Goal: Task Accomplishment & Management: Manage account settings

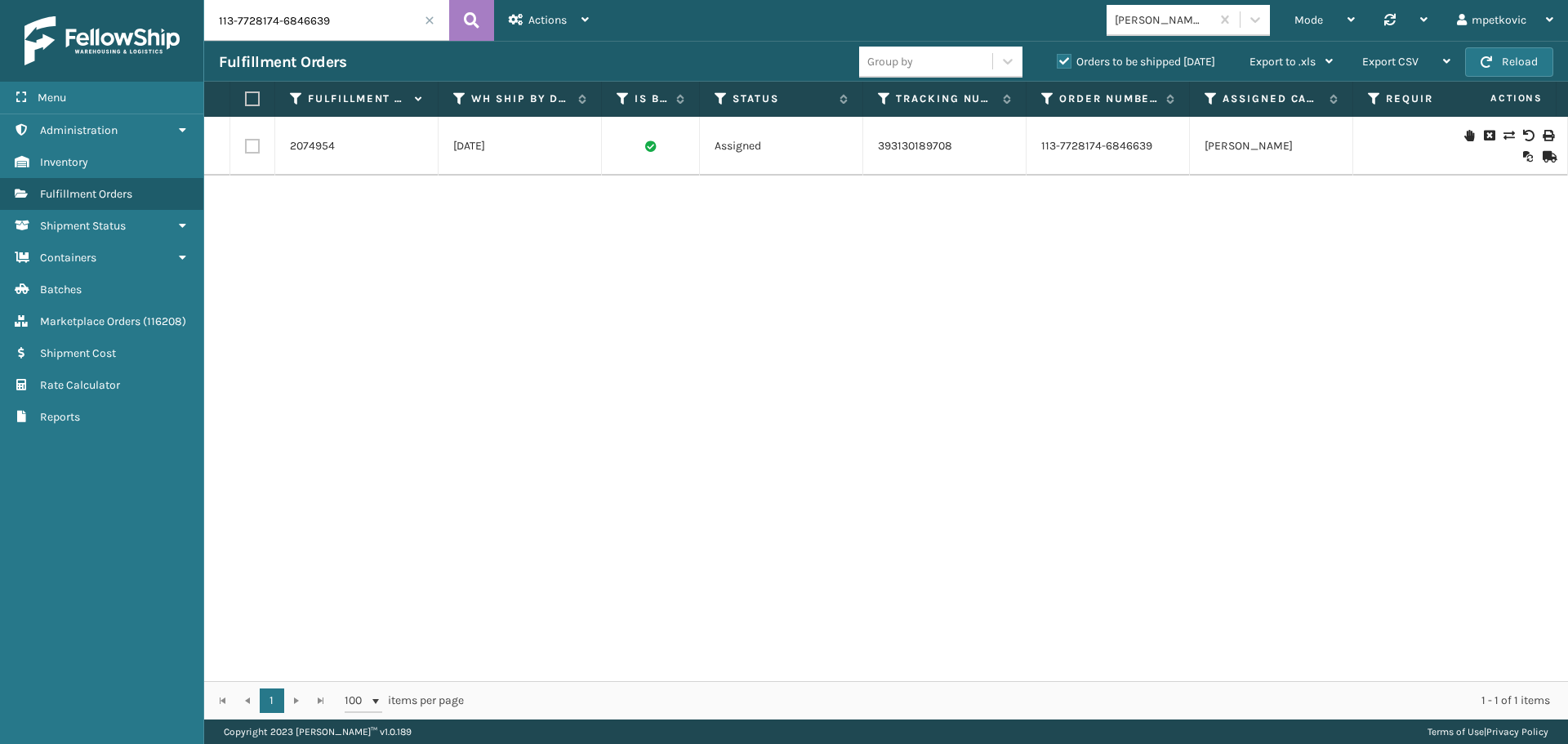
click at [522, 232] on div "2074954 [DATE] Assigned 393130189708 113-7728174-6846639 [PERSON_NAME] FedEx $1…" at bounding box center [886, 398] width 1364 height 565
click at [1503, 135] on icon at bounding box center [1508, 135] width 10 height 11
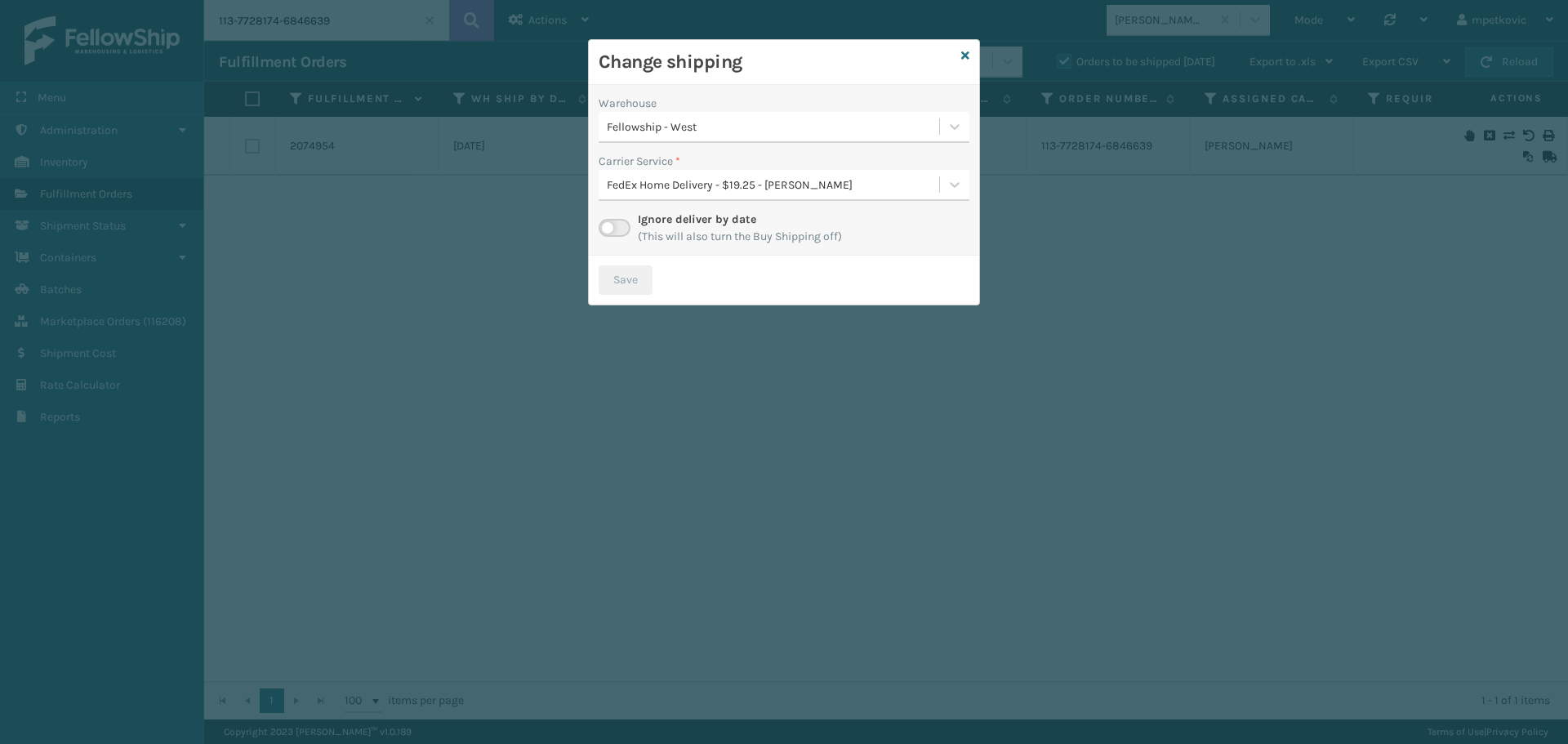
click at [737, 183] on div "FedEx Home Delivery - $19.25 - [PERSON_NAME]" at bounding box center [774, 186] width 334 height 18
click at [766, 80] on div "Change shipping" at bounding box center [784, 62] width 390 height 45
click at [967, 54] on icon at bounding box center [965, 55] width 8 height 11
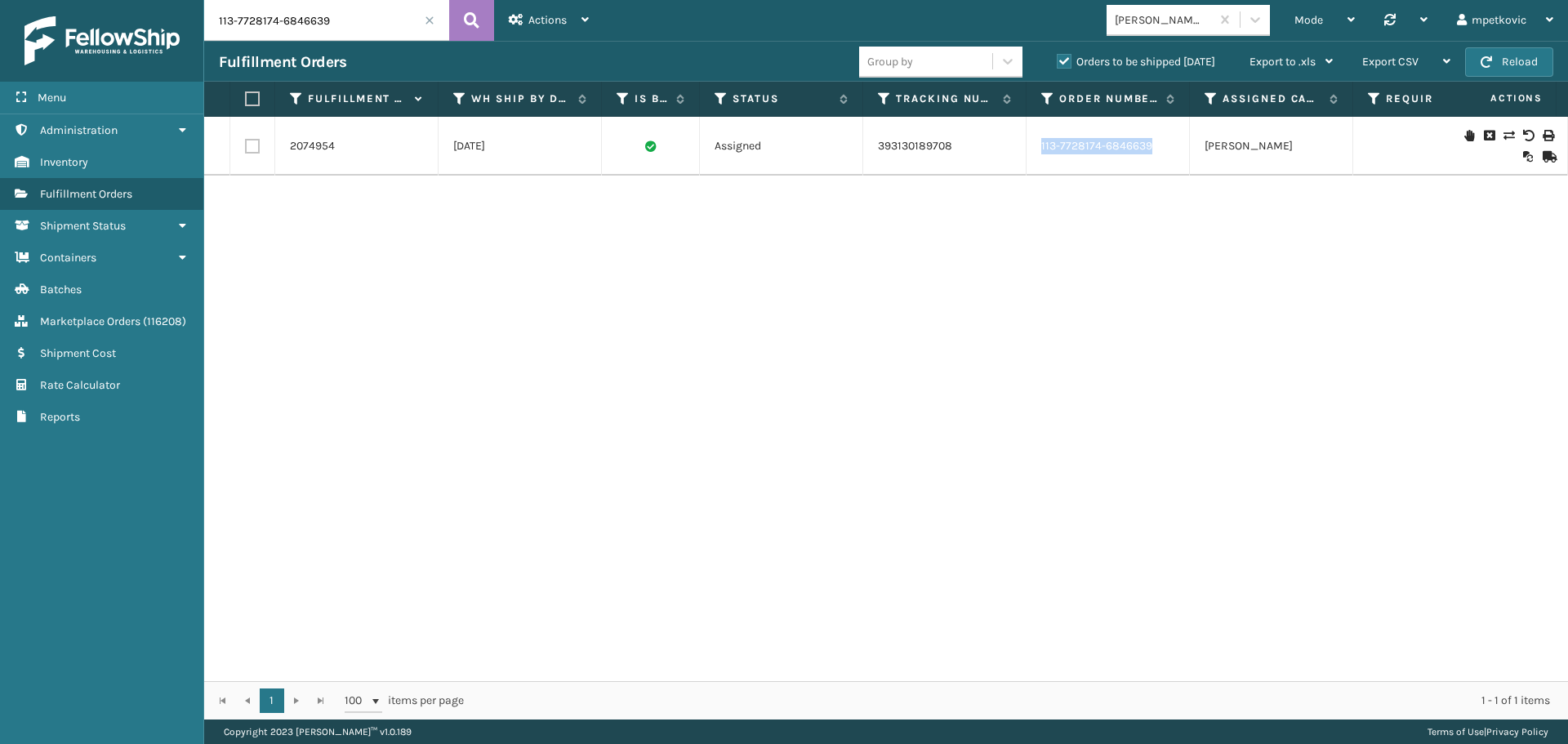
drag, startPoint x: 1157, startPoint y: 151, endPoint x: 1032, endPoint y: 147, distance: 125.1
click at [1032, 147] on td "113-7728174-6846639" at bounding box center [1108, 145] width 164 height 59
copy link "113-7728174-6846639"
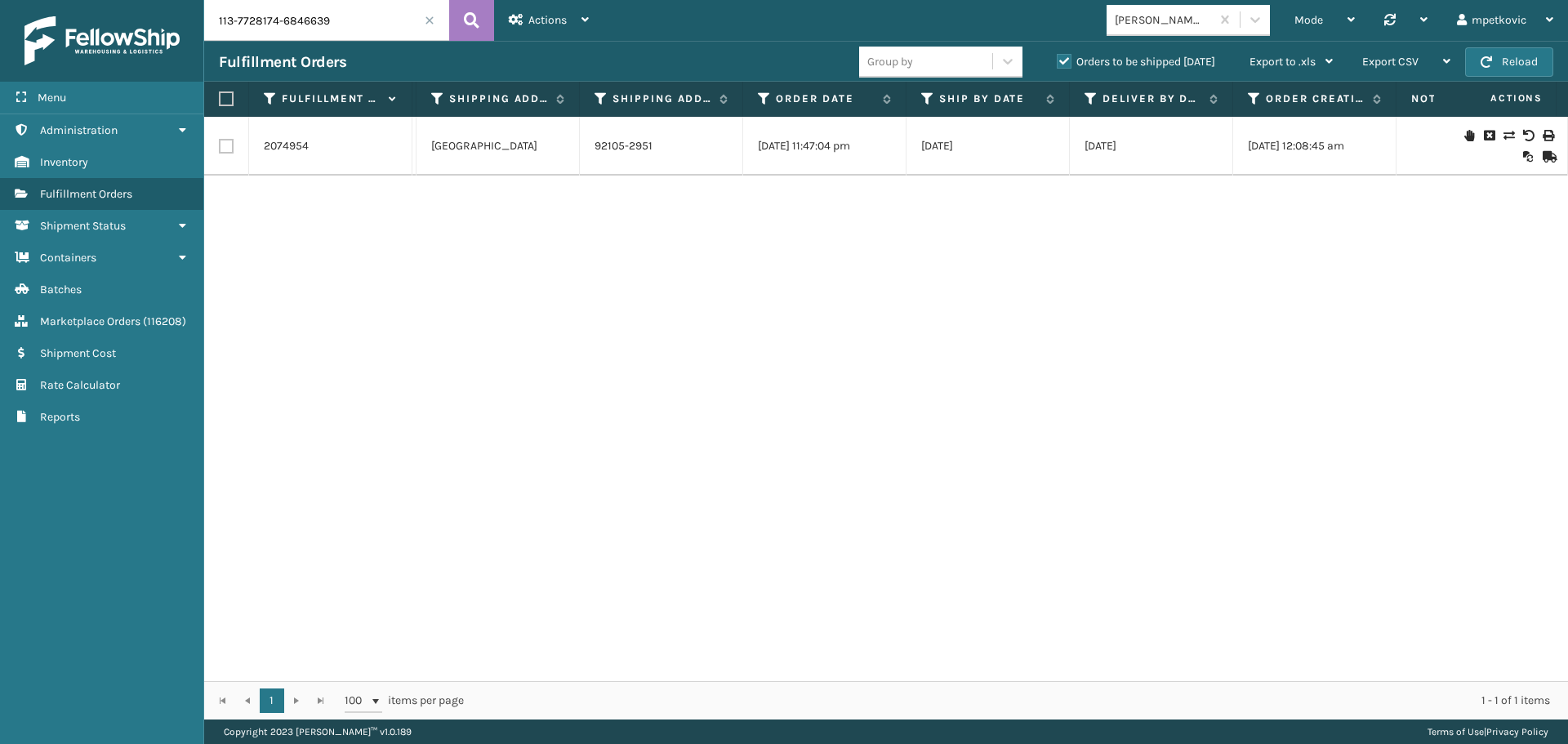
scroll to position [0, 3724]
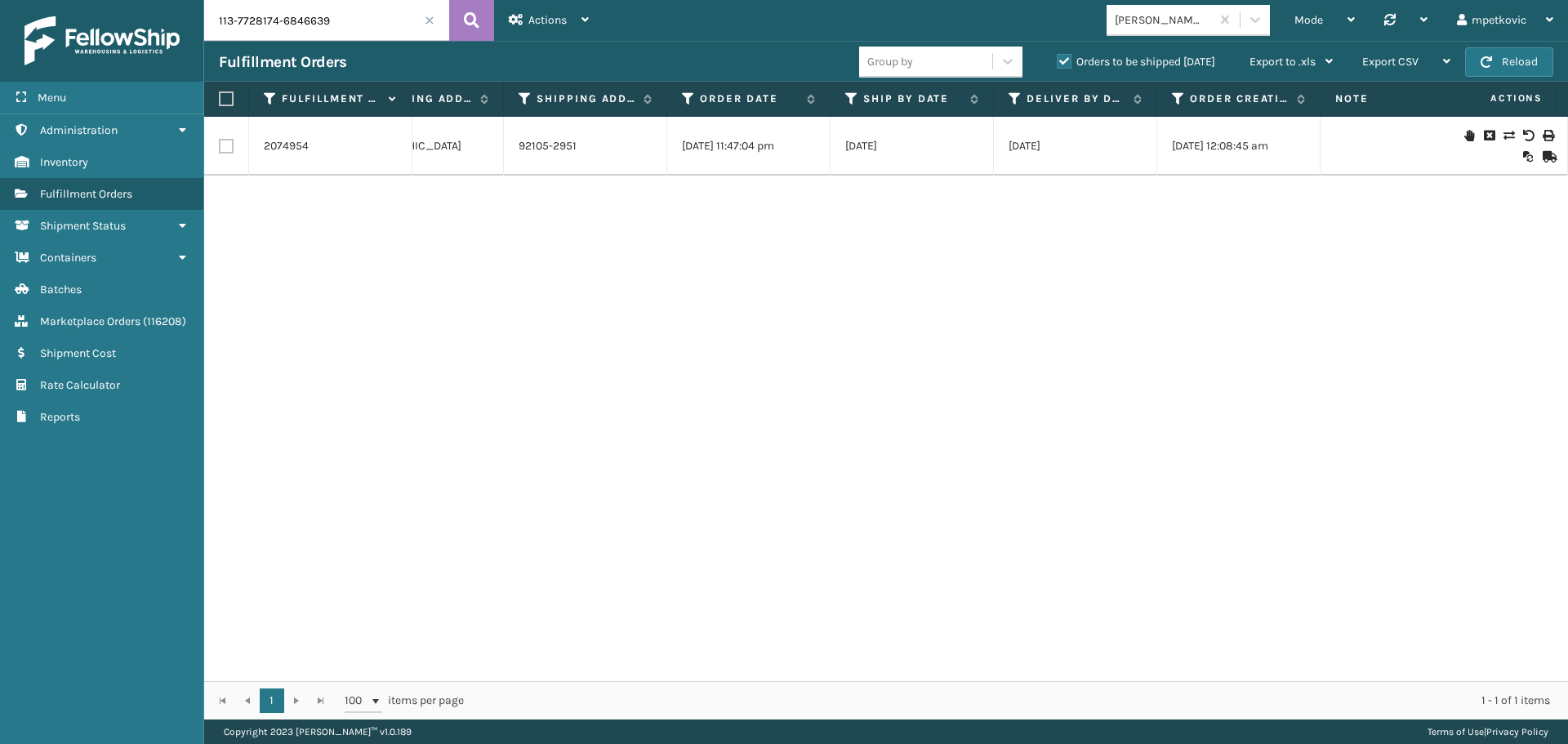
click at [1175, 245] on div "2074954 [DATE] Assigned 393130189708 113-7728174-6846639 [PERSON_NAME] FedEx $1…" at bounding box center [886, 398] width 1364 height 565
click at [843, 356] on div "2074954 [DATE] Assigned 393130189708 113-7728174-6846639 [PERSON_NAME] FedEx $1…" at bounding box center [886, 398] width 1364 height 565
click at [1041, 267] on div "2074954 [DATE] Assigned 393130189708 113-7728174-6846639 [PERSON_NAME] FedEx $1…" at bounding box center [886, 398] width 1364 height 565
click at [1022, 245] on div "2074954 [DATE] Assigned 393130189708 113-7728174-6846639 [PERSON_NAME] FedEx $1…" at bounding box center [886, 398] width 1364 height 565
click at [939, 250] on div "2074954 [DATE] Assigned 393130189708 113-7728174-6846639 [PERSON_NAME] FedEx $1…" at bounding box center [886, 398] width 1364 height 565
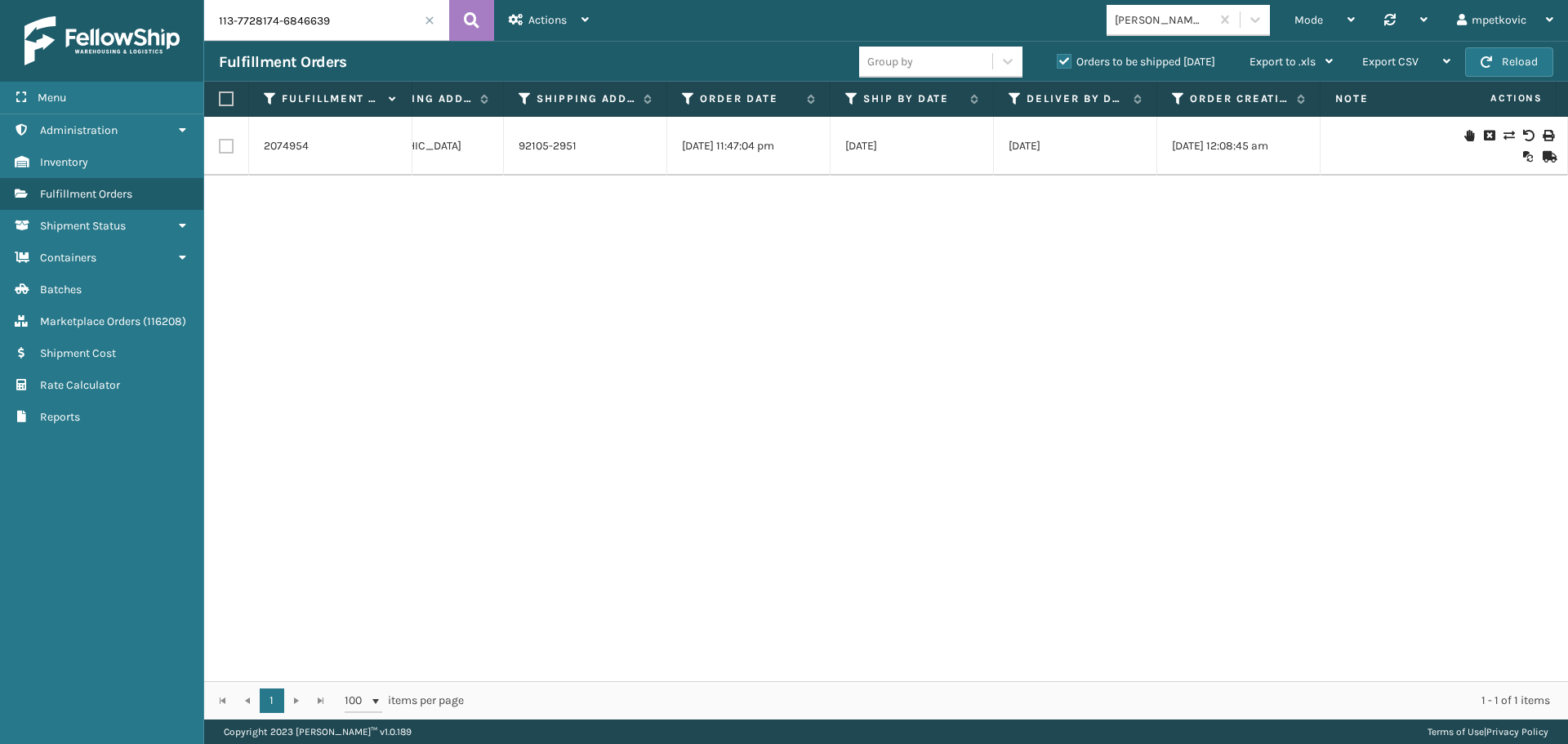
click at [383, 259] on div "2074954 [DATE] Assigned 393130189708 113-7728174-6846639 [PERSON_NAME] FedEx $1…" at bounding box center [886, 398] width 1364 height 565
click at [346, 260] on div "2074954 [DATE] Assigned 393130189708 113-7728174-6846639 [PERSON_NAME] FedEx $1…" at bounding box center [886, 398] width 1364 height 565
click at [501, 392] on div "2074954 [DATE] Assigned 393130189708 113-7728174-6846639 [PERSON_NAME] FedEx $1…" at bounding box center [886, 398] width 1364 height 565
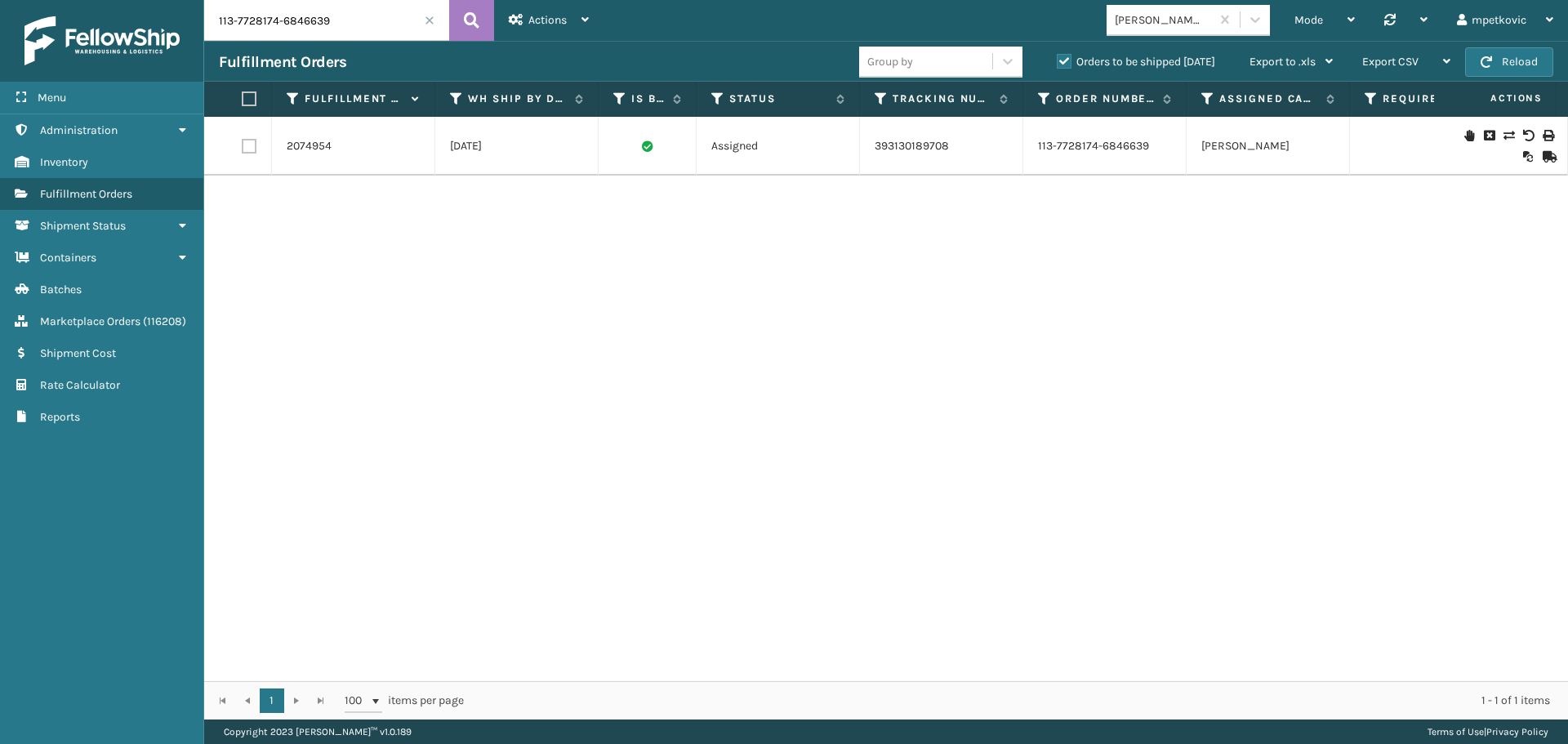
scroll to position [0, 0]
click at [470, 528] on div "2074954 [DATE] Assigned 393130189708 113-7728174-6846639 [PERSON_NAME] FedEx $1…" at bounding box center [886, 398] width 1364 height 565
click at [486, 322] on div "2074954 [DATE] Assigned 393130189708 113-7728174-6846639 [PERSON_NAME] FedEx $1…" at bounding box center [886, 398] width 1364 height 565
click at [688, 335] on div "2074954 [DATE] Assigned 393130189708 113-7728174-6846639 [PERSON_NAME] FedEx $1…" at bounding box center [886, 398] width 1364 height 565
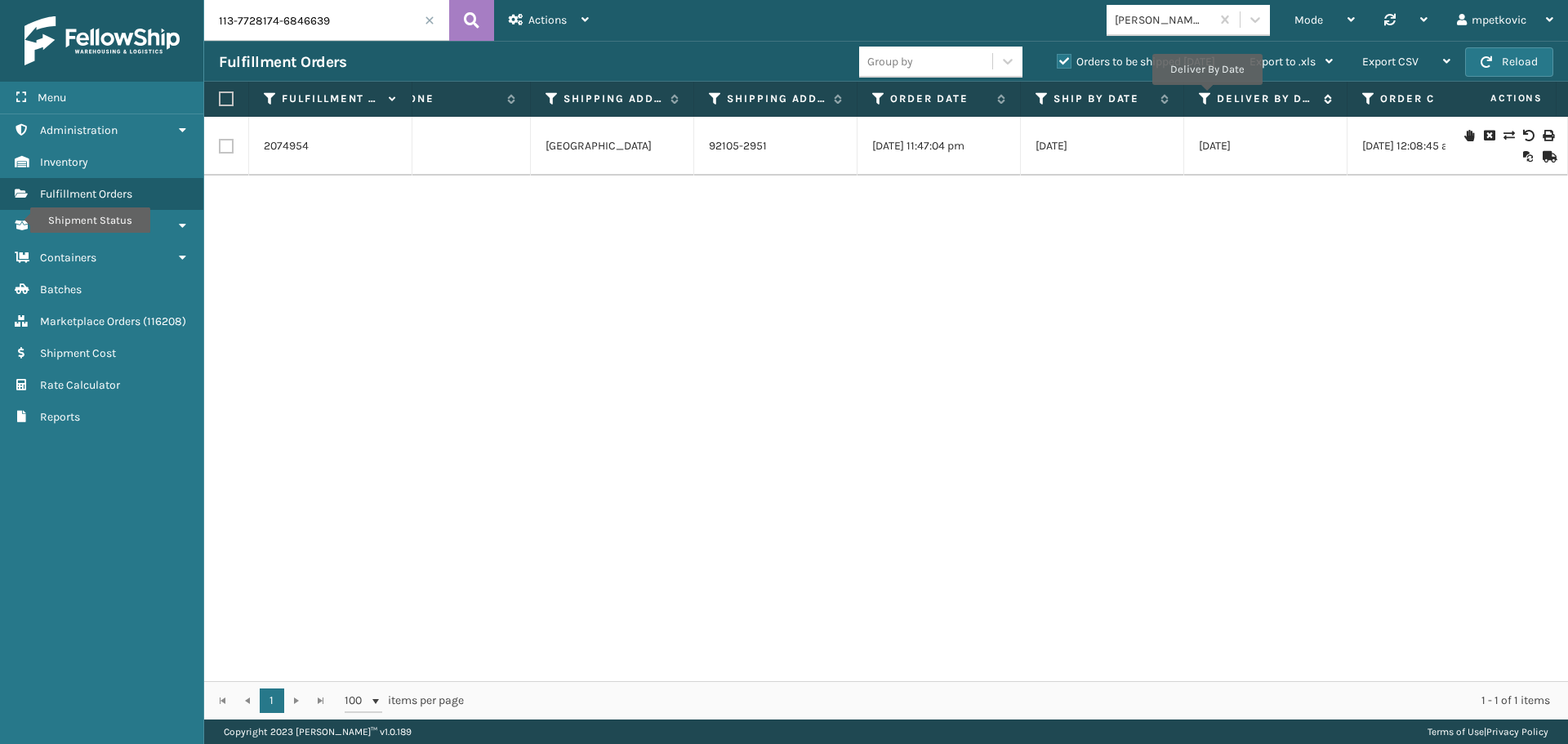
click at [1204, 96] on icon at bounding box center [1205, 99] width 13 height 15
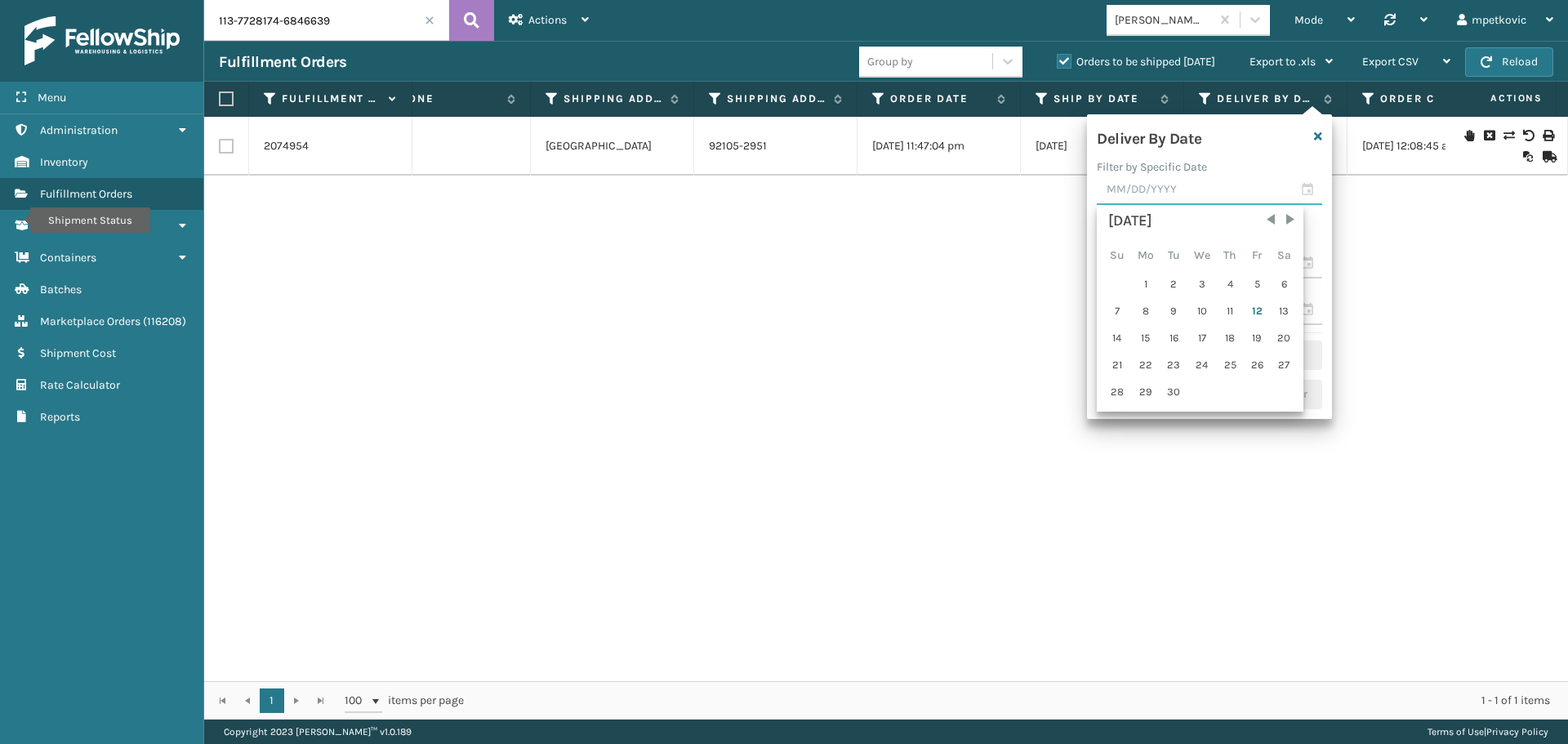
click at [1158, 193] on input "text" at bounding box center [1210, 191] width 226 height 30
click at [1121, 342] on div "14" at bounding box center [1116, 338] width 25 height 25
type input "[DATE]"
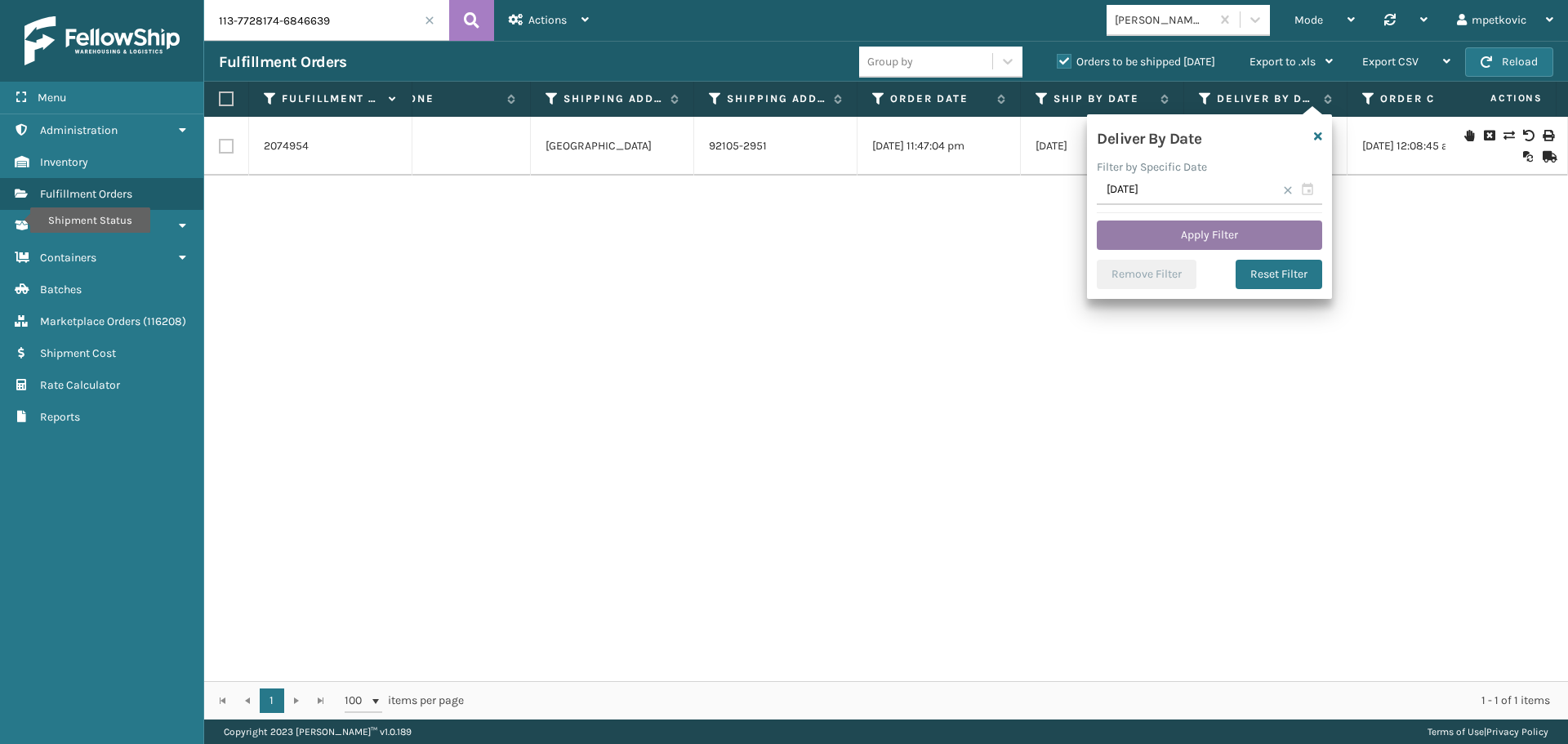
click at [1184, 244] on button "Apply Filter" at bounding box center [1210, 235] width 226 height 30
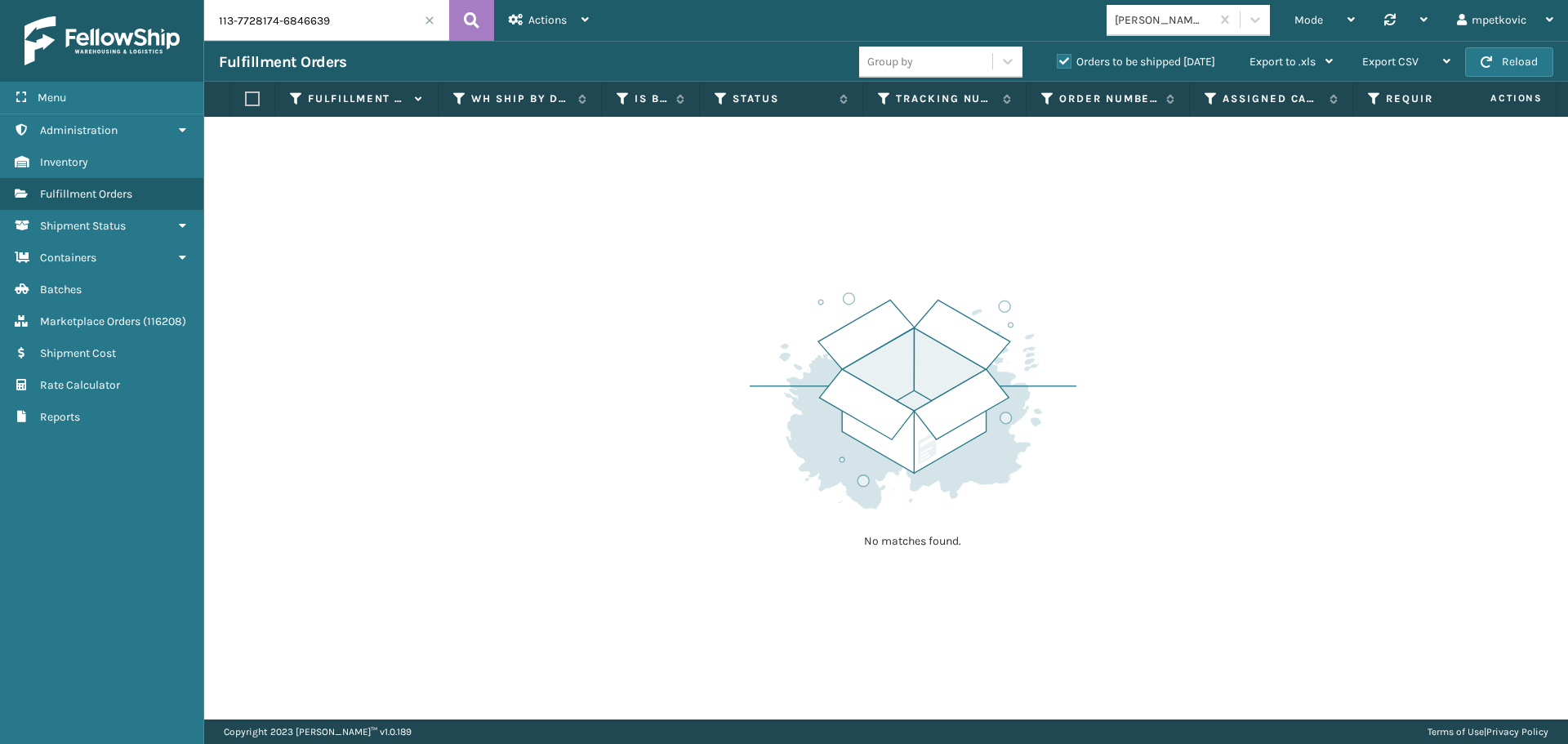
click at [430, 25] on input "113-7728174-6846639" at bounding box center [326, 20] width 245 height 41
click at [428, 23] on span at bounding box center [429, 20] width 10 height 10
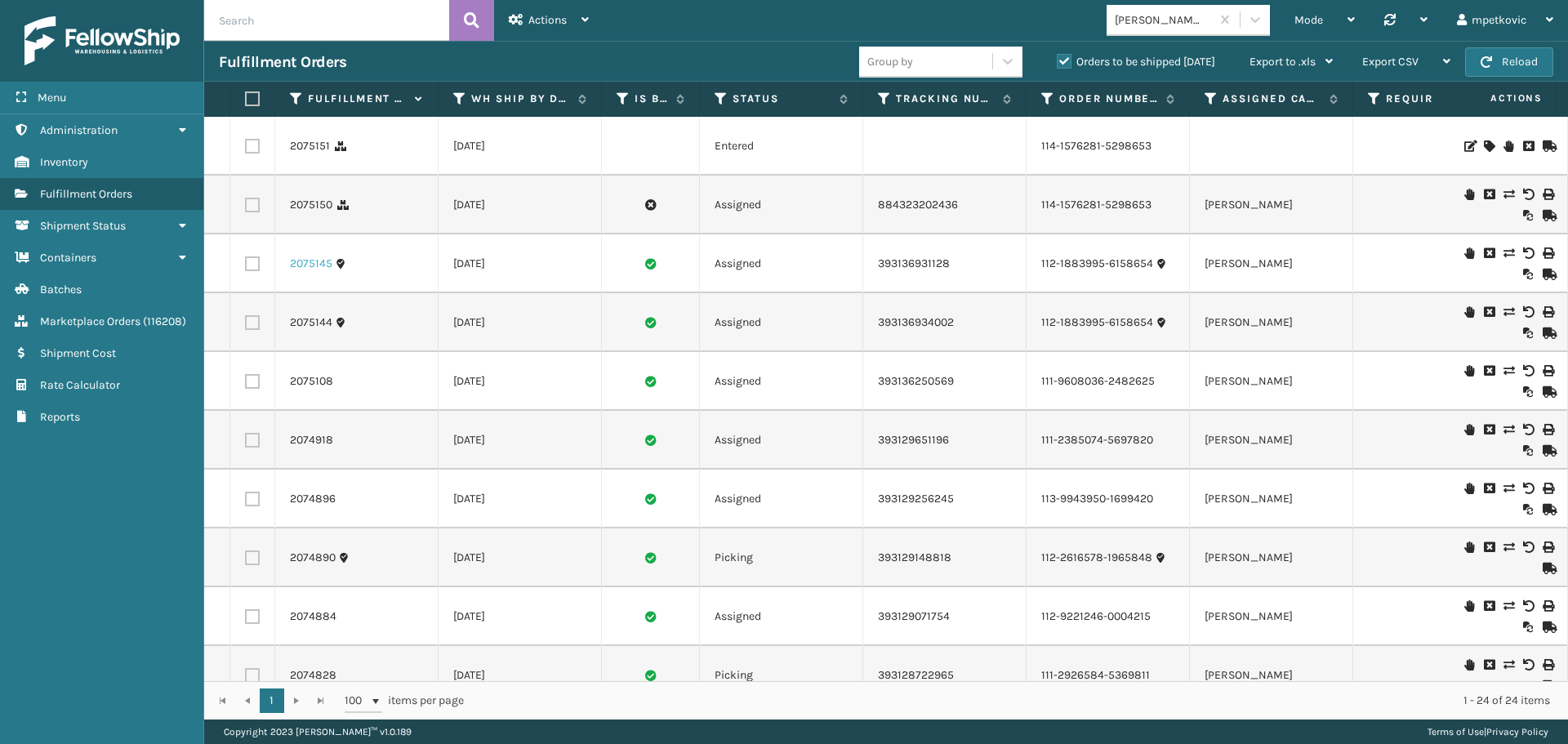
click at [324, 264] on link "2075145" at bounding box center [311, 263] width 43 height 17
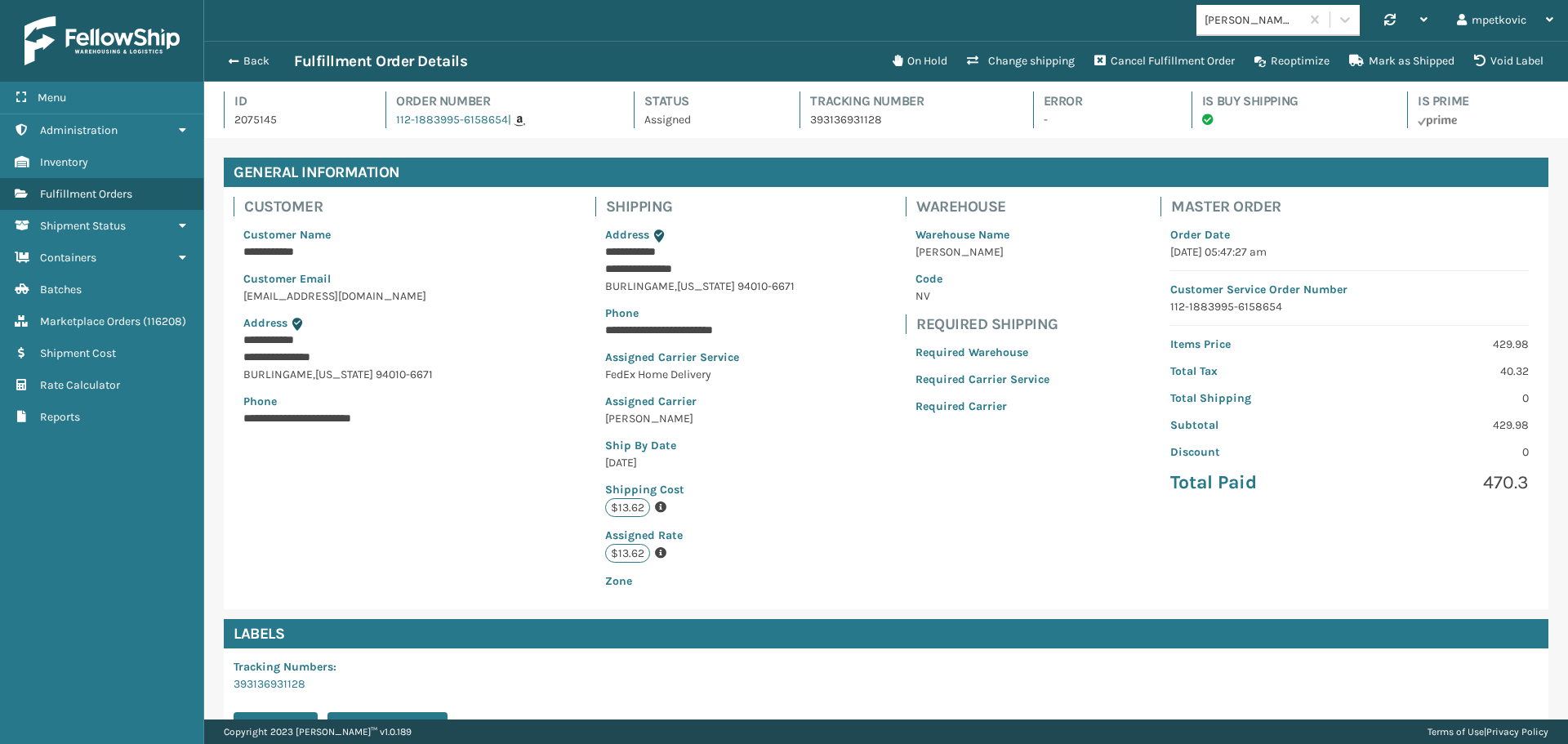
scroll to position [39, 1364]
click at [1051, 60] on button "Change shipping" at bounding box center [1021, 60] width 128 height 32
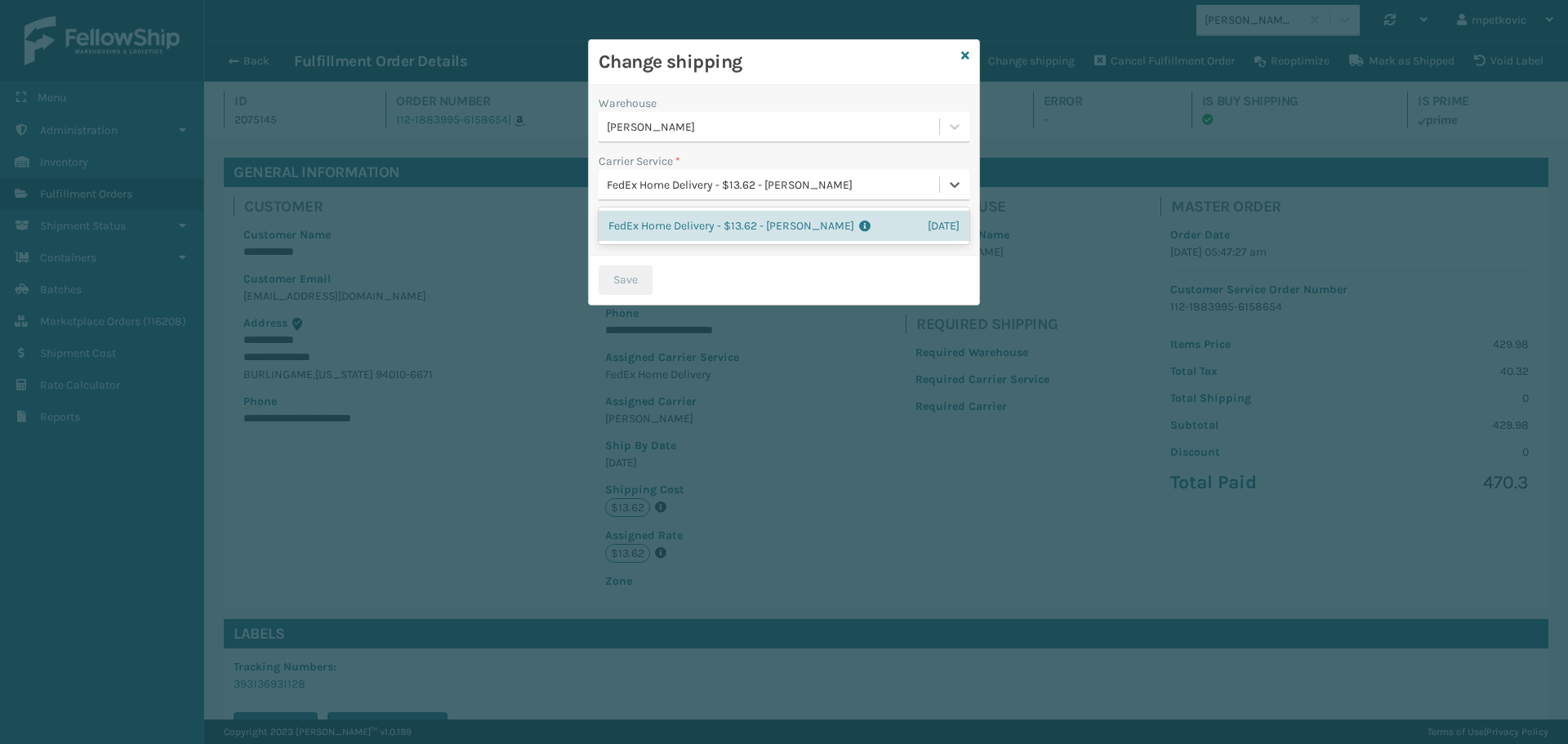
click at [756, 183] on div "FedEx Home Delivery - $13.62 - [PERSON_NAME]" at bounding box center [774, 186] width 334 height 18
click at [919, 65] on h3 "Change shipping" at bounding box center [776, 62] width 356 height 25
click at [969, 54] on icon at bounding box center [965, 55] width 8 height 11
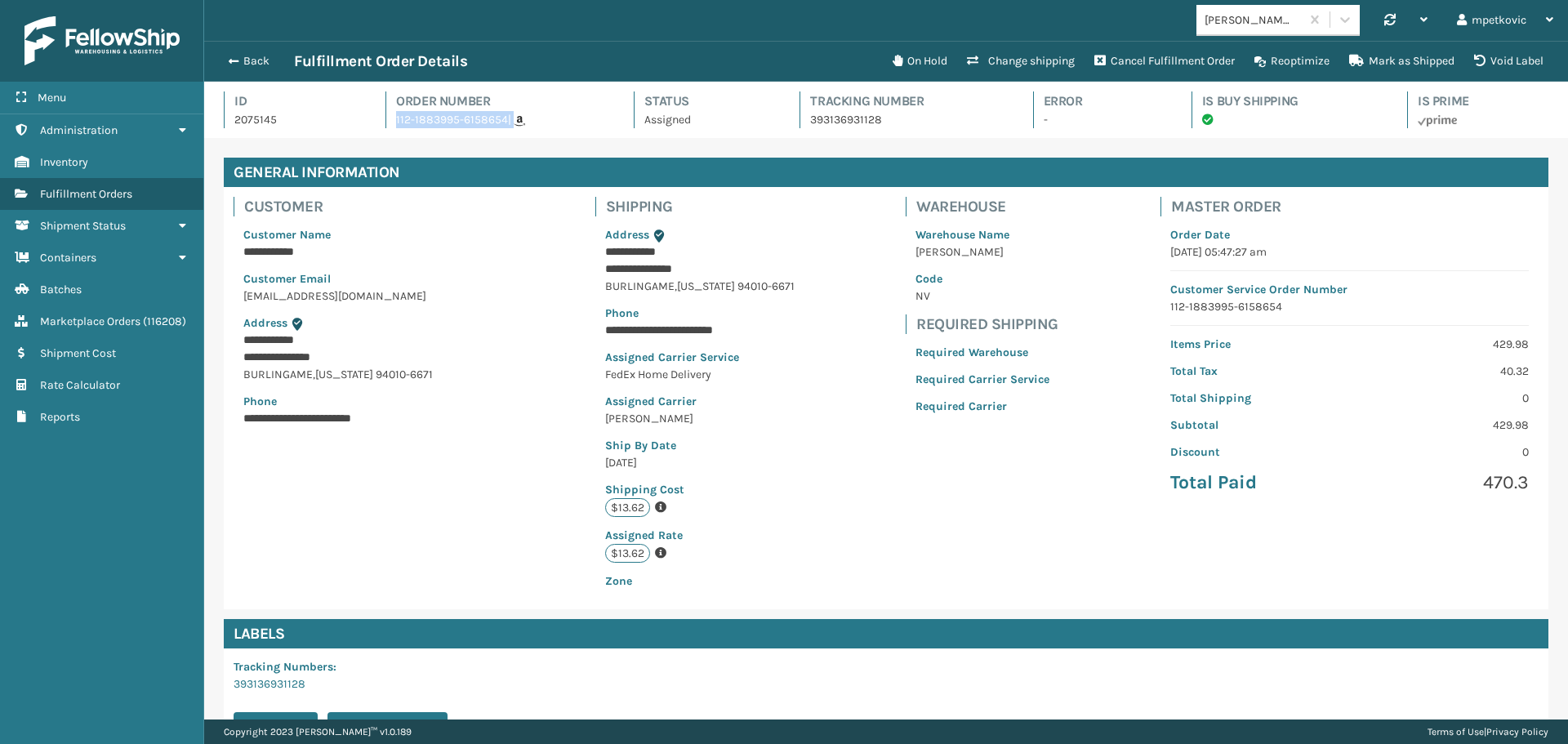
drag, startPoint x: 514, startPoint y: 134, endPoint x: 393, endPoint y: 123, distance: 121.5
click at [393, 123] on div "Id 2075145 Order Number 112-1883995-6158654 | Status Assigned Tracking Number 3…" at bounding box center [886, 115] width 1325 height 46
copy span "112-1883995-6158654 |"
click at [256, 61] on button "Back" at bounding box center [256, 61] width 75 height 15
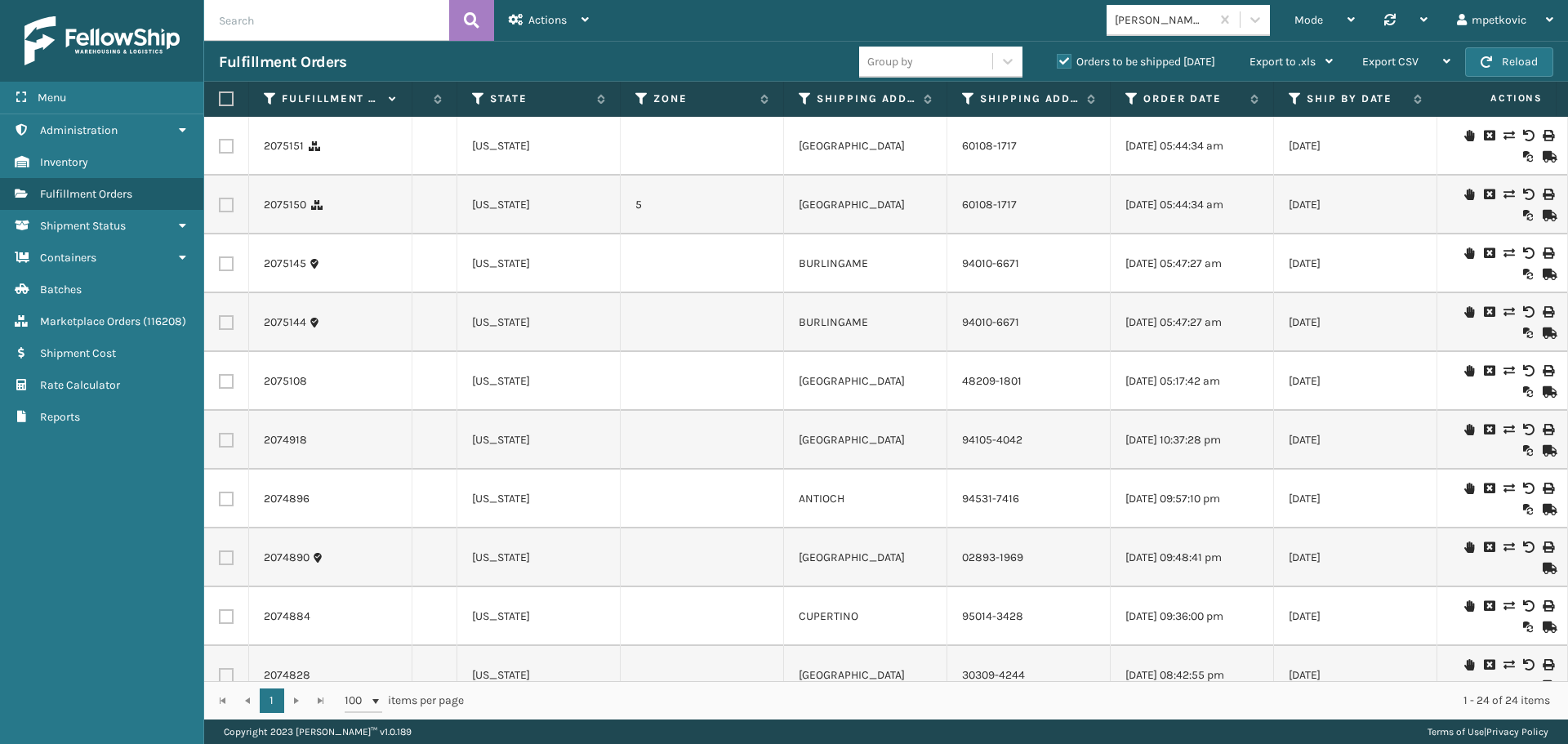
scroll to position [0, 3774]
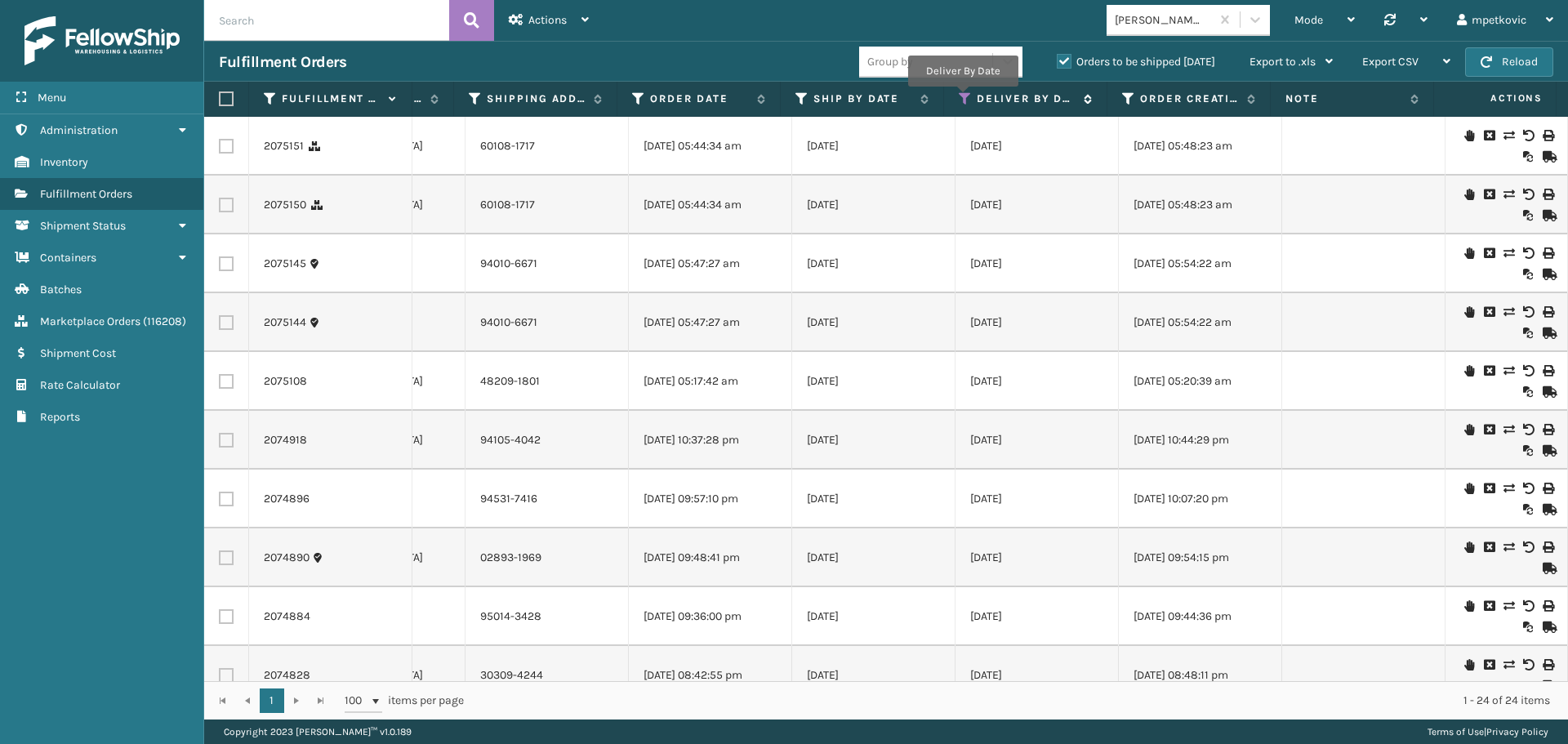
click at [962, 97] on icon at bounding box center [965, 99] width 13 height 15
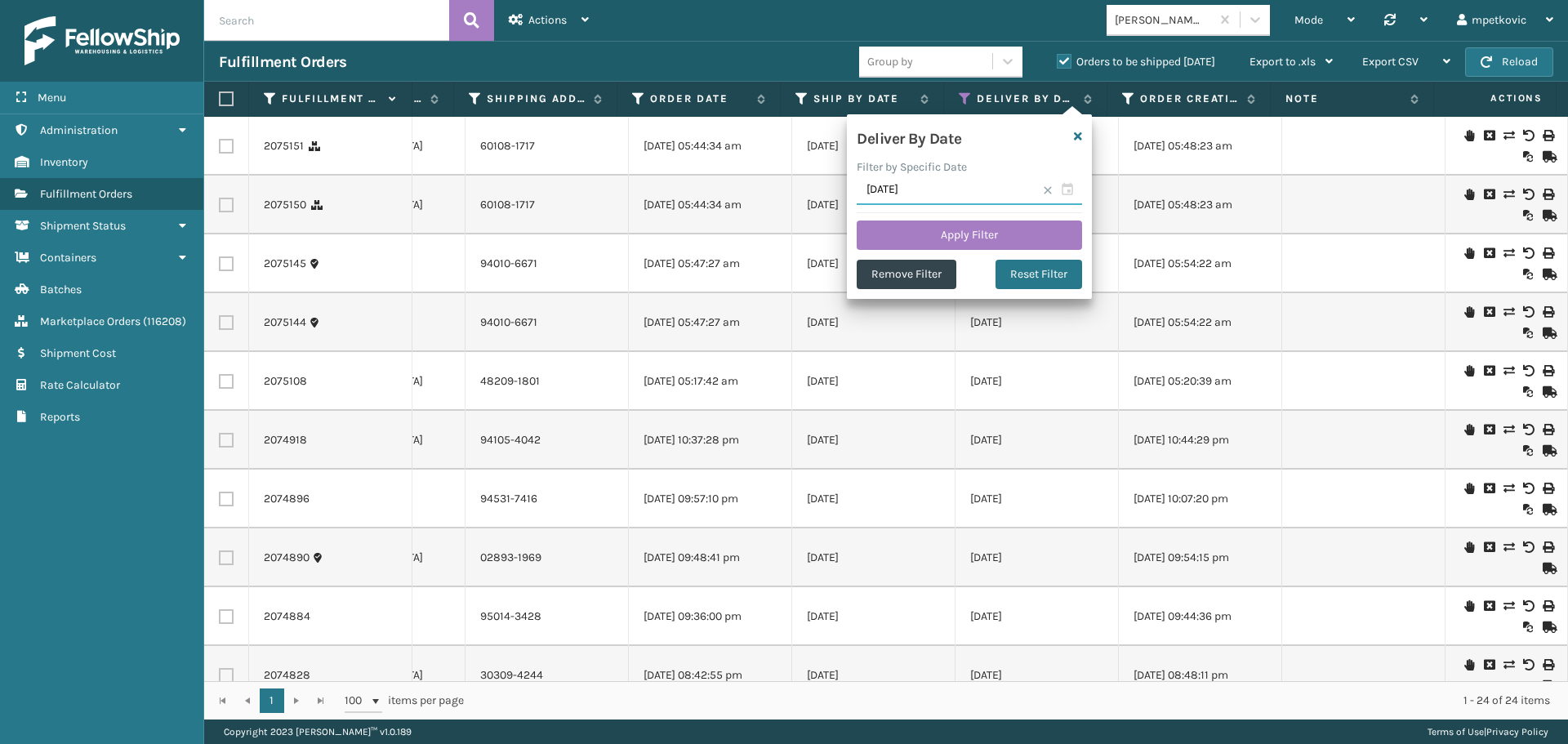
click at [919, 186] on input "[DATE]" at bounding box center [970, 191] width 226 height 30
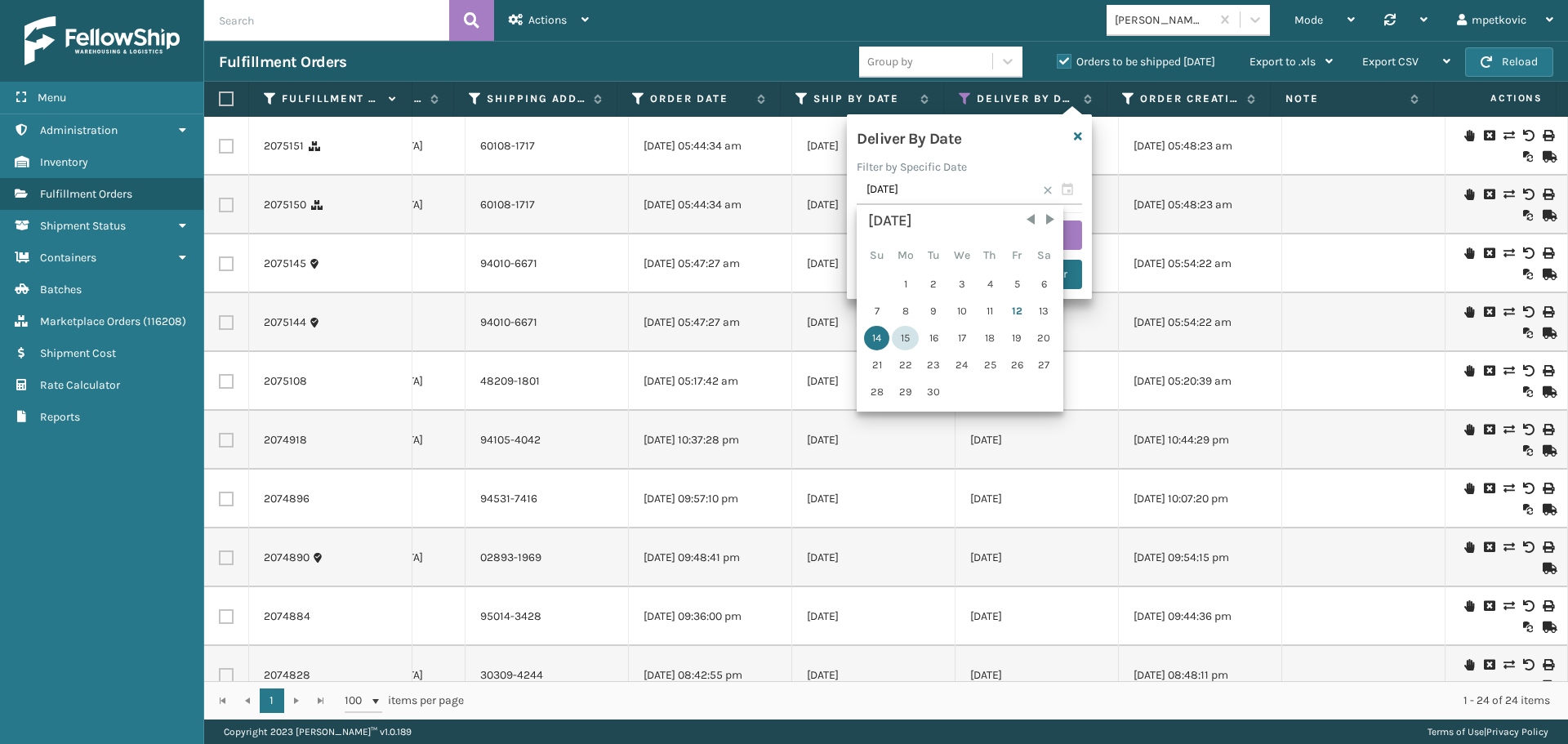
click at [907, 333] on div "15" at bounding box center [905, 338] width 27 height 25
type input "[DATE]"
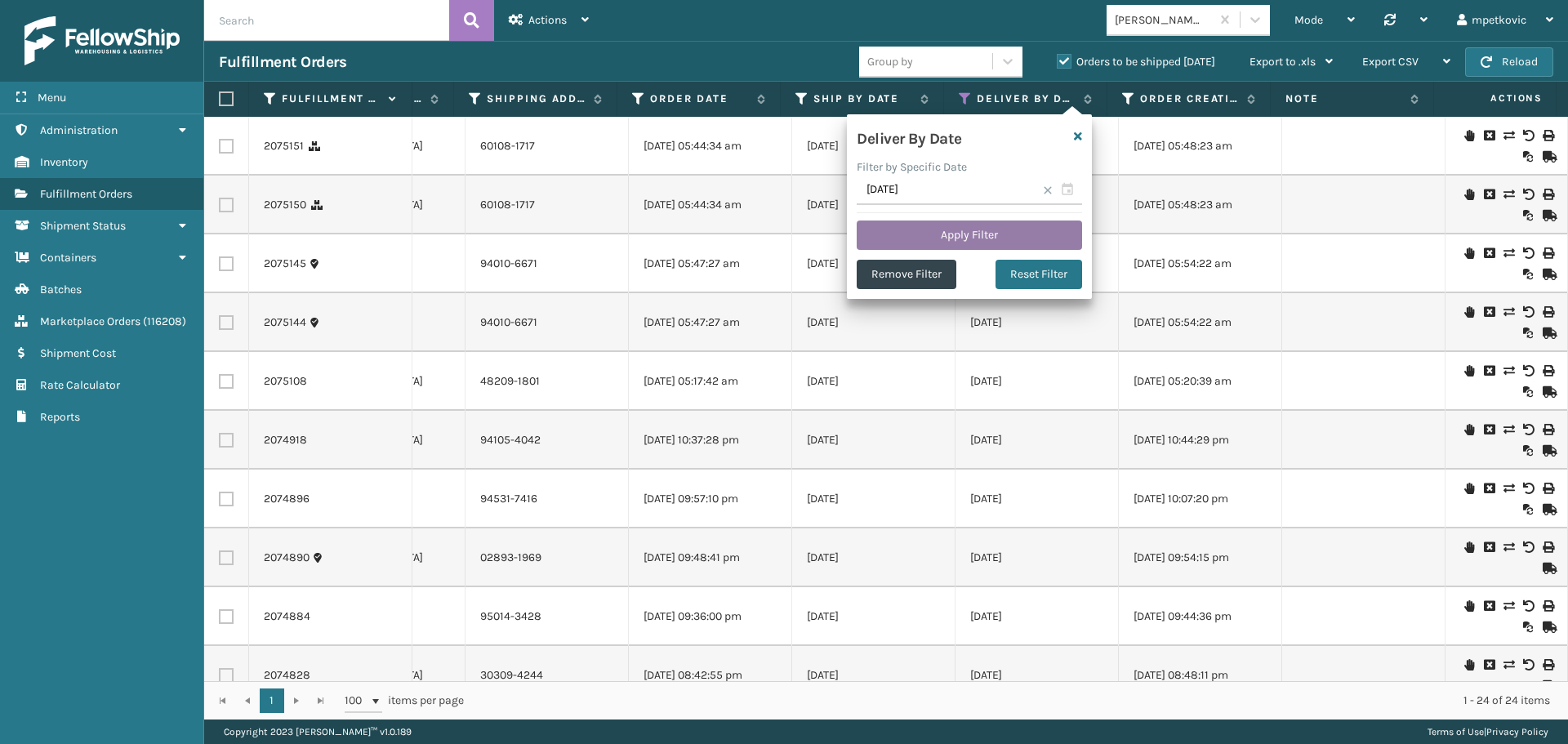
click at [959, 238] on button "Apply Filter" at bounding box center [970, 235] width 226 height 30
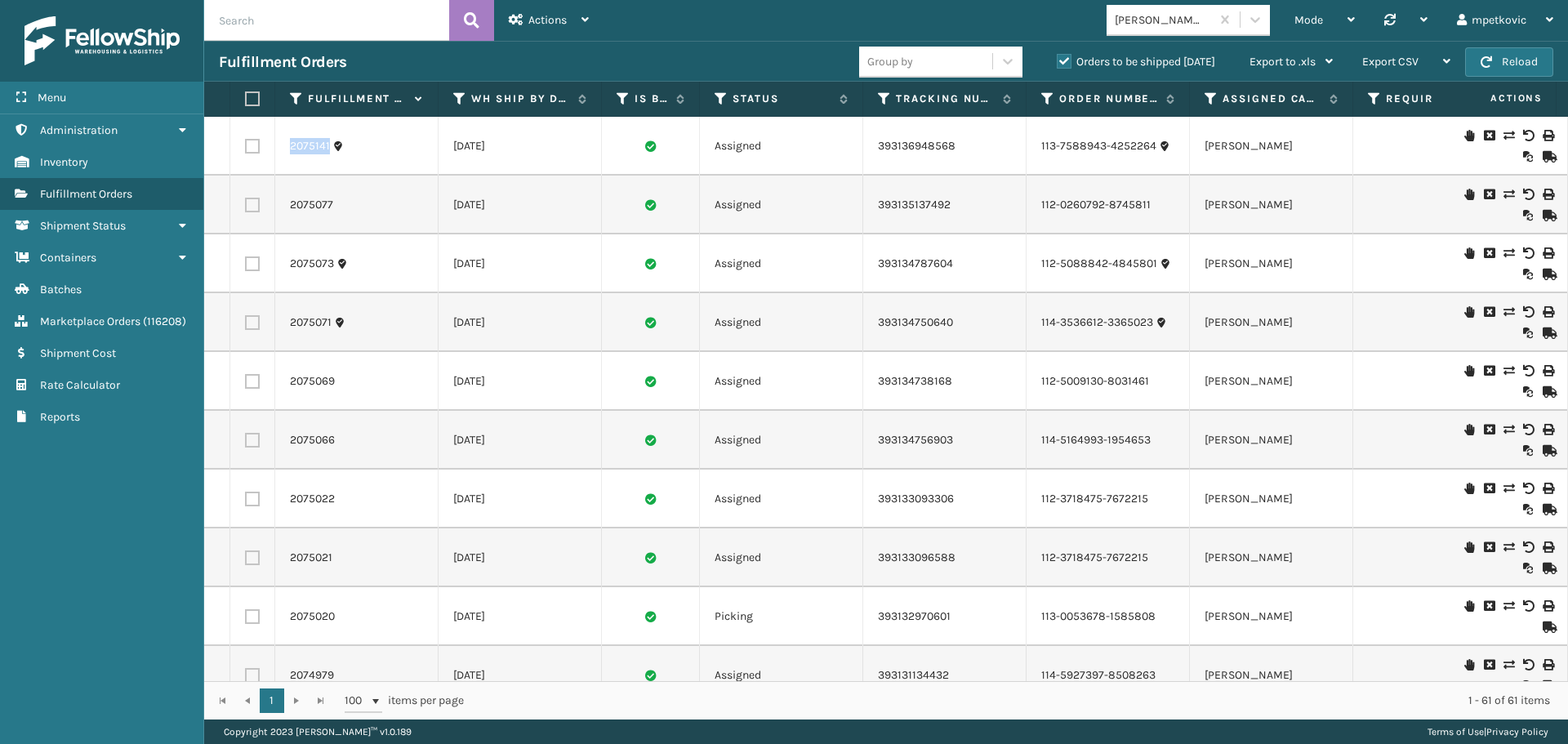
drag, startPoint x: 335, startPoint y: 149, endPoint x: 284, endPoint y: 147, distance: 51.0
click at [284, 147] on td "2075141" at bounding box center [357, 145] width 164 height 59
click at [1503, 139] on icon at bounding box center [1508, 135] width 10 height 11
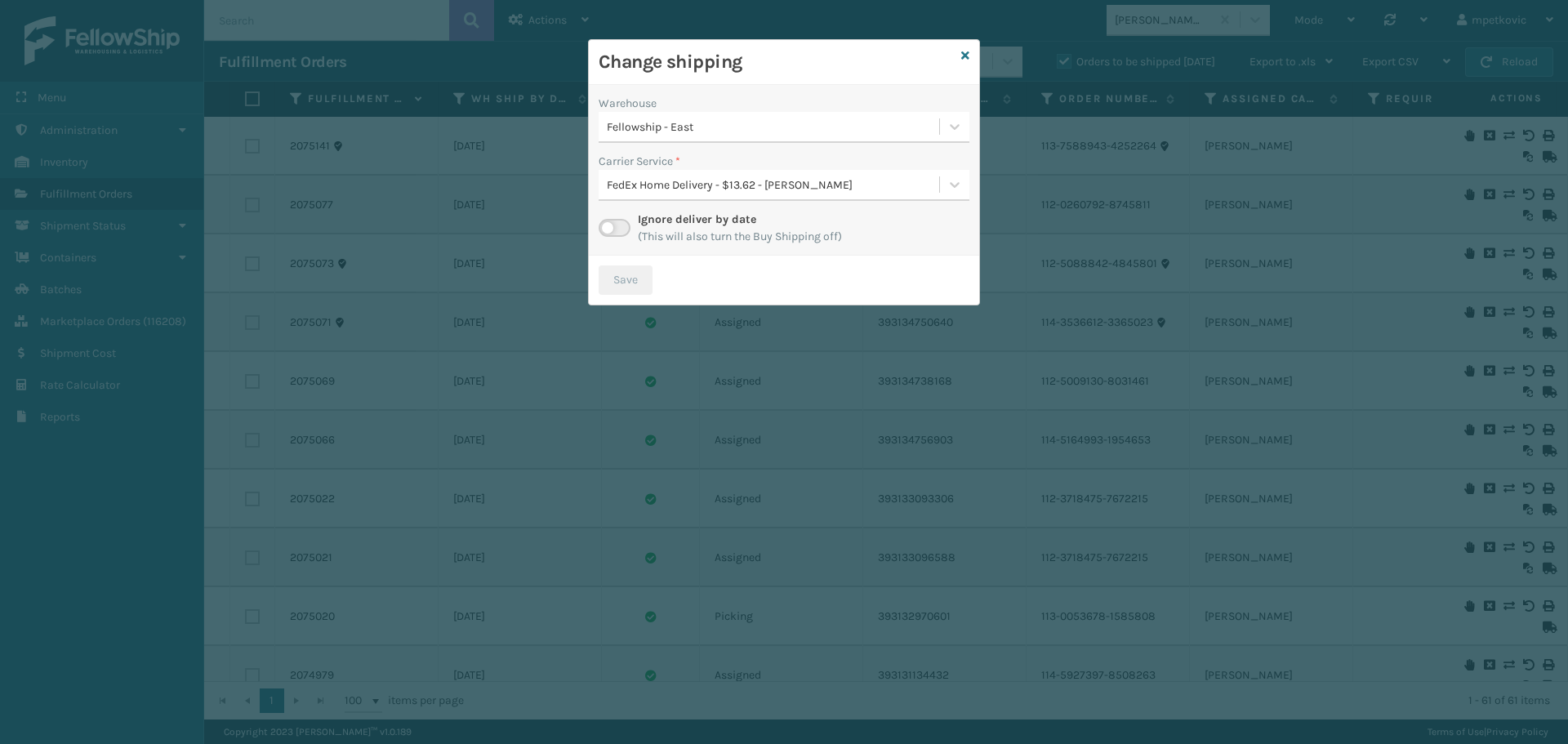
click at [828, 182] on div "FedEx Home Delivery - $13.62 - [PERSON_NAME]" at bounding box center [774, 186] width 334 height 18
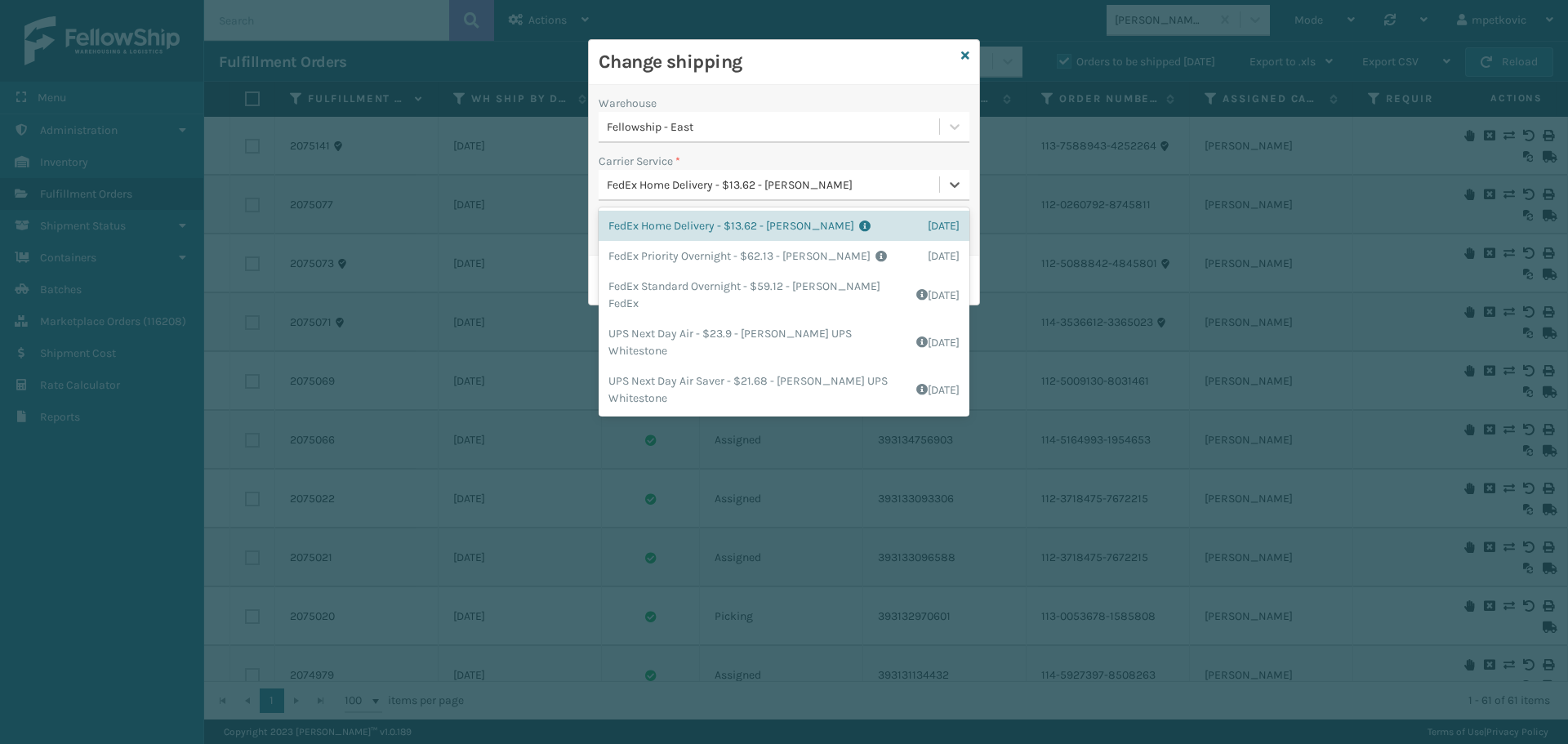
click at [810, 189] on div "FedEx Home Delivery - $13.62 - [PERSON_NAME]" at bounding box center [774, 186] width 334 height 18
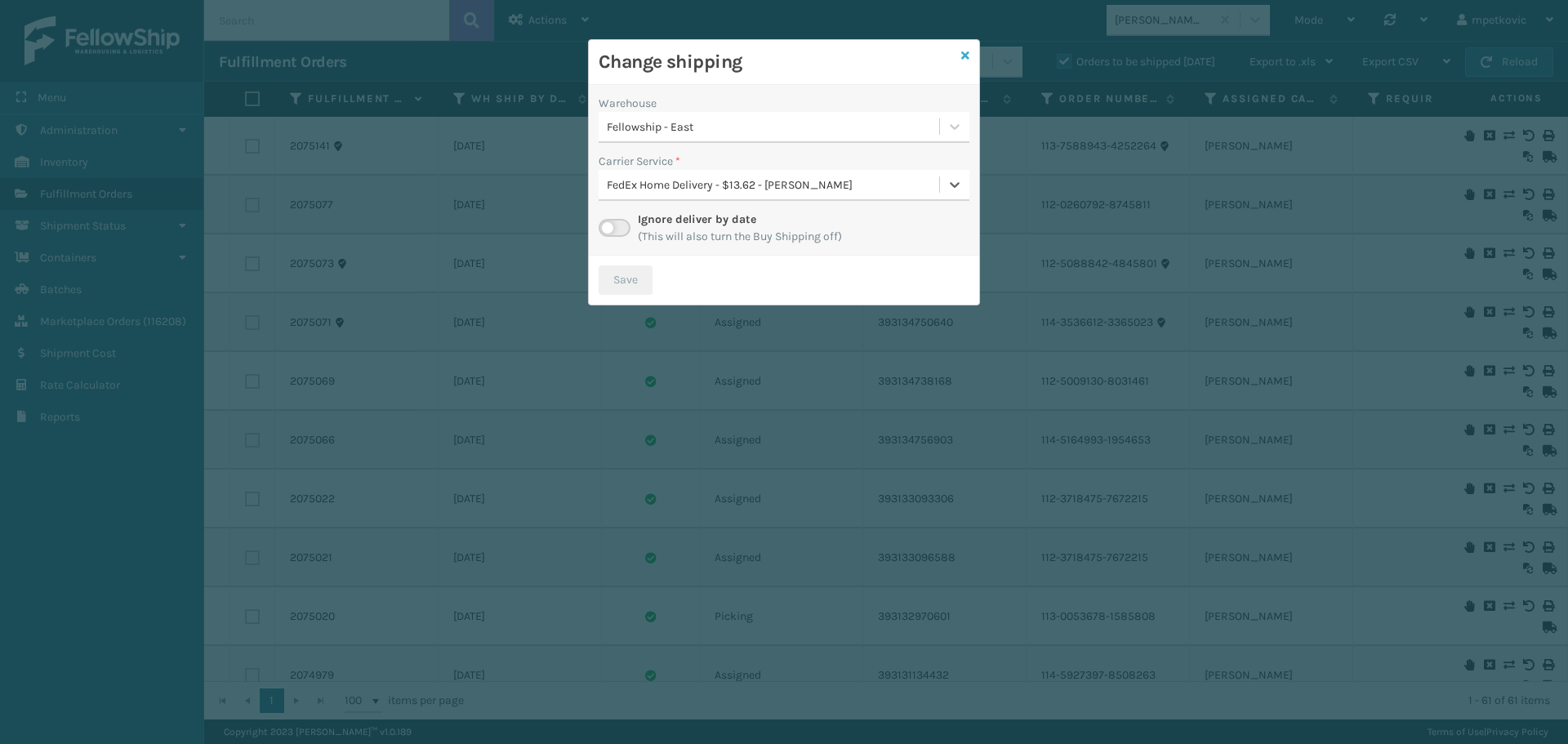
click at [969, 53] on icon at bounding box center [965, 55] width 8 height 11
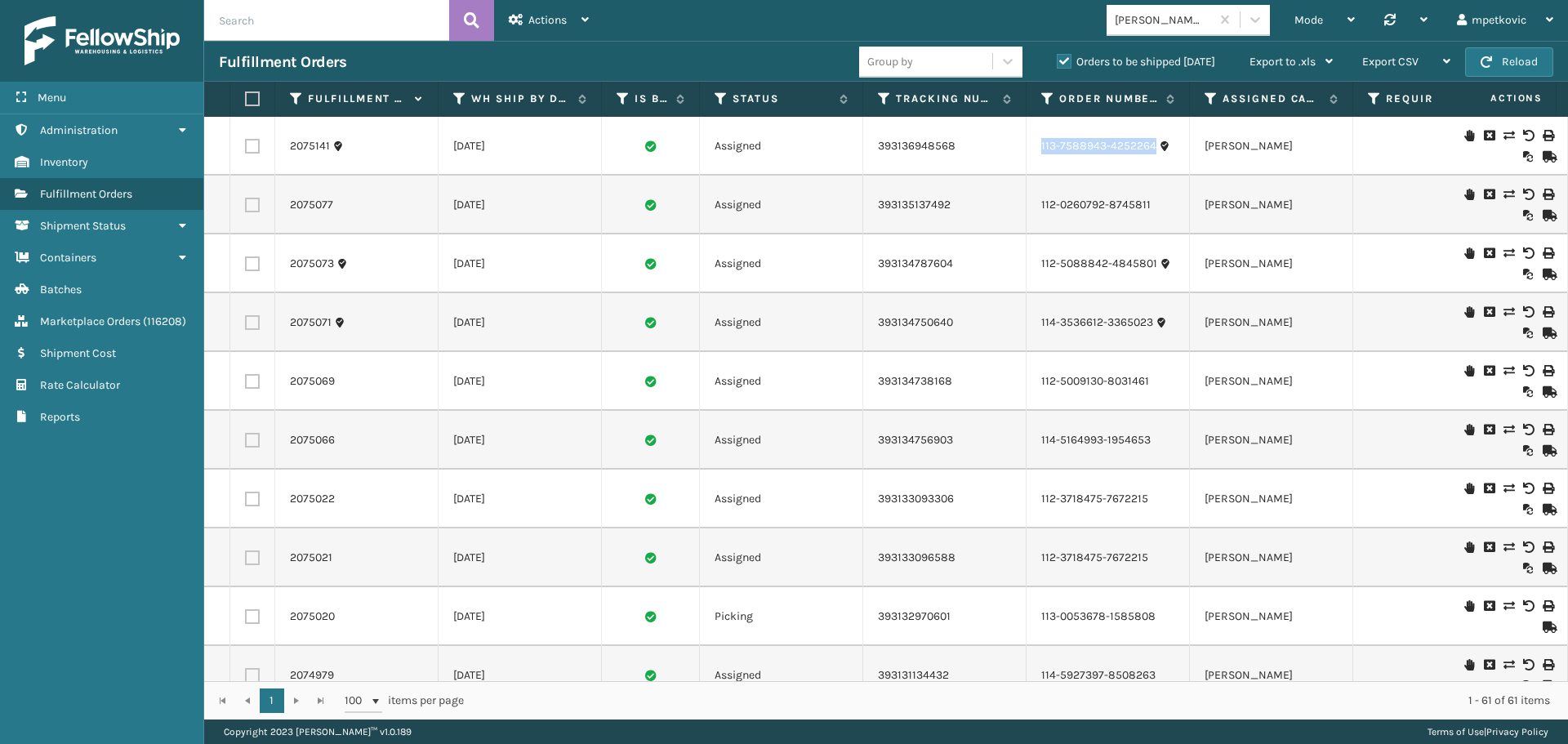
drag, startPoint x: 1165, startPoint y: 156, endPoint x: 1029, endPoint y: 152, distance: 136.1
click at [1031, 156] on td "113-7588943-4252264" at bounding box center [1108, 145] width 164 height 59
copy link "113-7588943-4252264"
click at [1503, 134] on icon at bounding box center [1508, 135] width 10 height 11
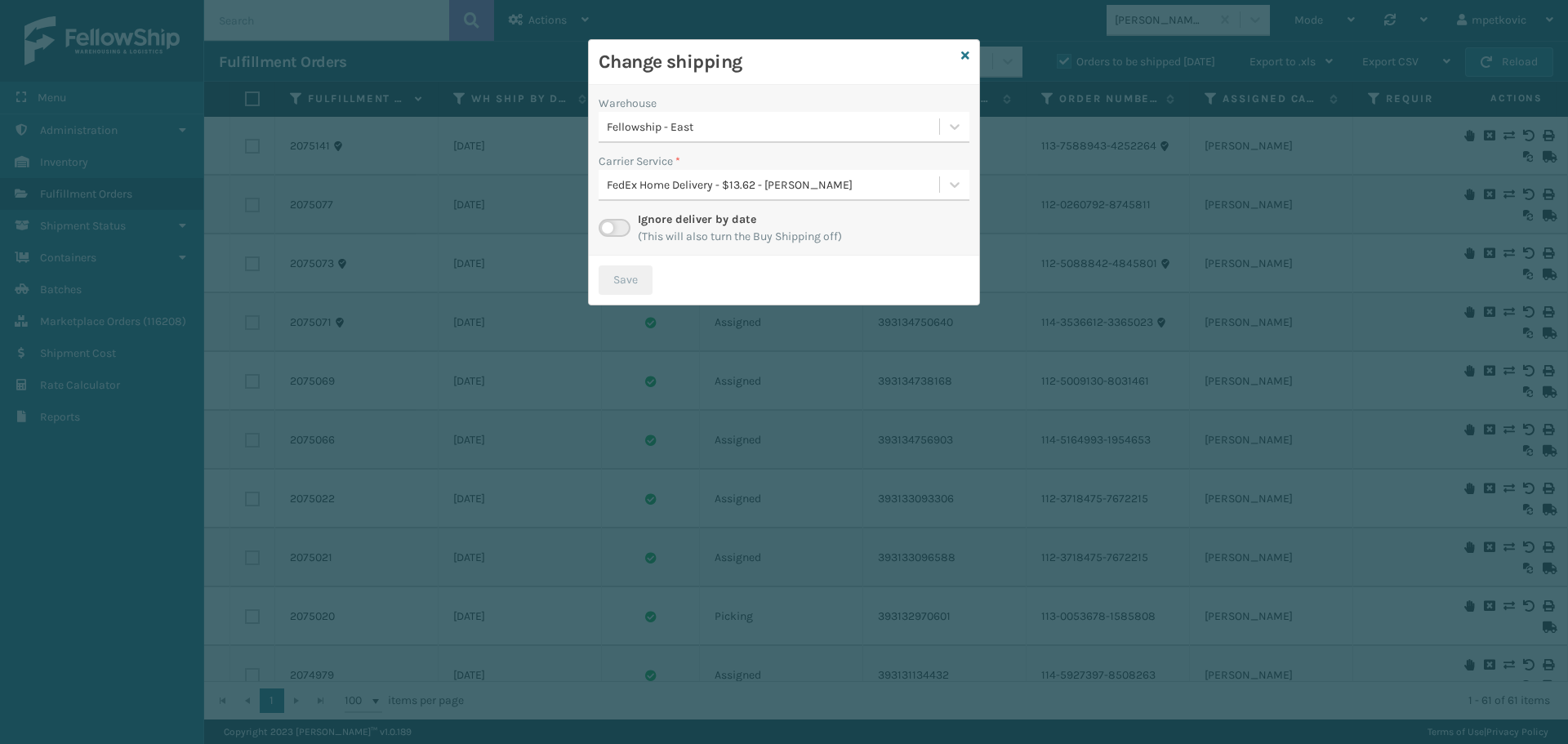
click at [759, 110] on div "Warehouse" at bounding box center [784, 103] width 371 height 18
click at [756, 123] on div "Fellowship - East" at bounding box center [774, 127] width 334 height 18
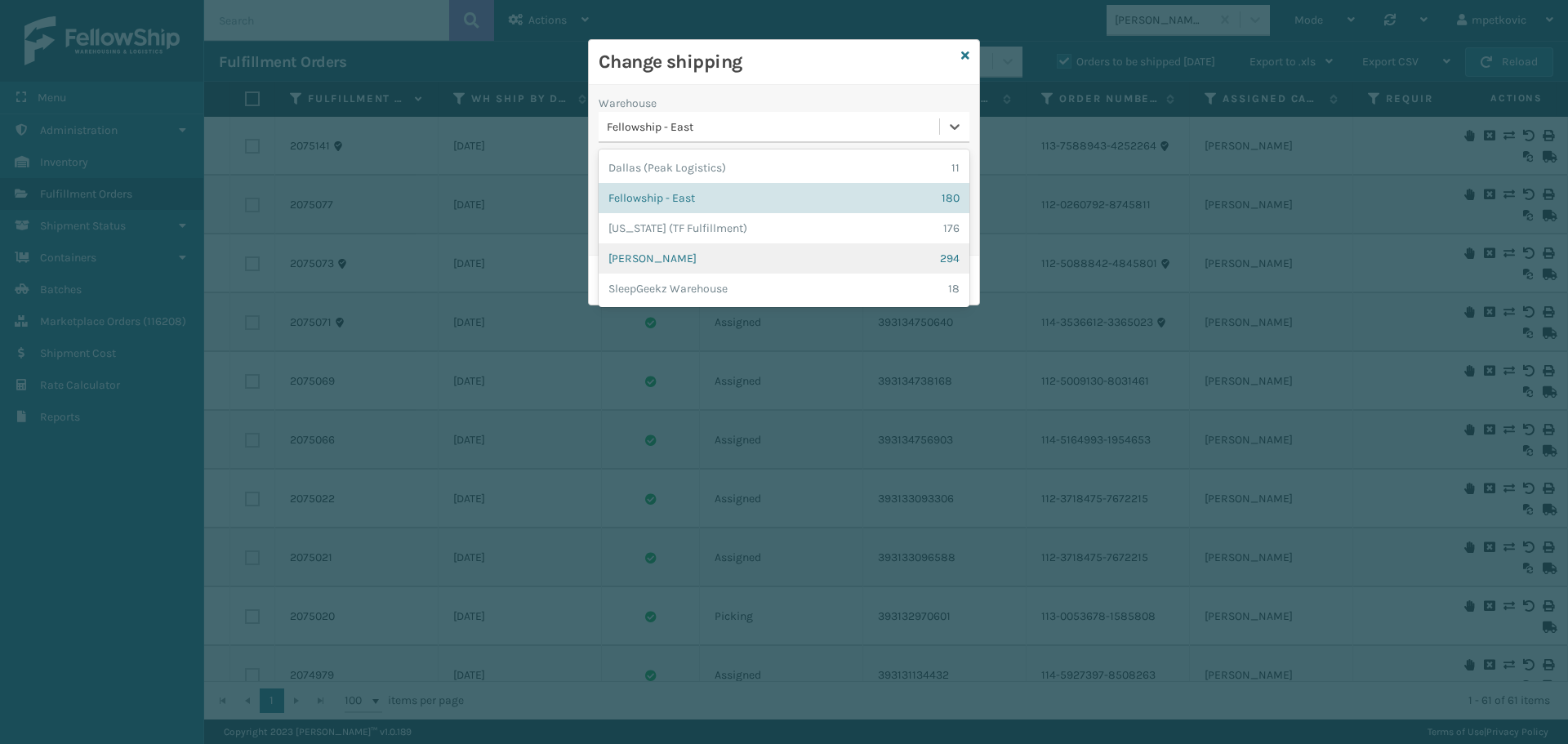
click at [690, 255] on div "[PERSON_NAME] 294" at bounding box center [784, 258] width 371 height 31
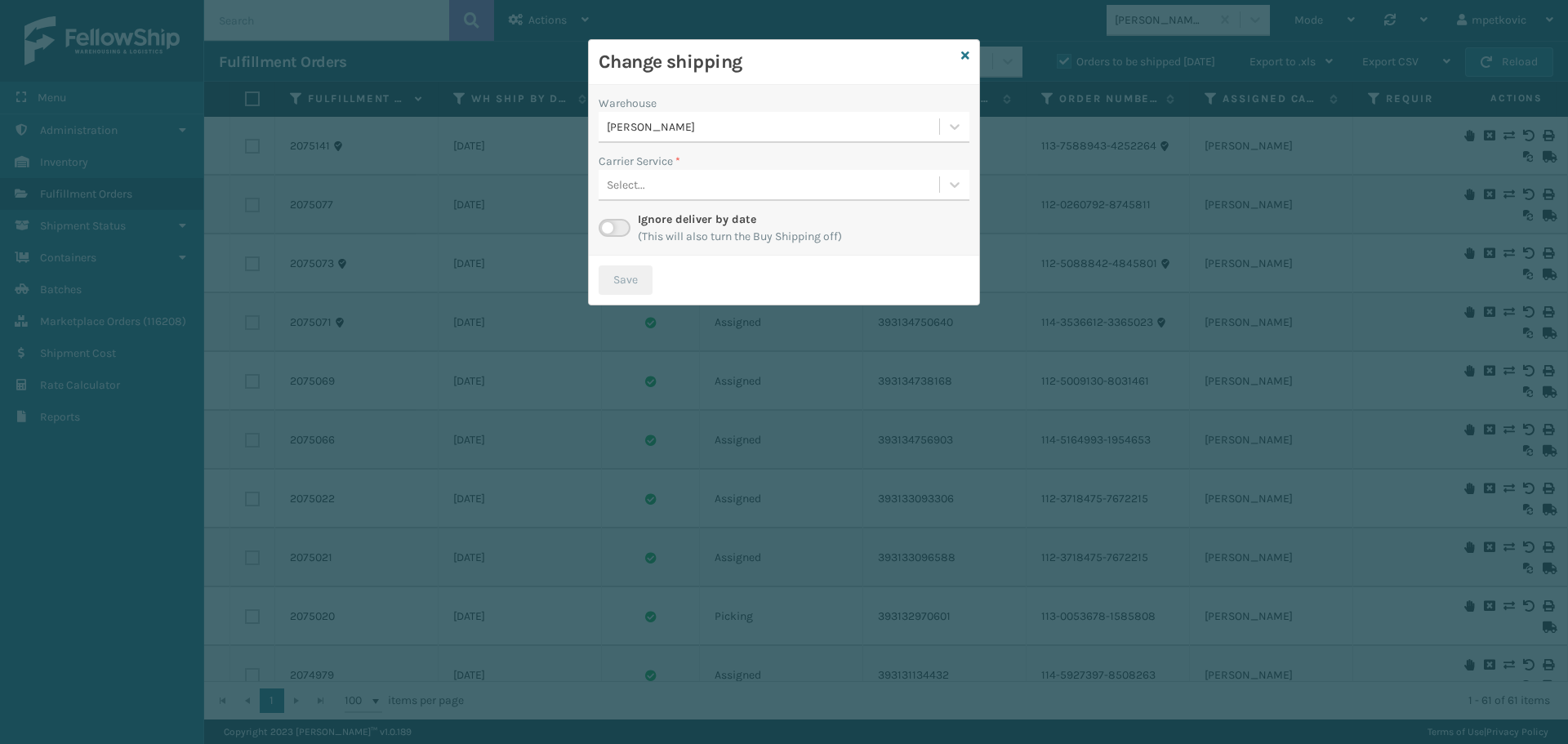
click at [733, 186] on div "Select..." at bounding box center [768, 185] width 340 height 27
click at [760, 193] on div "Select..." at bounding box center [768, 185] width 340 height 27
click at [766, 189] on div "Select..." at bounding box center [768, 185] width 340 height 27
click at [965, 52] on icon at bounding box center [965, 55] width 8 height 11
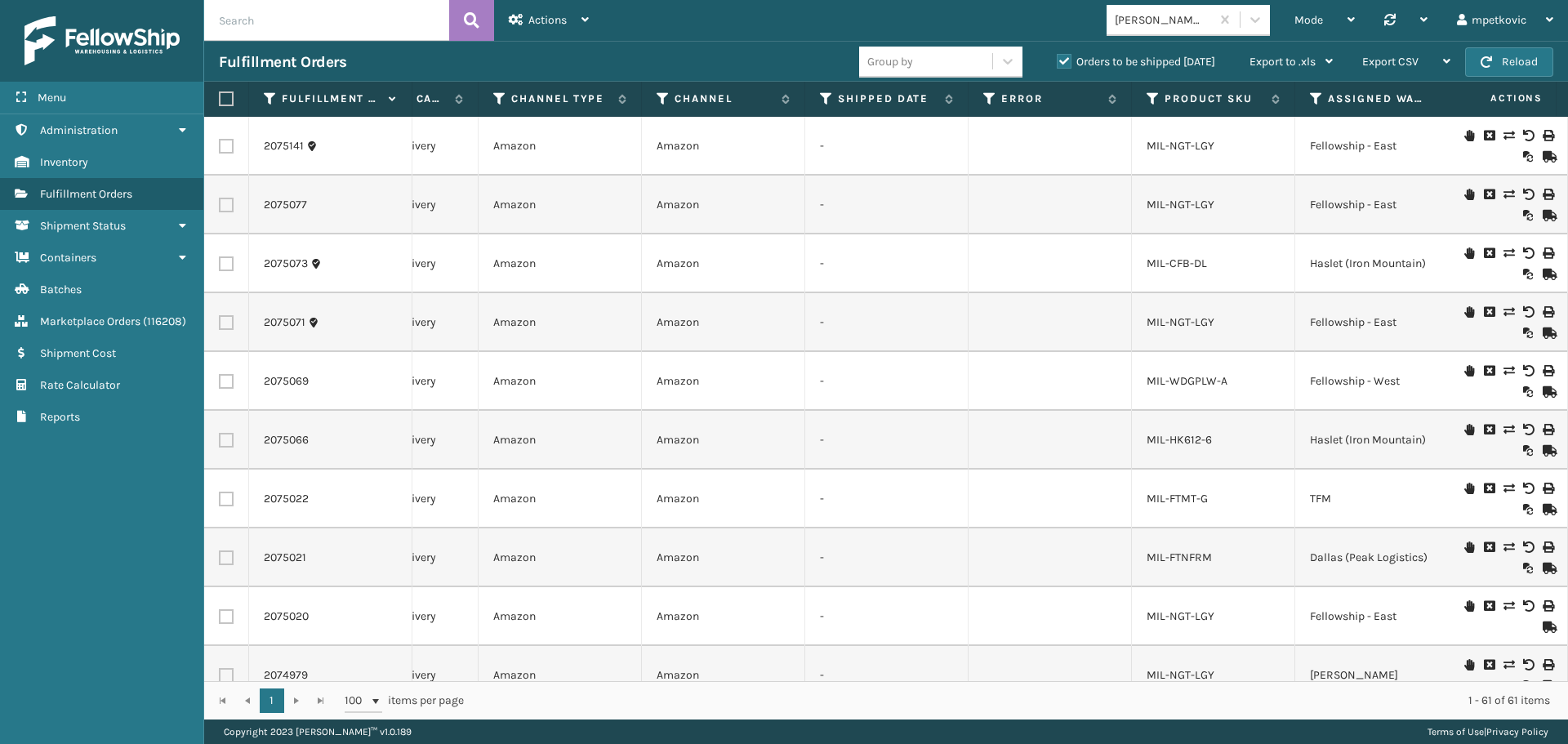
scroll to position [0, 962]
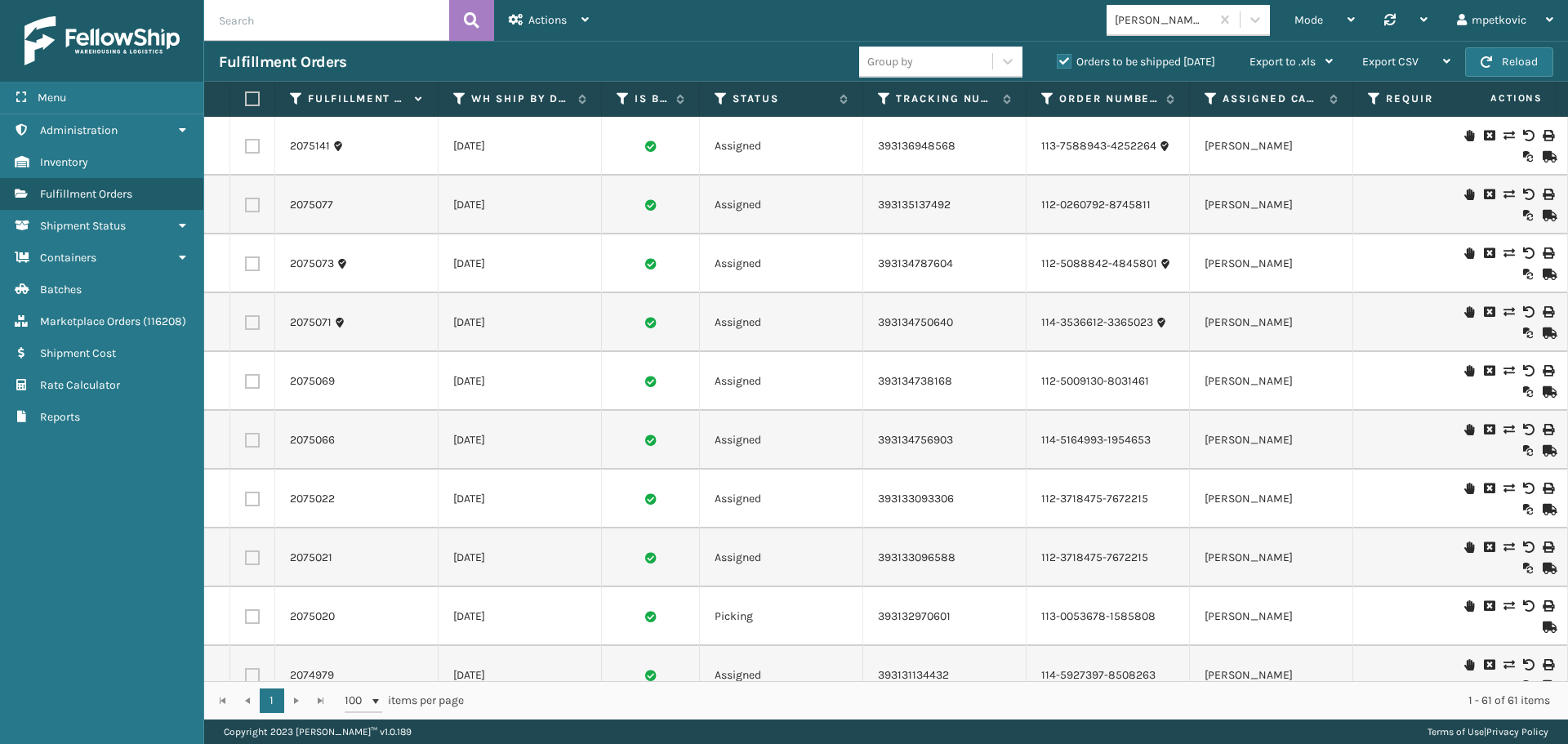
click at [394, 67] on div "Fulfillment Orders" at bounding box center [539, 62] width 640 height 19
click at [374, 54] on div "Fulfillment Orders" at bounding box center [539, 62] width 640 height 19
click at [370, 57] on div "Fulfillment Orders" at bounding box center [539, 62] width 640 height 19
click at [368, 60] on div "Fulfillment Orders" at bounding box center [539, 62] width 640 height 19
click at [367, 61] on div "Fulfillment Orders" at bounding box center [539, 62] width 640 height 19
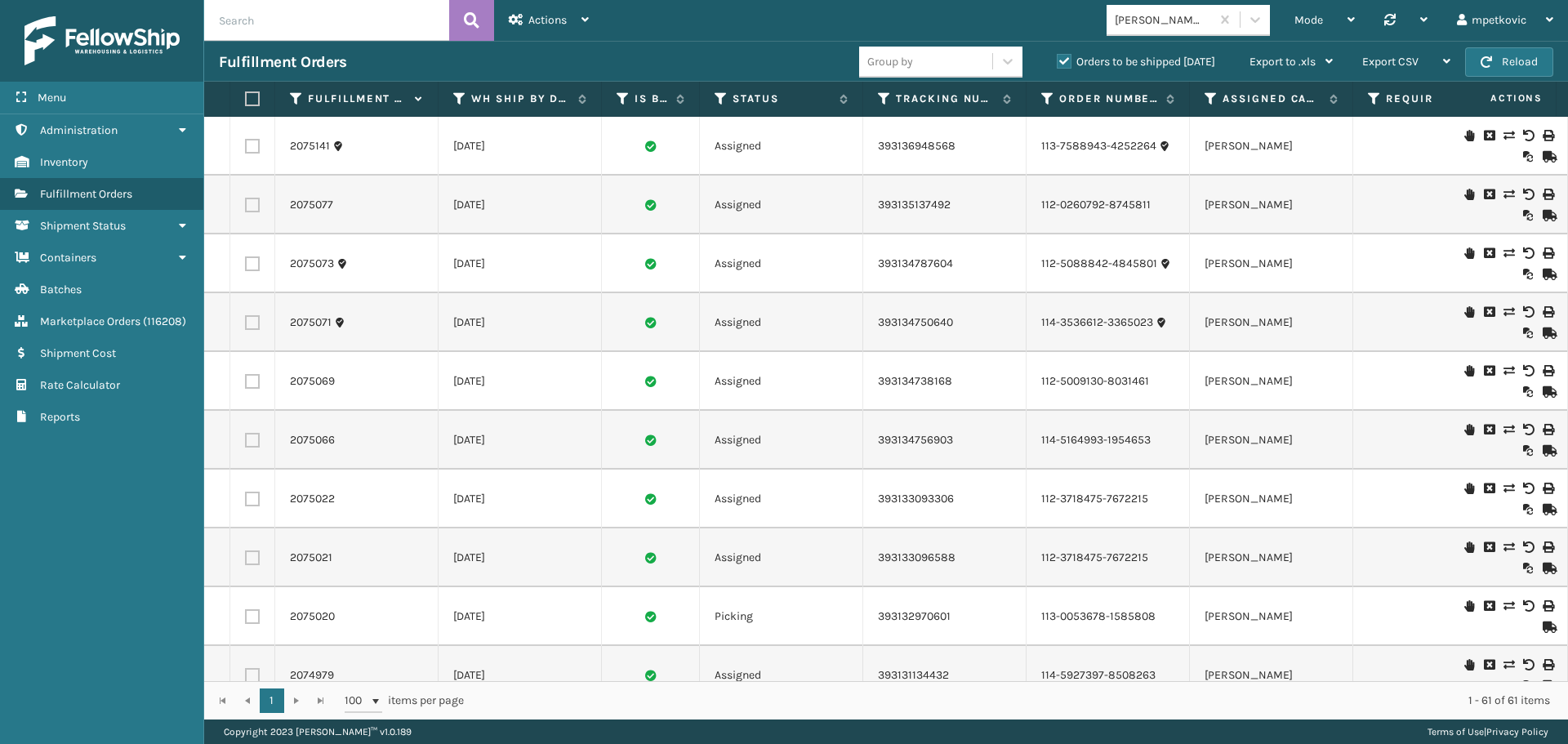
click at [594, 62] on div "Fulfillment Orders" at bounding box center [539, 62] width 640 height 19
click at [519, 60] on div "Fulfillment Orders" at bounding box center [539, 62] width 640 height 19
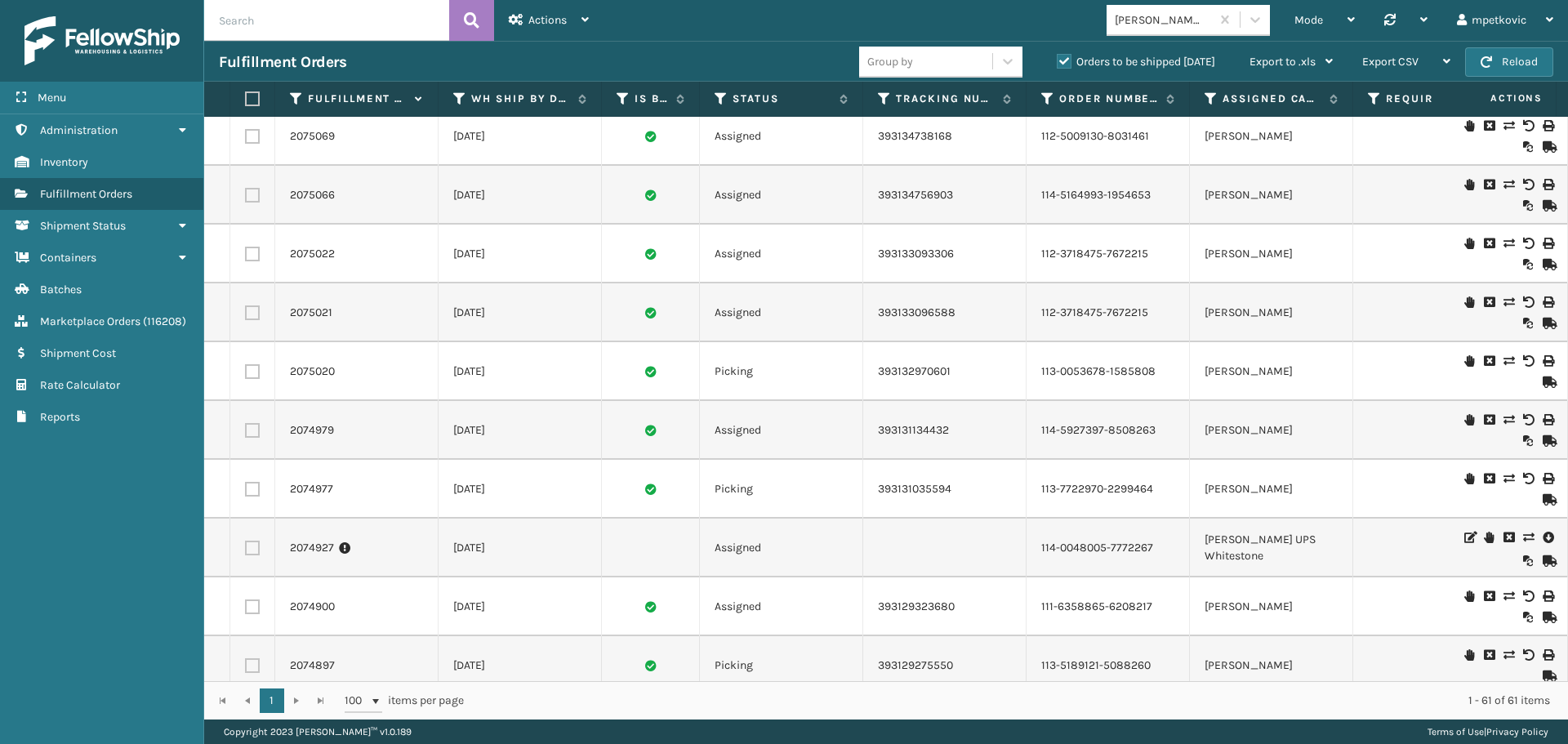
drag, startPoint x: 650, startPoint y: 60, endPoint x: 592, endPoint y: 50, distance: 58.9
click at [649, 60] on div "Fulfillment Orders" at bounding box center [539, 62] width 640 height 19
click at [508, 50] on div "Fulfillment Orders Group by Orders to be shipped [DATE] Export to .xls Use ship…" at bounding box center [886, 61] width 1364 height 41
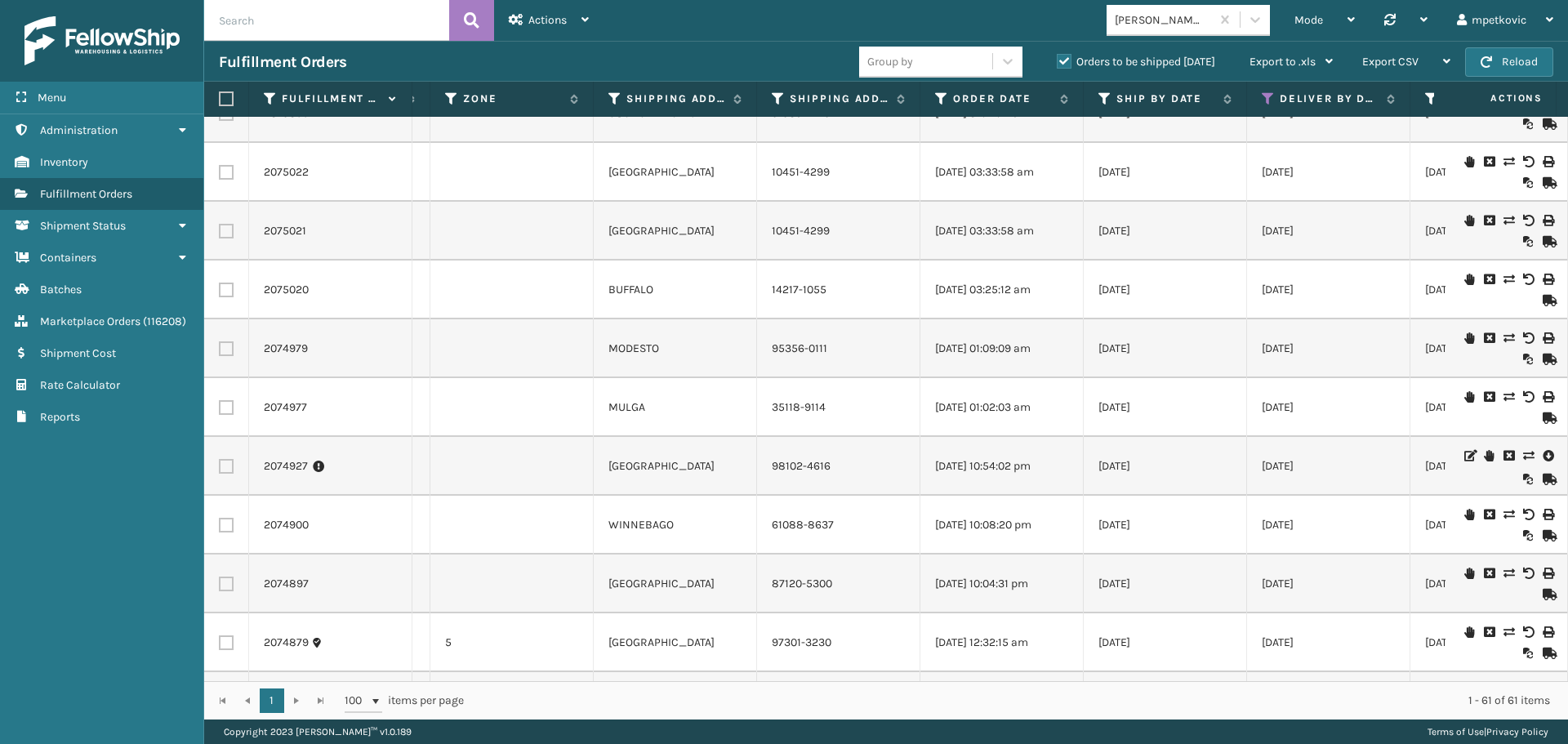
scroll to position [0, 3414]
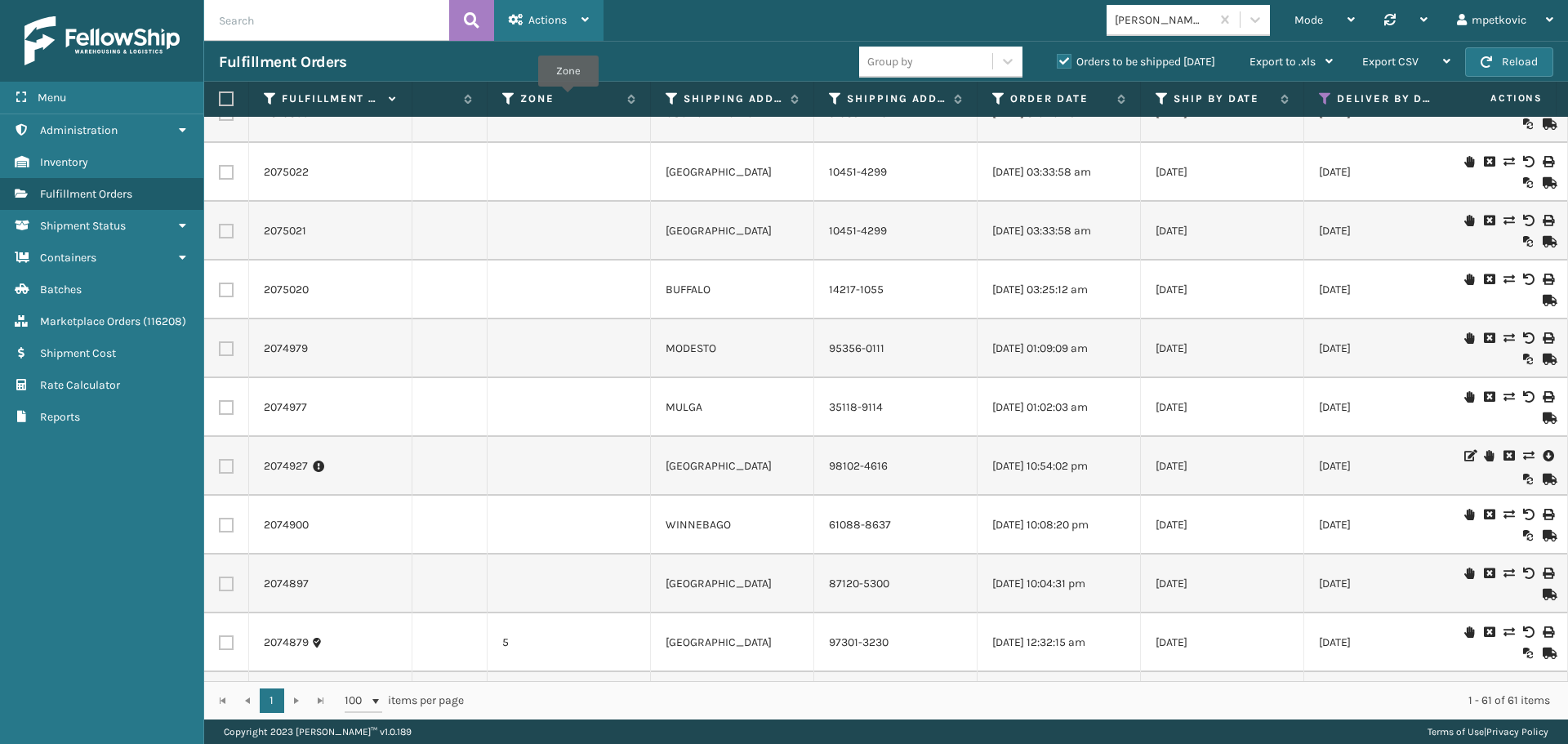
click at [555, 20] on span "Actions" at bounding box center [548, 20] width 38 height 14
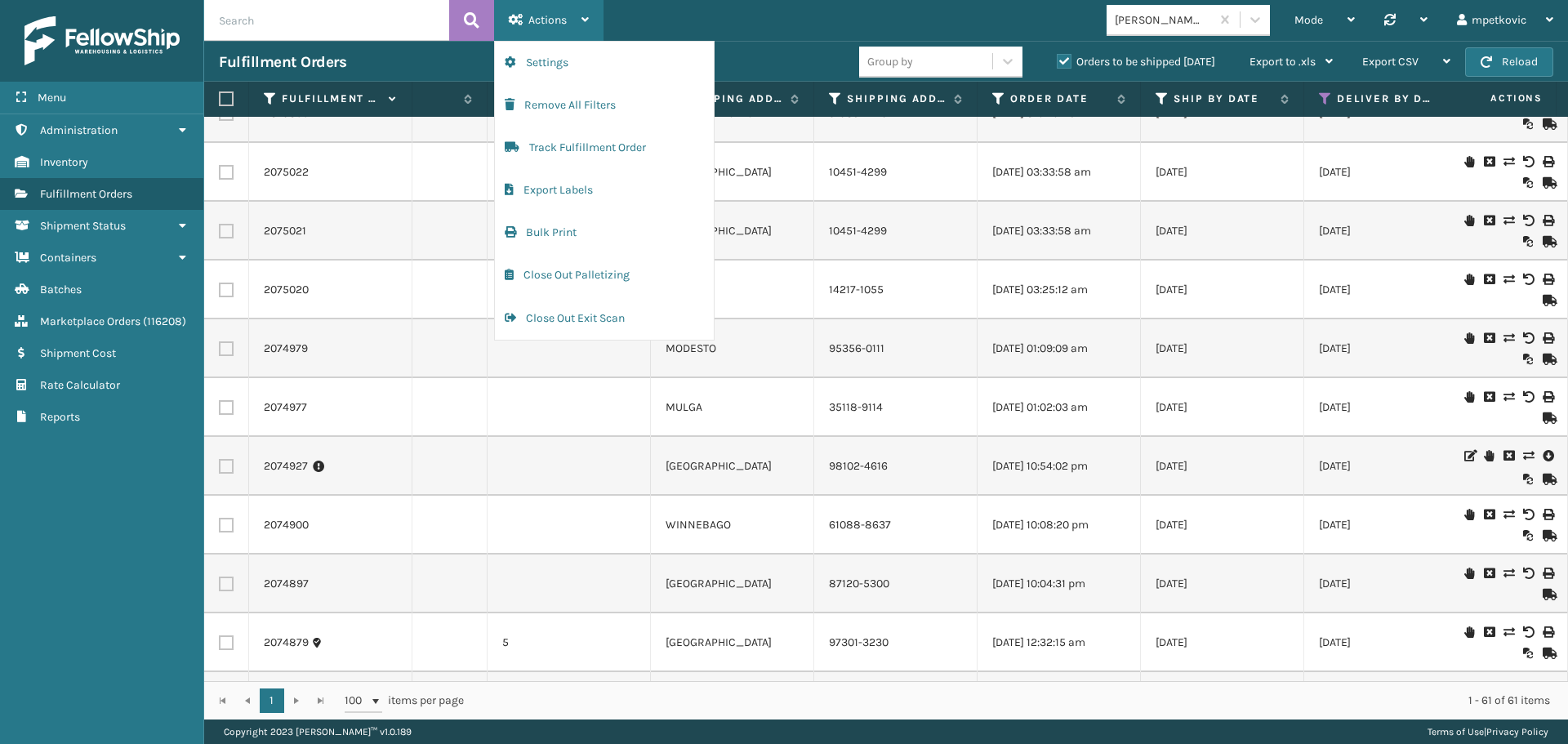
click at [555, 20] on span "Actions" at bounding box center [548, 20] width 38 height 14
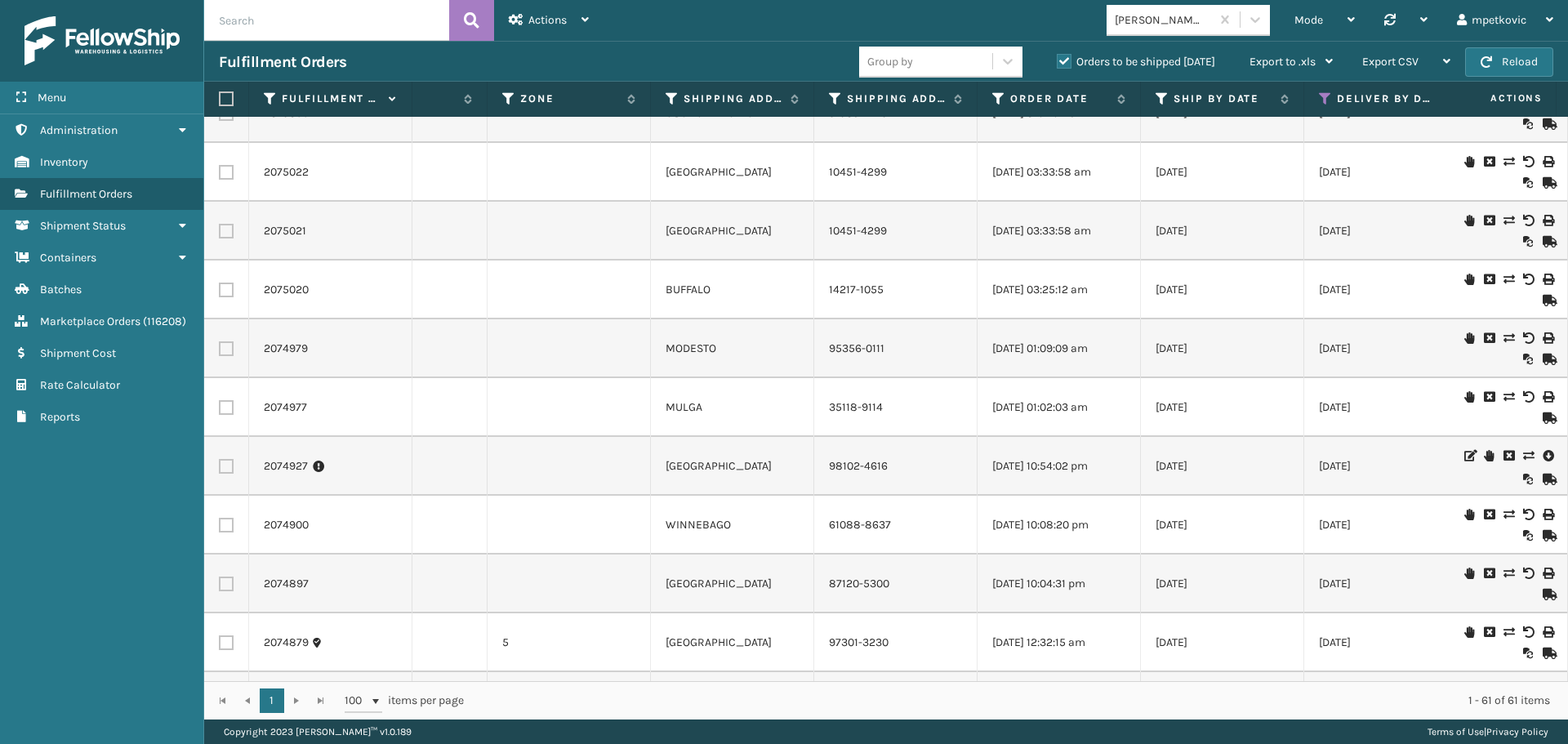
scroll to position [326, 3382]
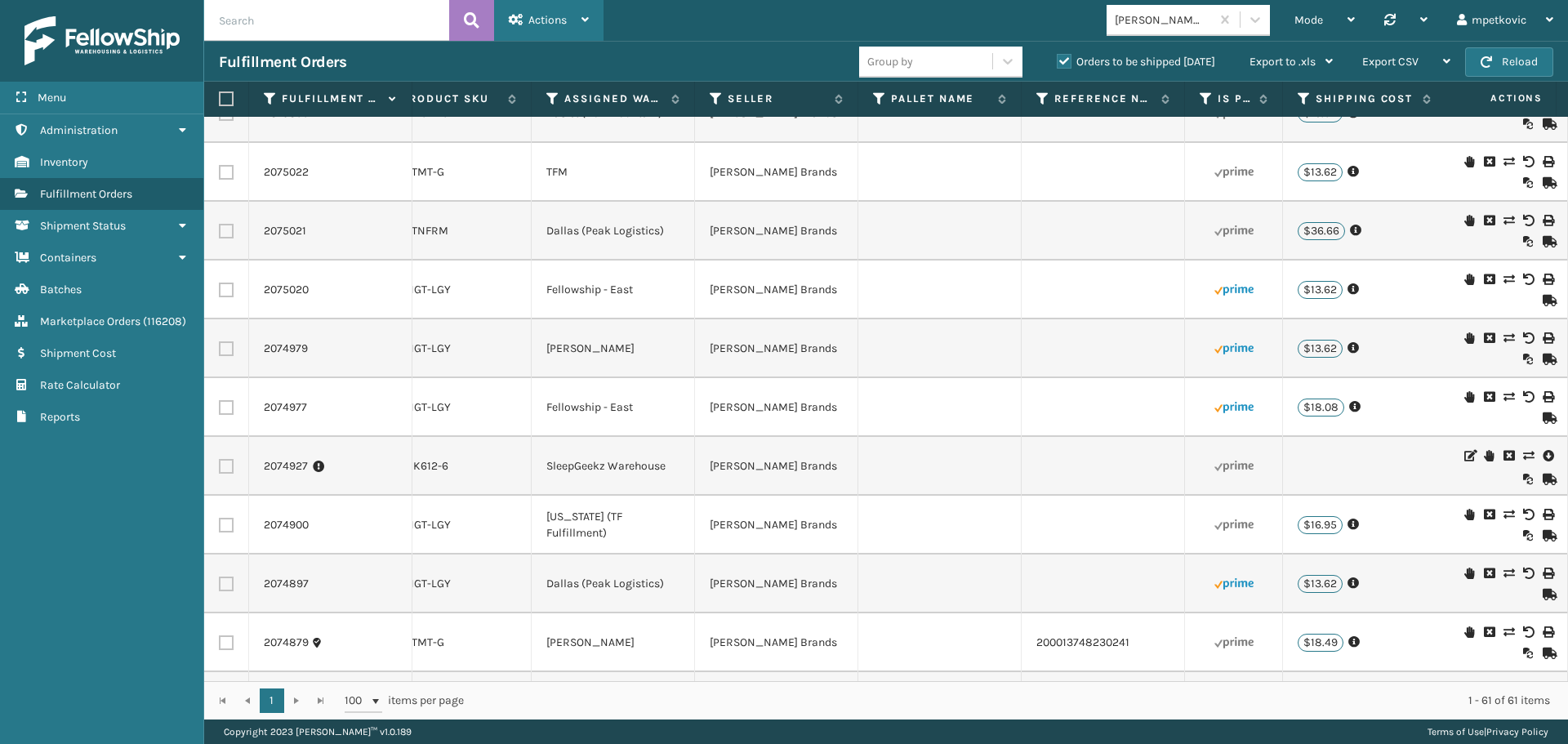
click at [555, 23] on span "Actions" at bounding box center [548, 20] width 38 height 14
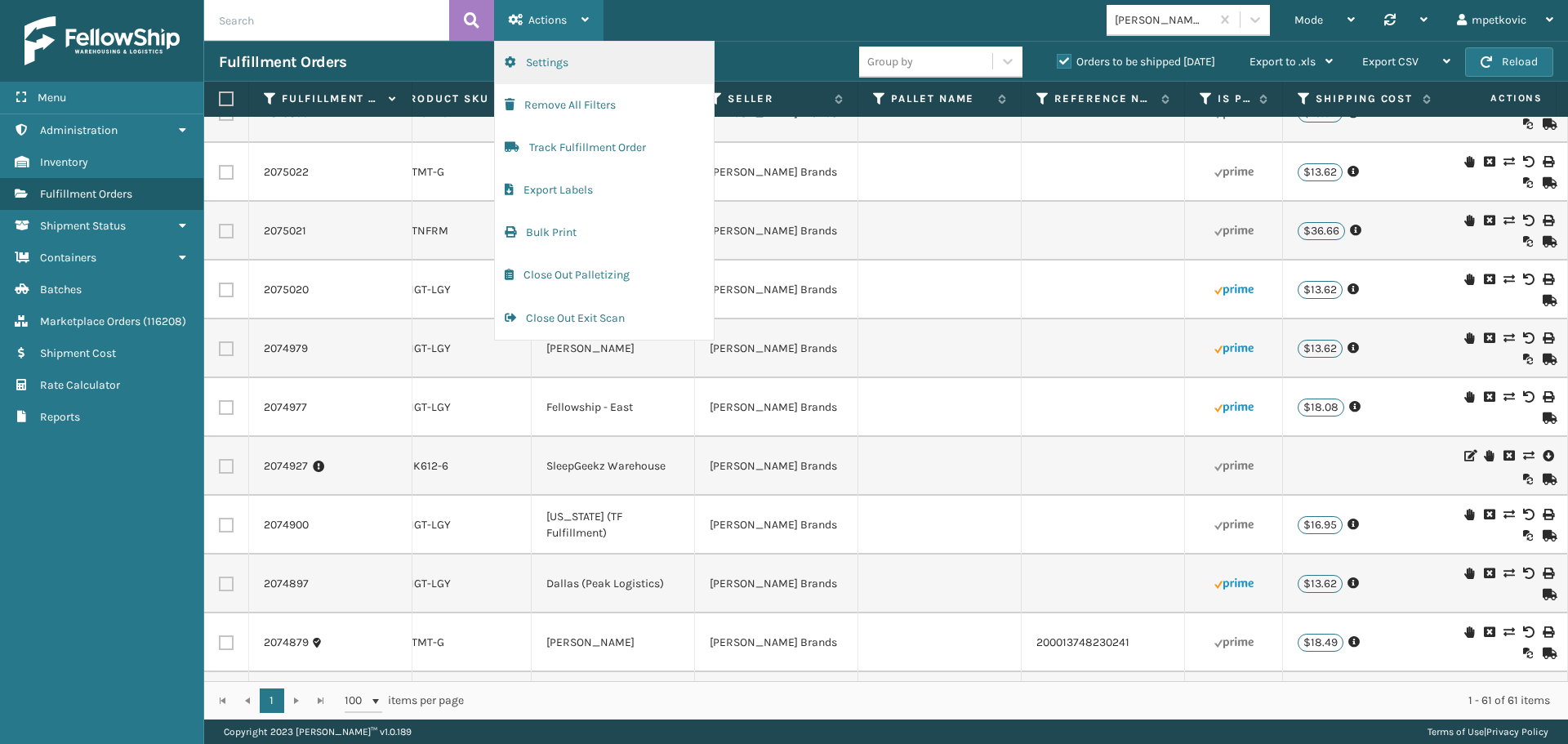
click at [596, 67] on button "Settings" at bounding box center [605, 63] width 219 height 43
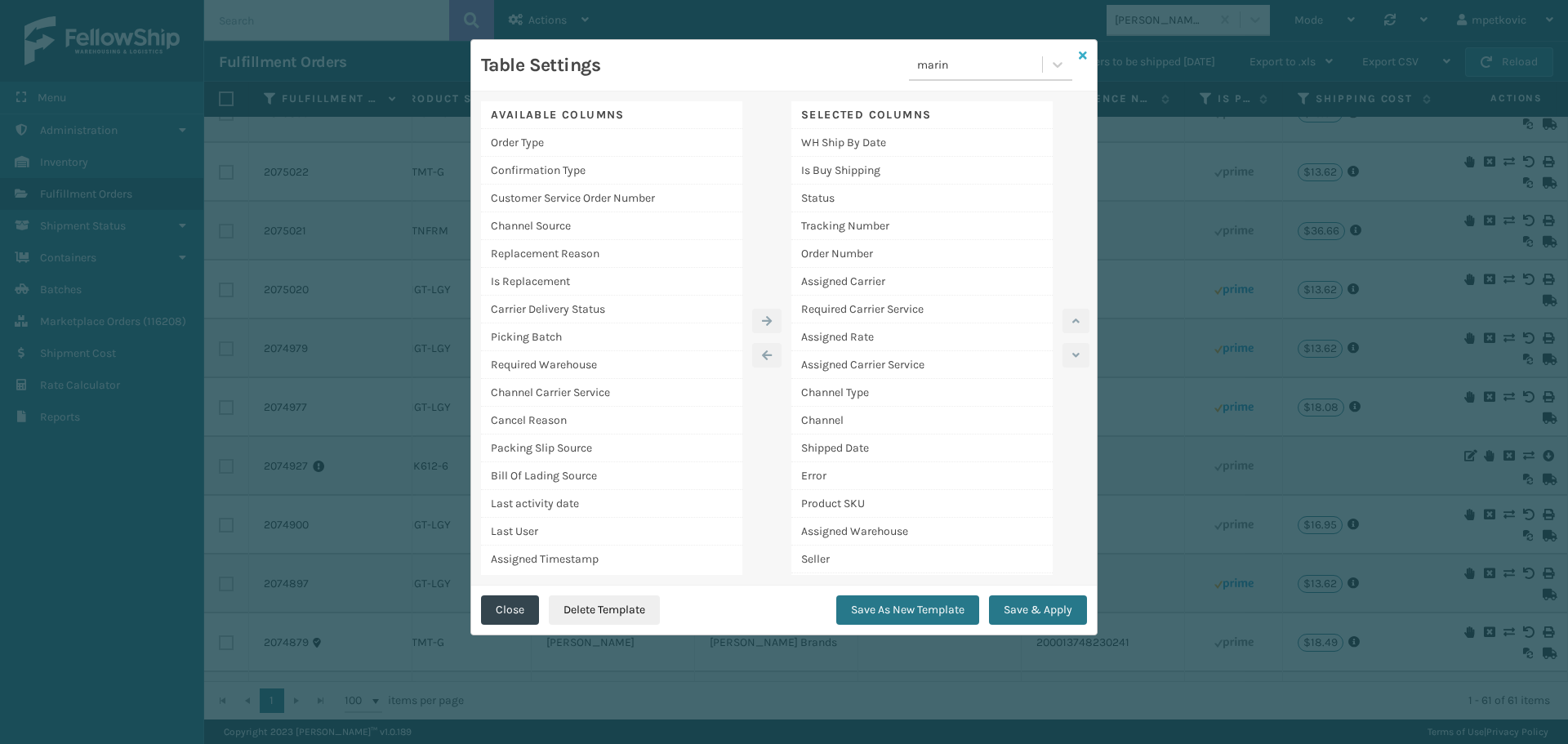
click at [1086, 54] on icon at bounding box center [1082, 55] width 8 height 11
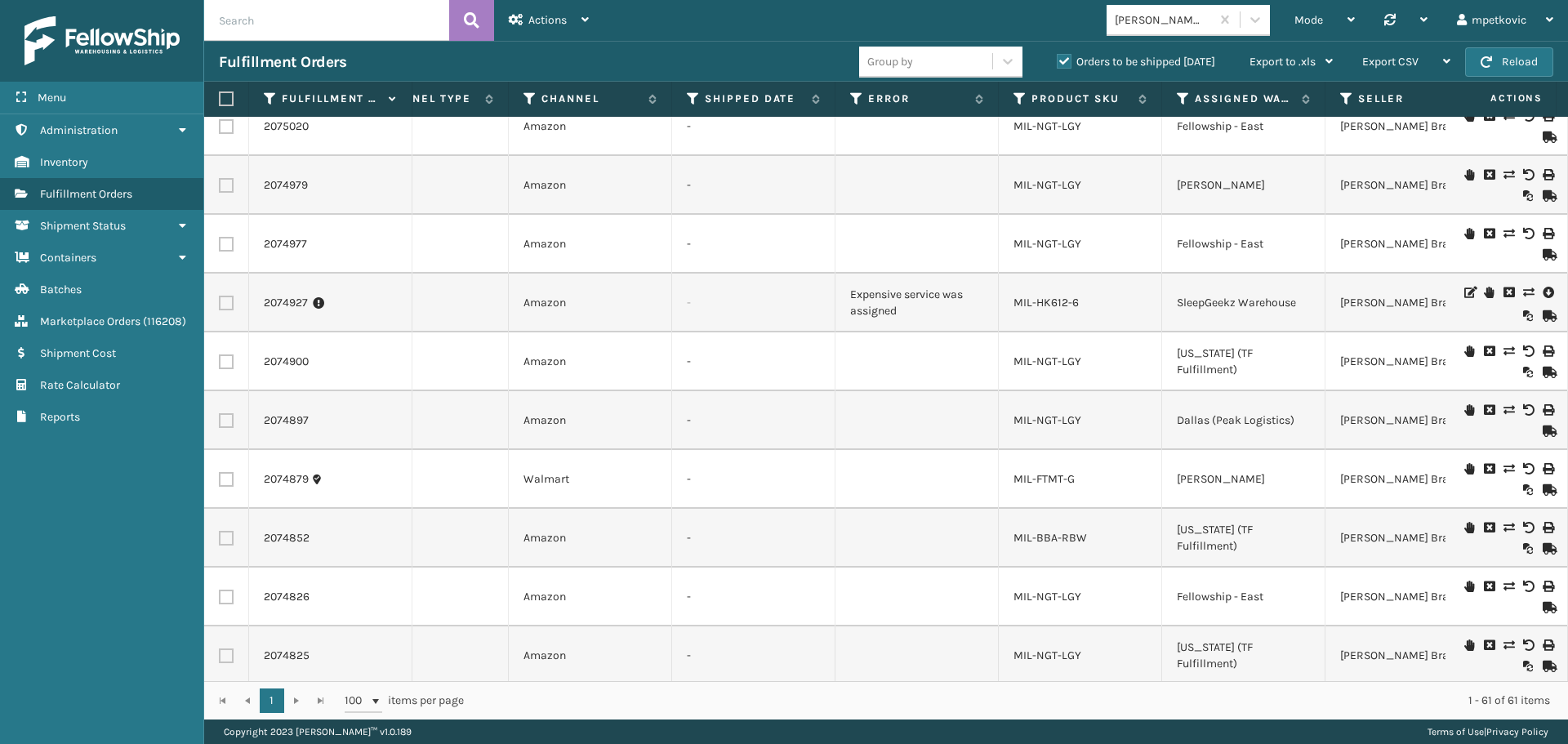
click at [1503, 467] on icon at bounding box center [1508, 468] width 10 height 11
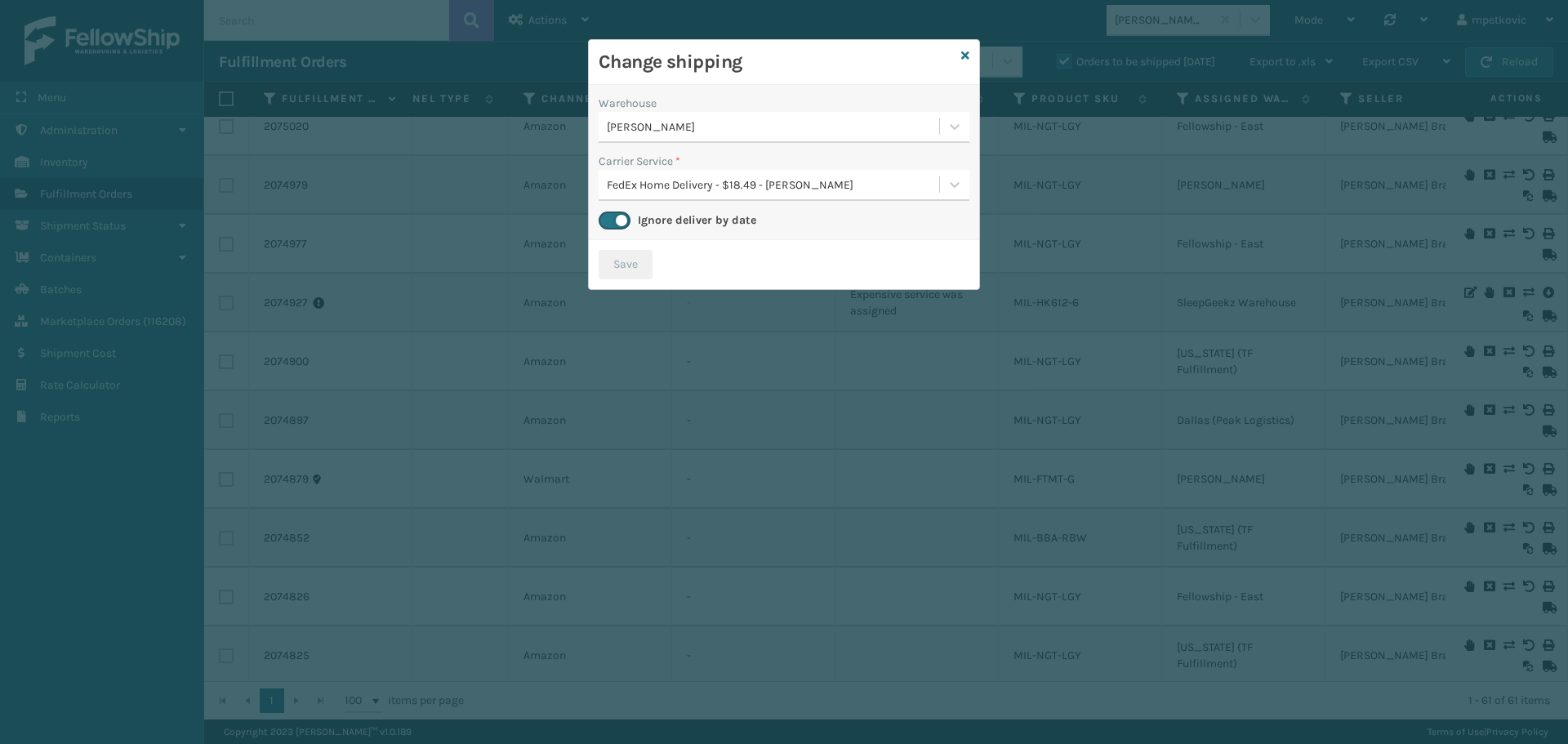
click at [752, 135] on div "[PERSON_NAME]" at bounding box center [774, 127] width 334 height 18
click at [747, 129] on div "[PERSON_NAME]" at bounding box center [774, 127] width 334 height 18
click at [750, 186] on div "FedEx Home Delivery - $18.49 - [PERSON_NAME]" at bounding box center [774, 186] width 334 height 18
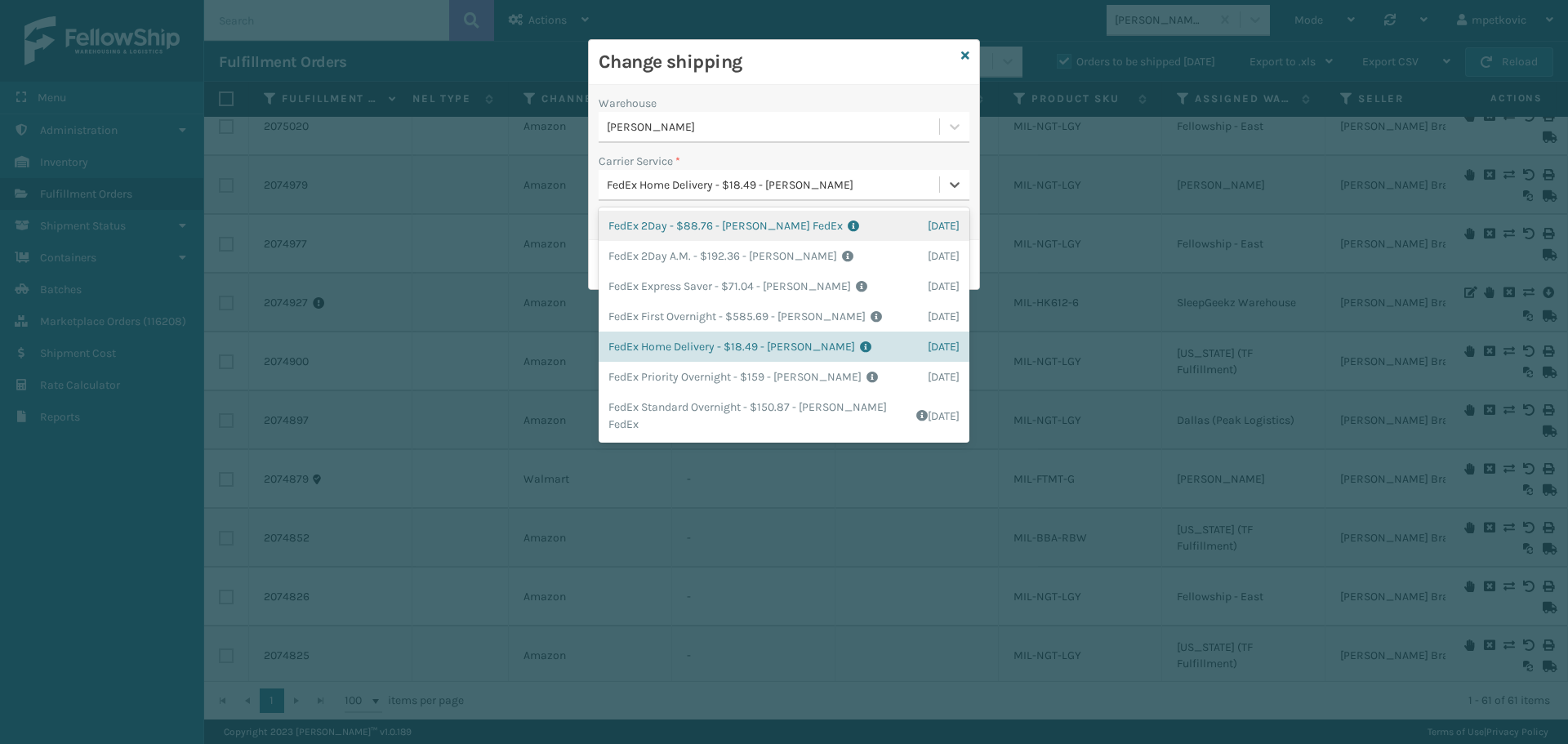
click at [843, 67] on h3 "Change shipping" at bounding box center [776, 62] width 356 height 25
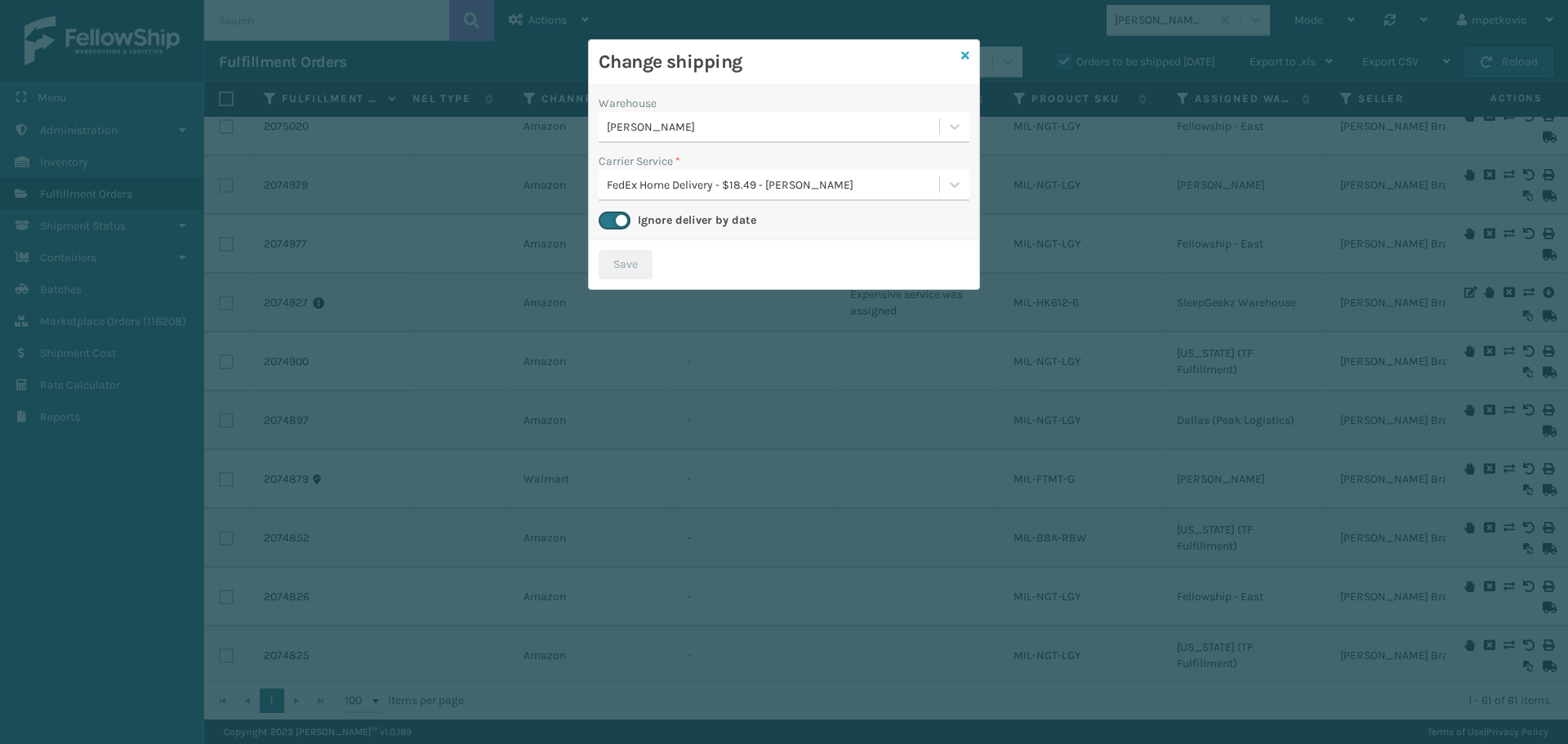
click at [967, 53] on icon at bounding box center [965, 55] width 8 height 11
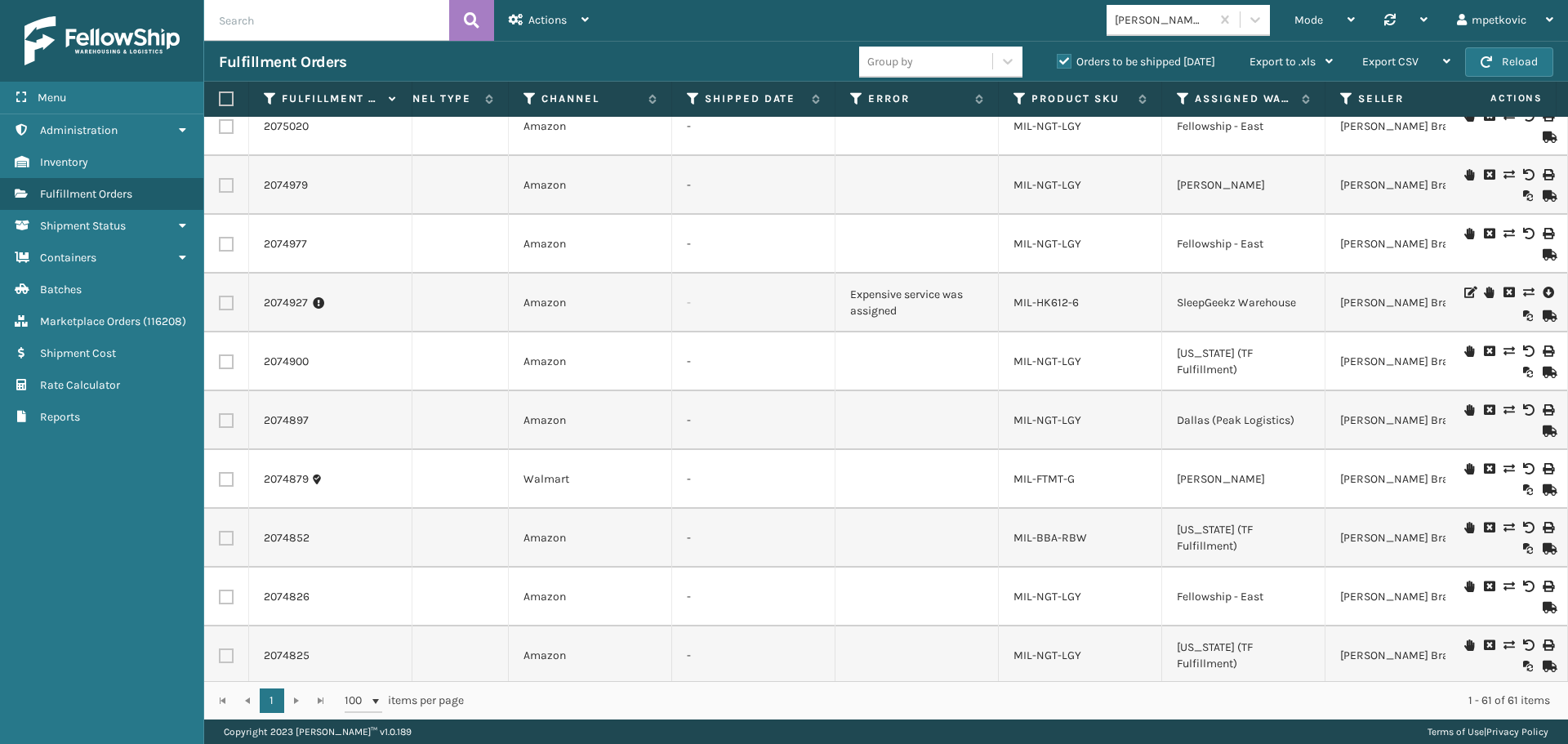
click at [382, 60] on div "Fulfillment Orders" at bounding box center [539, 62] width 640 height 19
click at [369, 56] on div "Fulfillment Orders" at bounding box center [539, 62] width 640 height 19
click at [381, 58] on div "Fulfillment Orders" at bounding box center [539, 62] width 640 height 19
click at [424, 55] on div "Fulfillment Orders" at bounding box center [539, 62] width 640 height 19
click at [419, 57] on div "Fulfillment Orders" at bounding box center [539, 62] width 640 height 19
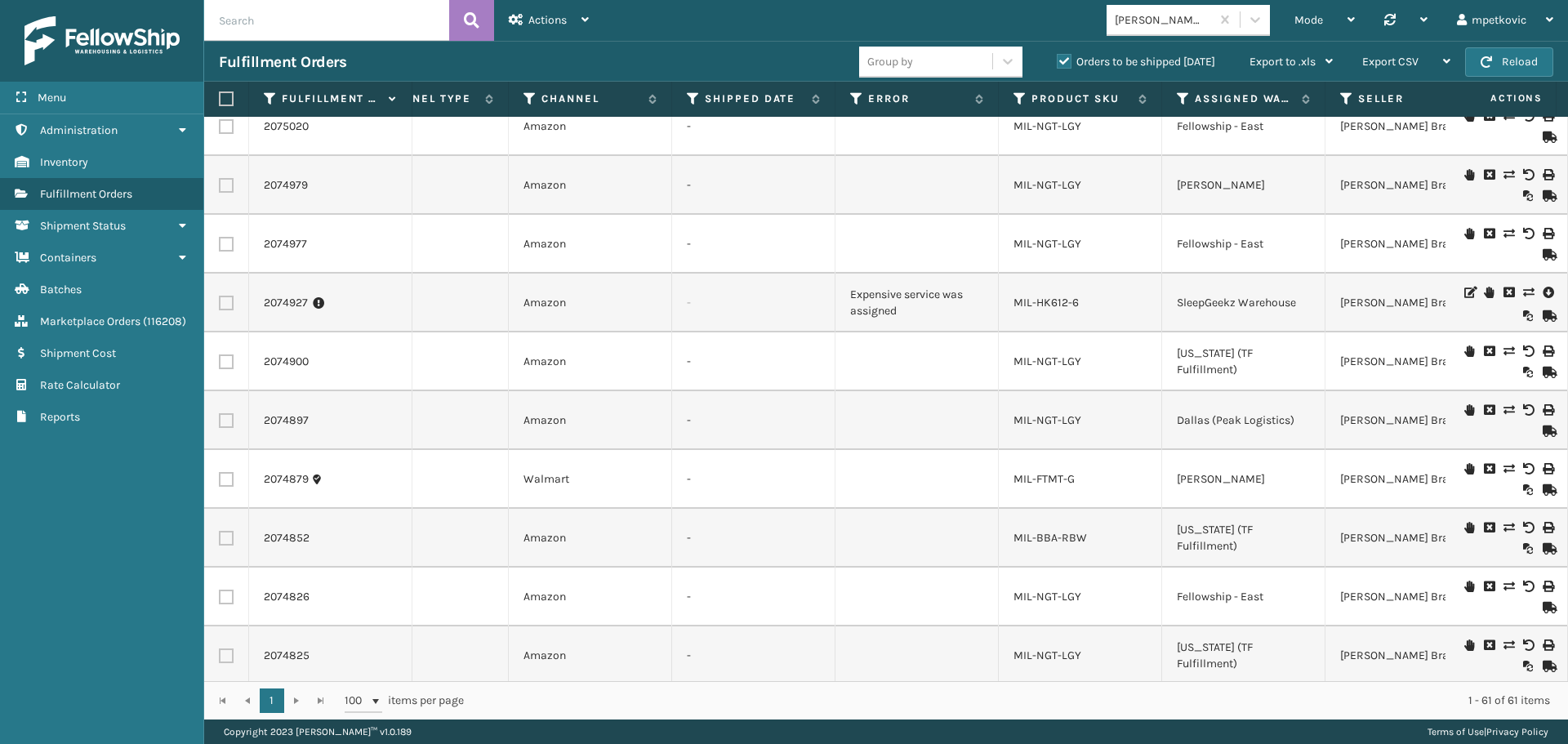
click at [382, 66] on div "Fulfillment Orders" at bounding box center [539, 62] width 640 height 19
click at [364, 59] on div "Fulfillment Orders" at bounding box center [539, 62] width 640 height 19
click at [426, 59] on div "Fulfillment Orders" at bounding box center [539, 62] width 640 height 19
click at [421, 62] on div "Fulfillment Orders" at bounding box center [539, 62] width 640 height 19
click at [447, 64] on div "Fulfillment Orders" at bounding box center [539, 62] width 640 height 19
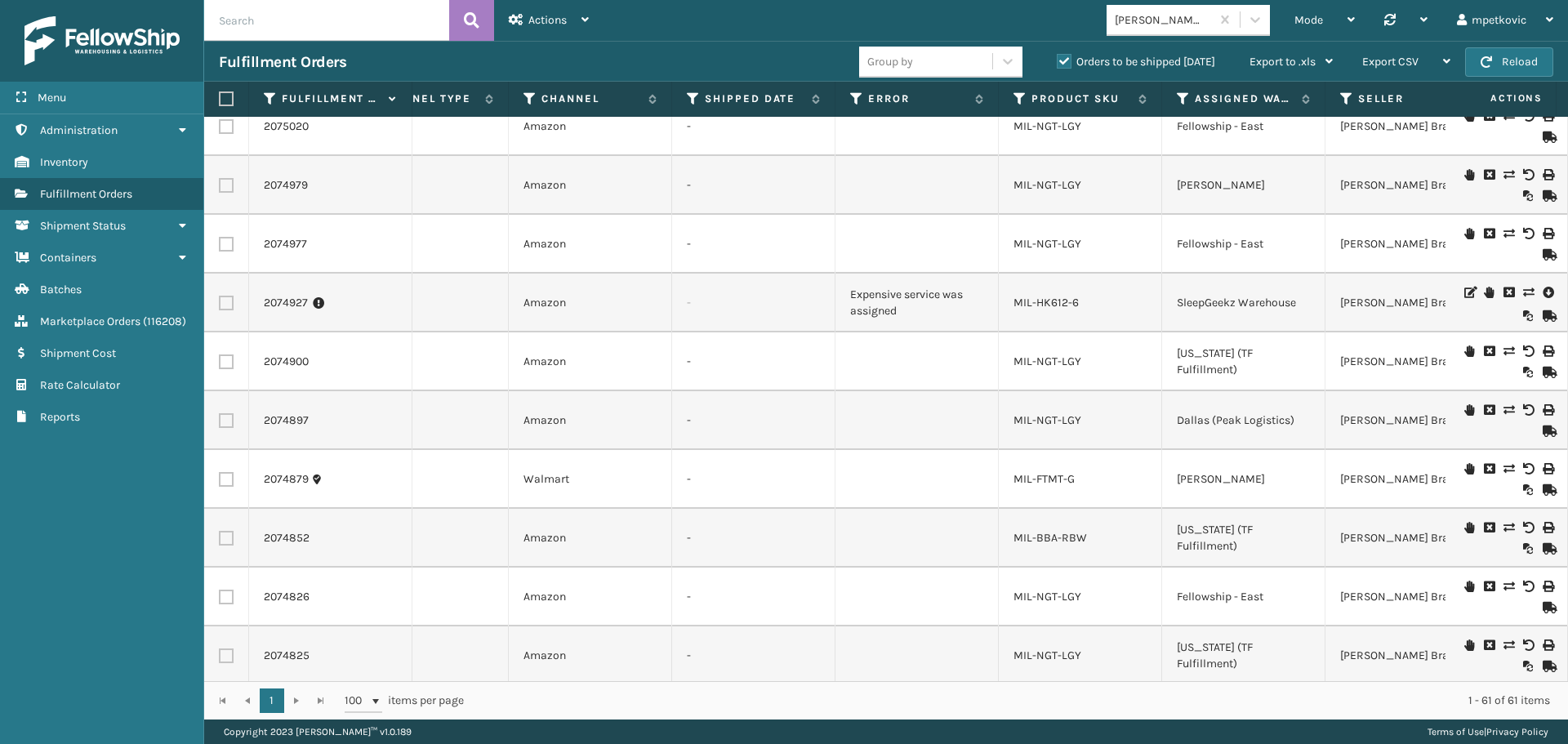
click at [448, 60] on div "Fulfillment Orders" at bounding box center [539, 62] width 640 height 19
click at [450, 58] on div "Fulfillment Orders" at bounding box center [539, 62] width 640 height 19
click at [568, 63] on div "Fulfillment Orders" at bounding box center [539, 62] width 640 height 19
drag, startPoint x: 551, startPoint y: 57, endPoint x: 457, endPoint y: 64, distance: 94.3
click at [549, 57] on div "Fulfillment Orders" at bounding box center [539, 62] width 640 height 19
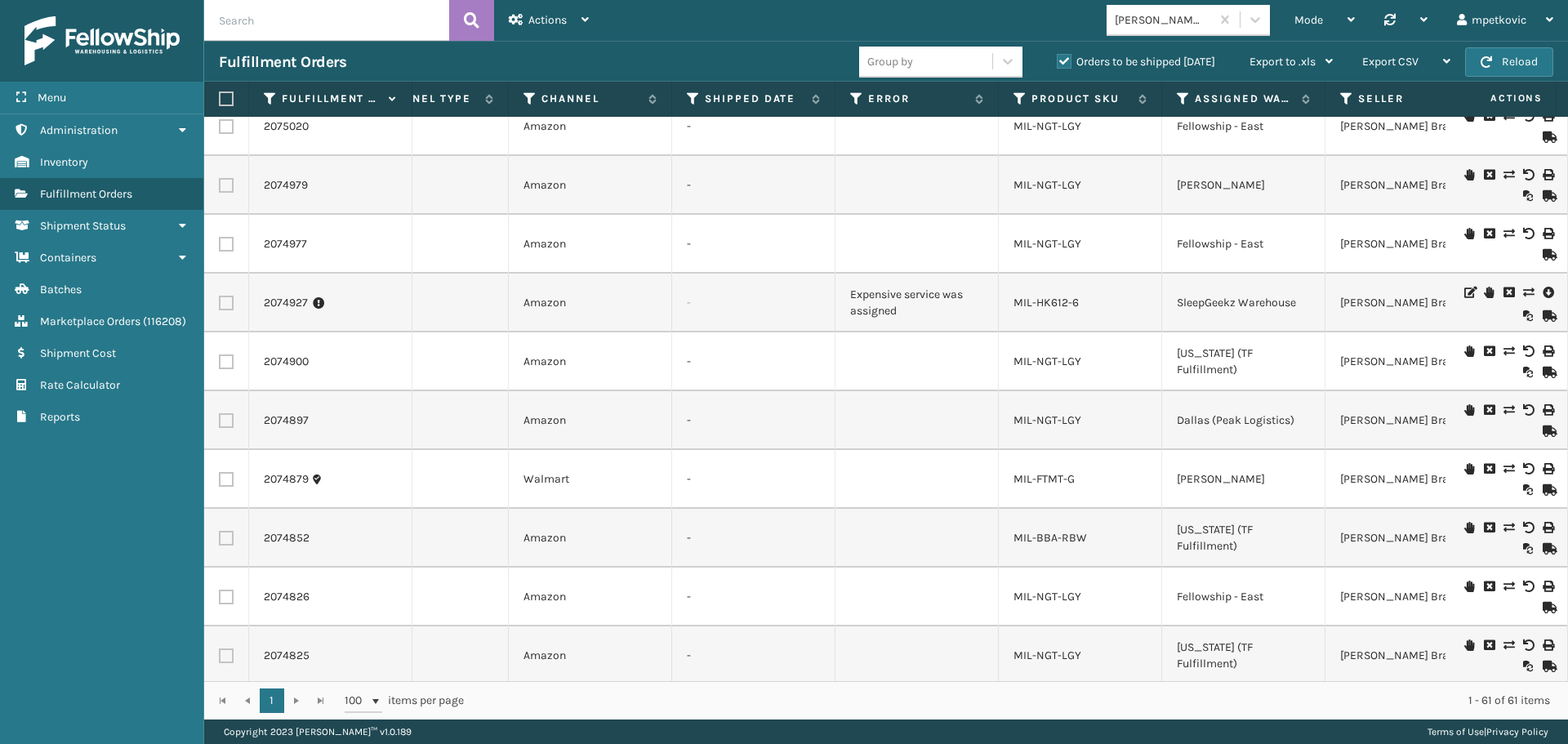
click at [427, 68] on div "Fulfillment Orders" at bounding box center [539, 62] width 640 height 19
click at [367, 55] on div "Fulfillment Orders" at bounding box center [539, 62] width 640 height 19
click at [460, 60] on div "Fulfillment Orders" at bounding box center [539, 62] width 640 height 19
click at [562, 59] on div "Fulfillment Orders" at bounding box center [539, 62] width 640 height 19
click at [562, 58] on div "Fulfillment Orders" at bounding box center [539, 62] width 640 height 19
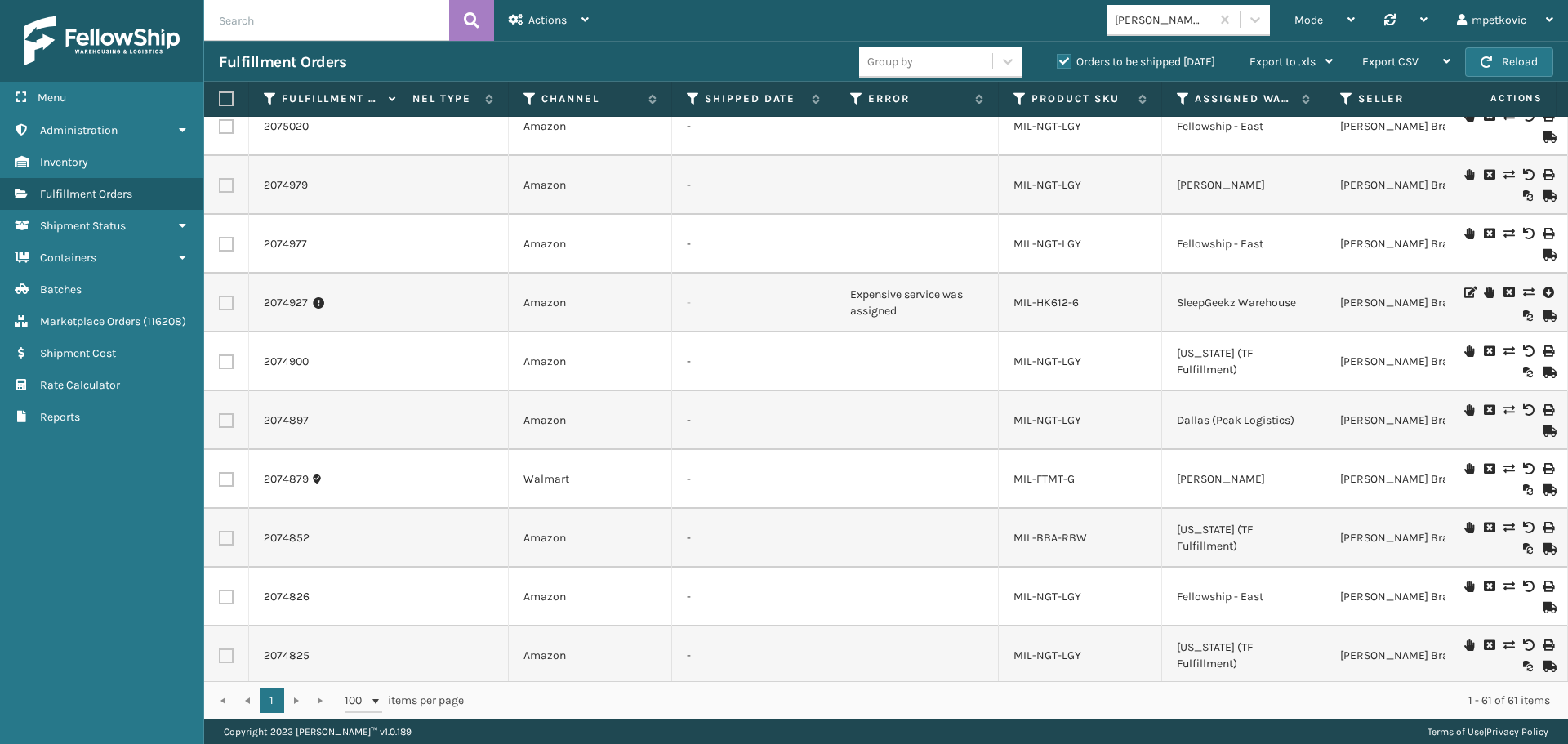
click at [570, 54] on div "Fulfillment Orders" at bounding box center [539, 62] width 640 height 19
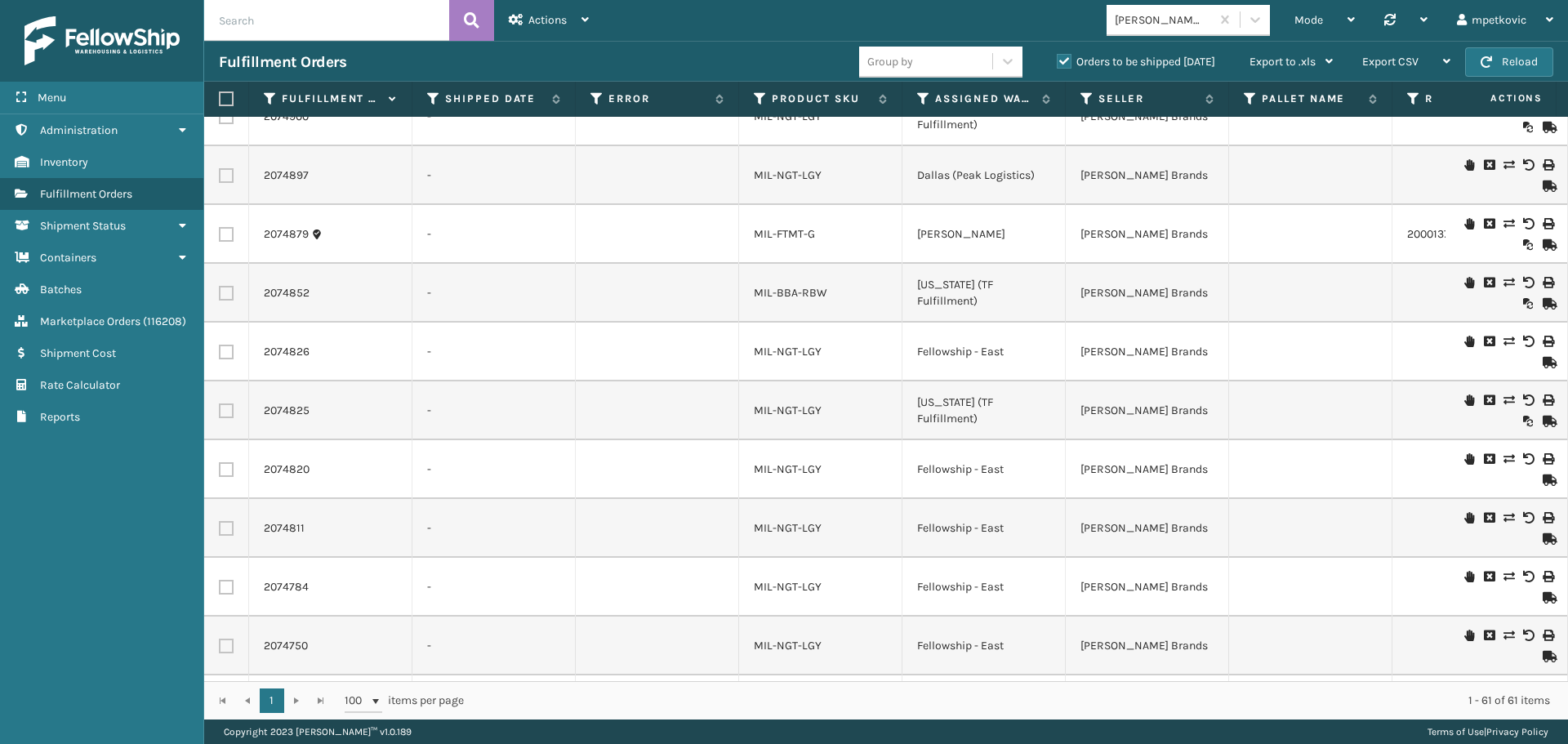
scroll to position [0, 1834]
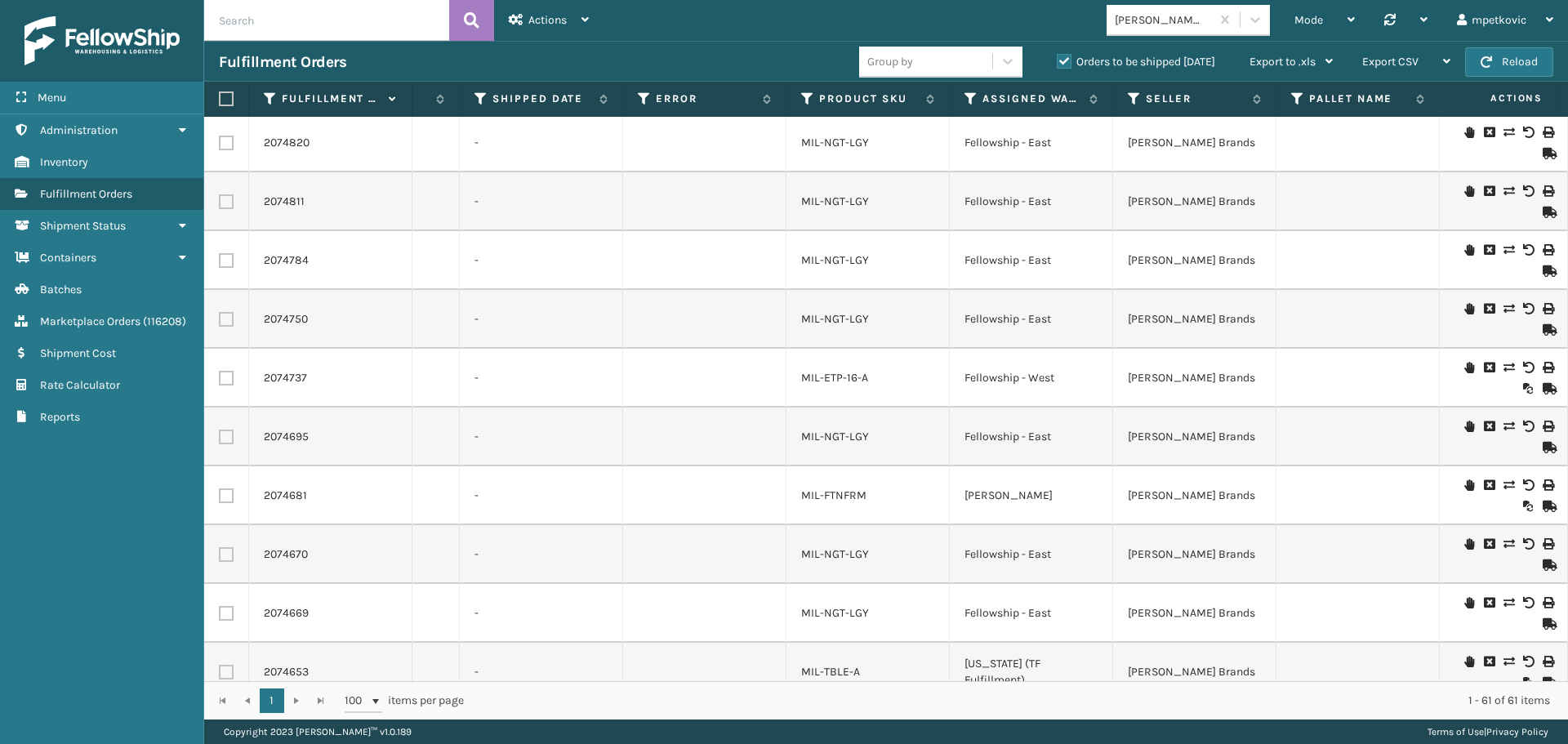
click at [1503, 485] on icon at bounding box center [1508, 485] width 10 height 11
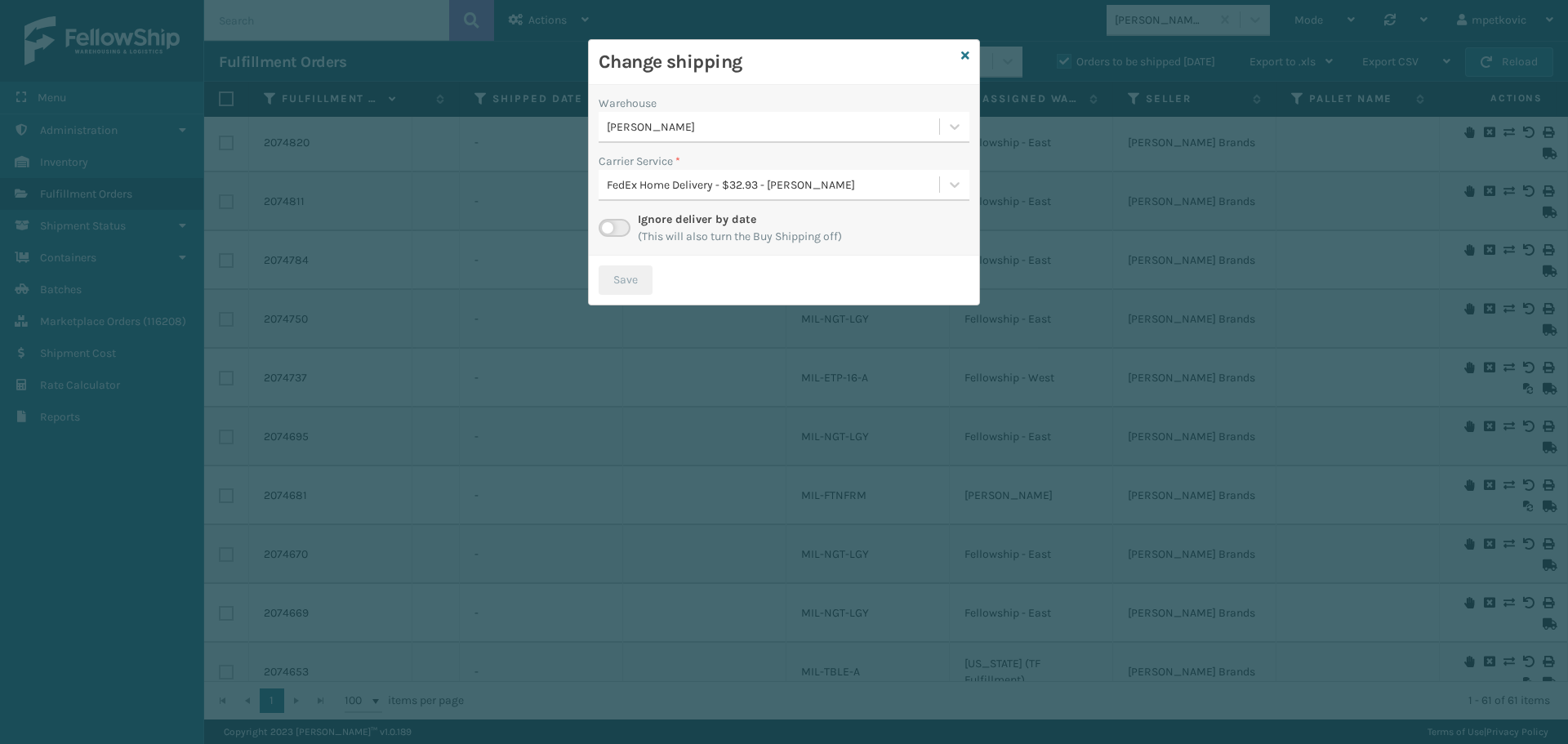
click at [802, 179] on div "FedEx Home Delivery - $32.93 - [PERSON_NAME]" at bounding box center [774, 186] width 334 height 18
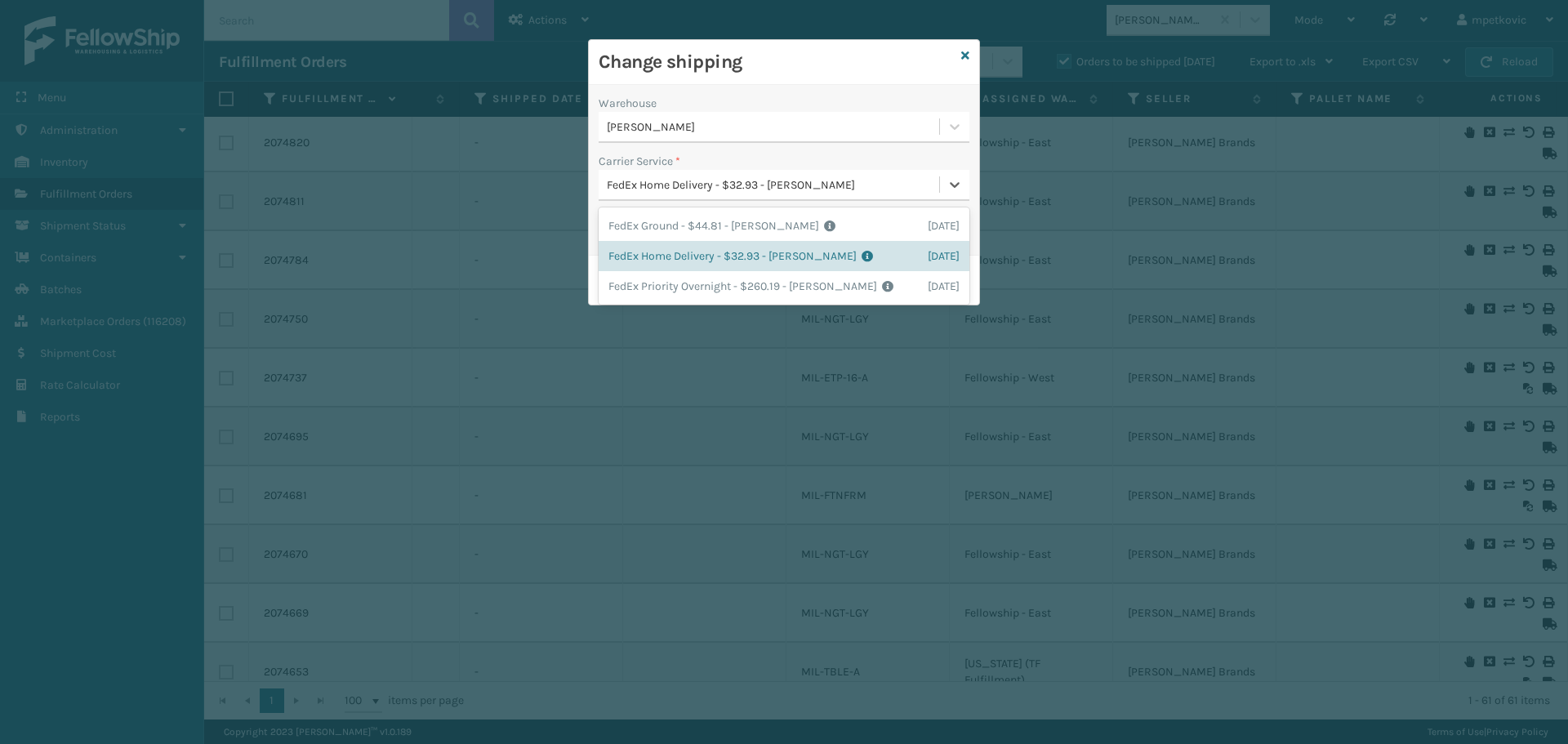
click at [794, 181] on div "FedEx Home Delivery - $32.93 - [PERSON_NAME]" at bounding box center [774, 186] width 334 height 18
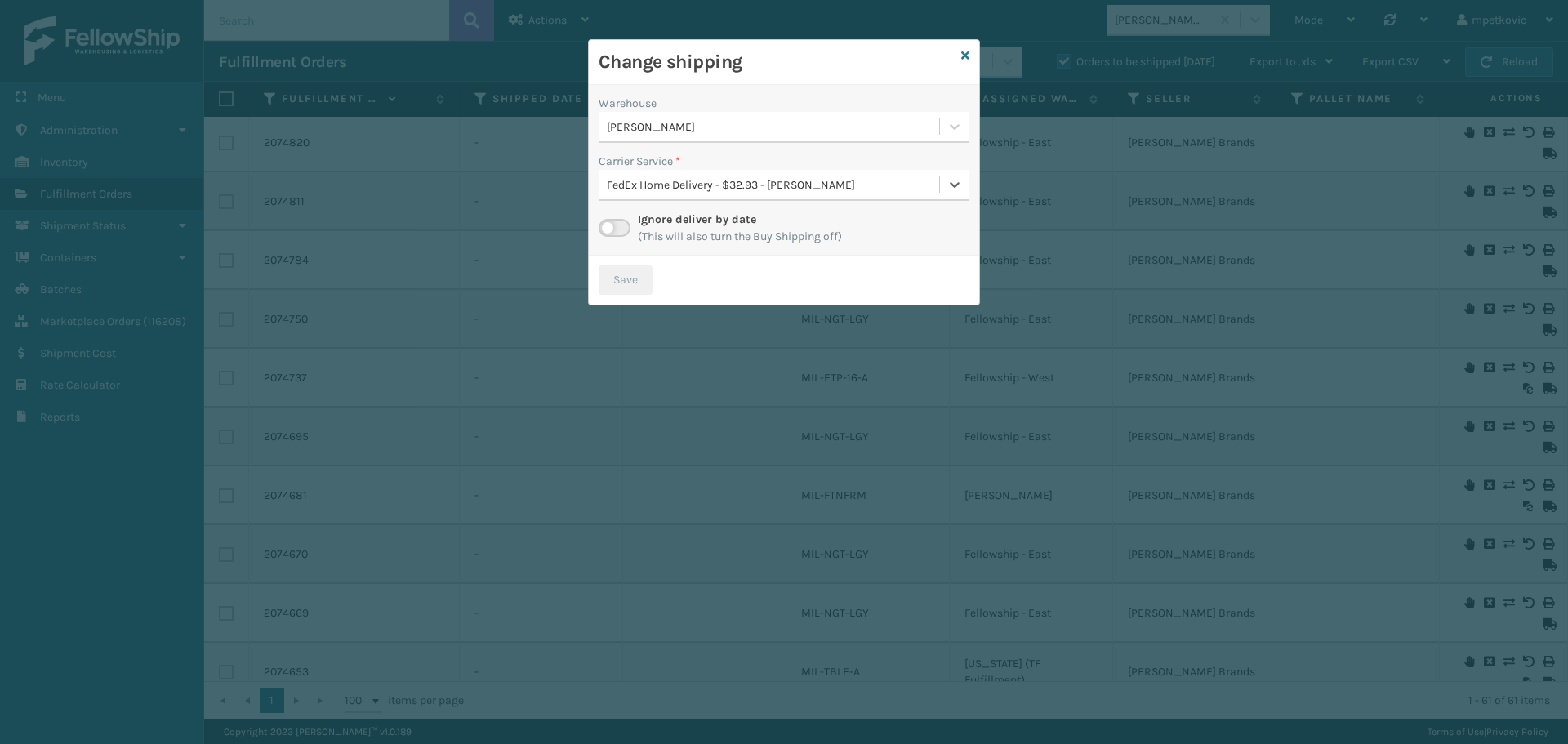
click at [755, 122] on div "[PERSON_NAME]" at bounding box center [774, 127] width 334 height 18
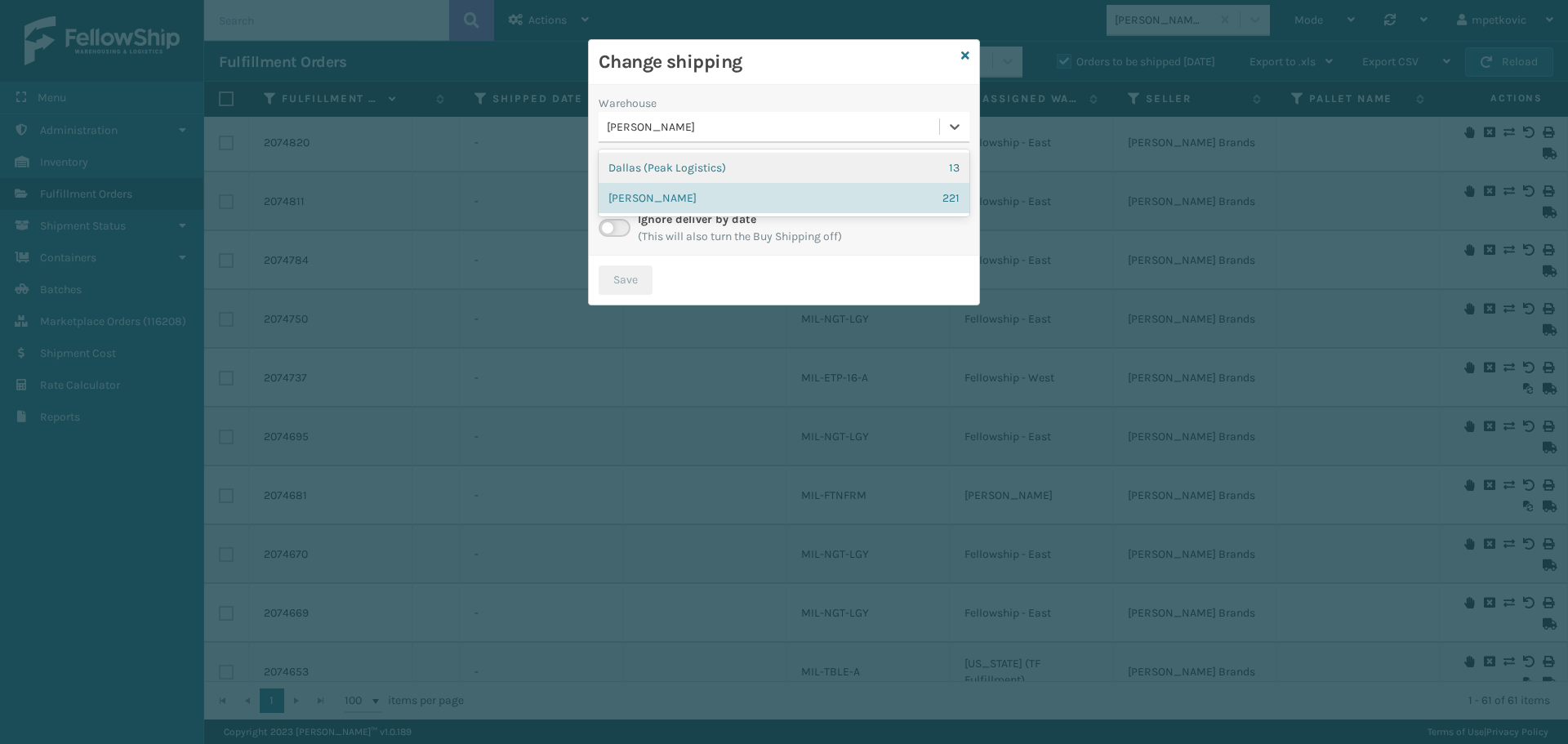
click at [755, 129] on div "[PERSON_NAME]" at bounding box center [774, 127] width 334 height 18
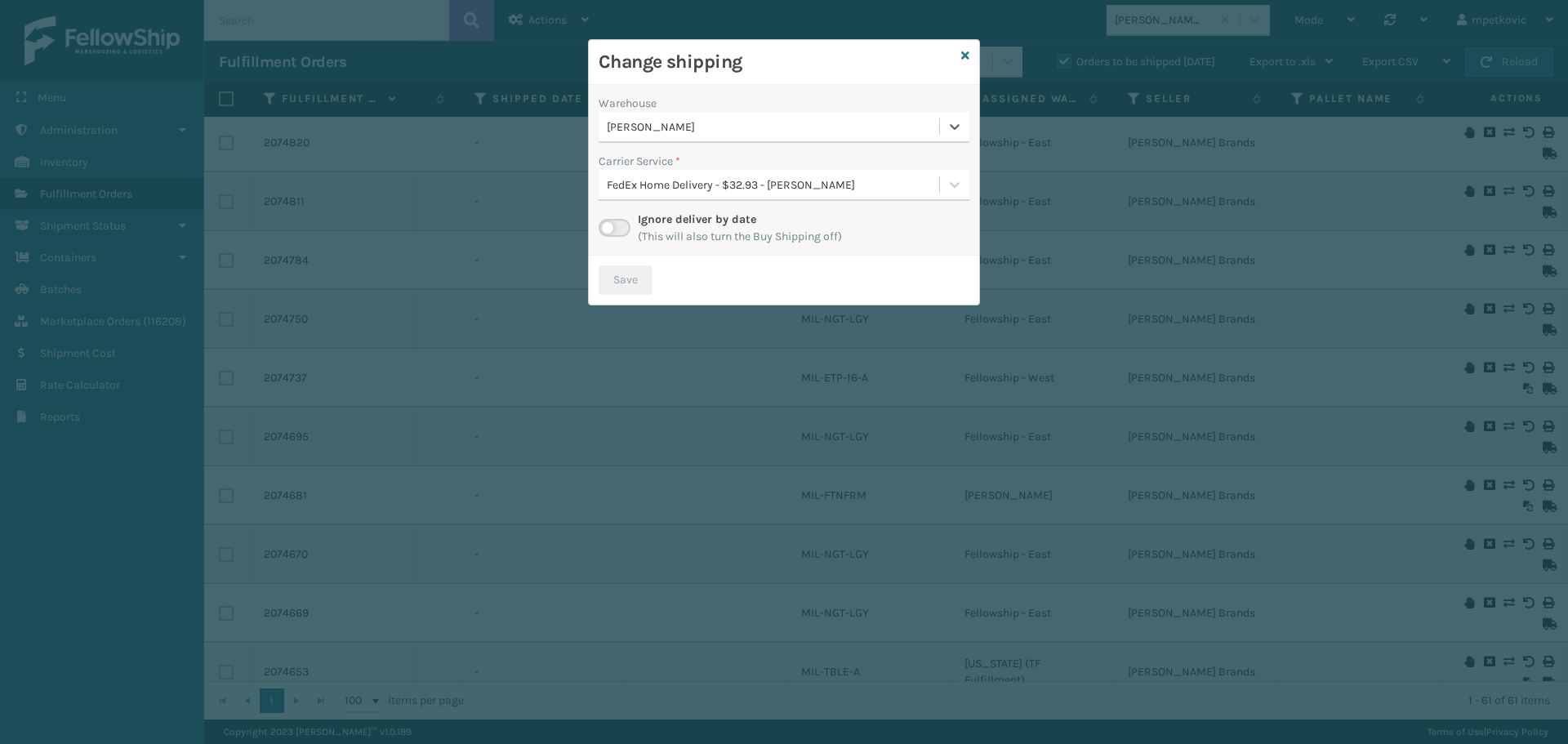
click at [802, 65] on h3 "Change shipping" at bounding box center [776, 62] width 356 height 25
click at [960, 55] on div "Change shipping" at bounding box center [784, 62] width 390 height 45
click at [963, 53] on icon at bounding box center [965, 55] width 8 height 11
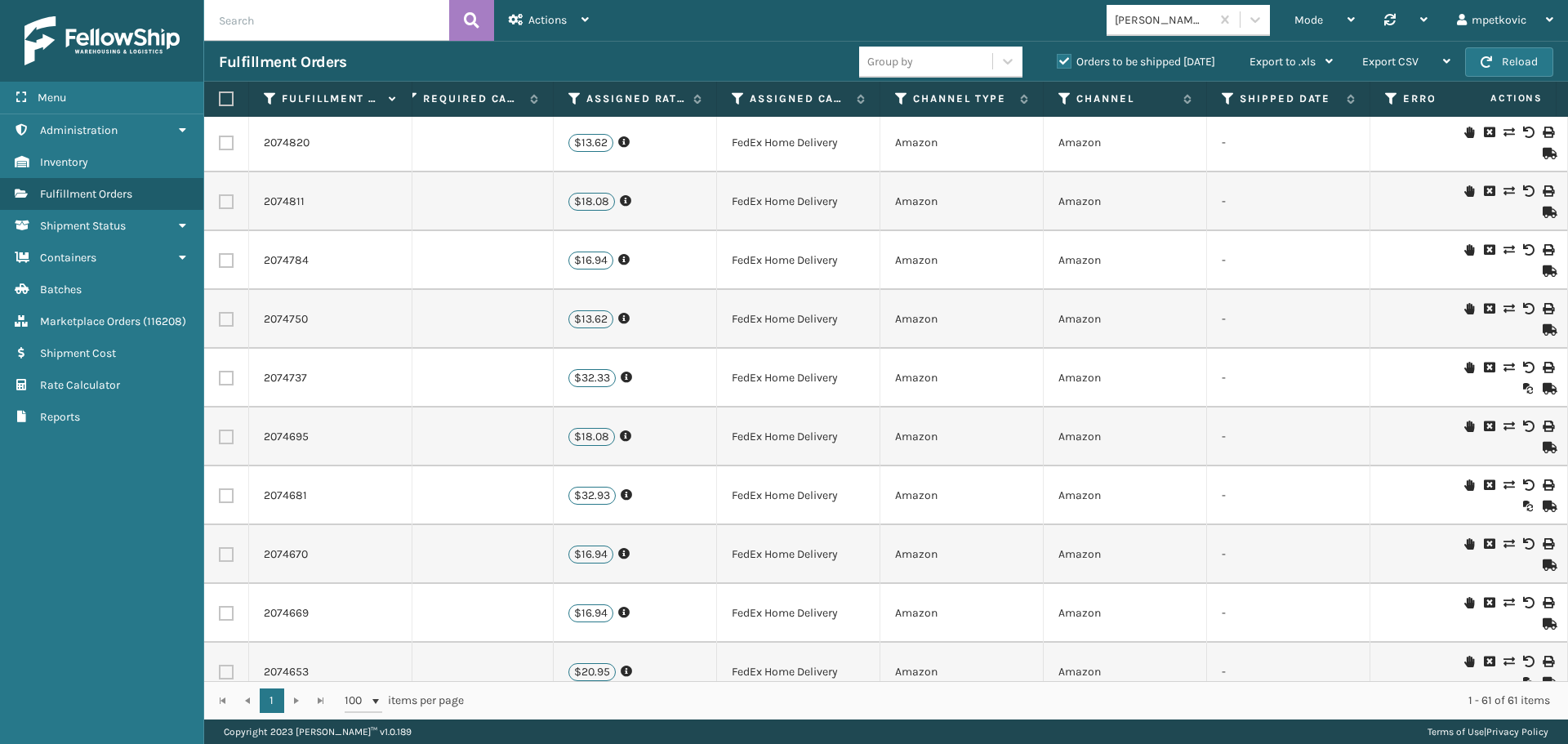
scroll to position [0, 782]
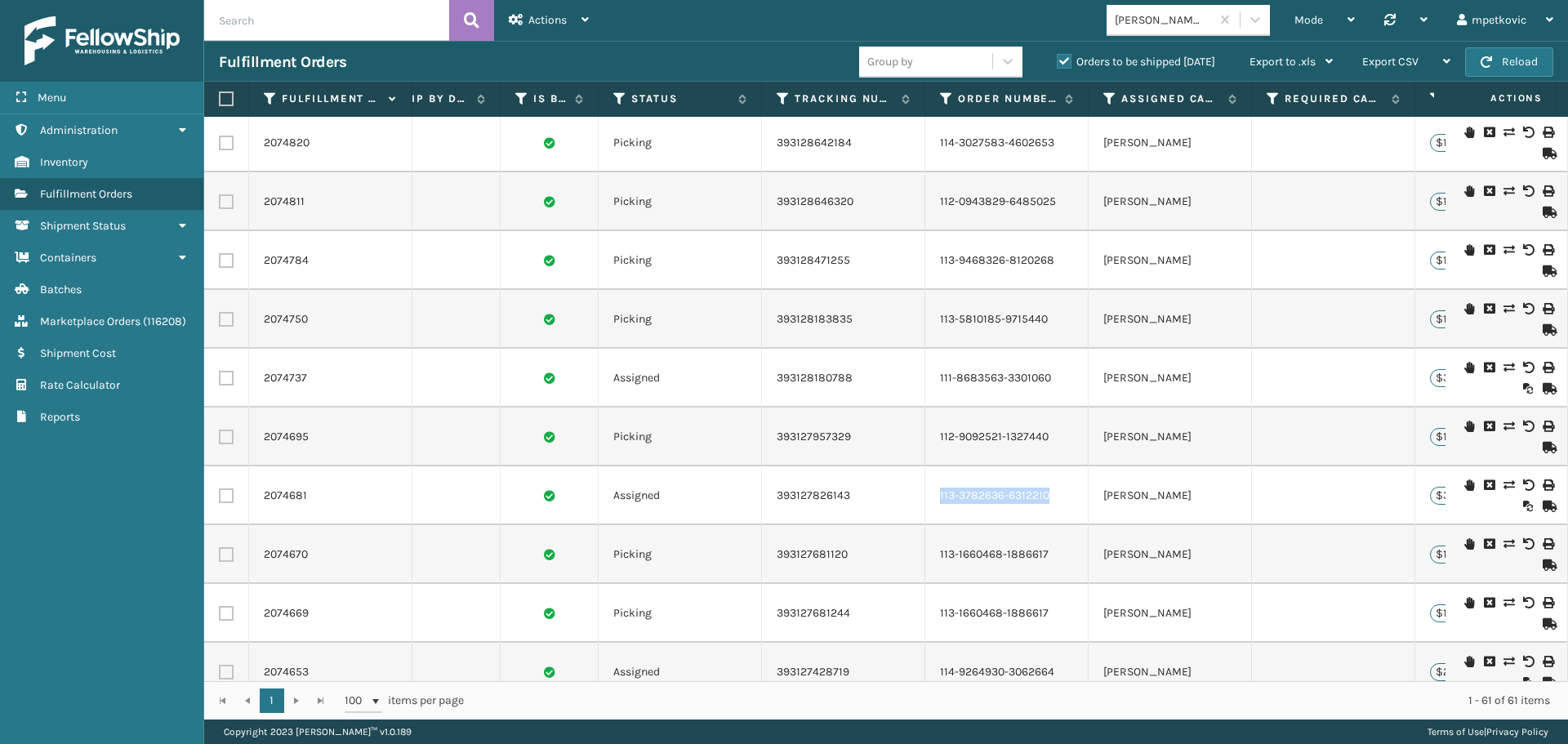
drag, startPoint x: 1030, startPoint y: 497, endPoint x: 932, endPoint y: 497, distance: 98.0
click at [932, 497] on td "113-3782636-6312210" at bounding box center [1007, 495] width 164 height 59
copy link "113-3782636-6312210"
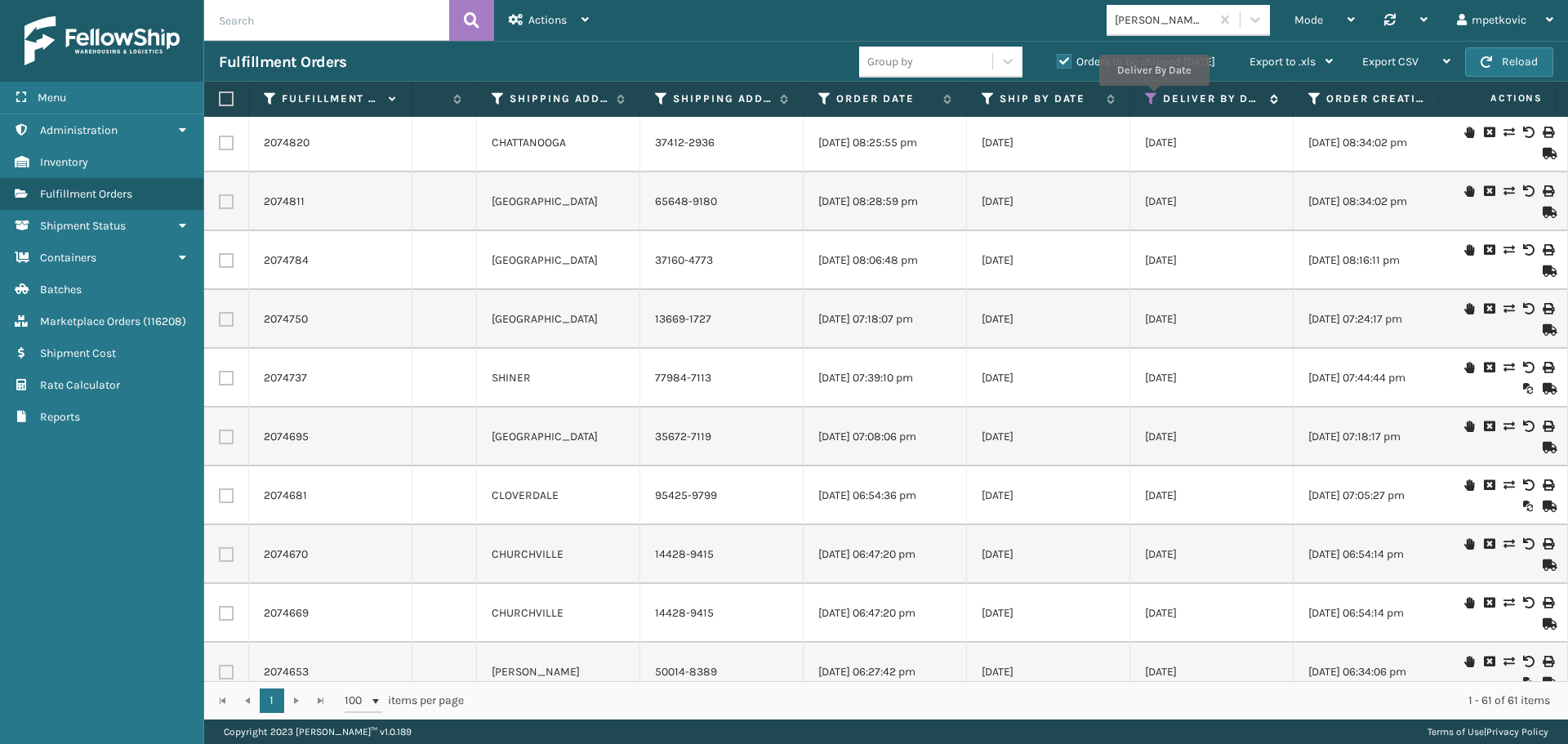
click at [1153, 97] on icon at bounding box center [1152, 99] width 13 height 15
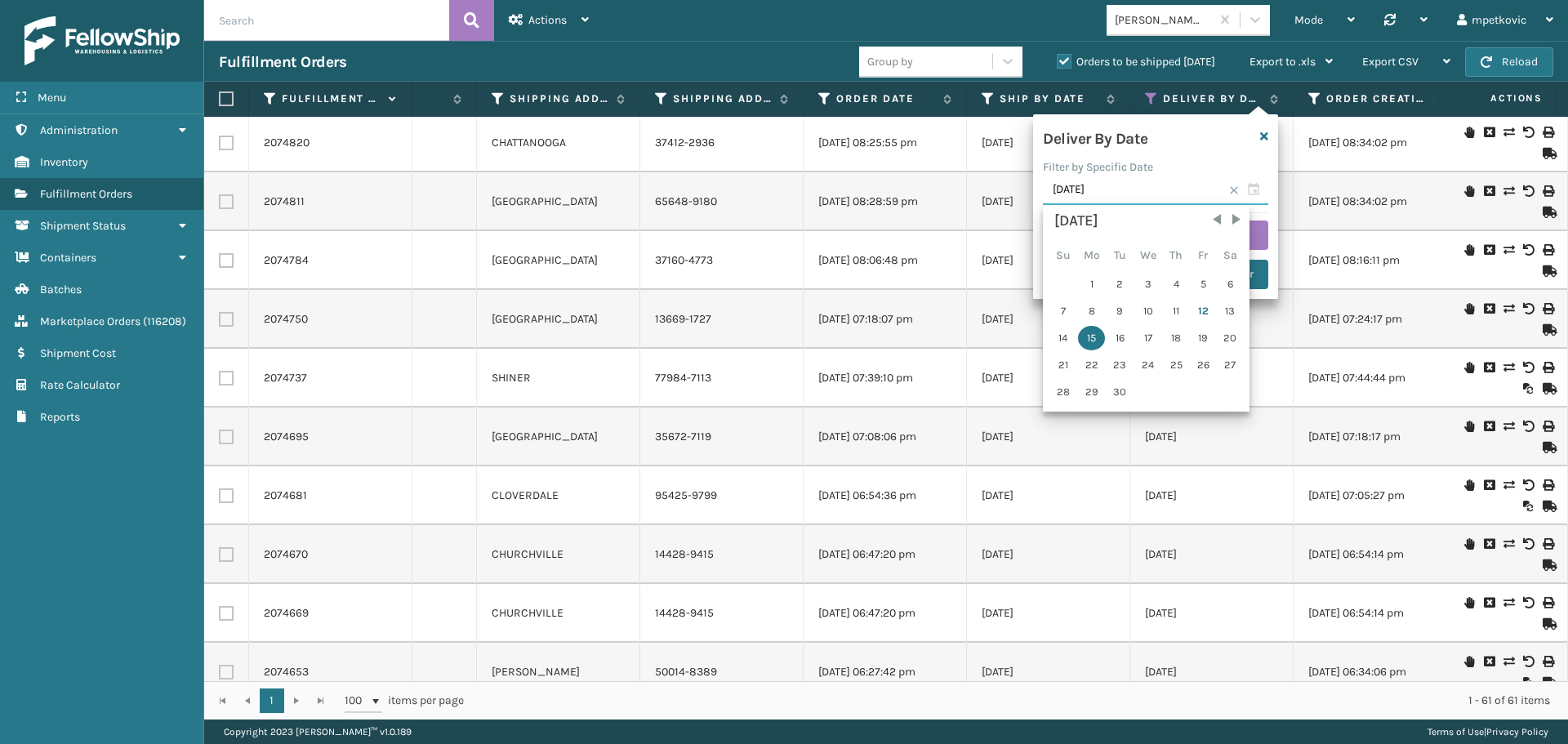
click at [1110, 182] on input "[DATE]" at bounding box center [1156, 191] width 226 height 30
click at [1144, 329] on div "17" at bounding box center [1148, 338] width 27 height 25
type input "[DATE]"
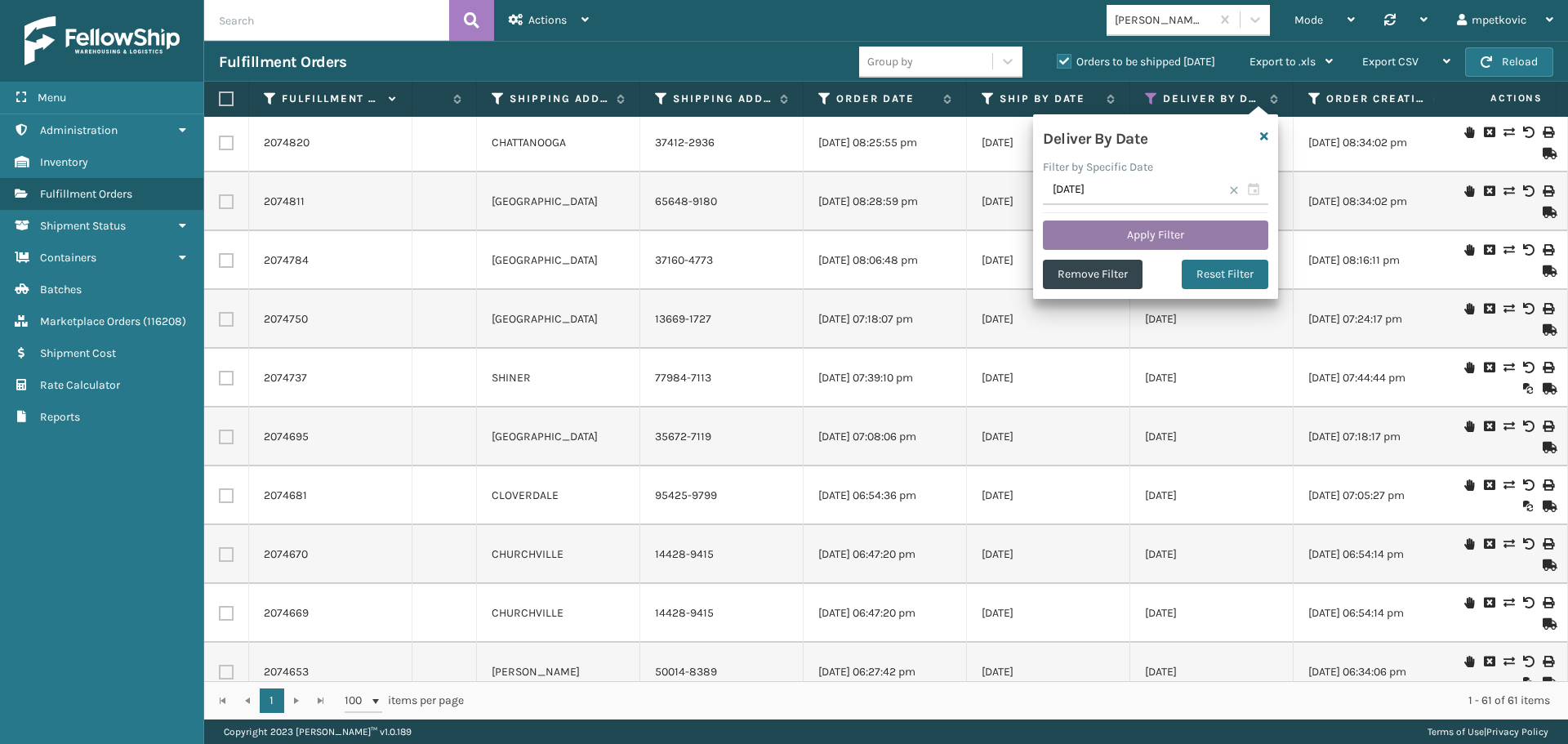
click at [1168, 229] on button "Apply Filter" at bounding box center [1156, 235] width 226 height 30
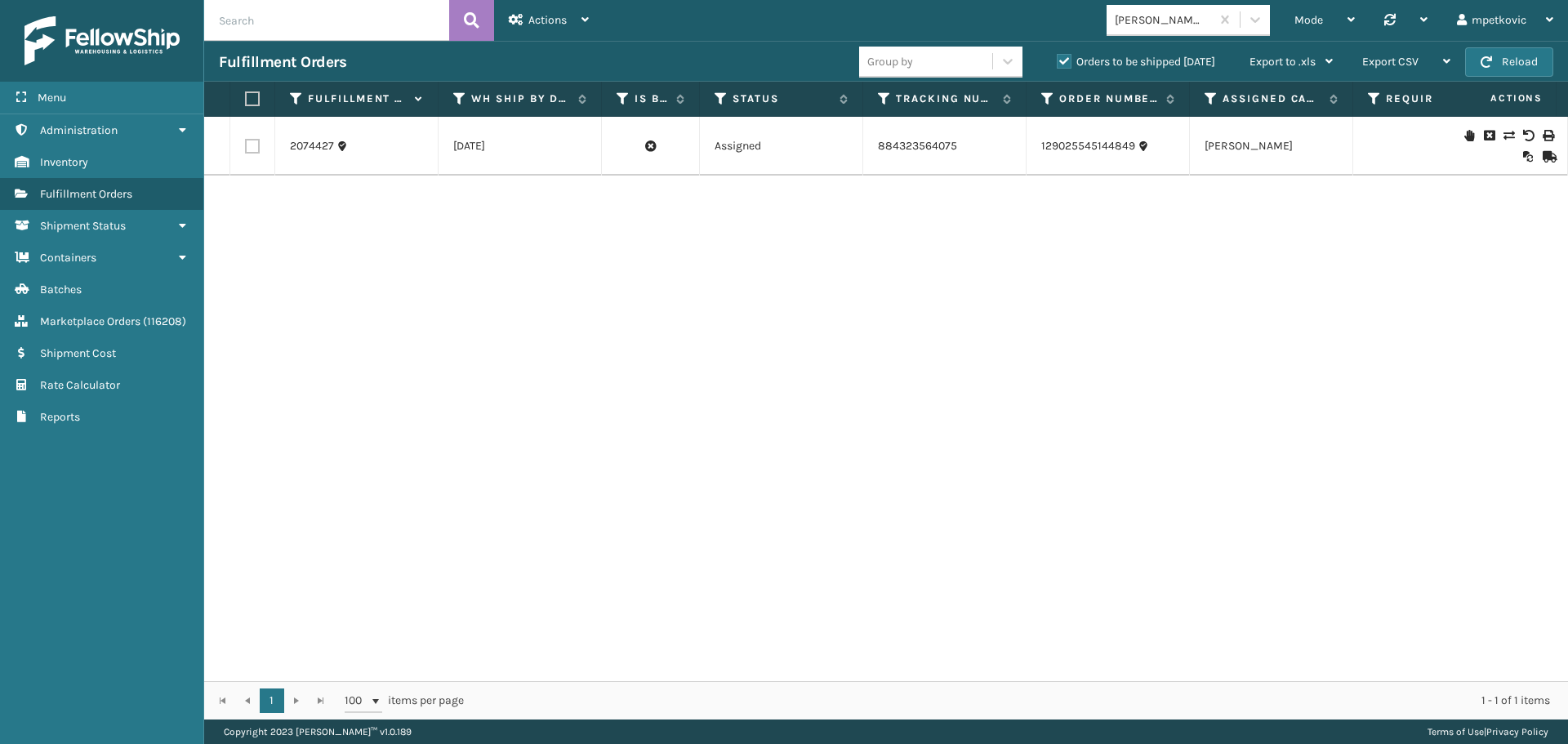
click at [1503, 135] on icon at bounding box center [1508, 135] width 10 height 11
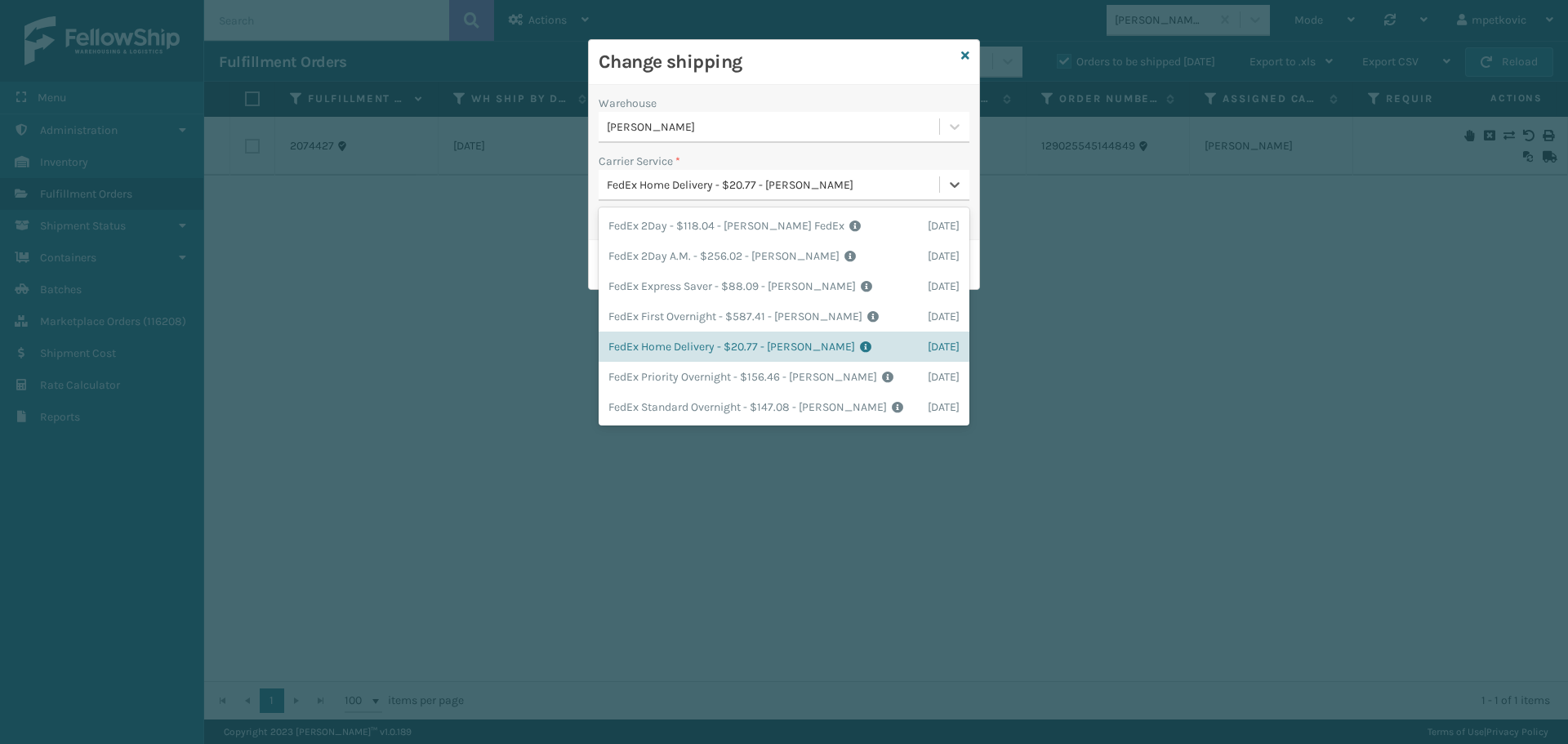
click at [790, 185] on div "FedEx Home Delivery - $20.77 - [PERSON_NAME]" at bounding box center [774, 186] width 334 height 18
click at [815, 69] on h3 "Change shipping" at bounding box center [776, 62] width 356 height 25
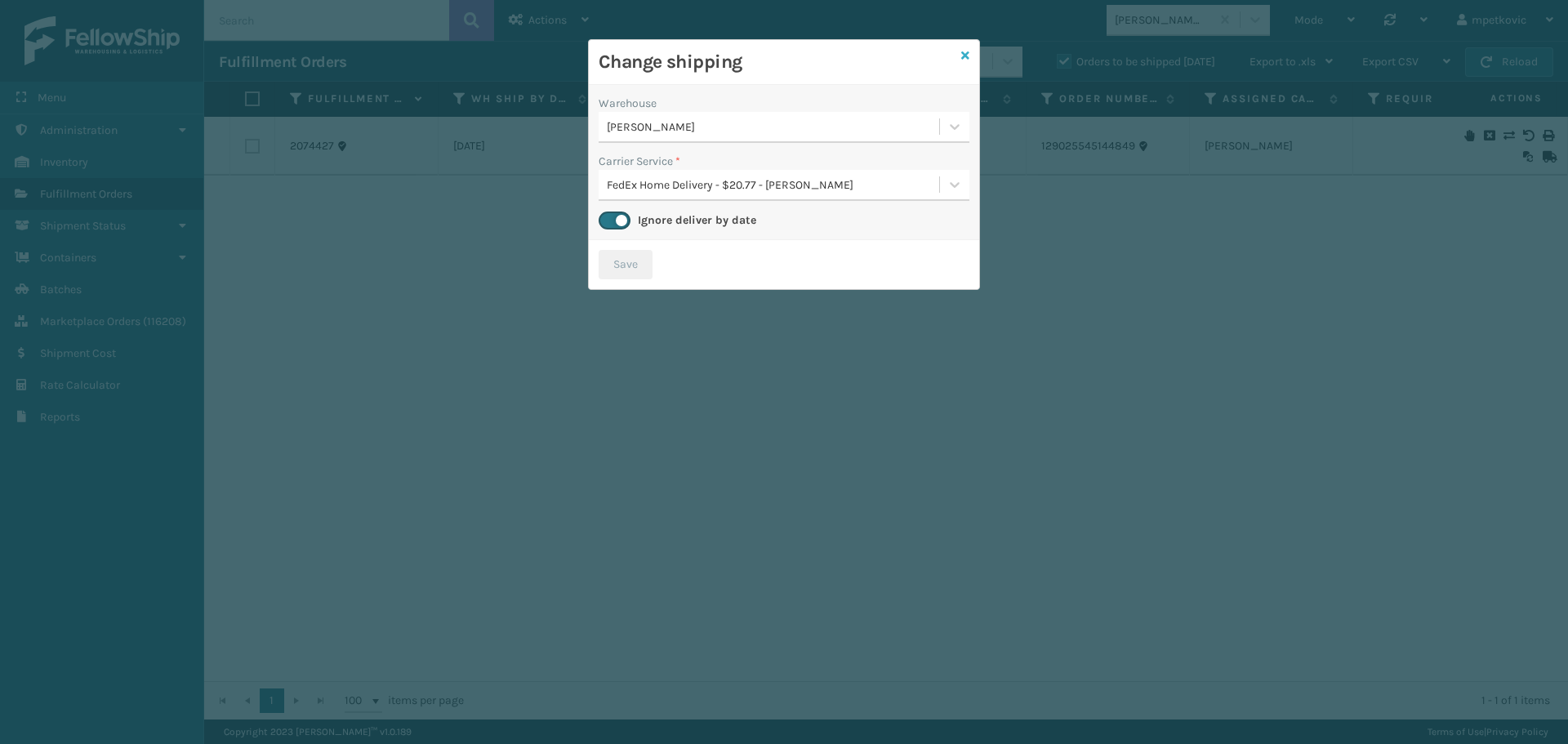
click at [963, 52] on icon at bounding box center [965, 55] width 8 height 11
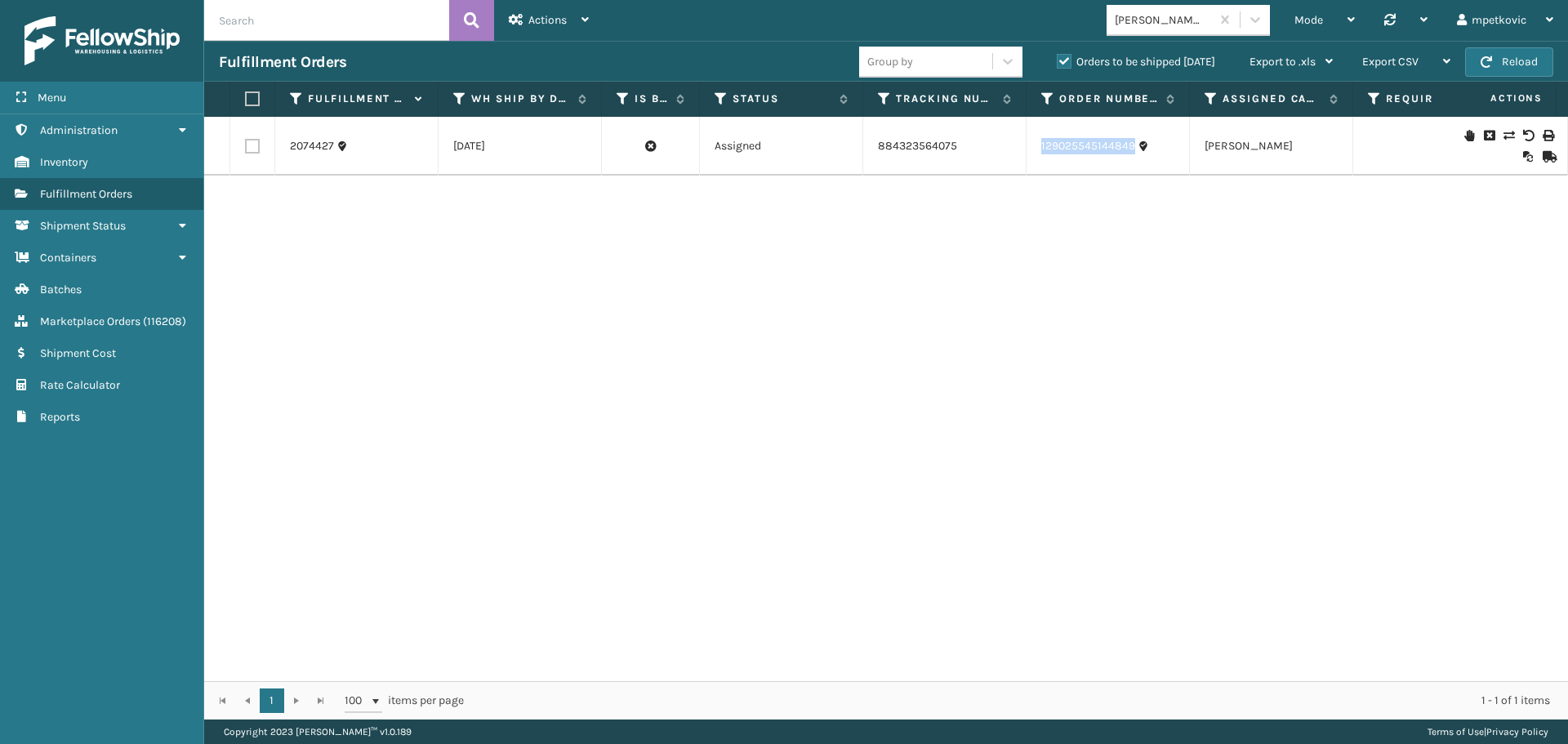
drag, startPoint x: 1140, startPoint y: 157, endPoint x: 1033, endPoint y: 144, distance: 107.8
click at [1032, 144] on td "129025545144849" at bounding box center [1108, 145] width 164 height 59
copy link "129025545144849"
click at [715, 292] on div "2074427 [DATE] Assigned 884323564075 129025545144849 [PERSON_NAME] FedEx $20.77…" at bounding box center [886, 398] width 1364 height 565
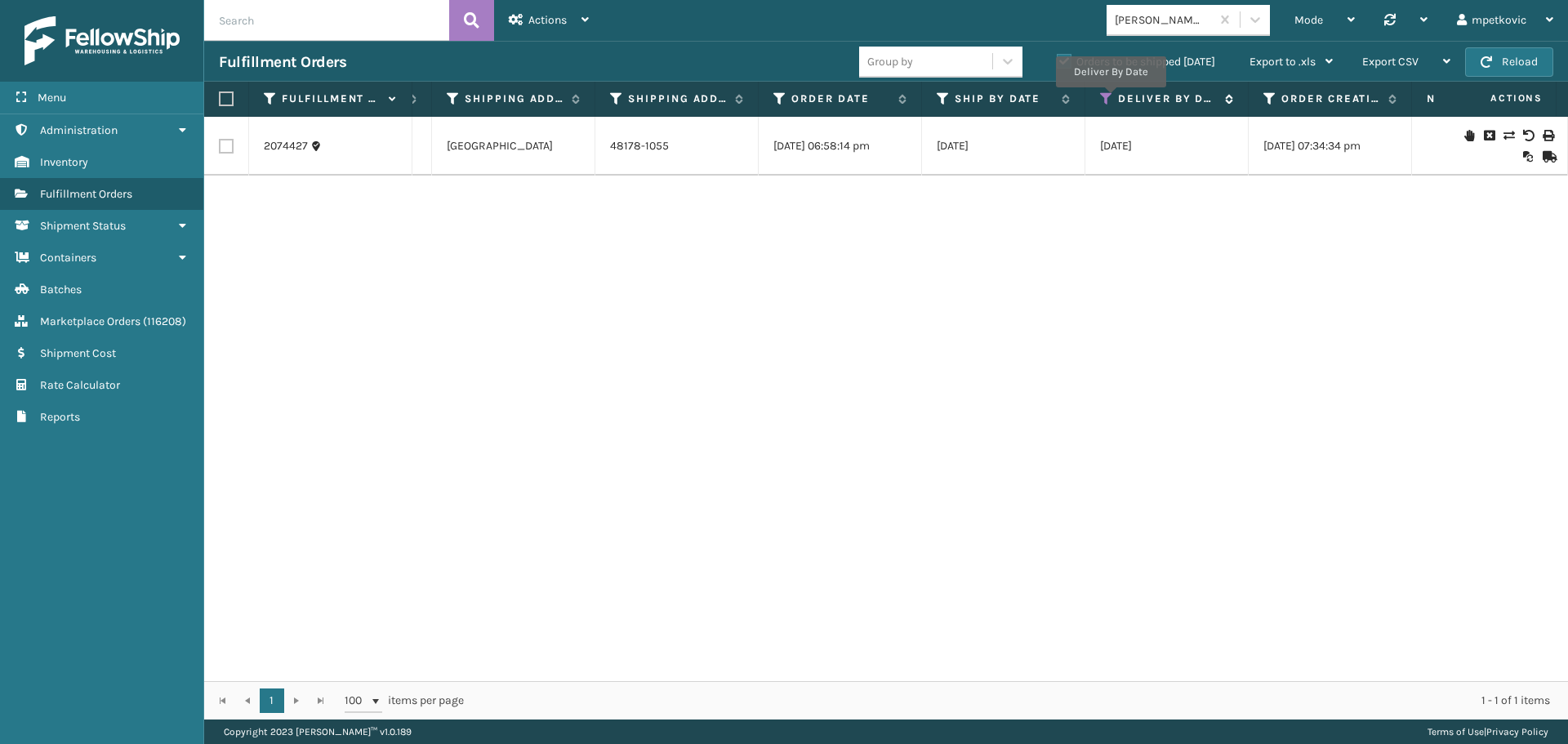
click at [1110, 99] on icon at bounding box center [1106, 99] width 13 height 15
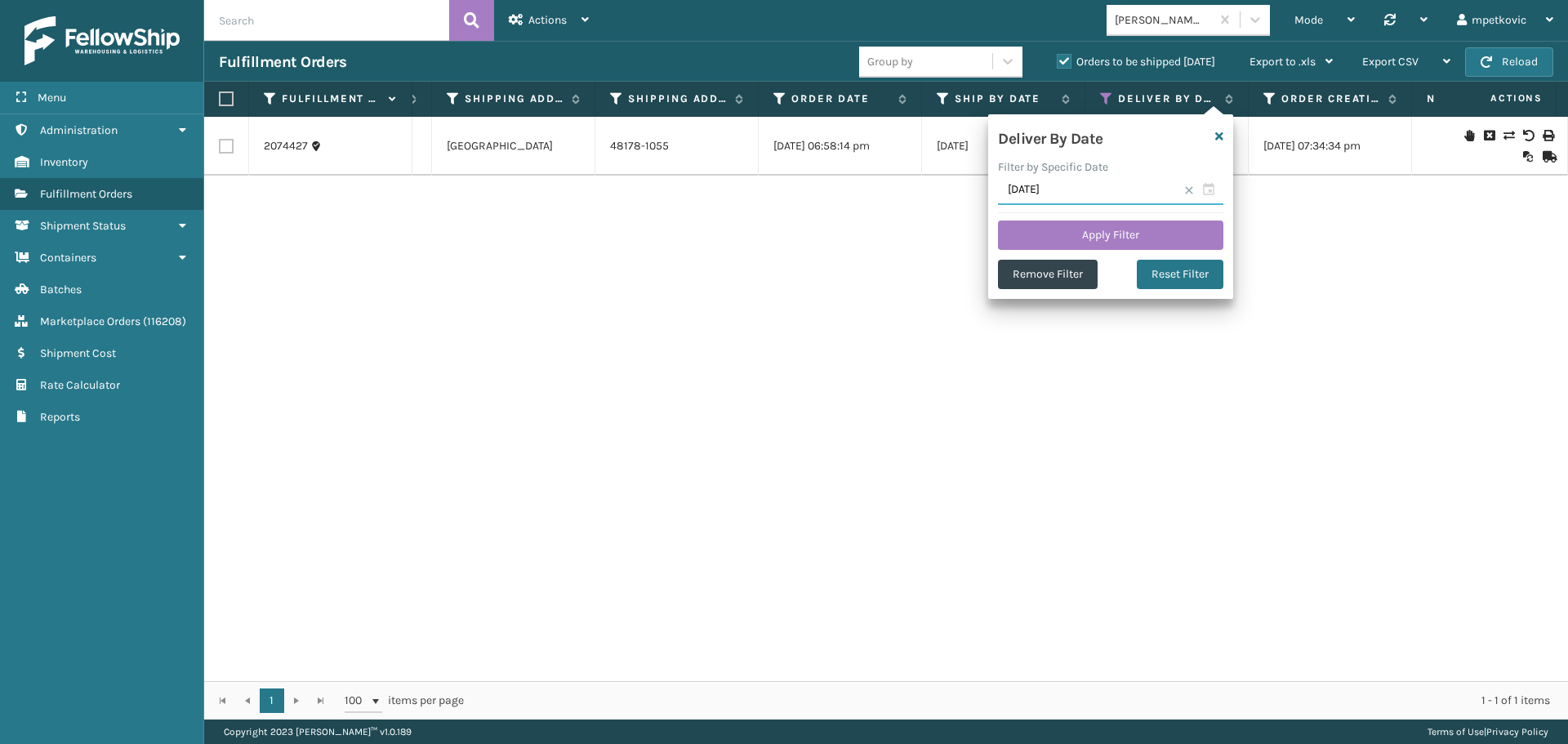
click at [1086, 187] on input "[DATE]" at bounding box center [1111, 191] width 226 height 30
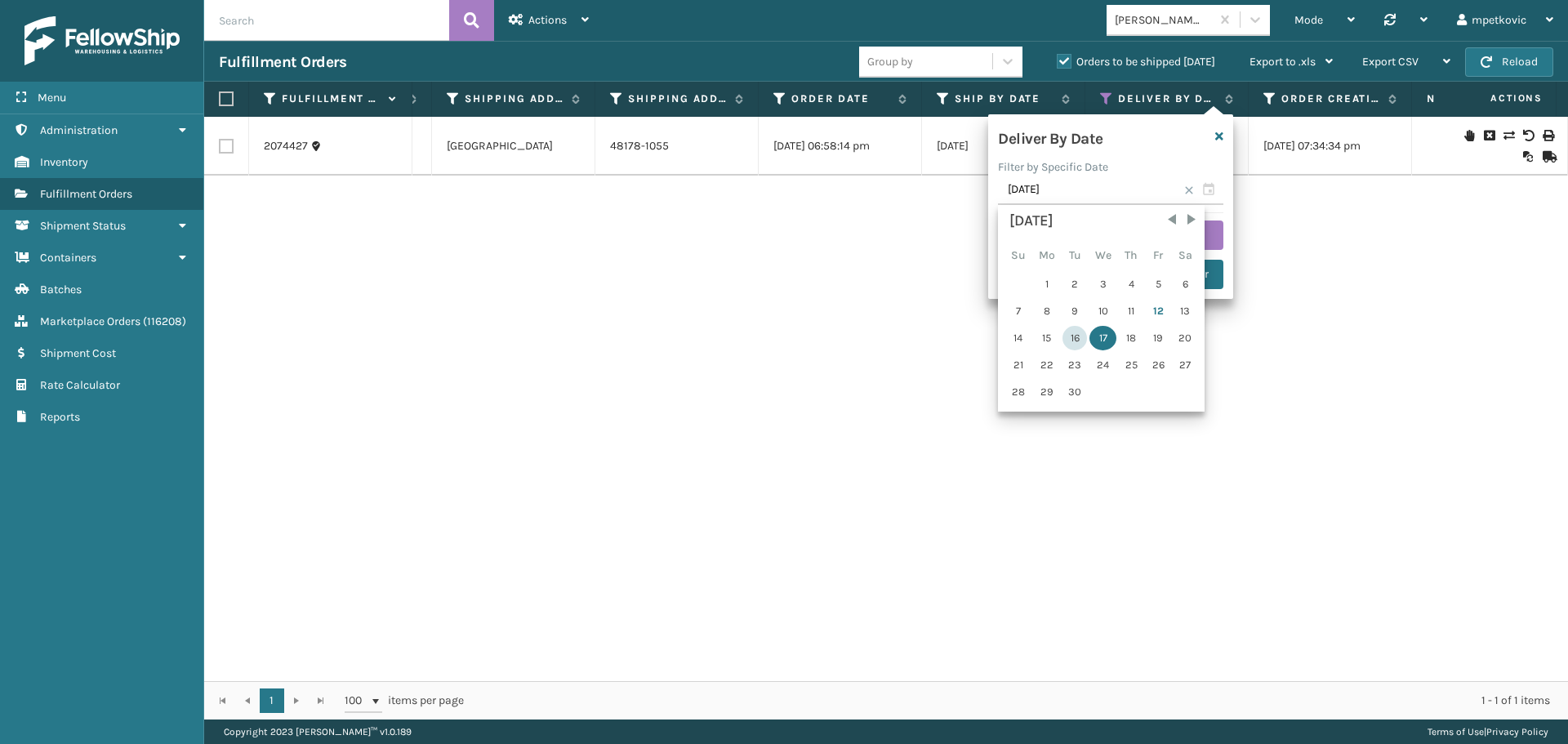
click at [1074, 338] on div "16" at bounding box center [1074, 338] width 24 height 25
type input "[DATE]"
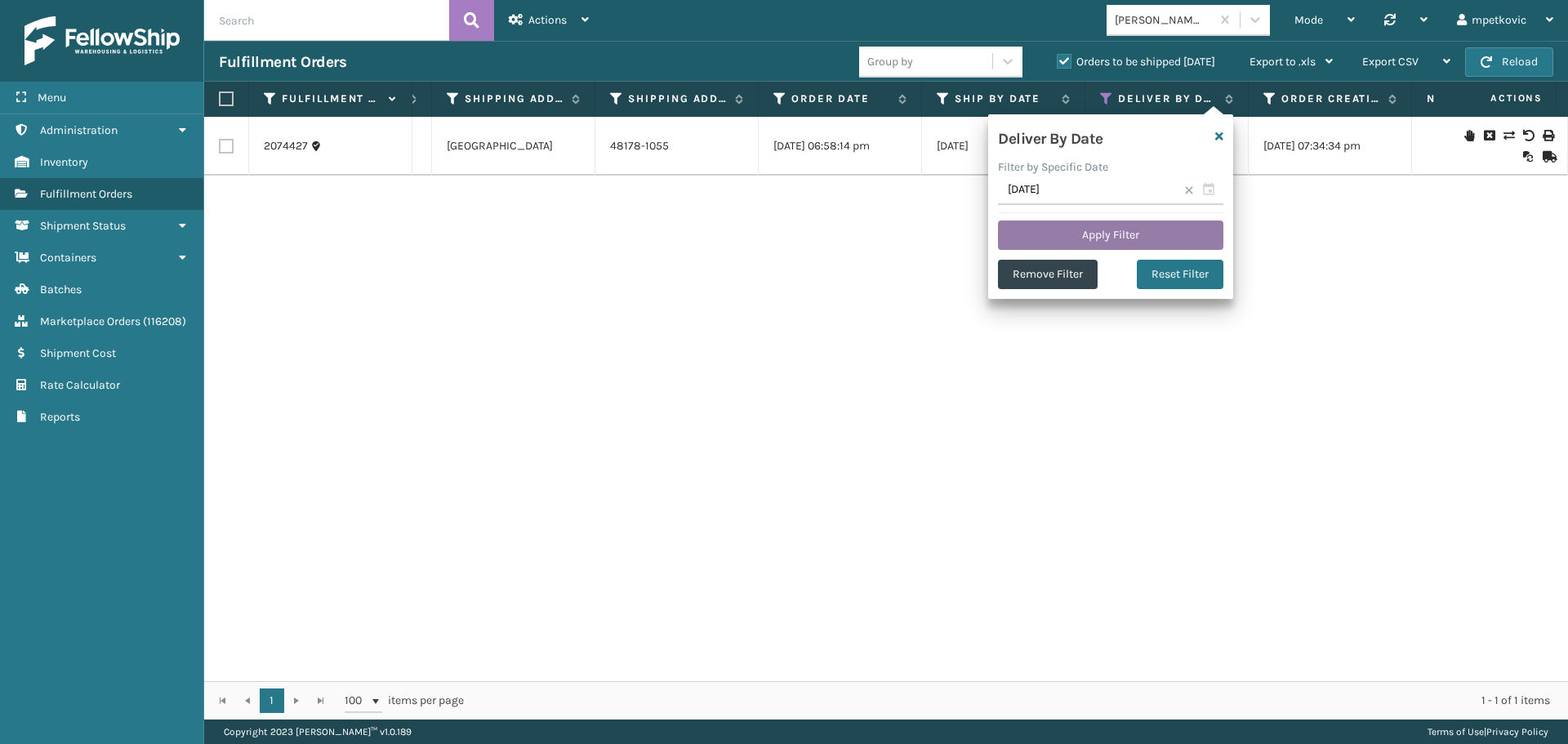
click at [1082, 228] on button "Apply Filter" at bounding box center [1111, 235] width 226 height 30
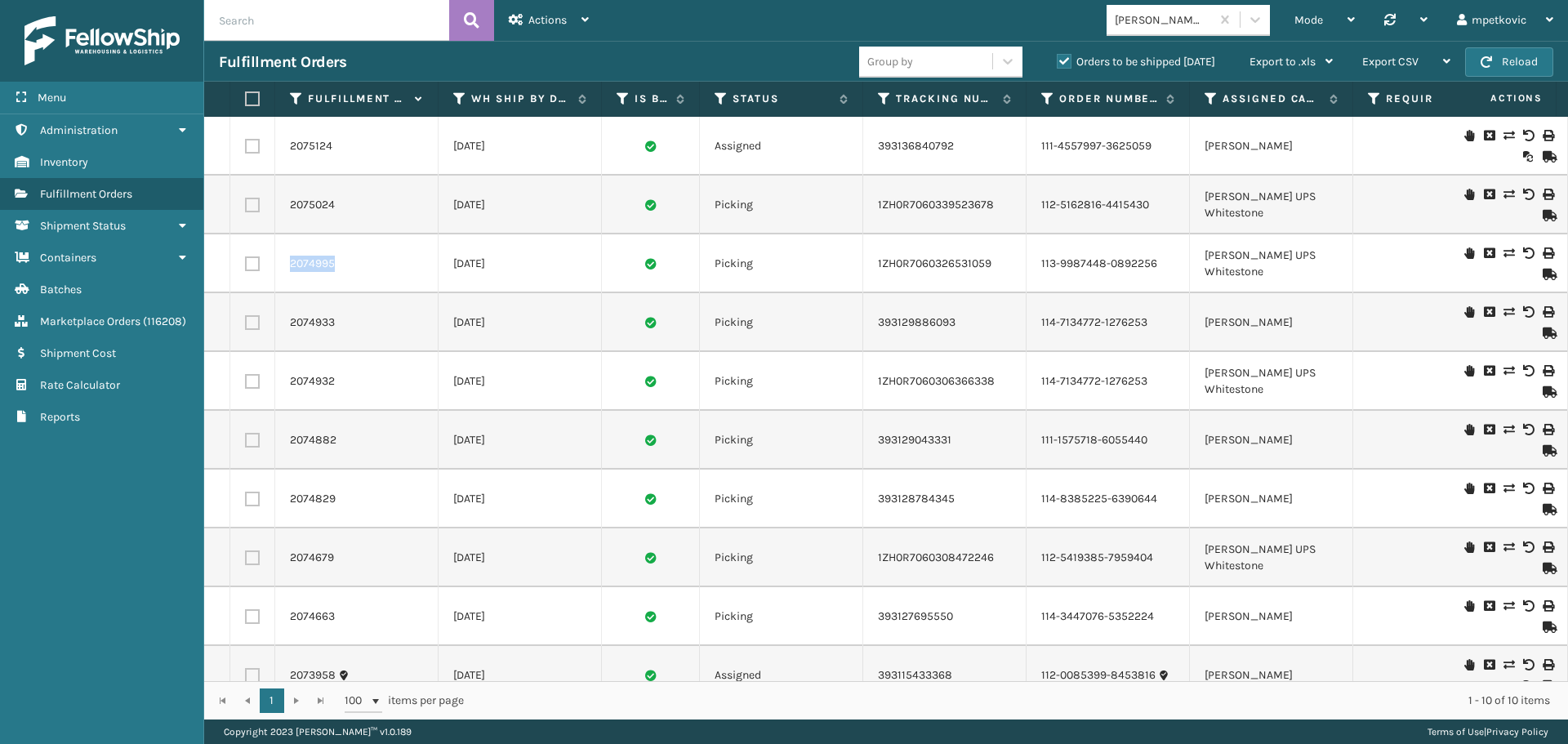
drag, startPoint x: 346, startPoint y: 272, endPoint x: 286, endPoint y: 264, distance: 60.5
click at [286, 264] on td "2074995" at bounding box center [357, 263] width 164 height 59
click at [1503, 252] on icon at bounding box center [1508, 253] width 10 height 11
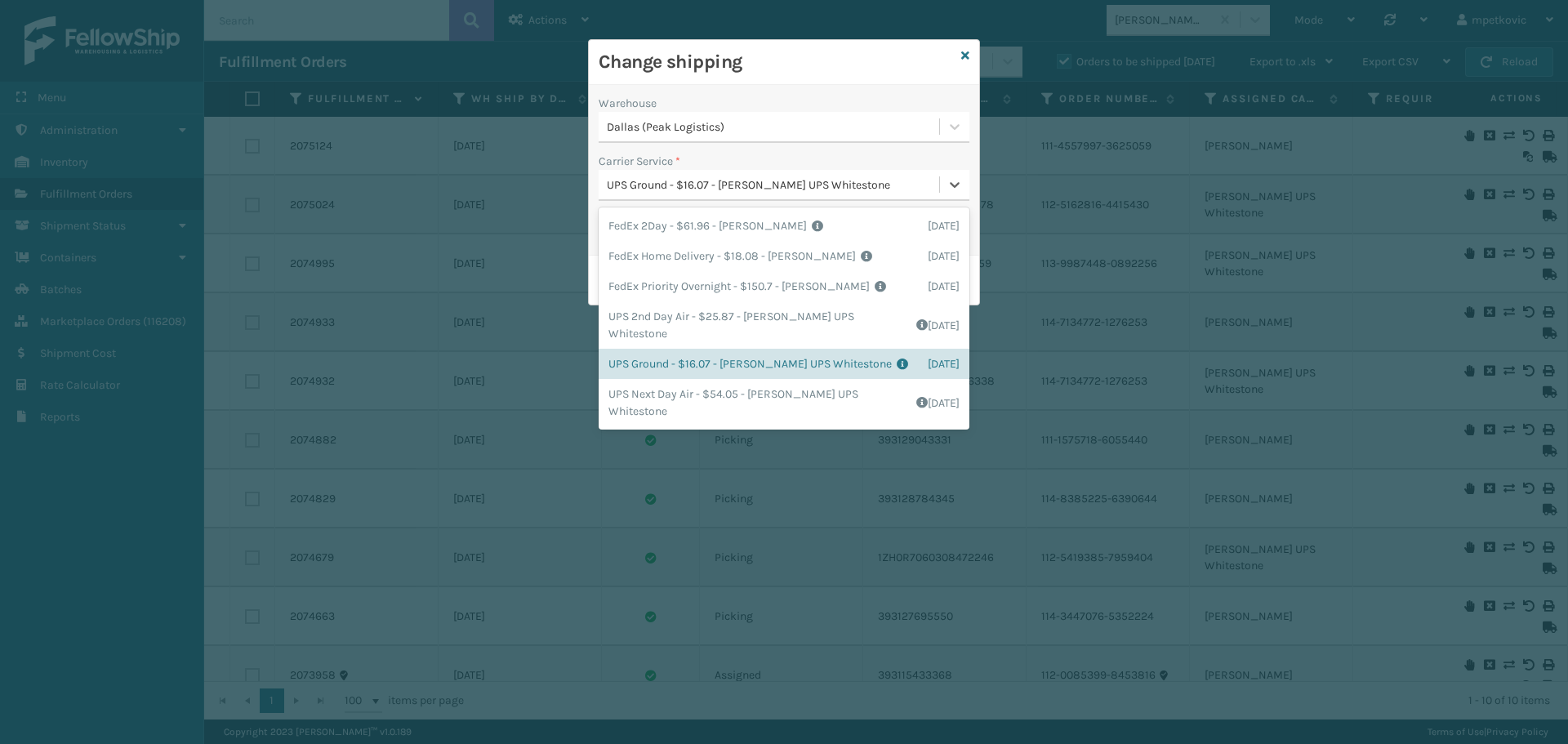
click at [766, 183] on div "UPS Ground - $16.07 - [PERSON_NAME] UPS Whitestone" at bounding box center [774, 186] width 334 height 18
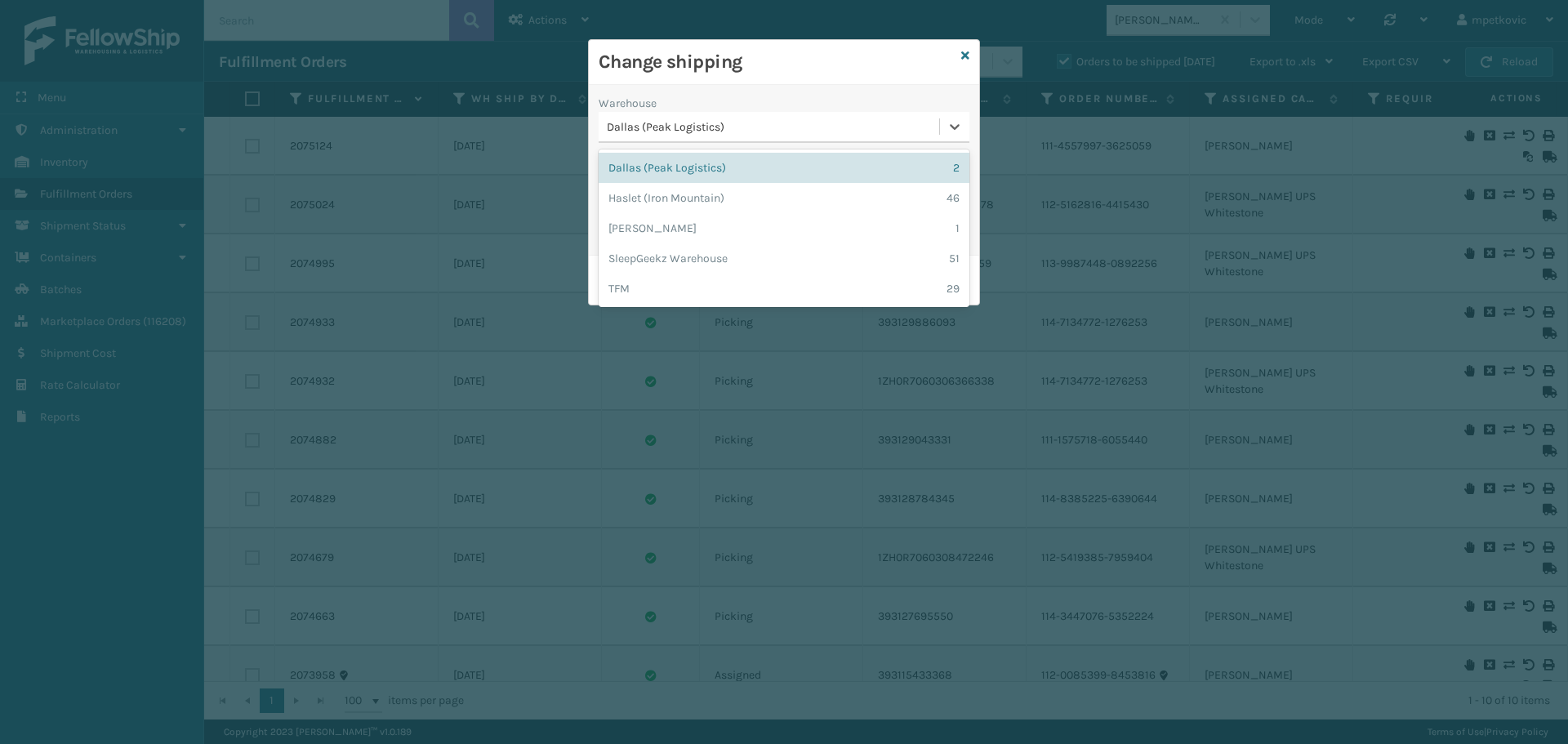
click at [738, 122] on div "Dallas (Peak Logistics)" at bounding box center [774, 127] width 334 height 18
click at [718, 223] on div "[PERSON_NAME] 1" at bounding box center [784, 228] width 371 height 31
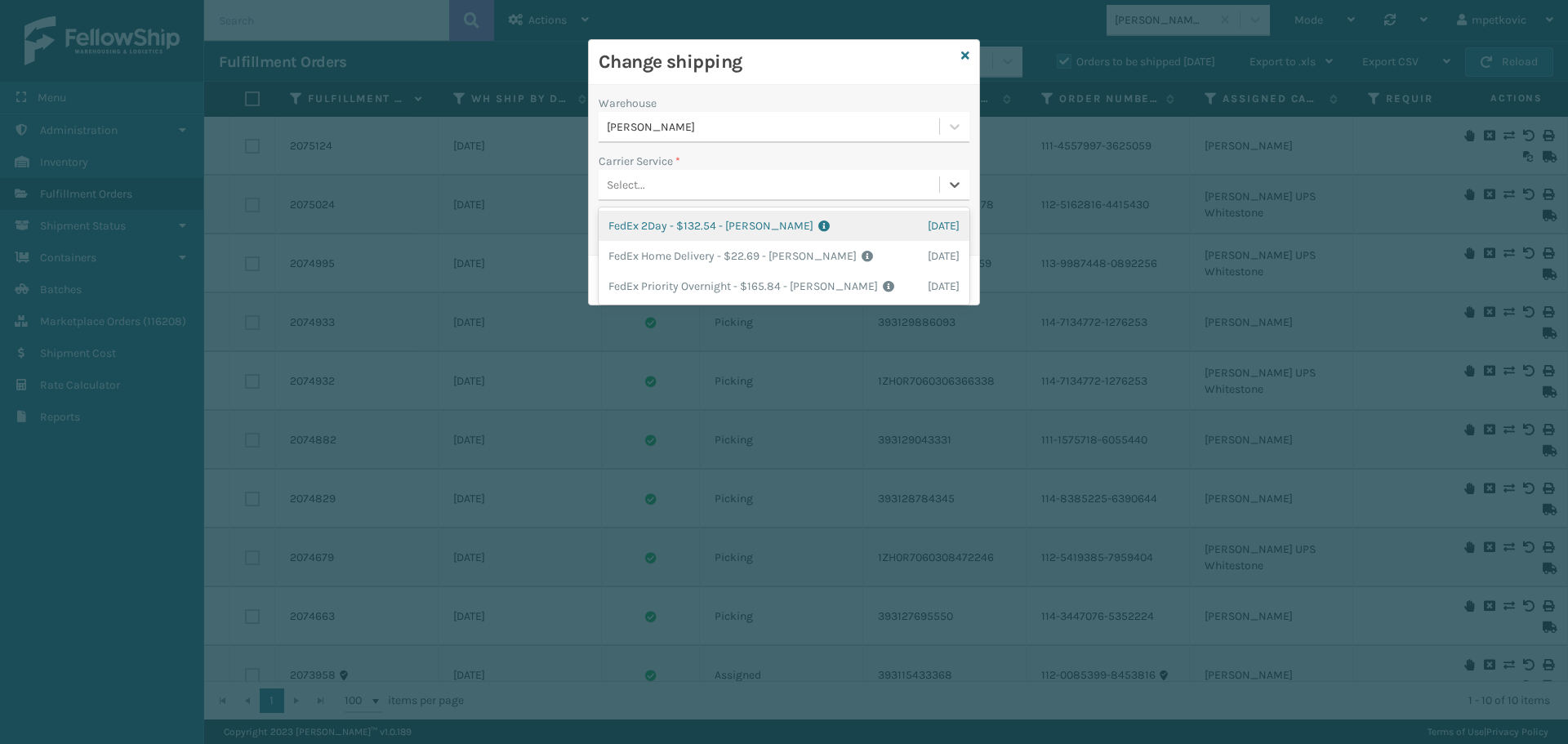
click at [752, 180] on div "Select..." at bounding box center [768, 185] width 340 height 27
click at [826, 75] on div "Change shipping" at bounding box center [784, 62] width 390 height 45
click at [962, 52] on icon at bounding box center [965, 55] width 8 height 11
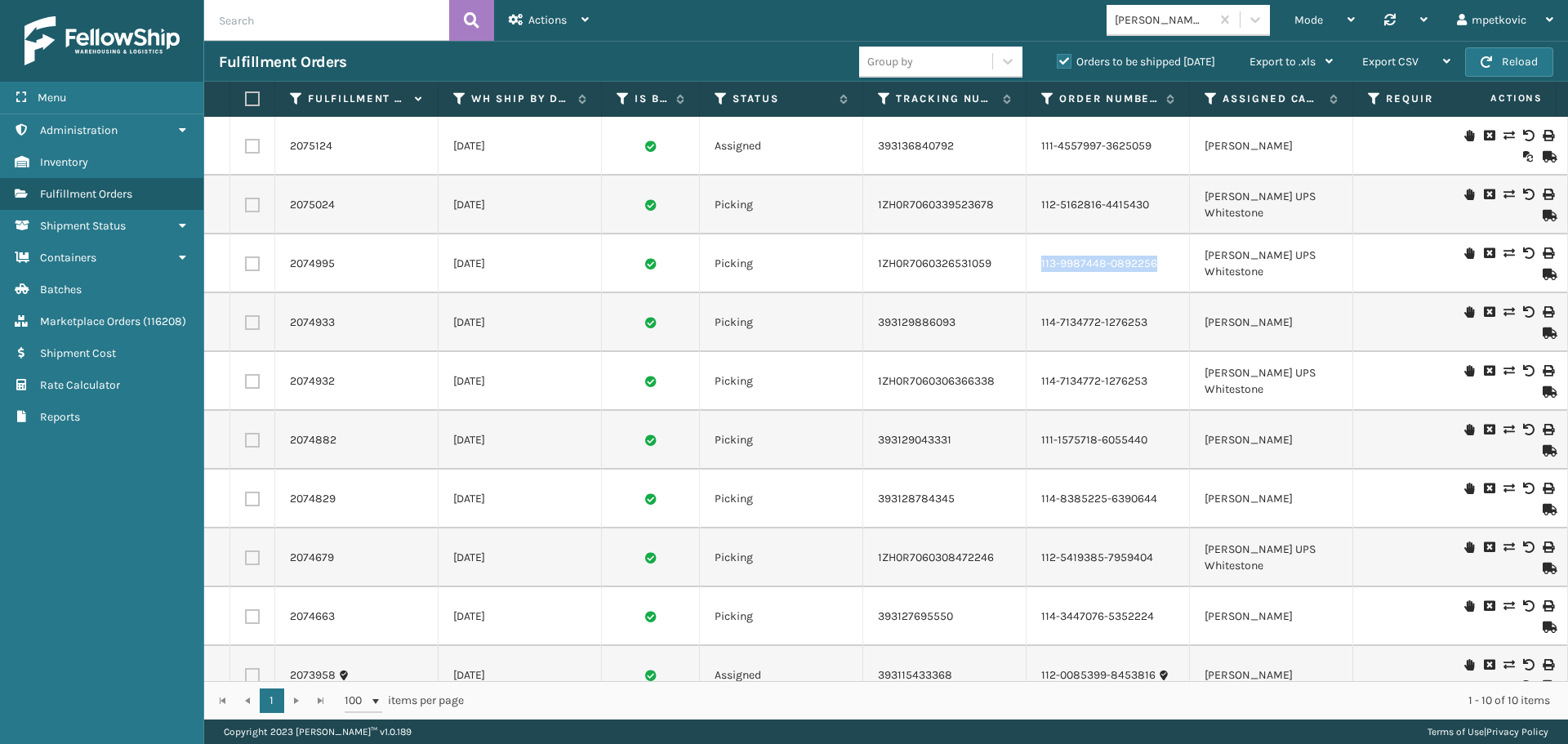
drag, startPoint x: 1158, startPoint y: 268, endPoint x: 1040, endPoint y: 266, distance: 118.0
click at [1040, 266] on td "113-9987448-0892256" at bounding box center [1108, 263] width 164 height 59
copy link "113-9987448-0892256"
click at [1012, 262] on td "1ZH0R7060326531059" at bounding box center [945, 263] width 164 height 59
click at [1013, 263] on td "1ZH0R7060326531059" at bounding box center [945, 263] width 164 height 59
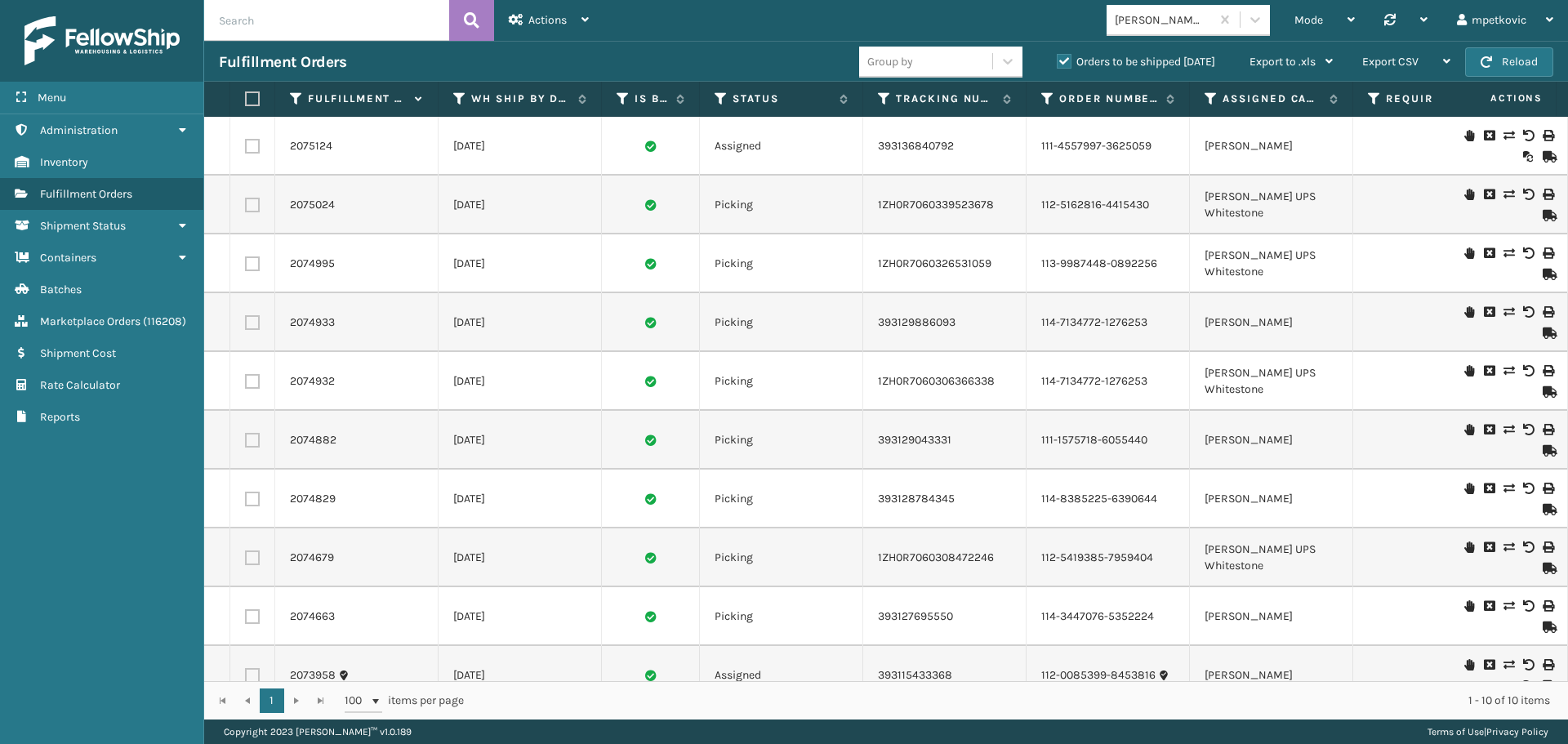
click at [1013, 263] on td "1ZH0R7060326531059" at bounding box center [945, 263] width 164 height 59
click at [574, 24] on div "Actions" at bounding box center [549, 20] width 80 height 41
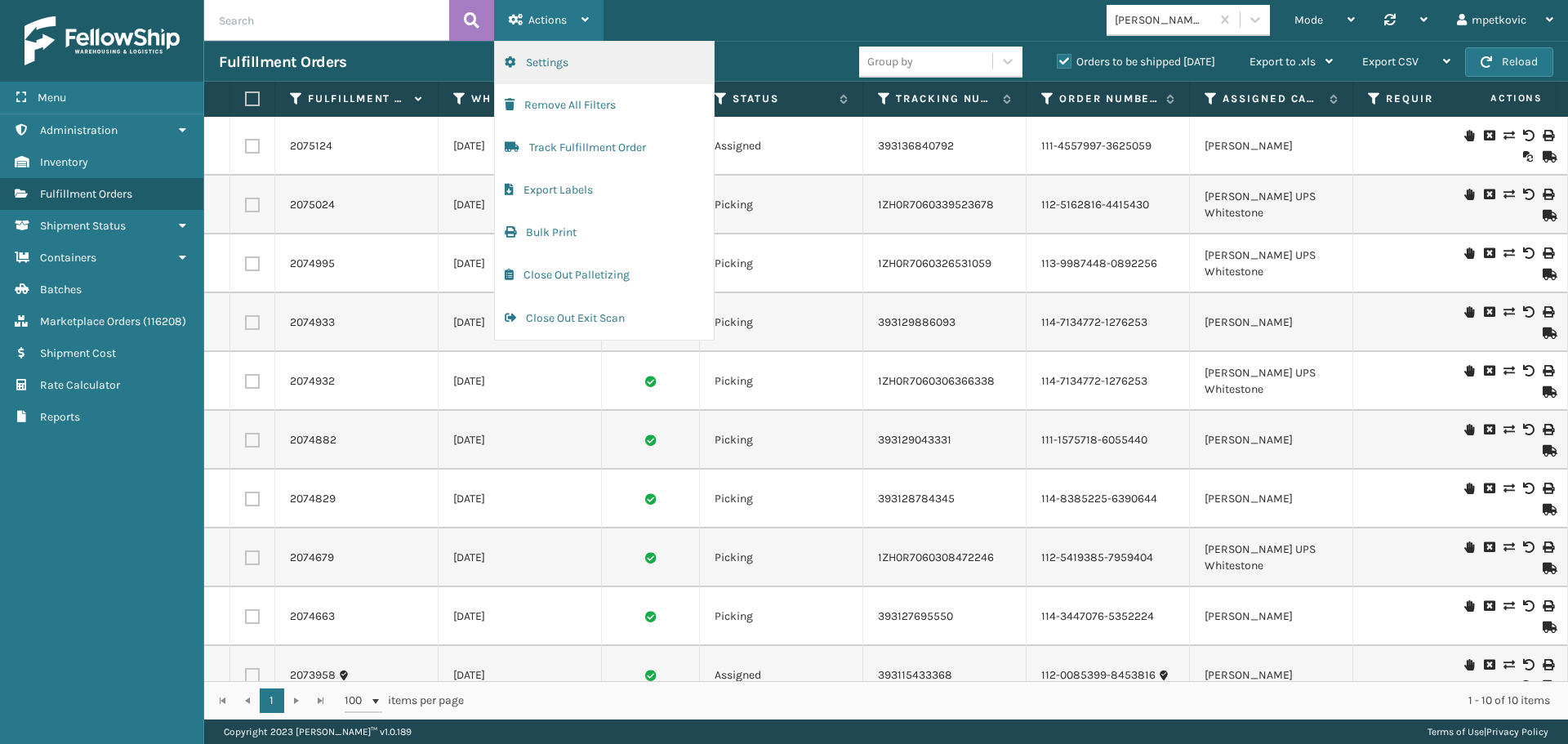
click at [573, 67] on button "Settings" at bounding box center [605, 63] width 219 height 43
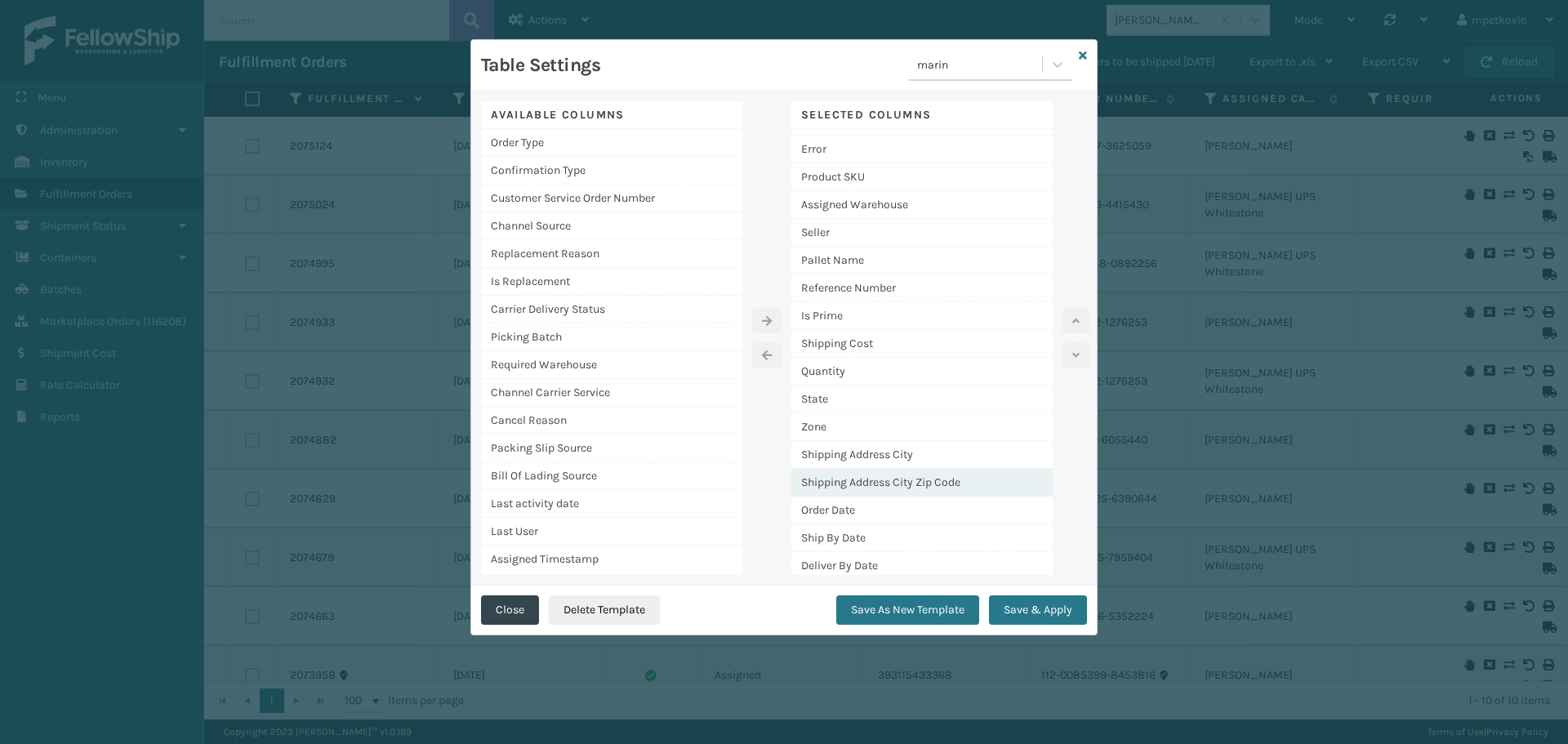
scroll to position [387, 0]
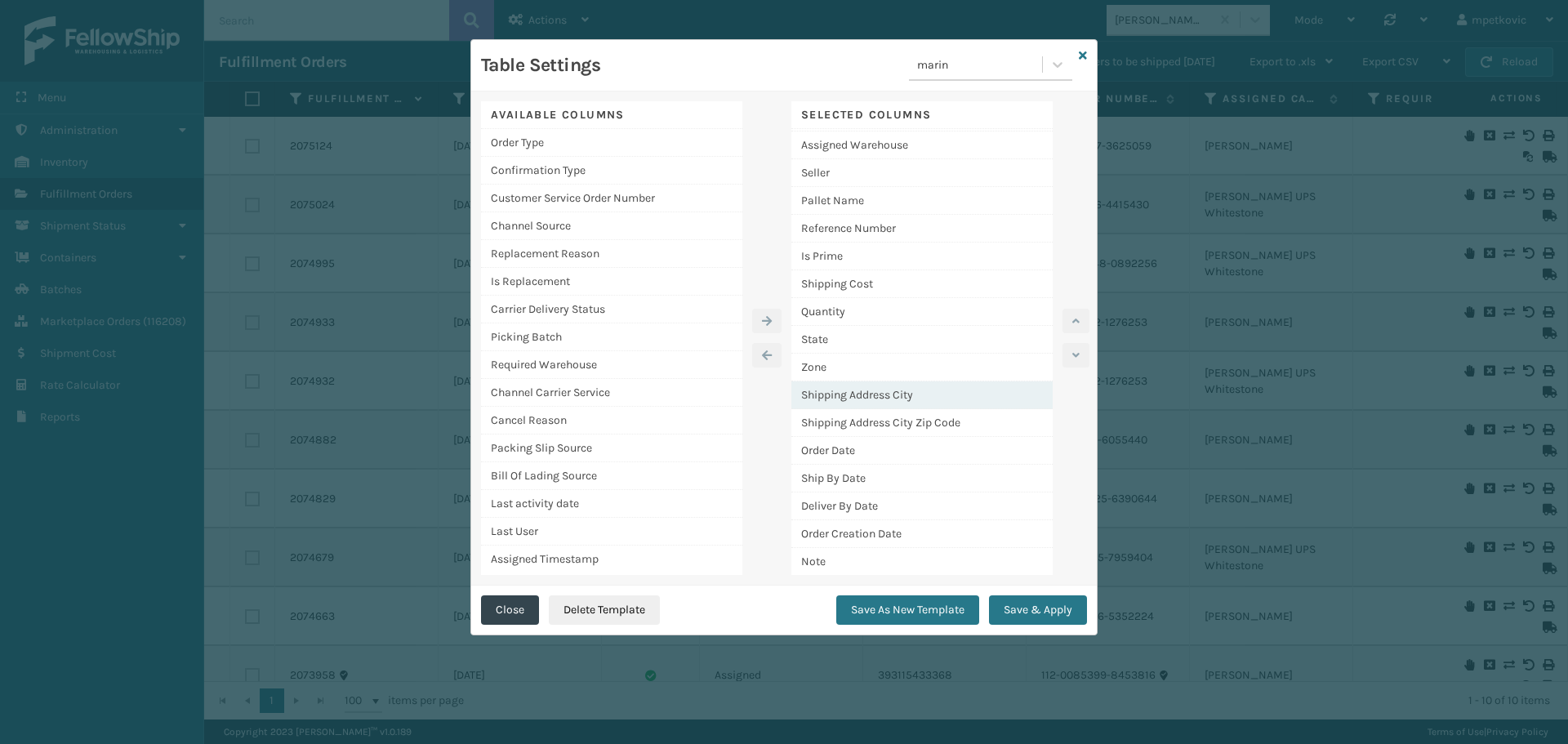
click at [925, 391] on div "Shipping Address City" at bounding box center [921, 396] width 262 height 28
click at [1079, 325] on icon "button" at bounding box center [1076, 320] width 7 height 11
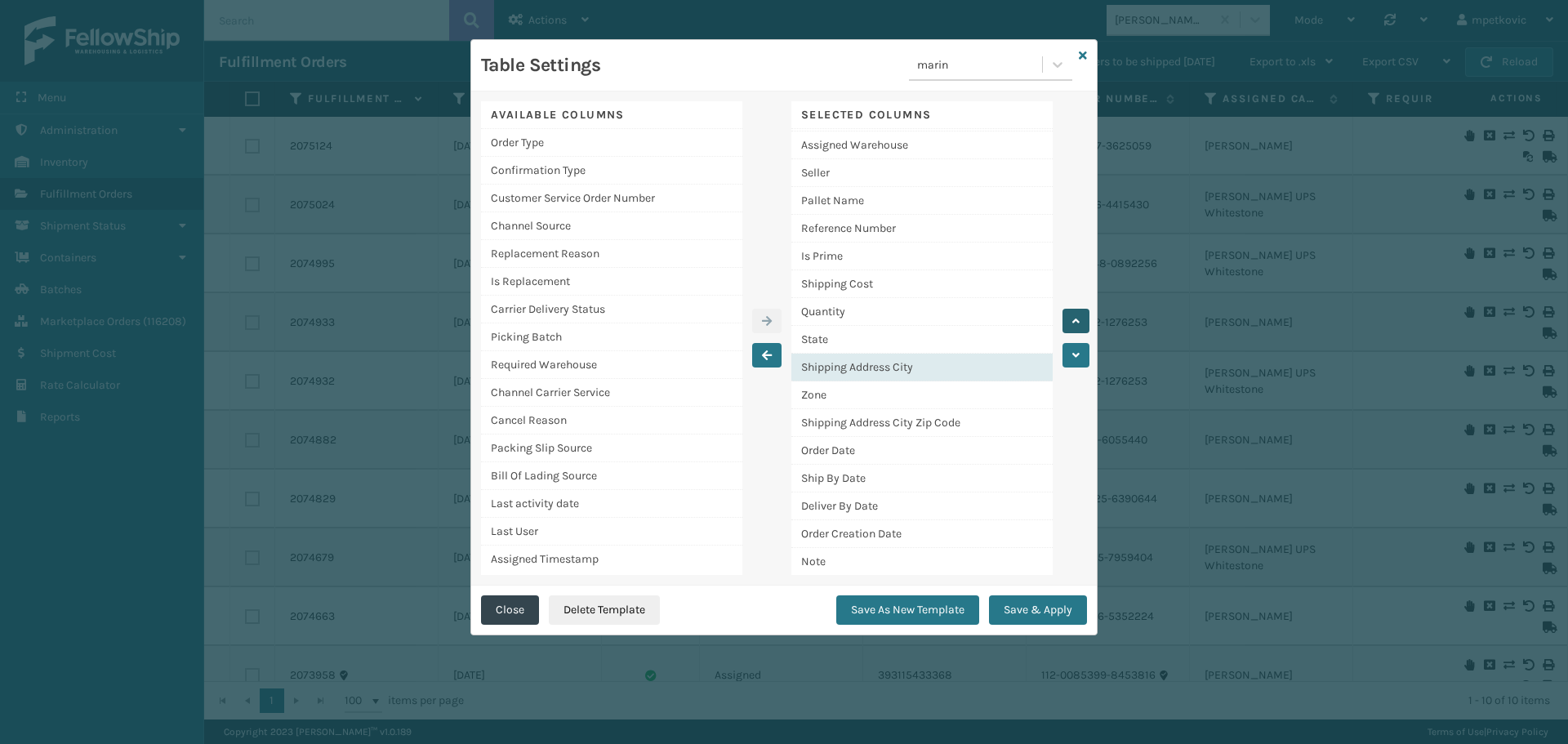
click at [1079, 325] on icon "button" at bounding box center [1076, 320] width 7 height 11
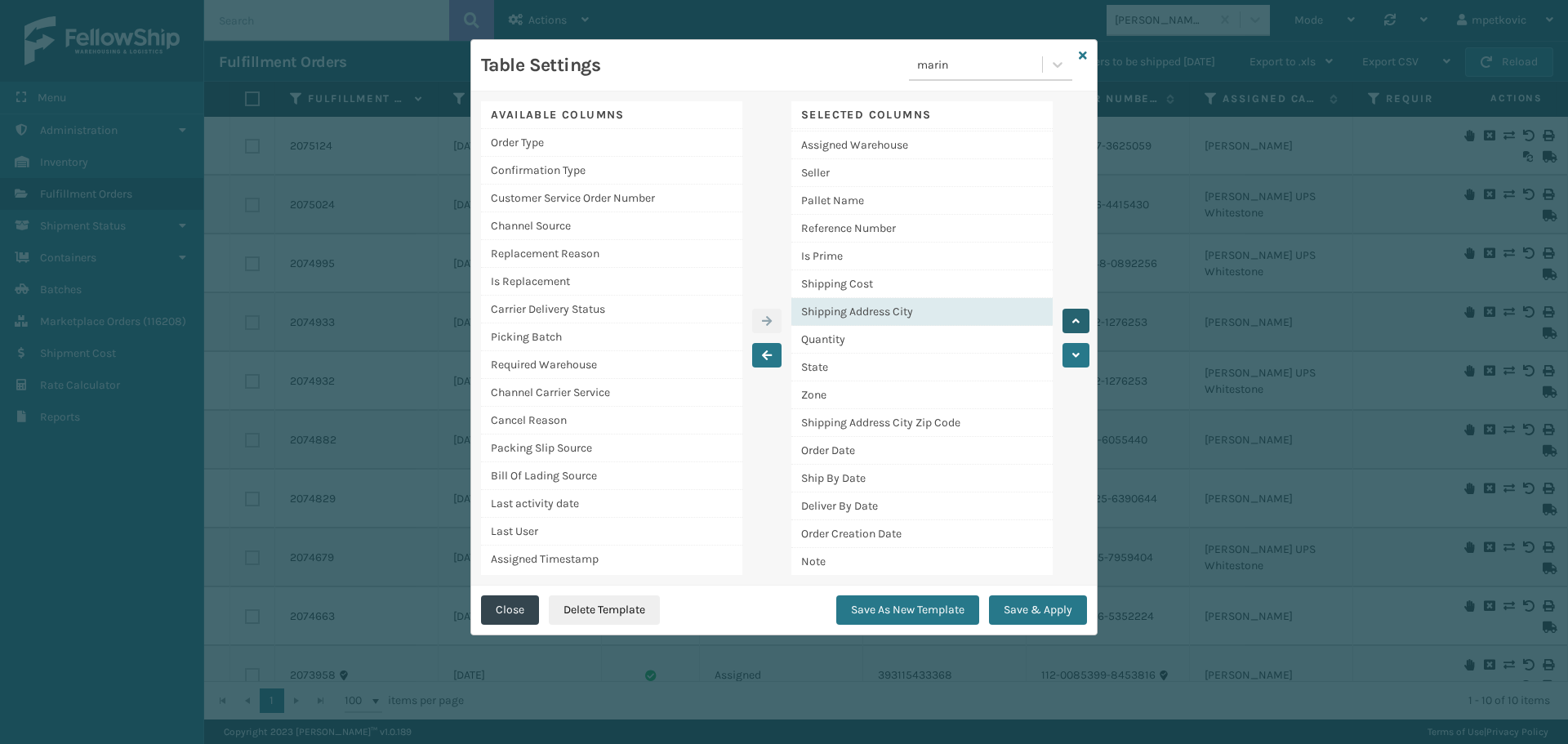
click at [1079, 325] on icon "button" at bounding box center [1076, 320] width 7 height 11
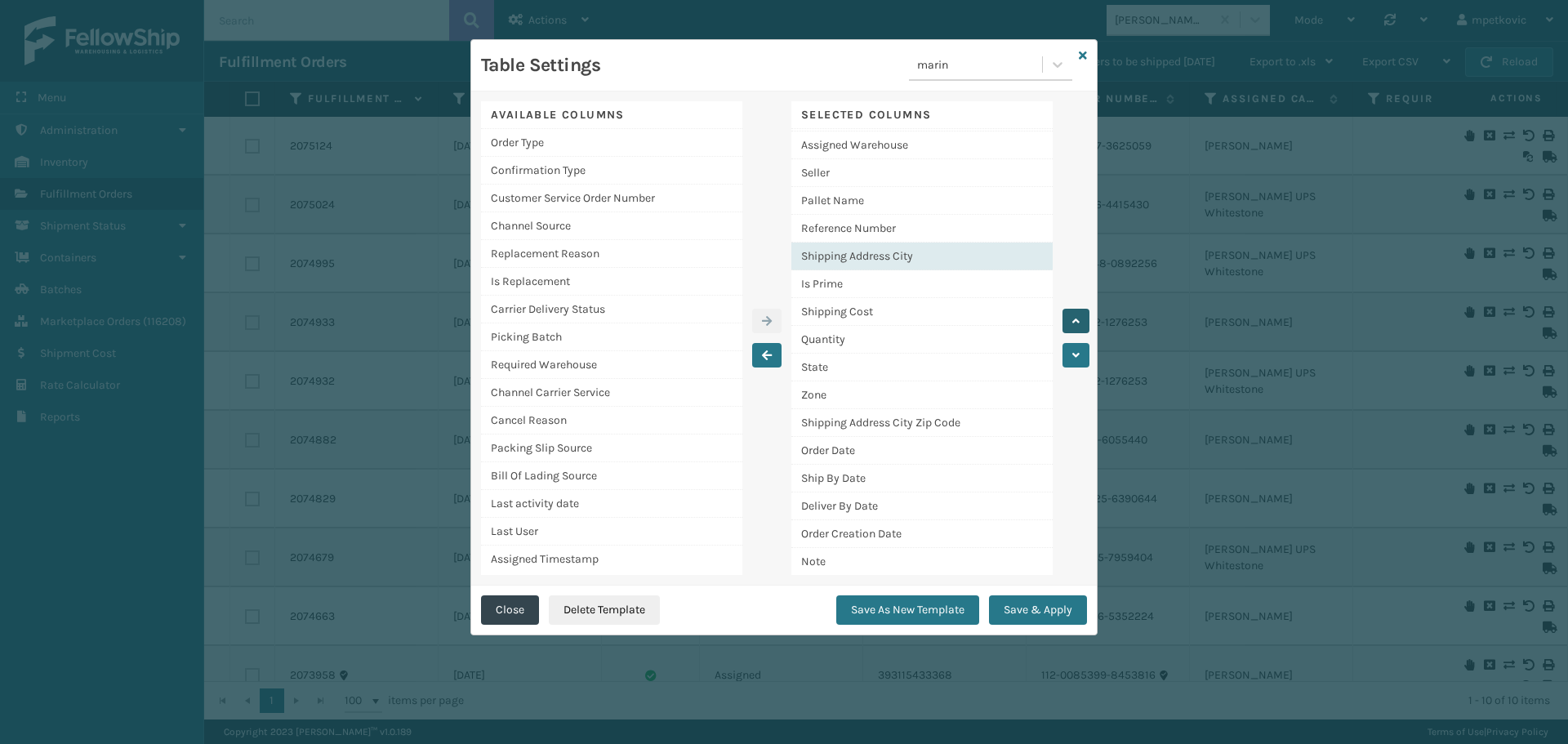
click at [1079, 325] on icon "button" at bounding box center [1076, 320] width 7 height 11
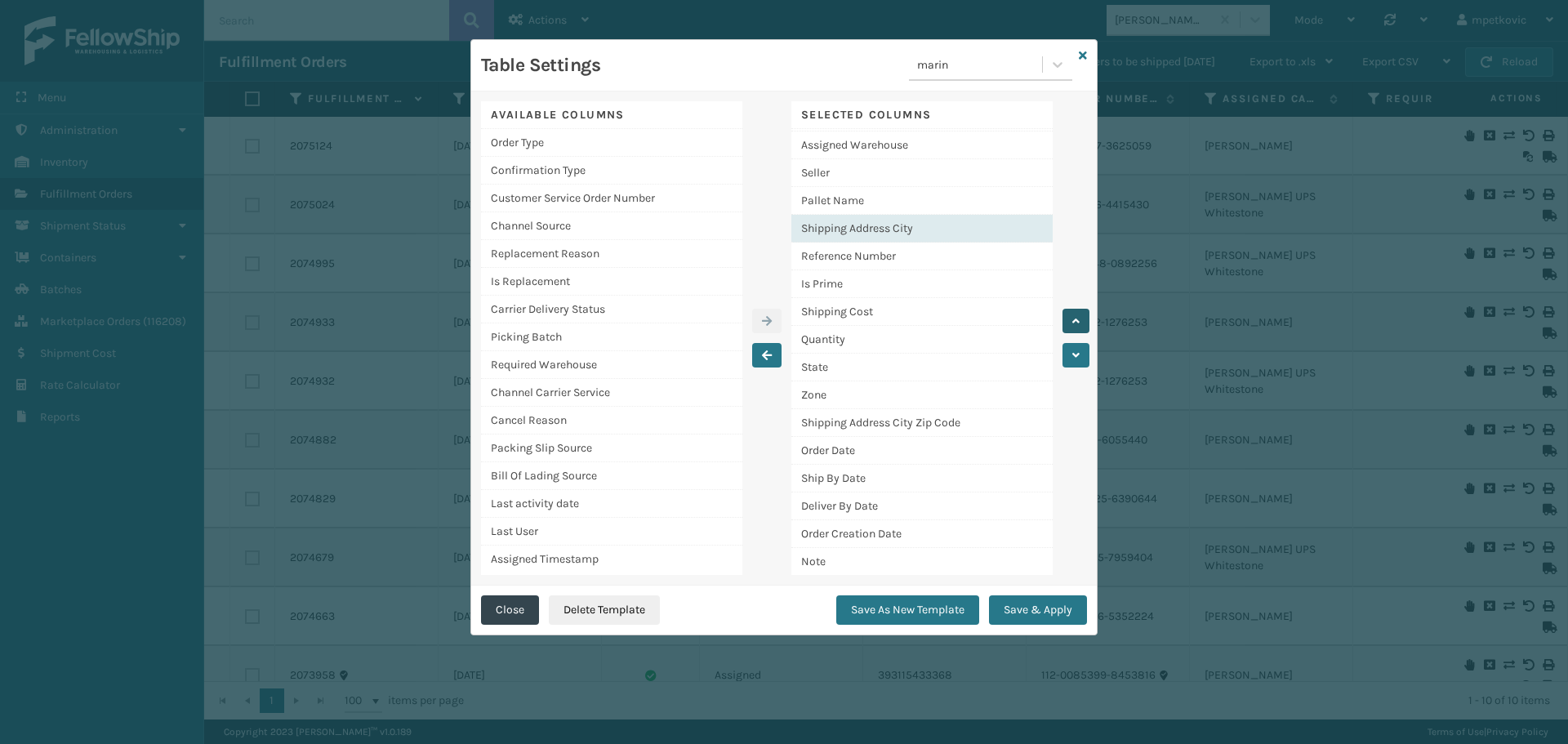
click at [1079, 325] on icon "button" at bounding box center [1076, 320] width 7 height 11
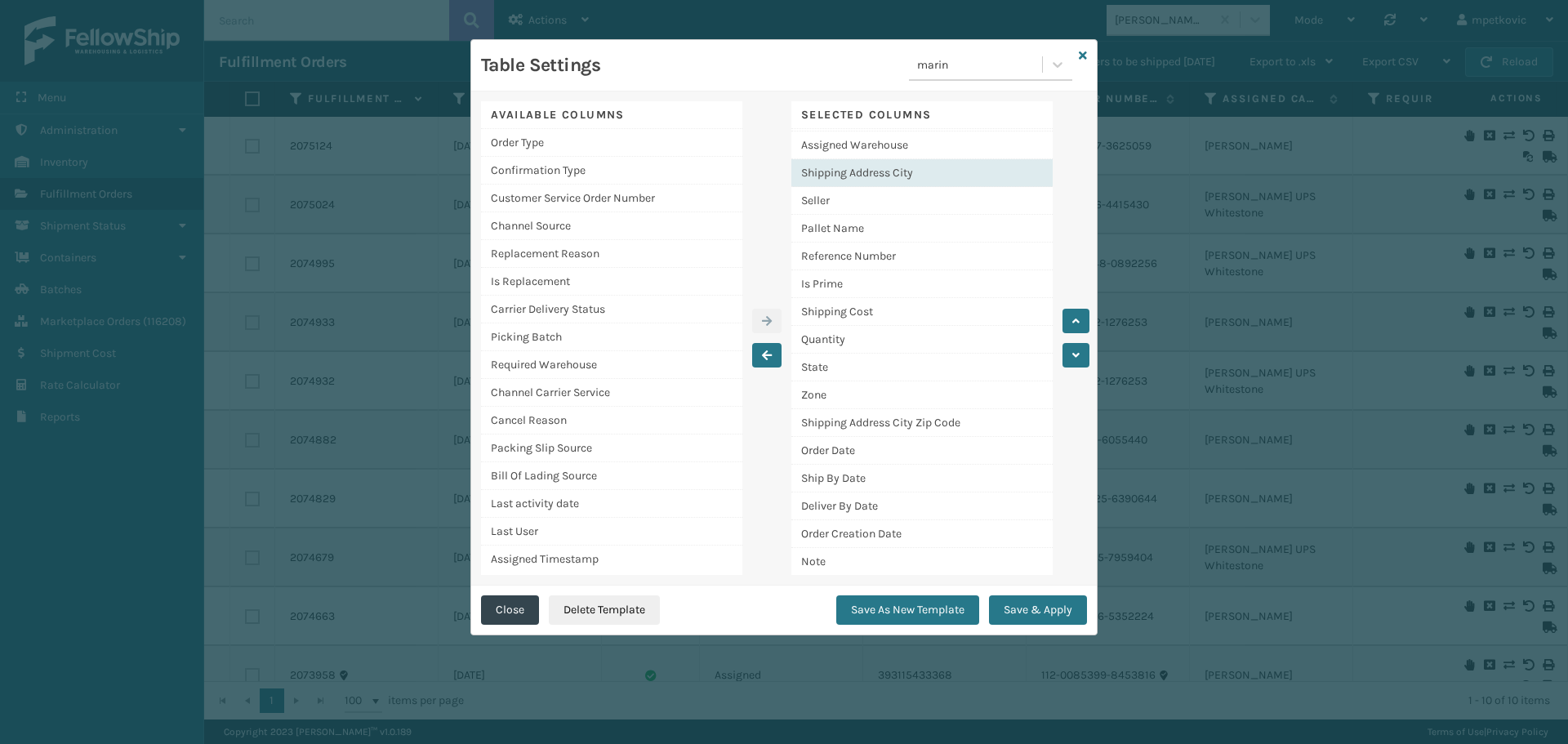
click at [869, 179] on div "Shipping Address City" at bounding box center [921, 173] width 262 height 28
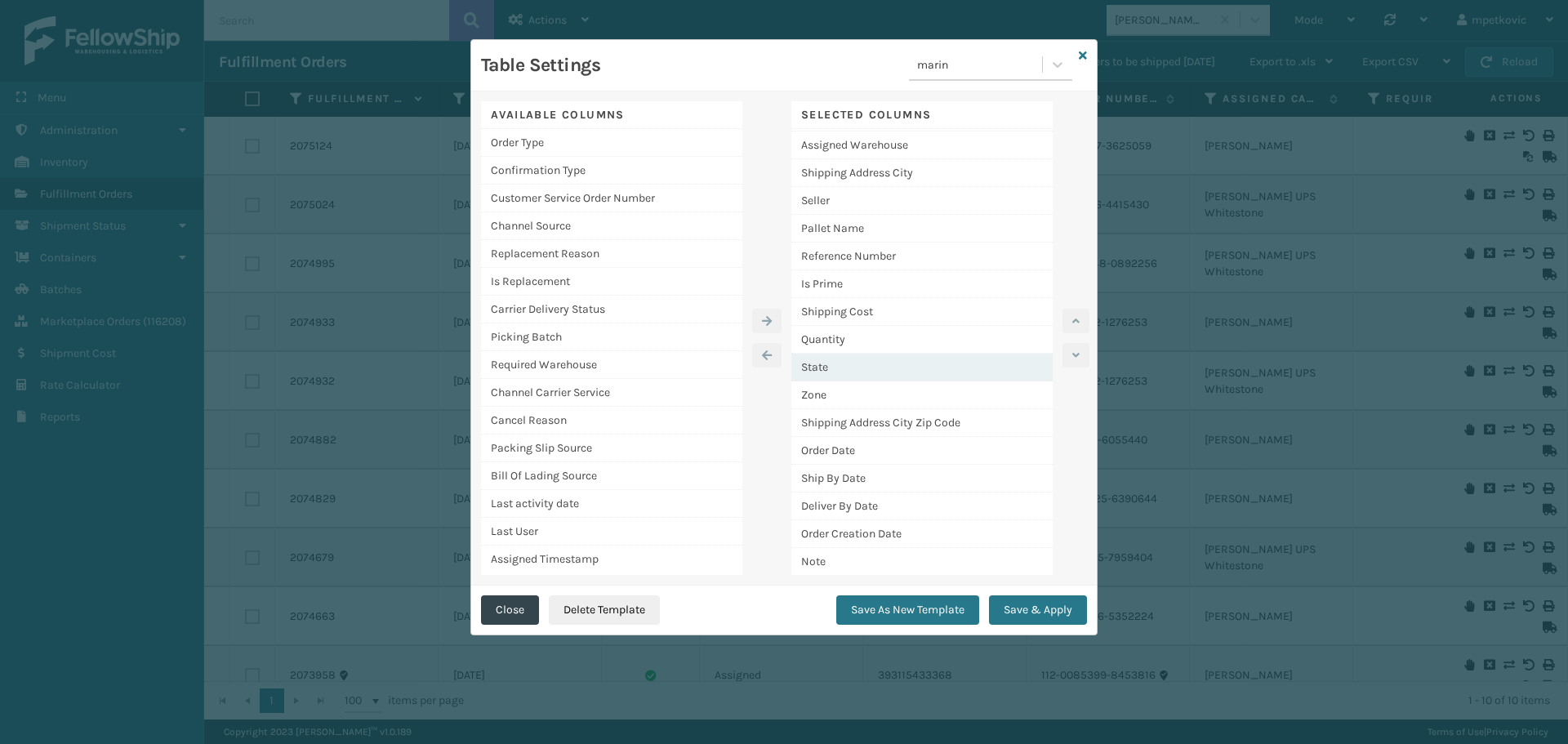
click at [860, 365] on div "State" at bounding box center [921, 368] width 262 height 28
click at [1069, 327] on button "button" at bounding box center [1075, 321] width 27 height 25
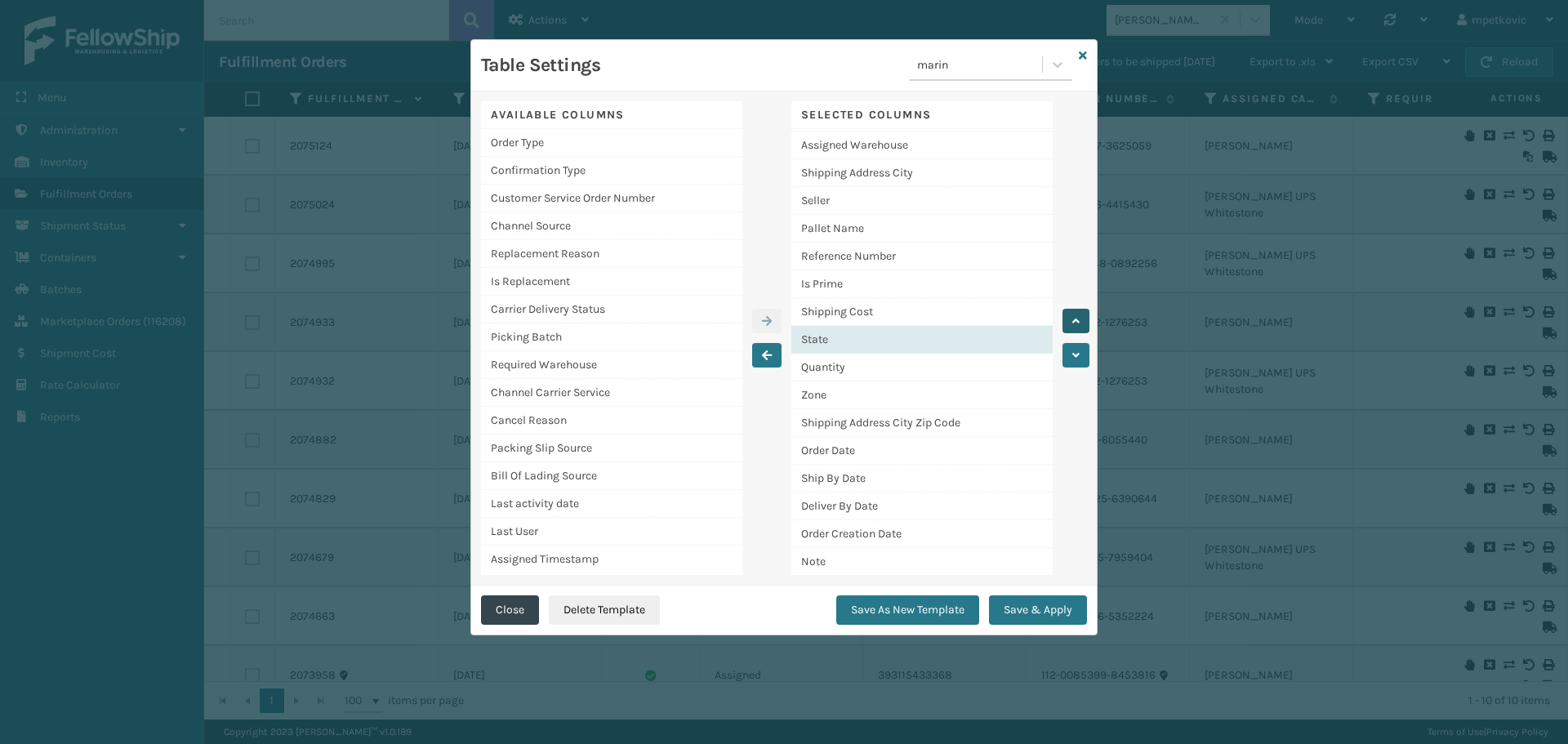
click at [1069, 324] on button "button" at bounding box center [1075, 321] width 27 height 25
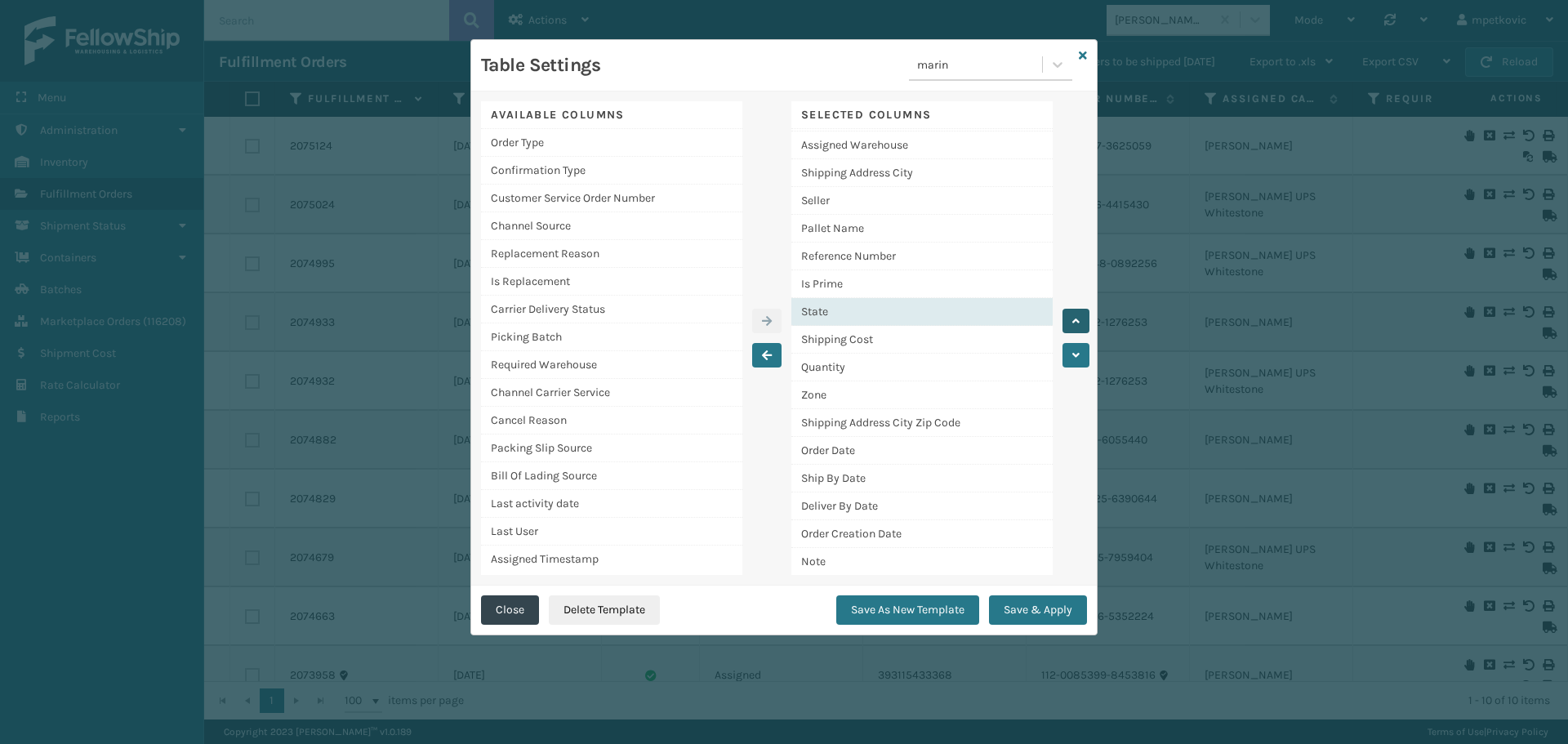
click at [1069, 324] on button "button" at bounding box center [1075, 321] width 27 height 25
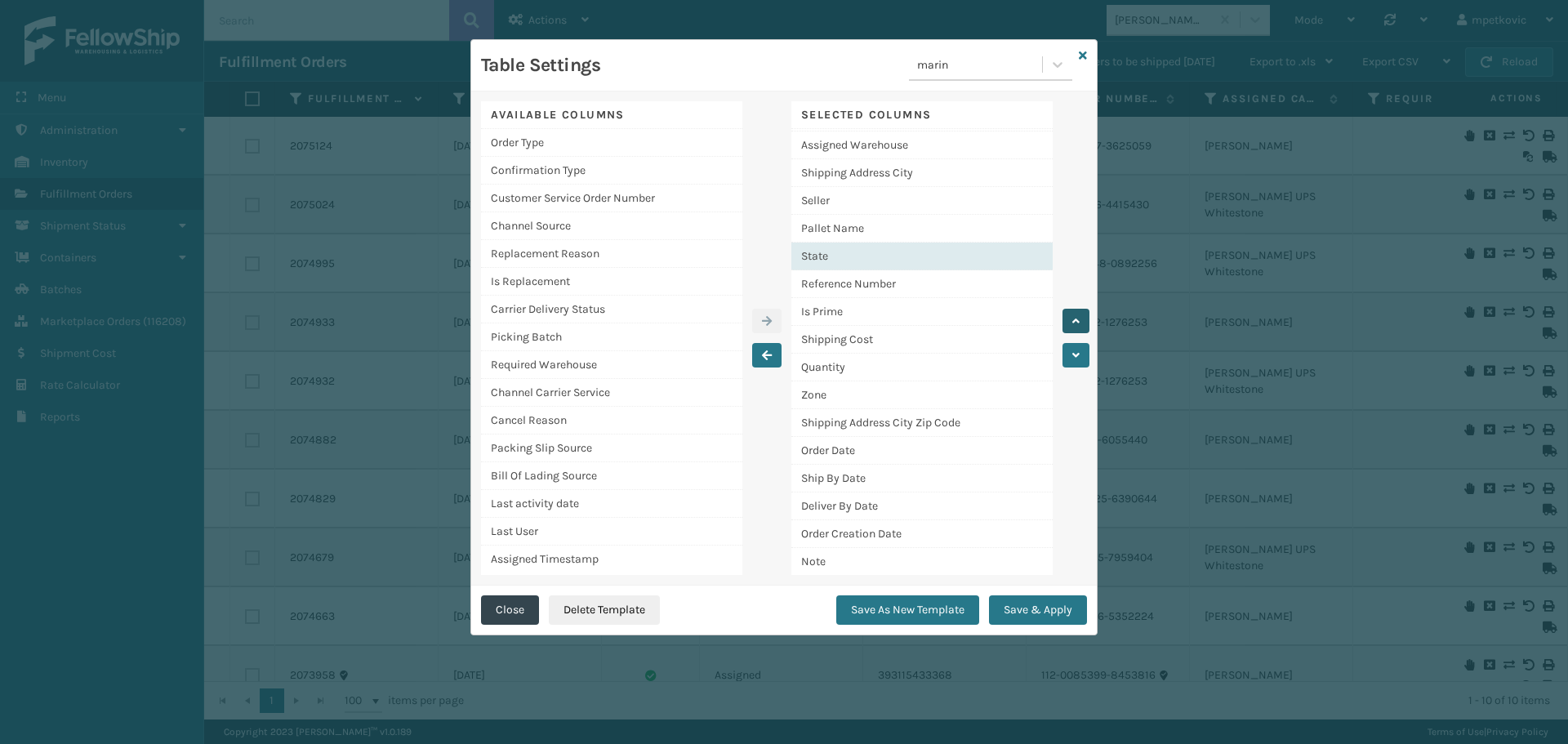
click at [1069, 324] on button "button" at bounding box center [1075, 321] width 27 height 25
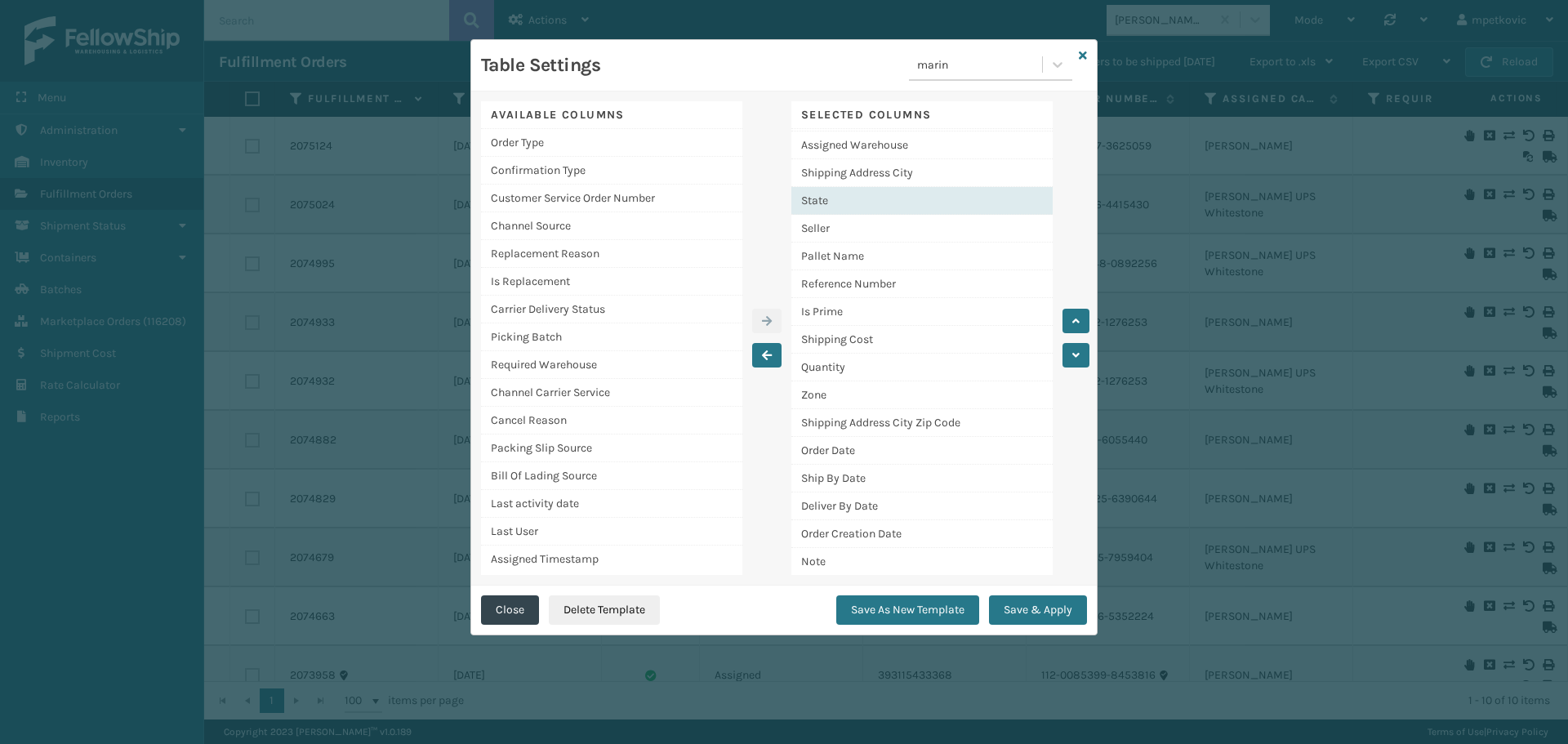
scroll to position [0, 0]
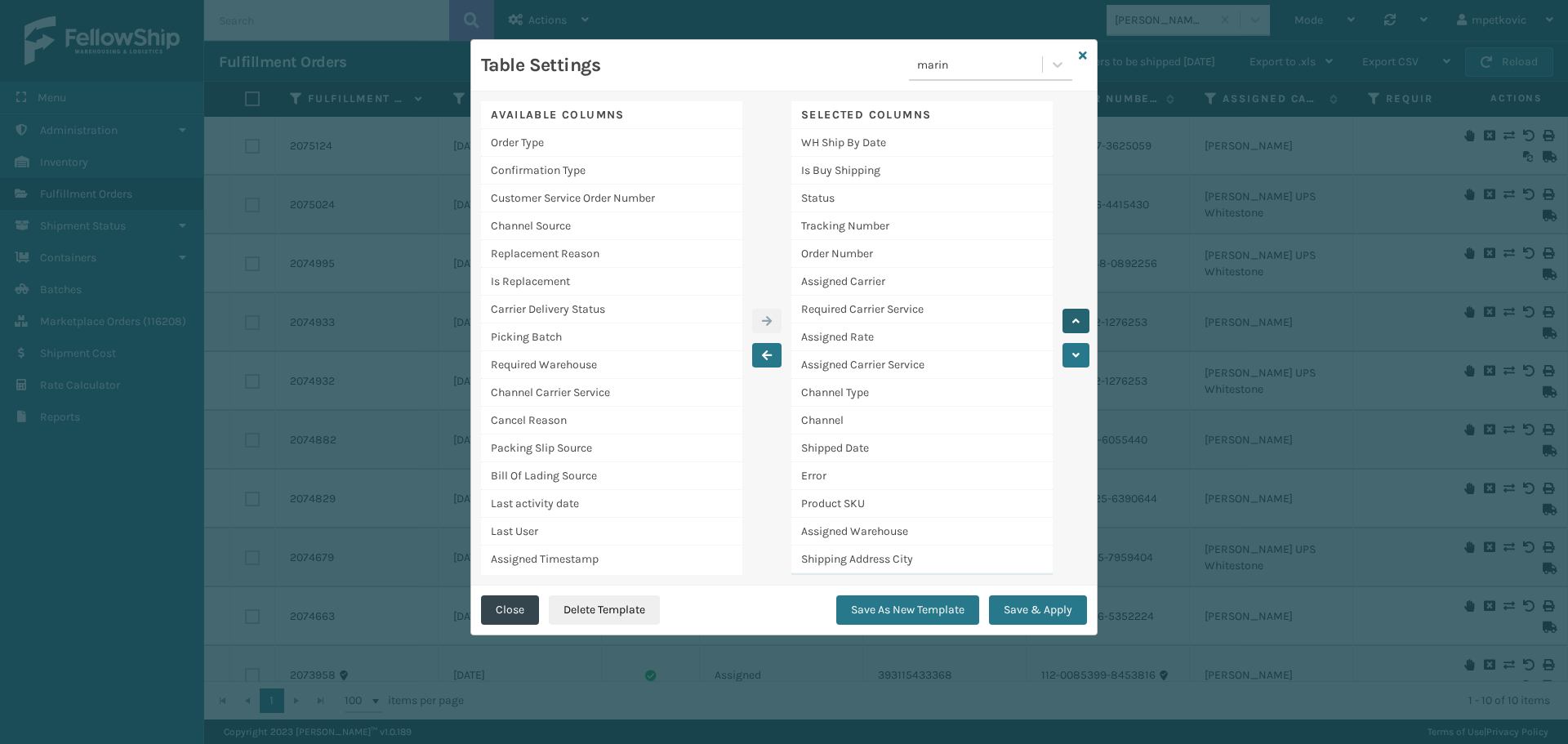
click at [1074, 319] on icon "button" at bounding box center [1076, 320] width 7 height 11
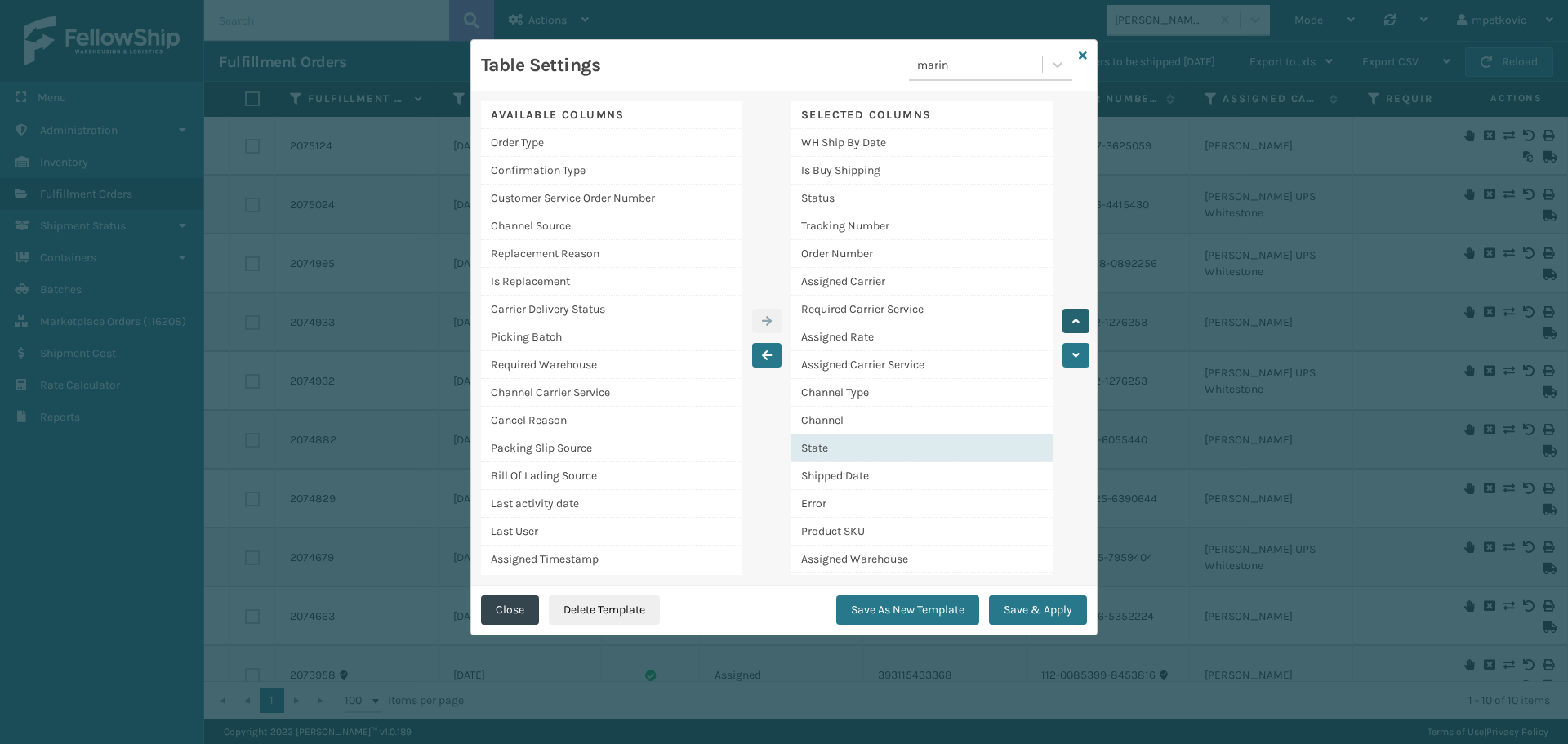
click at [1074, 319] on icon "button" at bounding box center [1076, 320] width 7 height 11
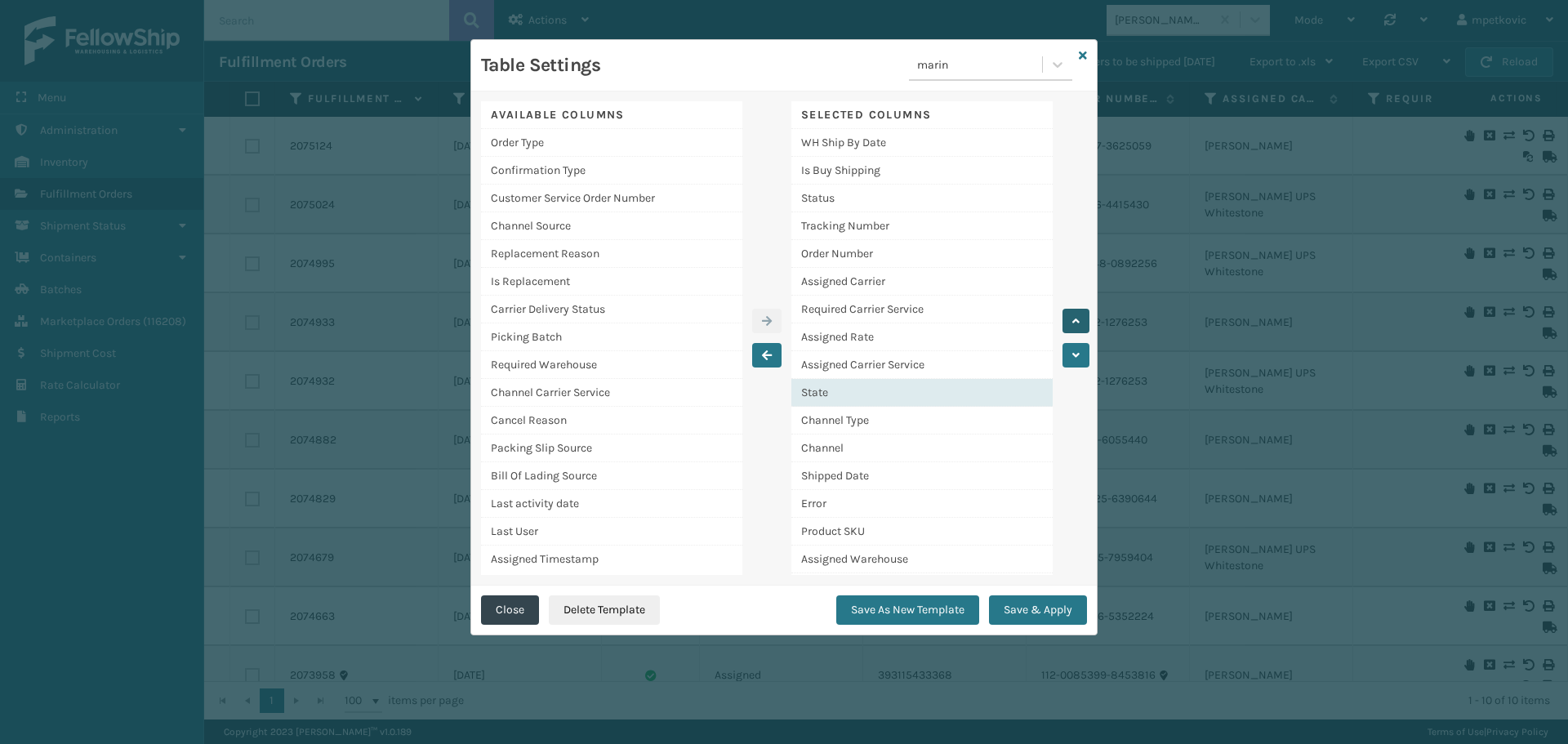
click at [1074, 319] on icon "button" at bounding box center [1076, 320] width 7 height 11
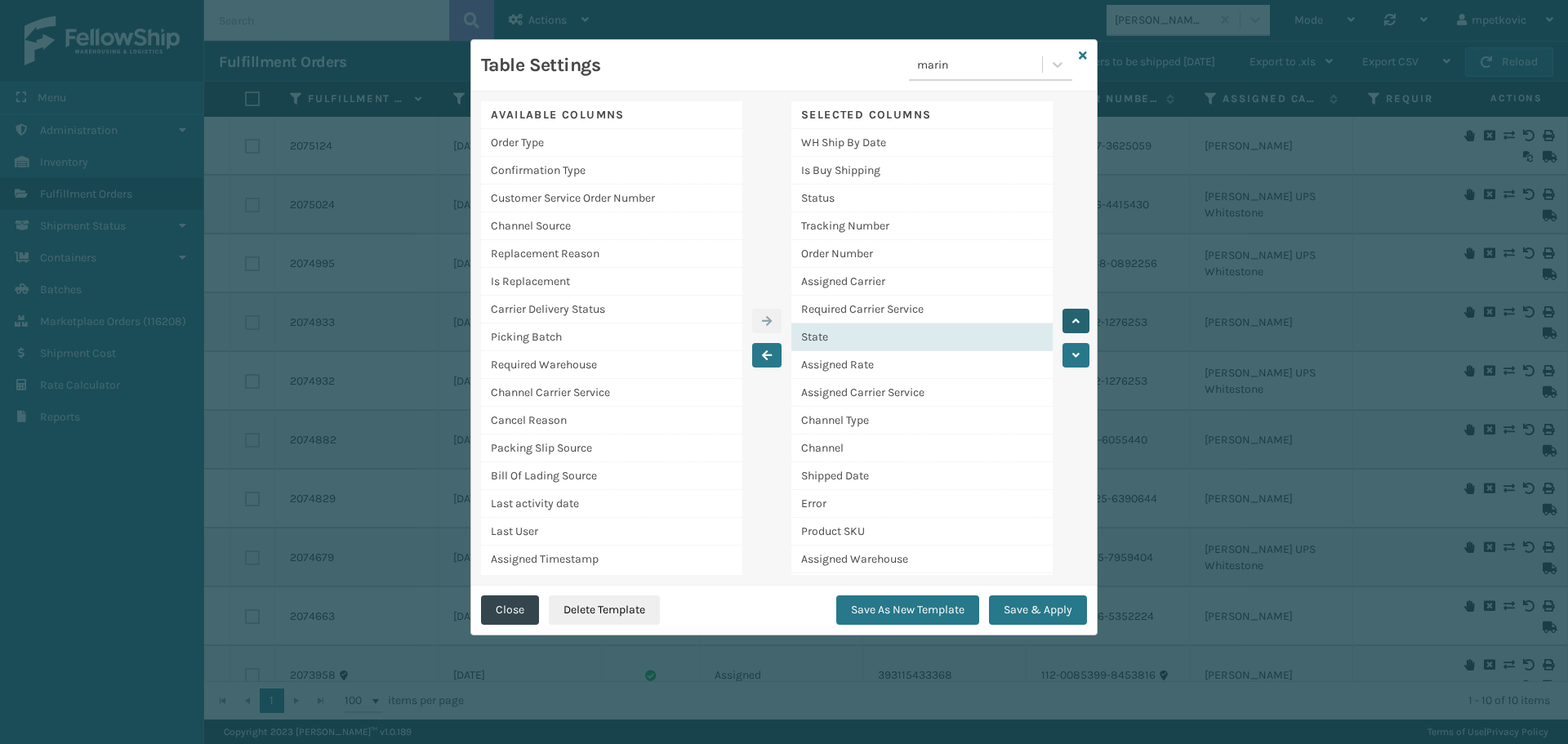
click at [1074, 319] on icon "button" at bounding box center [1076, 320] width 7 height 11
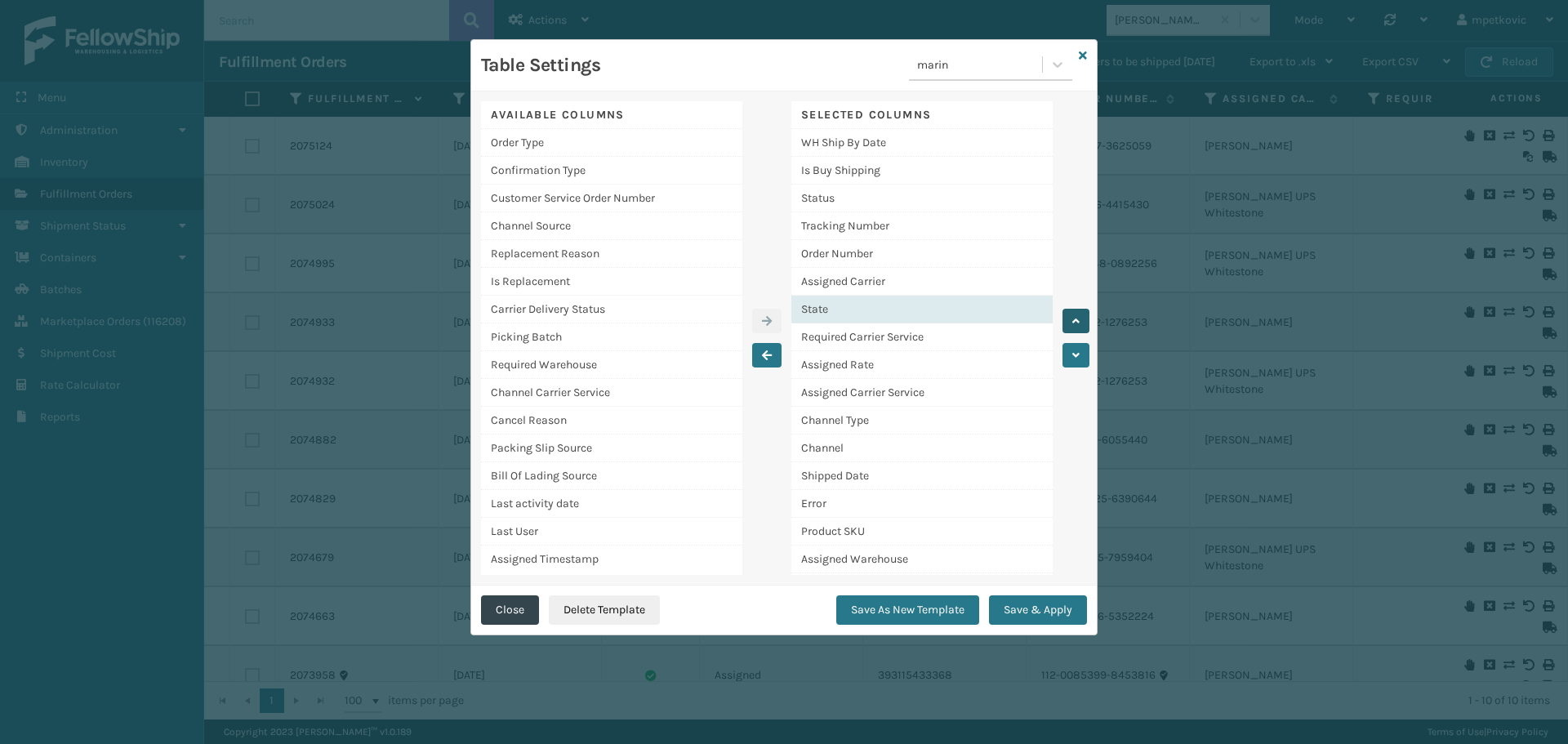
click at [1074, 319] on icon "button" at bounding box center [1076, 320] width 7 height 11
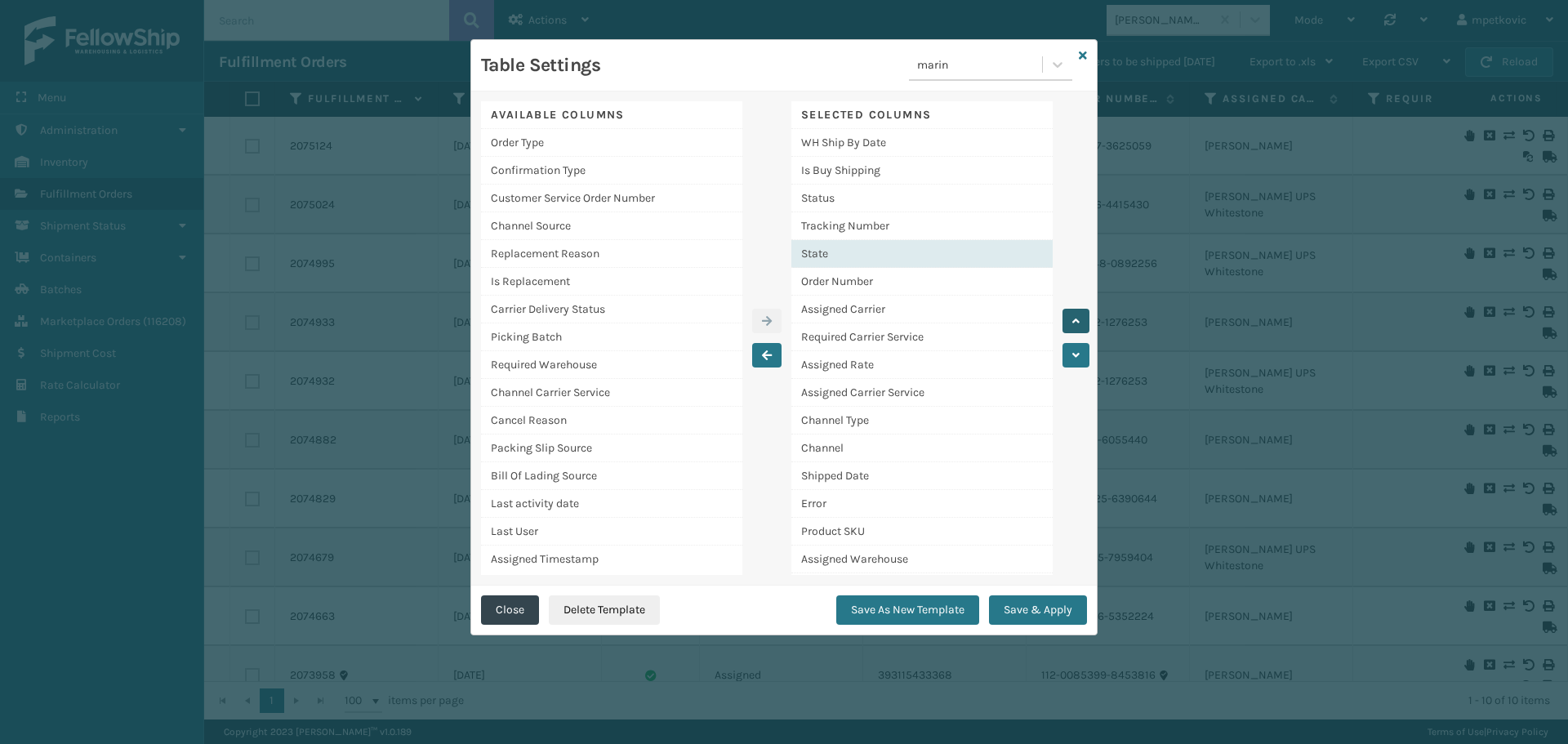
click at [1074, 319] on icon "button" at bounding box center [1076, 320] width 7 height 11
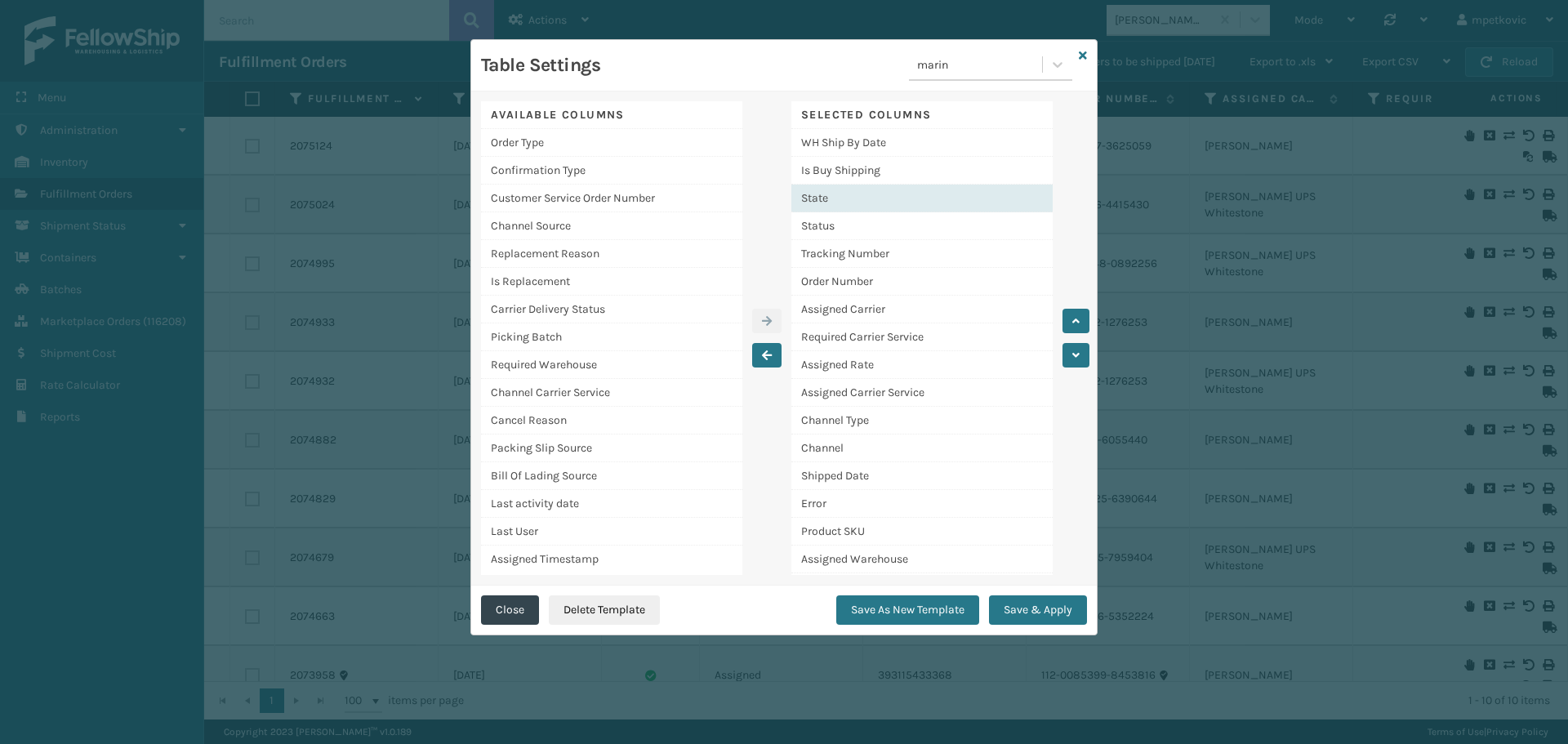
click at [866, 191] on div "State" at bounding box center [921, 199] width 262 height 28
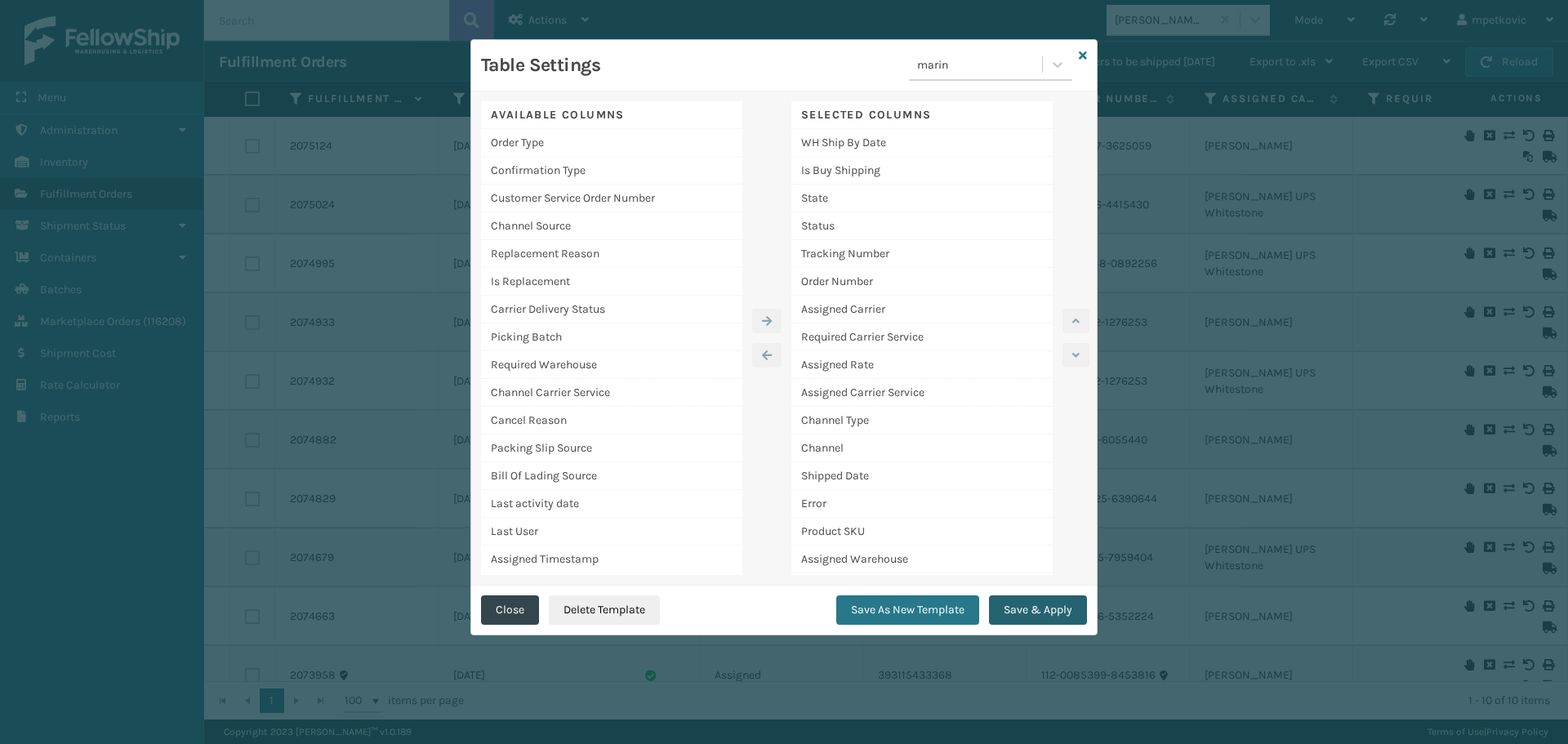
click at [1046, 611] on button "Save & Apply" at bounding box center [1038, 610] width 98 height 30
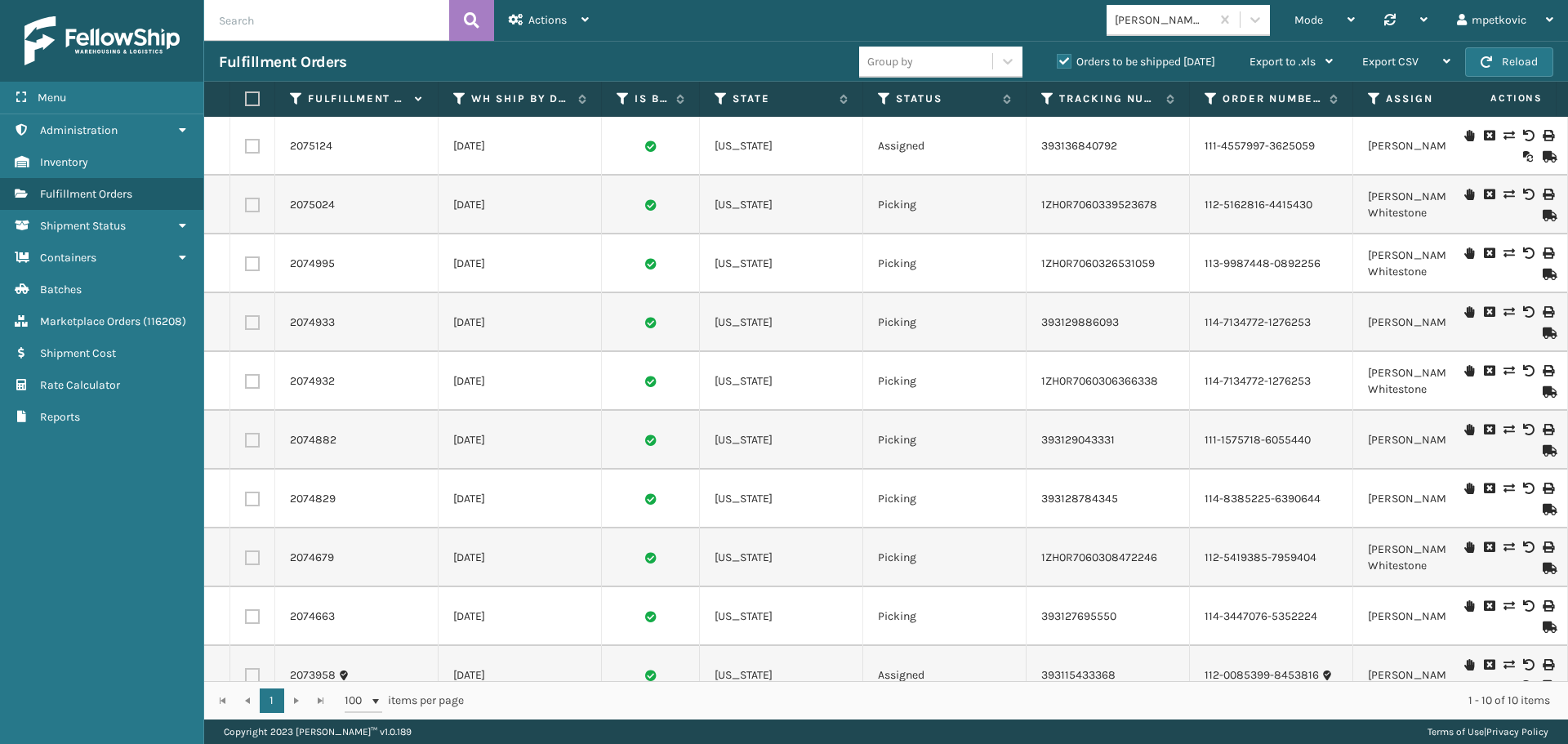
click at [1503, 487] on icon at bounding box center [1508, 488] width 10 height 11
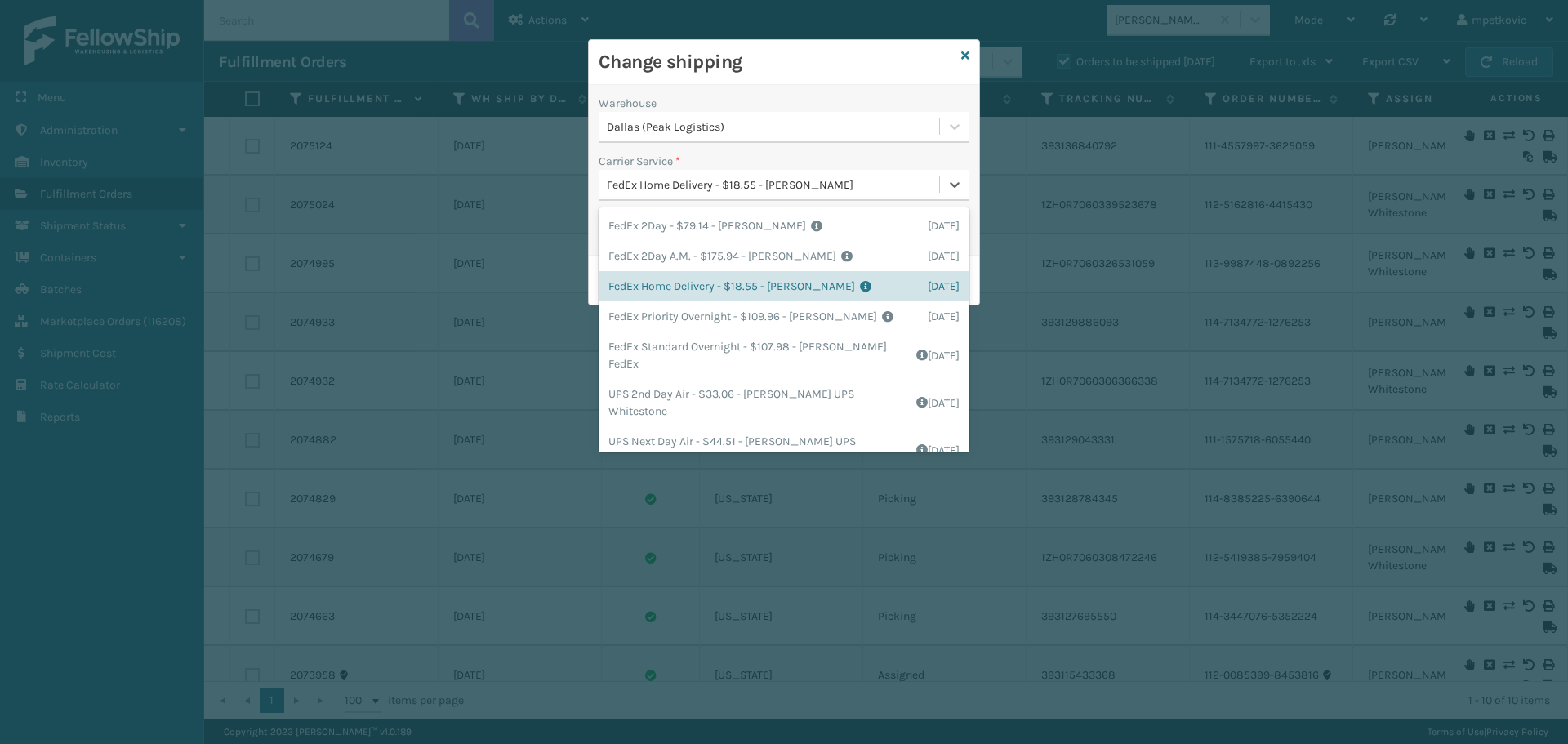
click at [774, 186] on div "FedEx Home Delivery - $18.55 - [PERSON_NAME]" at bounding box center [774, 186] width 334 height 18
click at [733, 124] on div "Dallas (Peak Logistics)" at bounding box center [774, 127] width 334 height 18
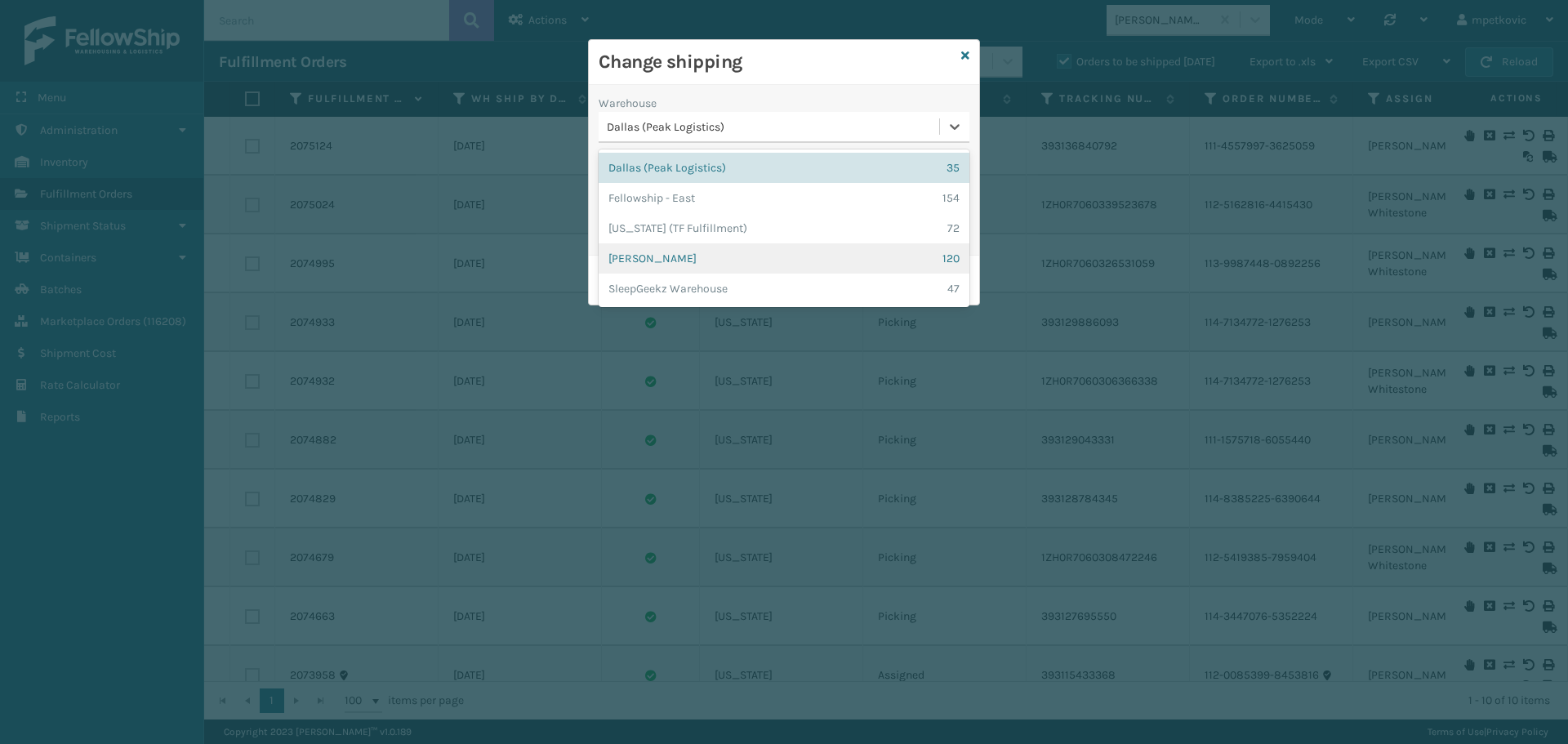
click at [717, 253] on div "[PERSON_NAME] 120" at bounding box center [784, 258] width 371 height 31
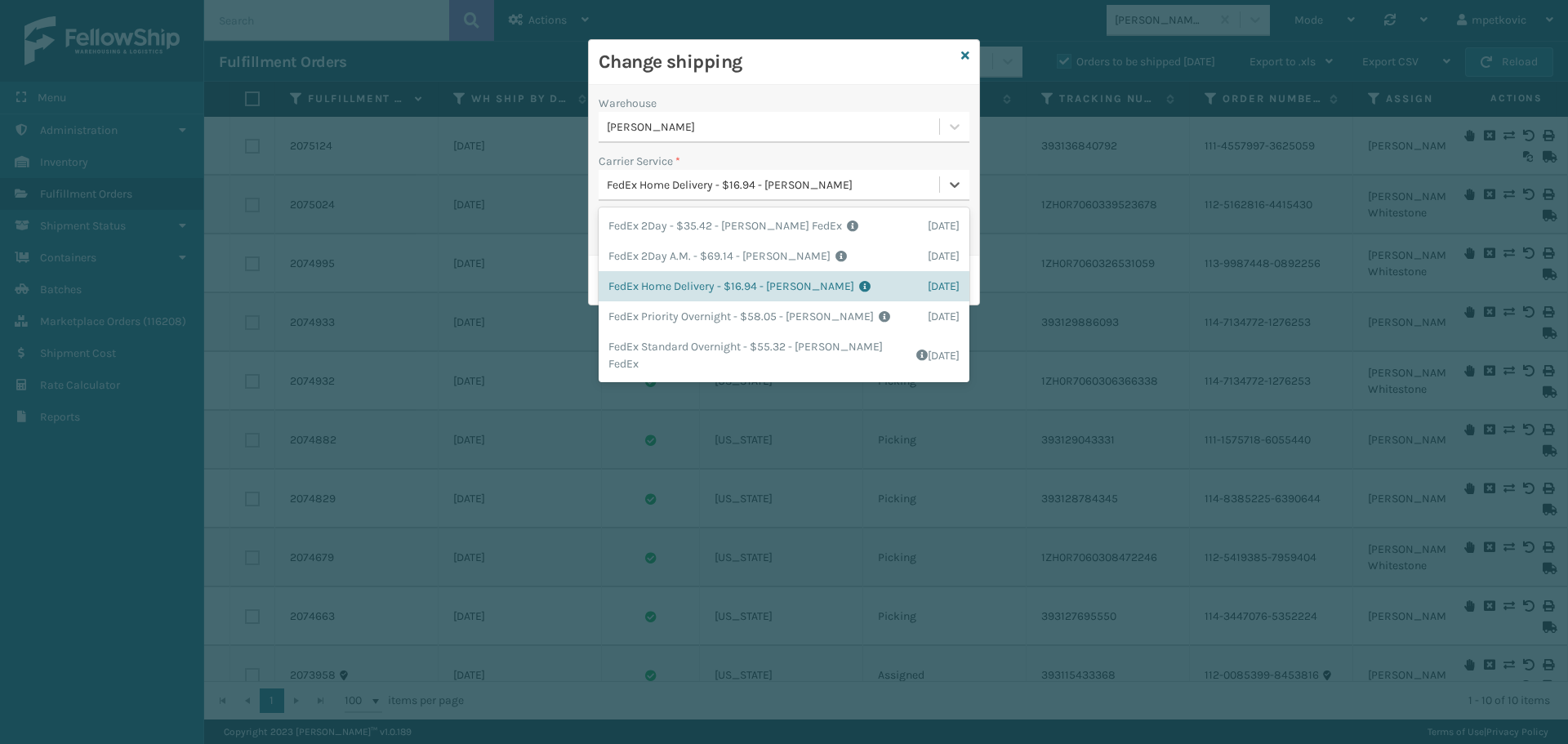
click at [765, 186] on div "FedEx Home Delivery - $16.94 - [PERSON_NAME]" at bounding box center [774, 186] width 334 height 18
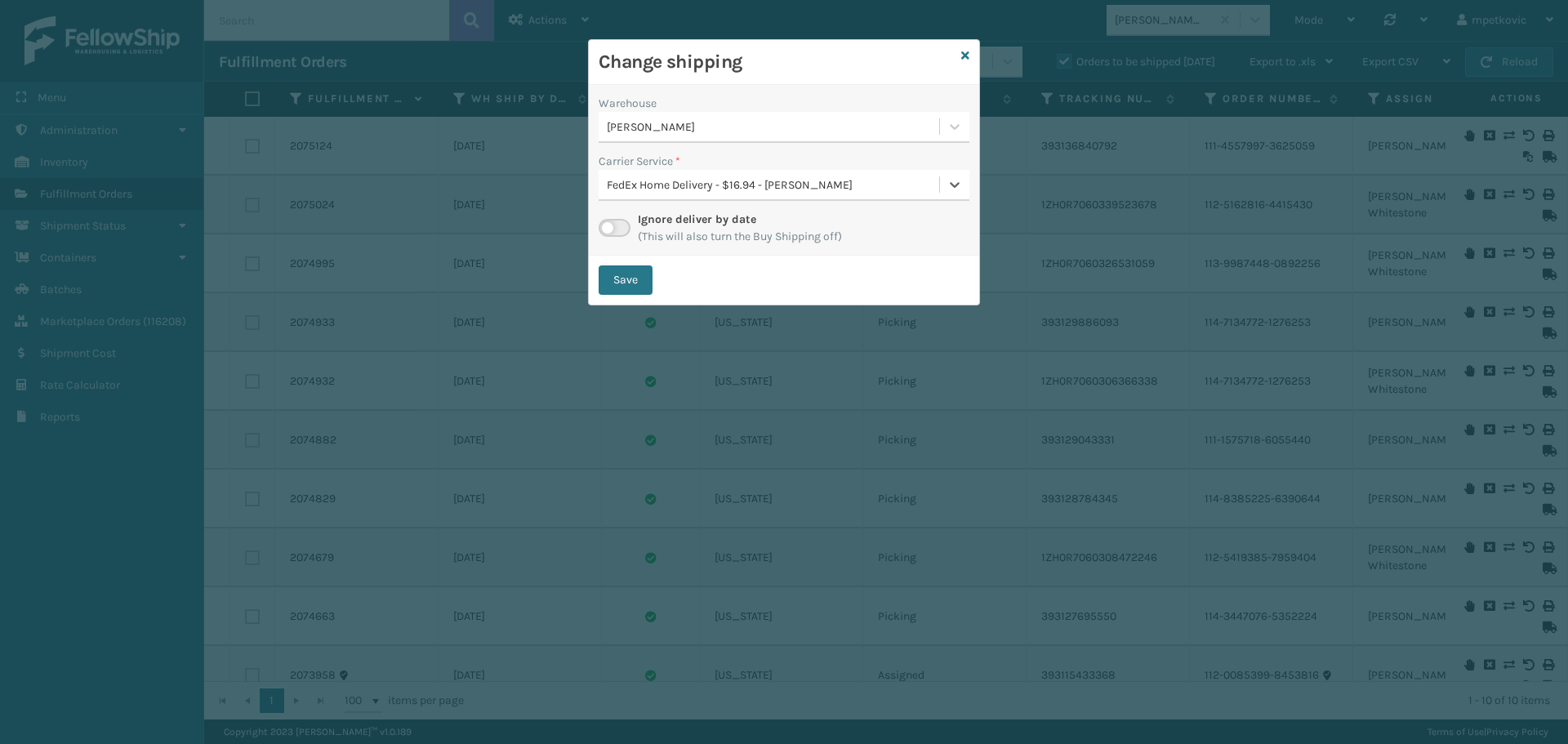
click at [765, 186] on div "FedEx Home Delivery - $16.94 - [PERSON_NAME]" at bounding box center [774, 186] width 334 height 18
click at [770, 182] on div "FedEx Home Delivery - $16.94 - [PERSON_NAME]" at bounding box center [774, 186] width 334 height 18
click at [965, 55] on icon at bounding box center [965, 55] width 8 height 11
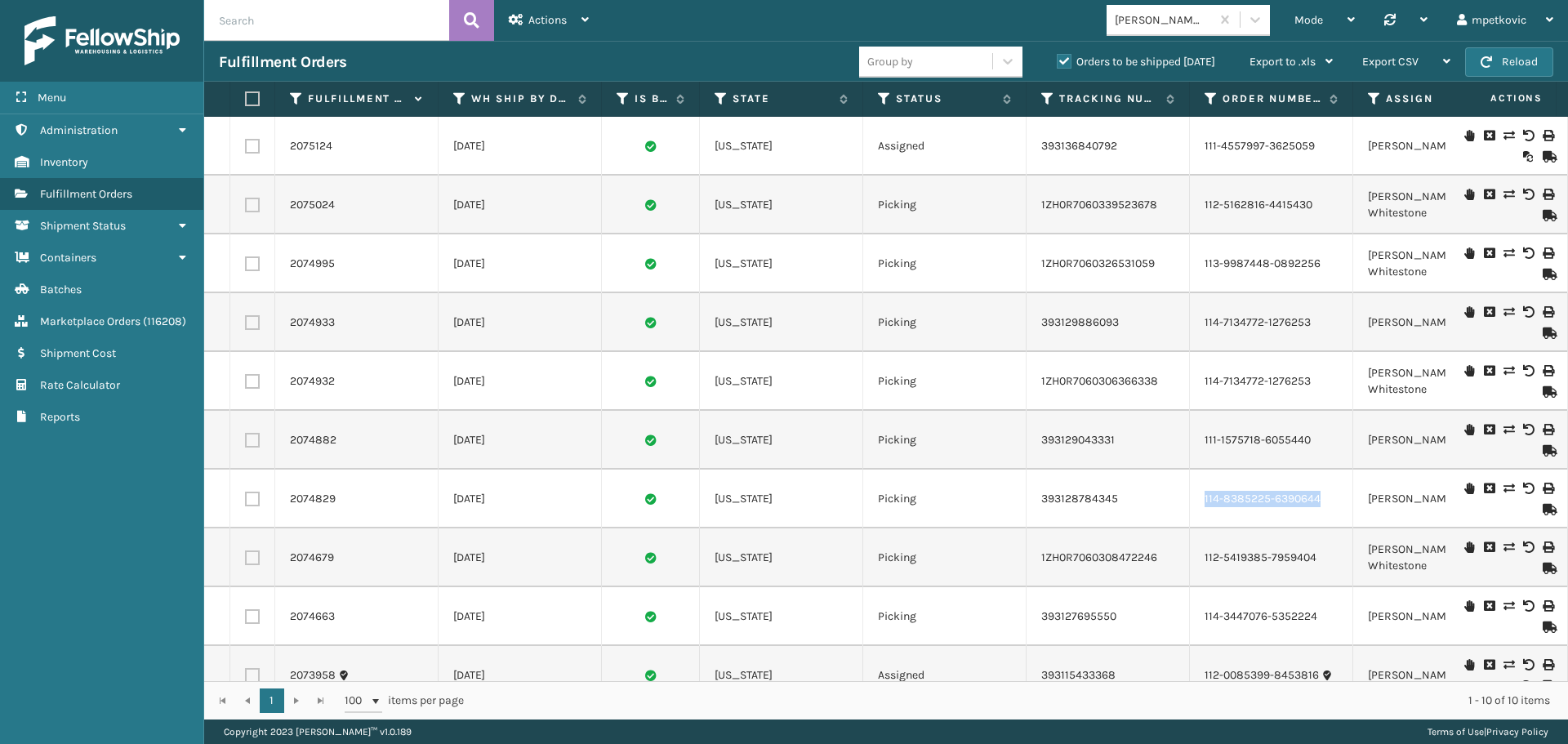
drag, startPoint x: 1322, startPoint y: 503, endPoint x: 1206, endPoint y: 502, distance: 116.0
click at [1206, 502] on div "114-8385225-6390644" at bounding box center [1271, 499] width 133 height 17
copy link "114-8385225-6390644"
drag, startPoint x: 350, startPoint y: 505, endPoint x: 277, endPoint y: 502, distance: 73.1
click at [277, 502] on td "2074829" at bounding box center [357, 499] width 164 height 59
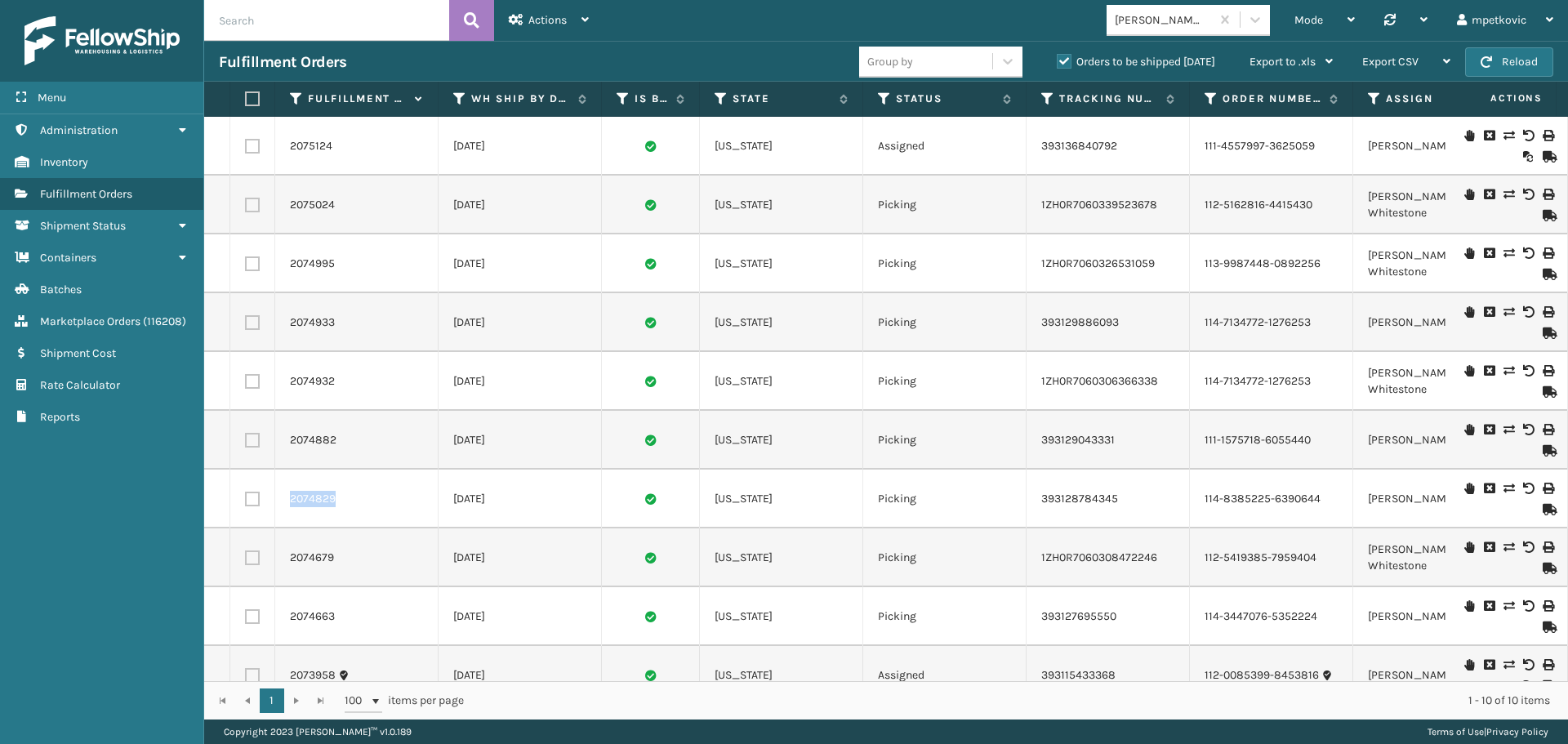
copy link "2074829"
click at [290, 34] on input "text" at bounding box center [326, 20] width 245 height 41
paste input "2074829"
type input "2074829"
click at [465, 11] on icon at bounding box center [472, 20] width 16 height 25
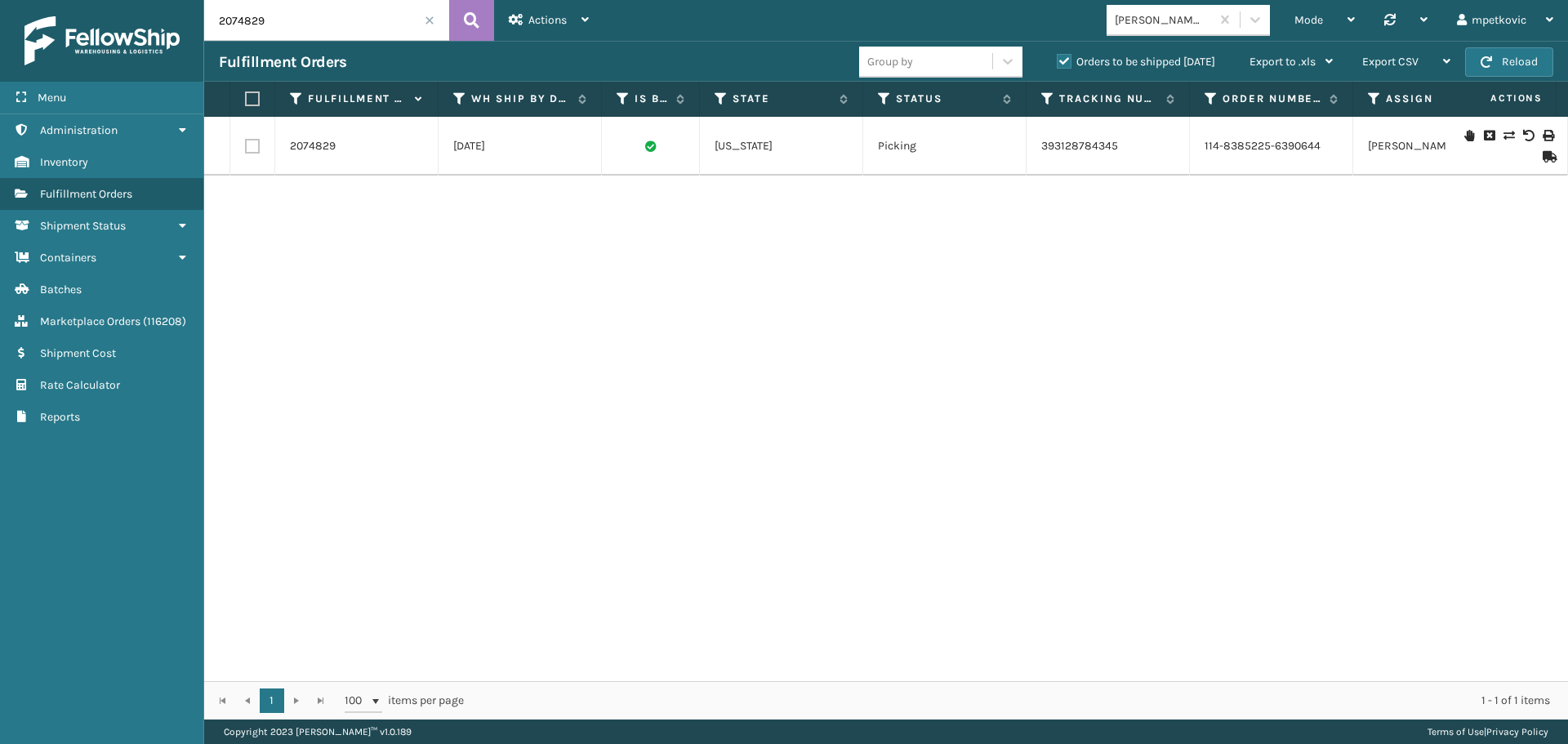
click at [630, 319] on div "2074829 [DATE] [US_STATE] Picking 393128784345 114-8385225-6390644 [PERSON_NAME…" at bounding box center [886, 398] width 1364 height 565
drag, startPoint x: 422, startPoint y: 282, endPoint x: 433, endPoint y: 272, distance: 14.9
click at [424, 279] on div "2074829 [DATE] [US_STATE] Picking 393128784345 114-8385225-6390644 [PERSON_NAME…" at bounding box center [886, 398] width 1364 height 565
click at [390, 249] on div "2074829 [DATE] [US_STATE] Picking 393128784345 114-8385225-6390644 [PERSON_NAME…" at bounding box center [886, 398] width 1364 height 565
click at [360, 244] on div "2074829 [DATE] [US_STATE] Picking 393128784345 114-8385225-6390644 [PERSON_NAME…" at bounding box center [886, 398] width 1364 height 565
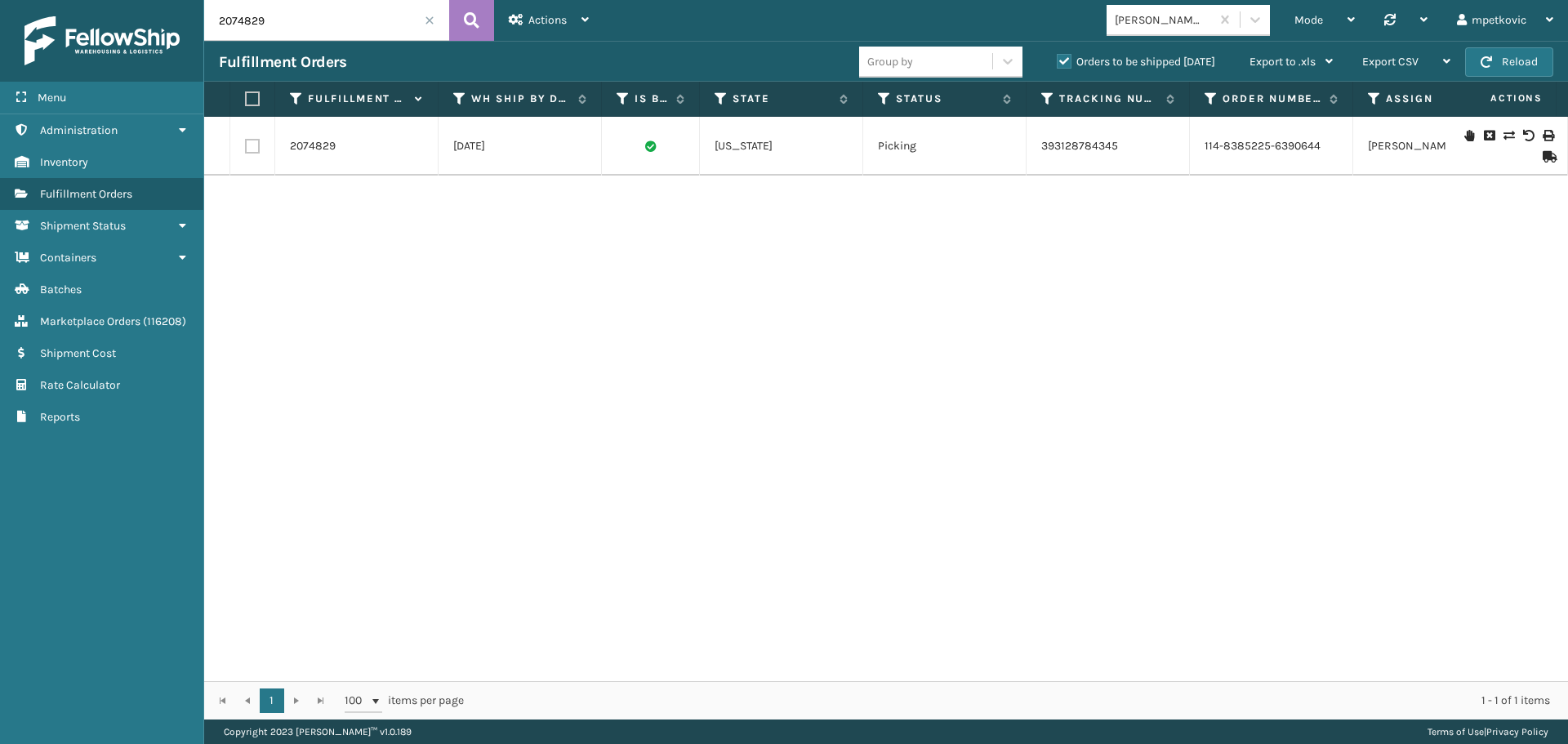
click at [409, 568] on div "2074829 [DATE] [US_STATE] Picking 393128784345 114-8385225-6390644 [PERSON_NAME…" at bounding box center [886, 398] width 1364 height 565
click at [355, 346] on div "2074829 [DATE] [US_STATE] Picking 393128784345 114-8385225-6390644 [PERSON_NAME…" at bounding box center [886, 398] width 1364 height 565
click at [1503, 137] on icon at bounding box center [1508, 135] width 10 height 11
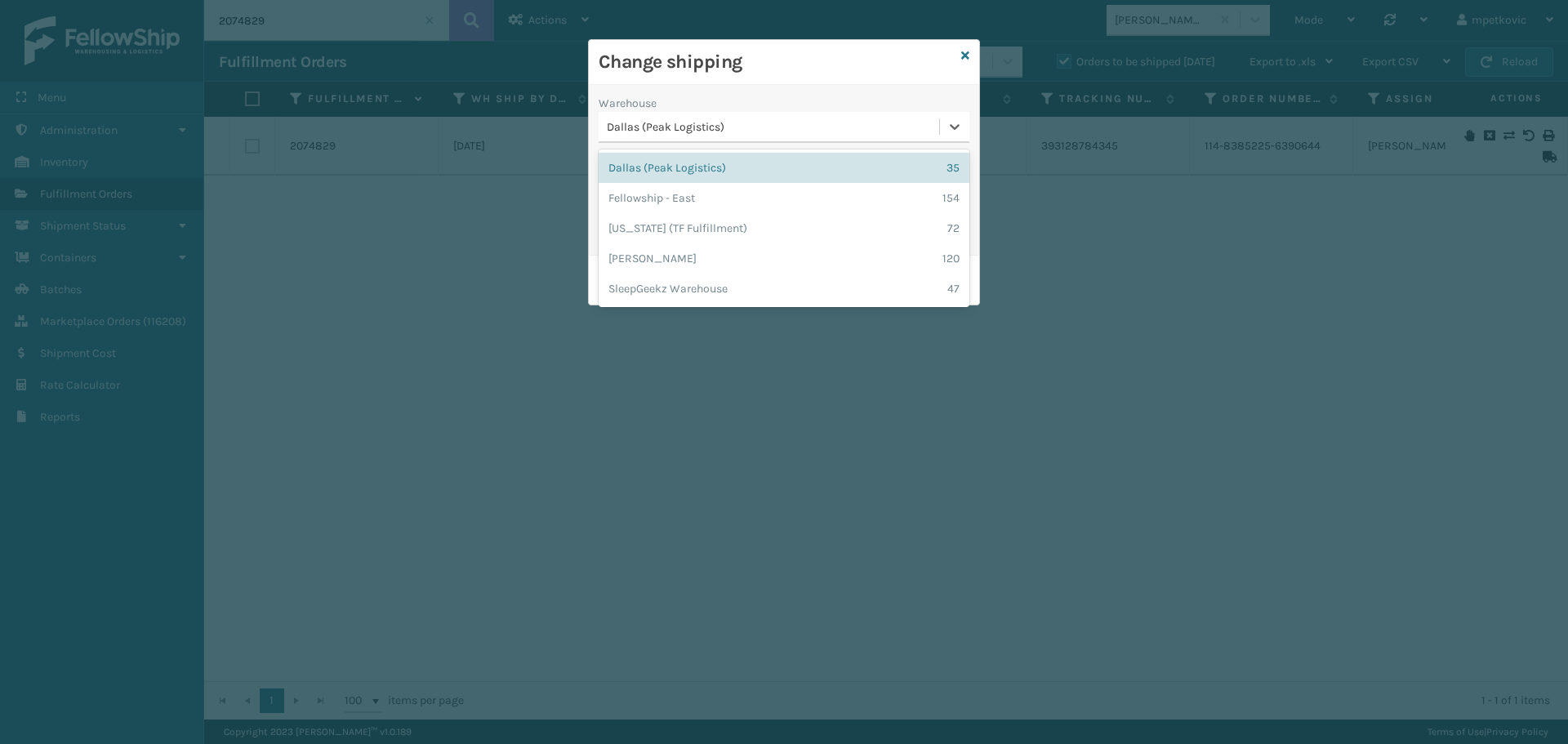
click at [765, 137] on div "Dallas (Peak Logistics)" at bounding box center [768, 127] width 340 height 27
click at [703, 255] on div "[PERSON_NAME] 120" at bounding box center [784, 258] width 371 height 31
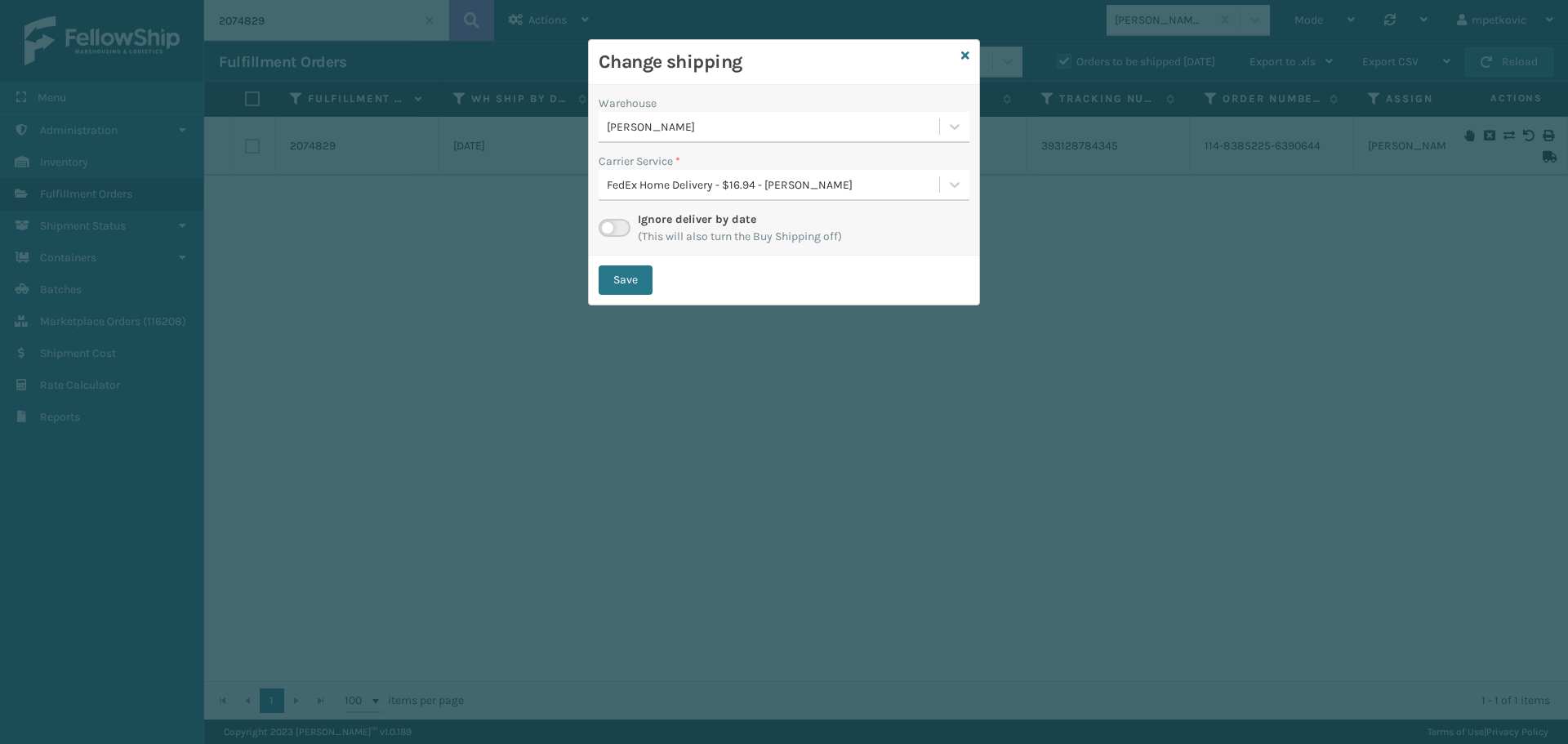
click at [788, 186] on div "FedEx Home Delivery - $16.94 - [PERSON_NAME]" at bounding box center [774, 186] width 334 height 18
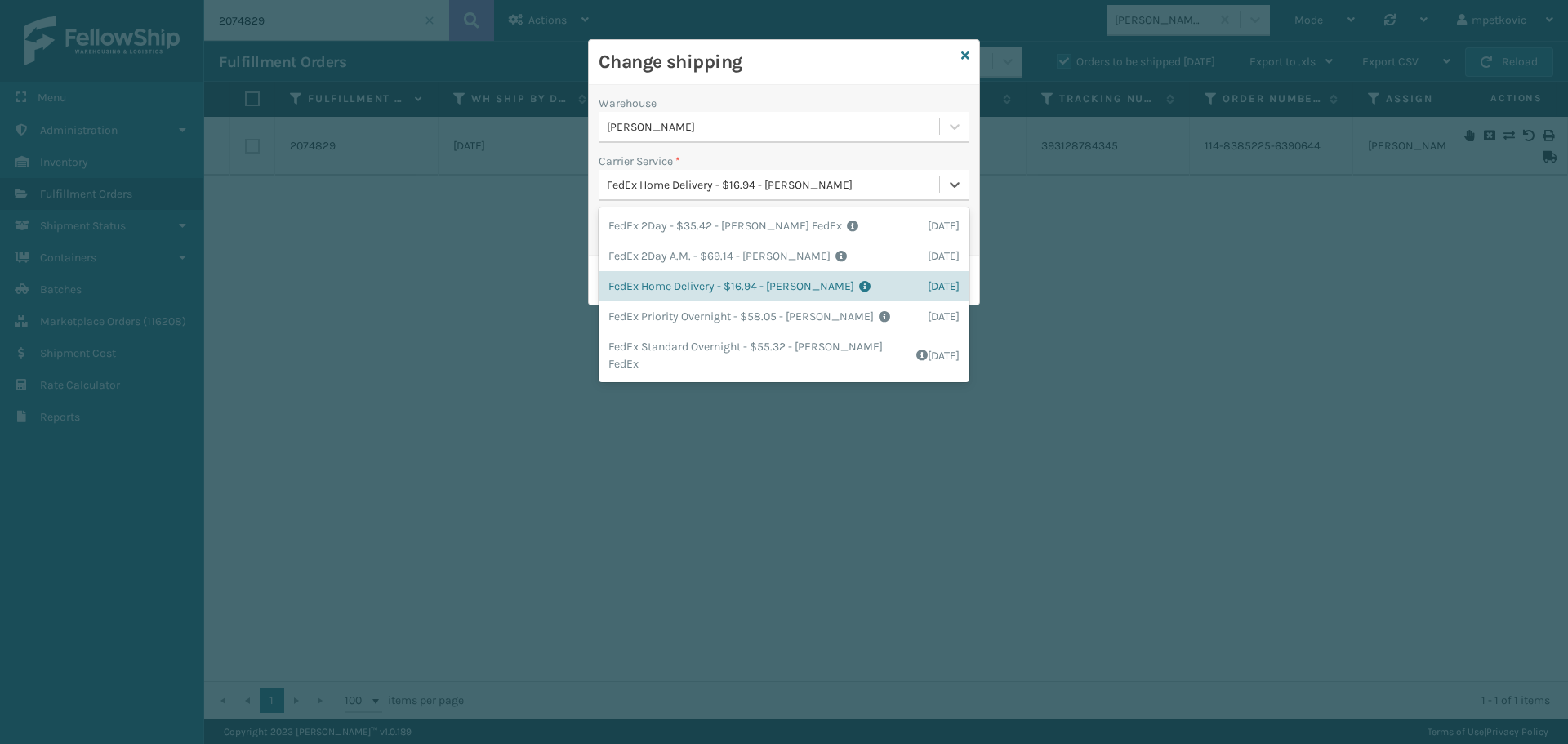
click at [788, 186] on div "FedEx Home Delivery - $16.94 - [PERSON_NAME]" at bounding box center [774, 186] width 334 height 18
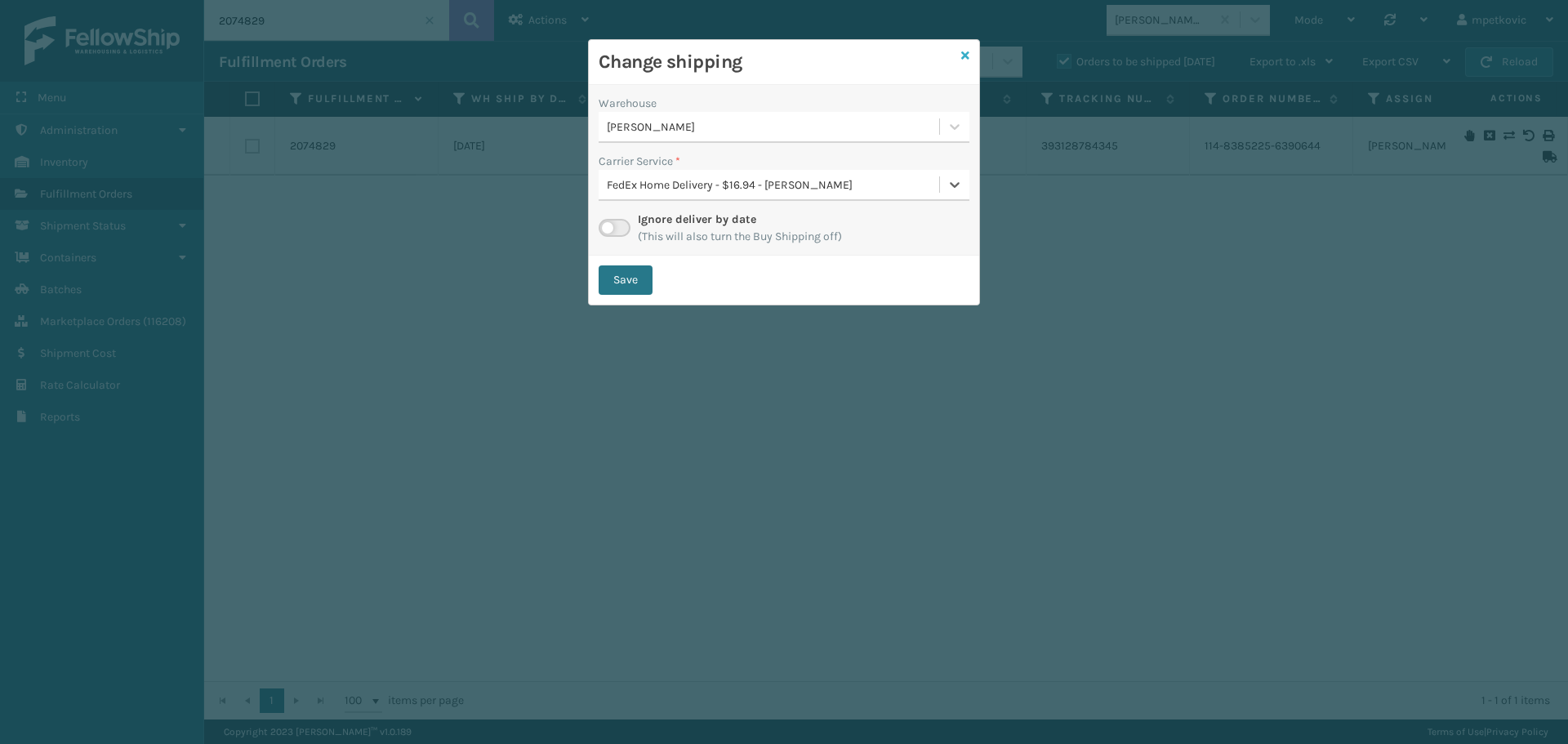
click at [968, 53] on icon at bounding box center [965, 55] width 8 height 11
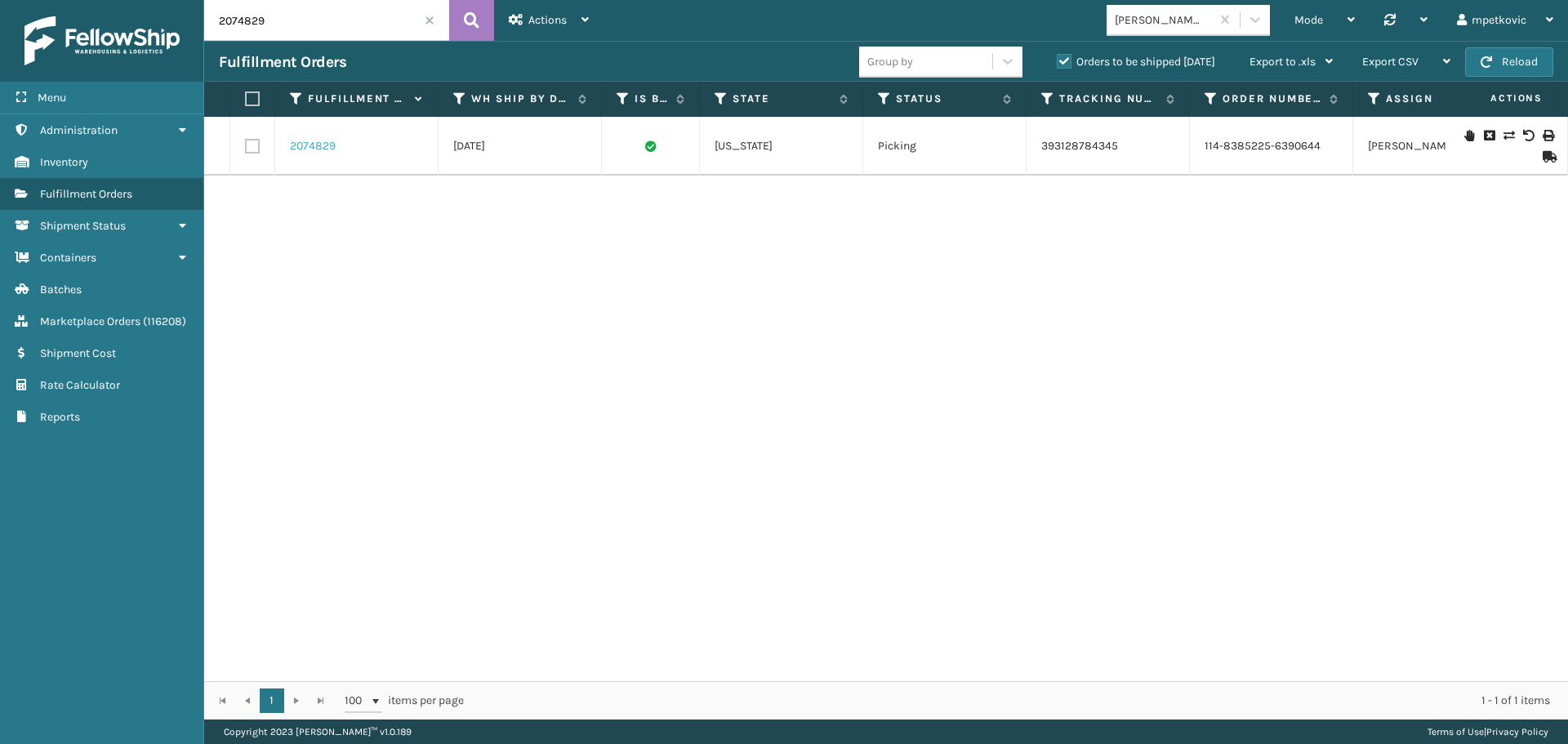
click at [318, 151] on link "2074829" at bounding box center [312, 146] width 46 height 17
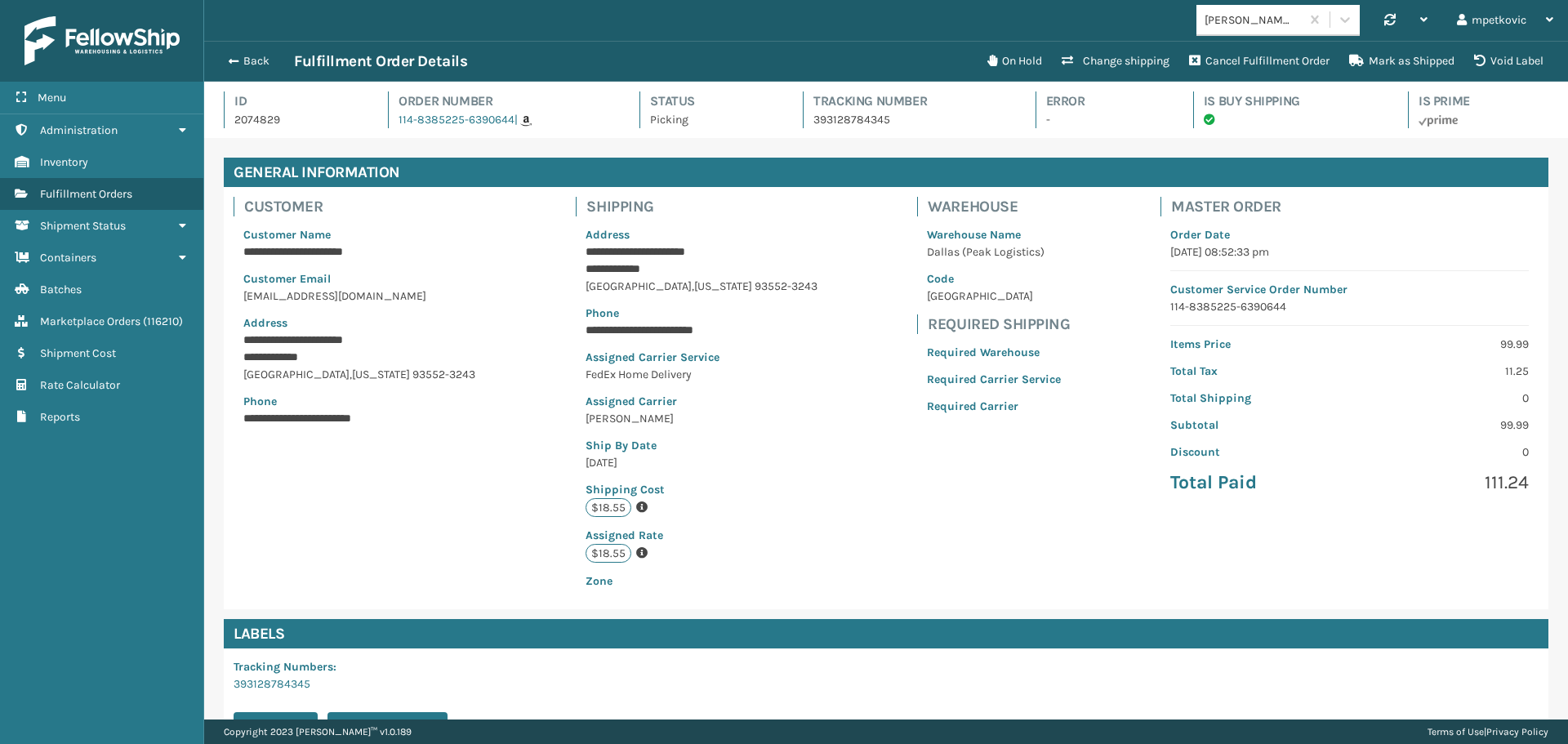
scroll to position [39, 1364]
click at [251, 60] on button "Back" at bounding box center [256, 61] width 75 height 15
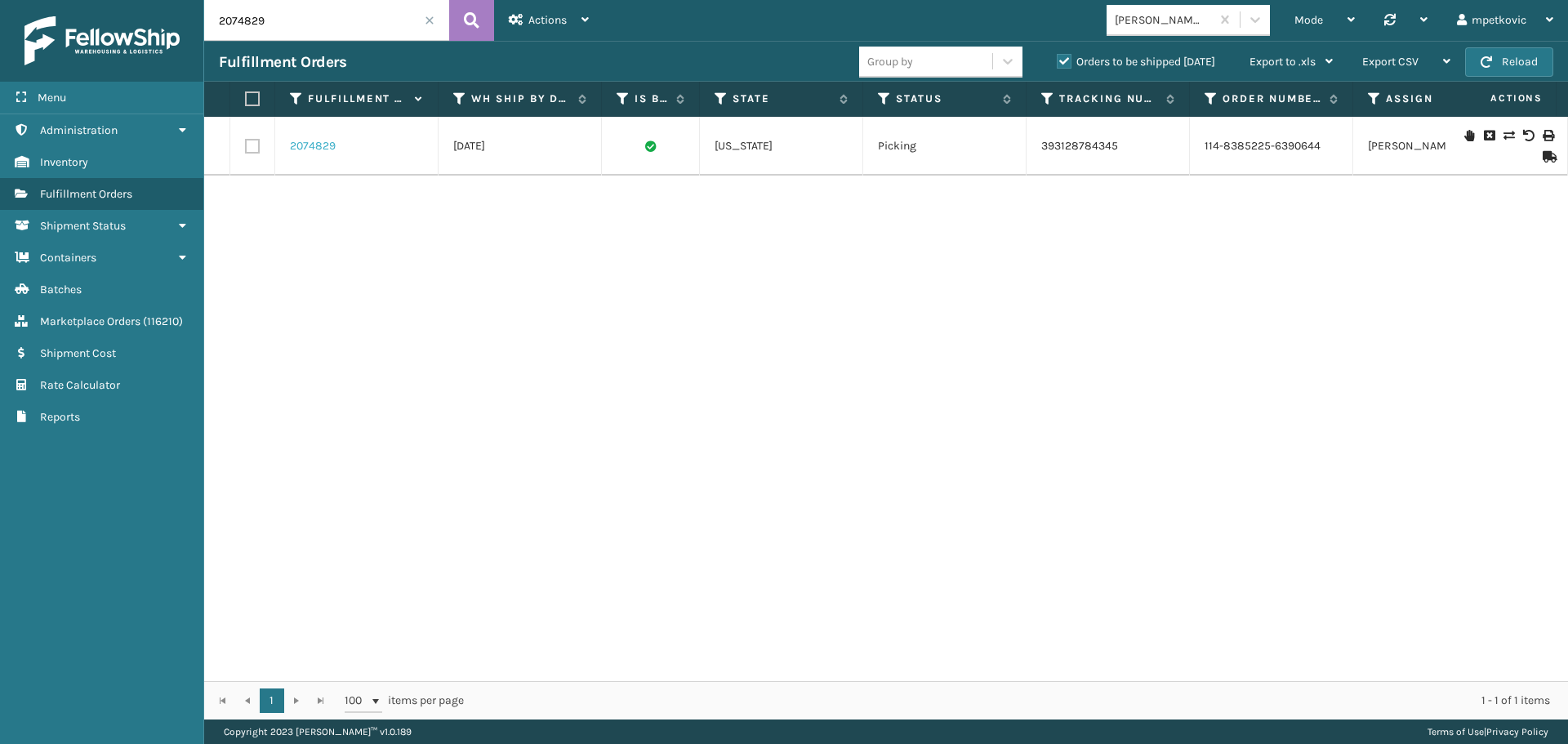
click at [304, 140] on link "2074829" at bounding box center [312, 146] width 46 height 17
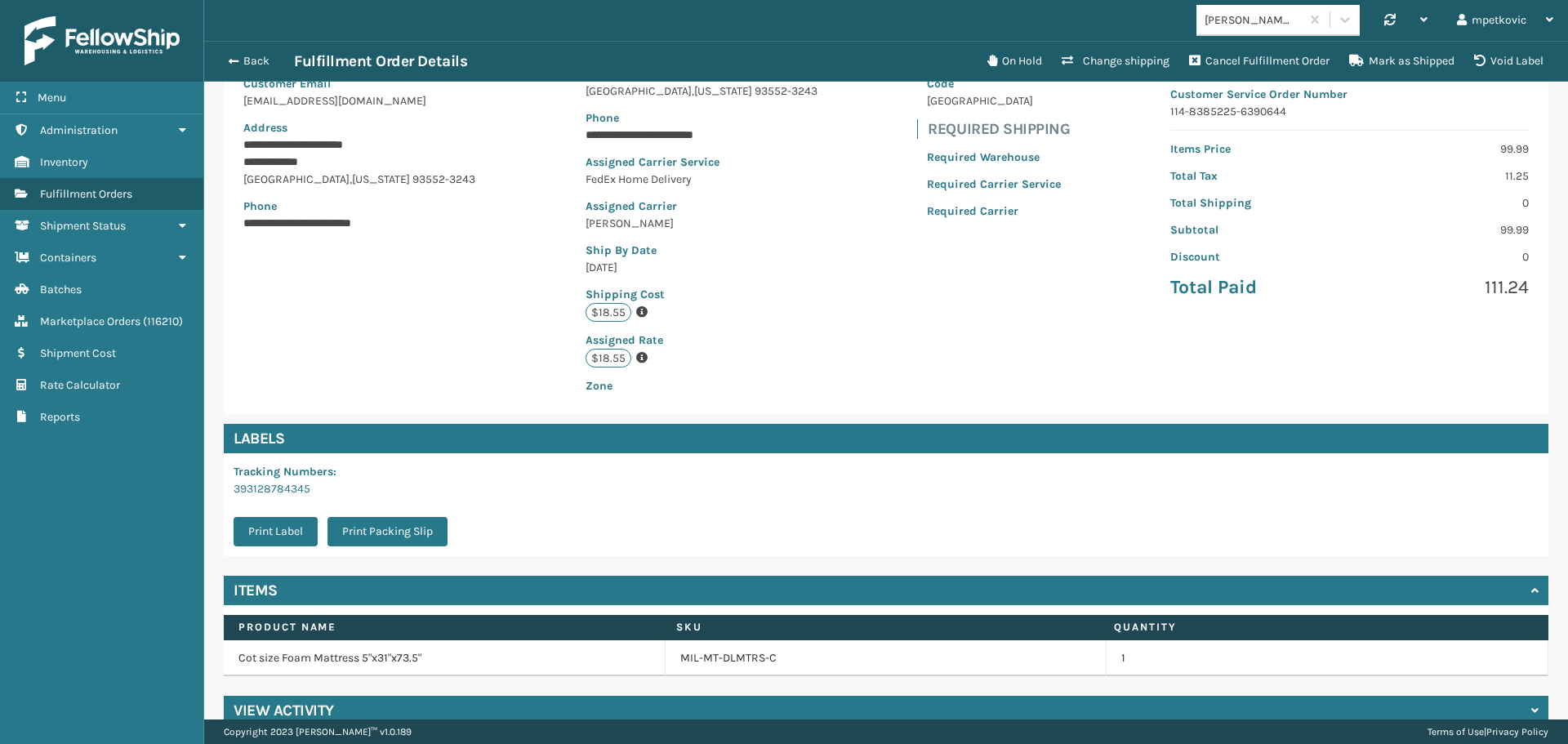
scroll to position [221, 0]
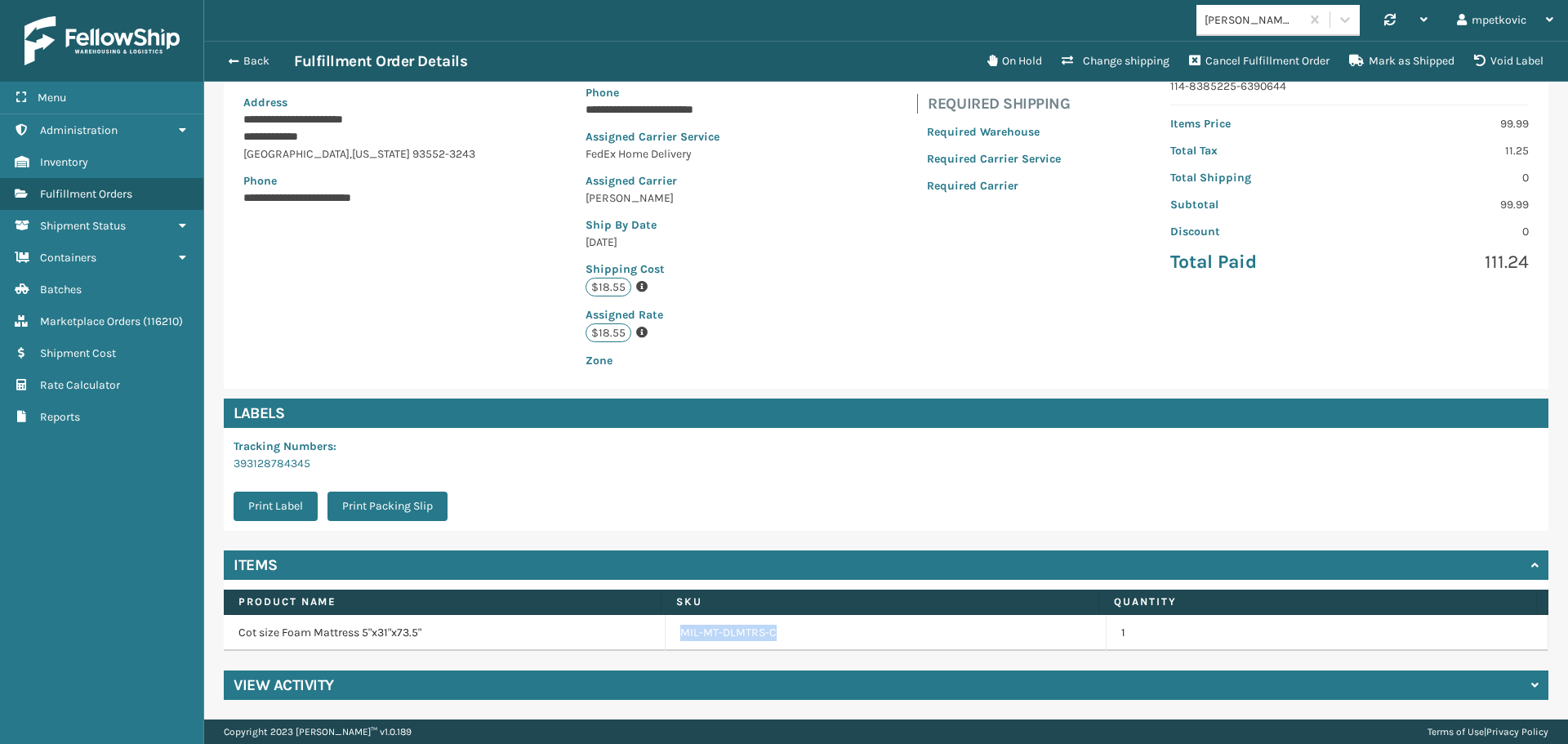
drag, startPoint x: 781, startPoint y: 631, endPoint x: 664, endPoint y: 625, distance: 117.2
click at [666, 630] on td "MIL-MT-DLMTRS-C" at bounding box center [886, 633] width 442 height 36
copy link "MIL-MT-DLMTRS-C"
click at [778, 249] on p "[DATE]" at bounding box center [701, 242] width 232 height 18
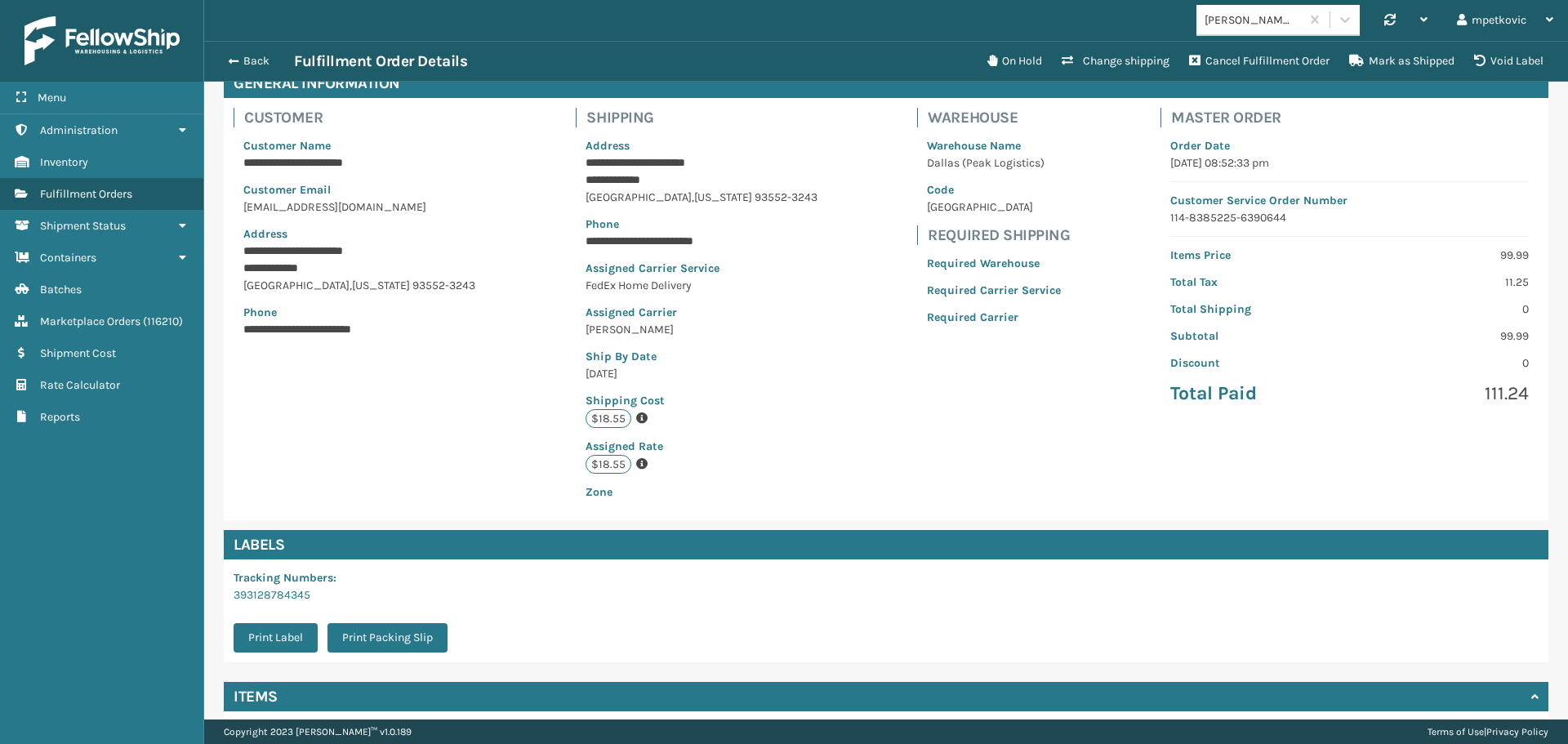
scroll to position [0, 0]
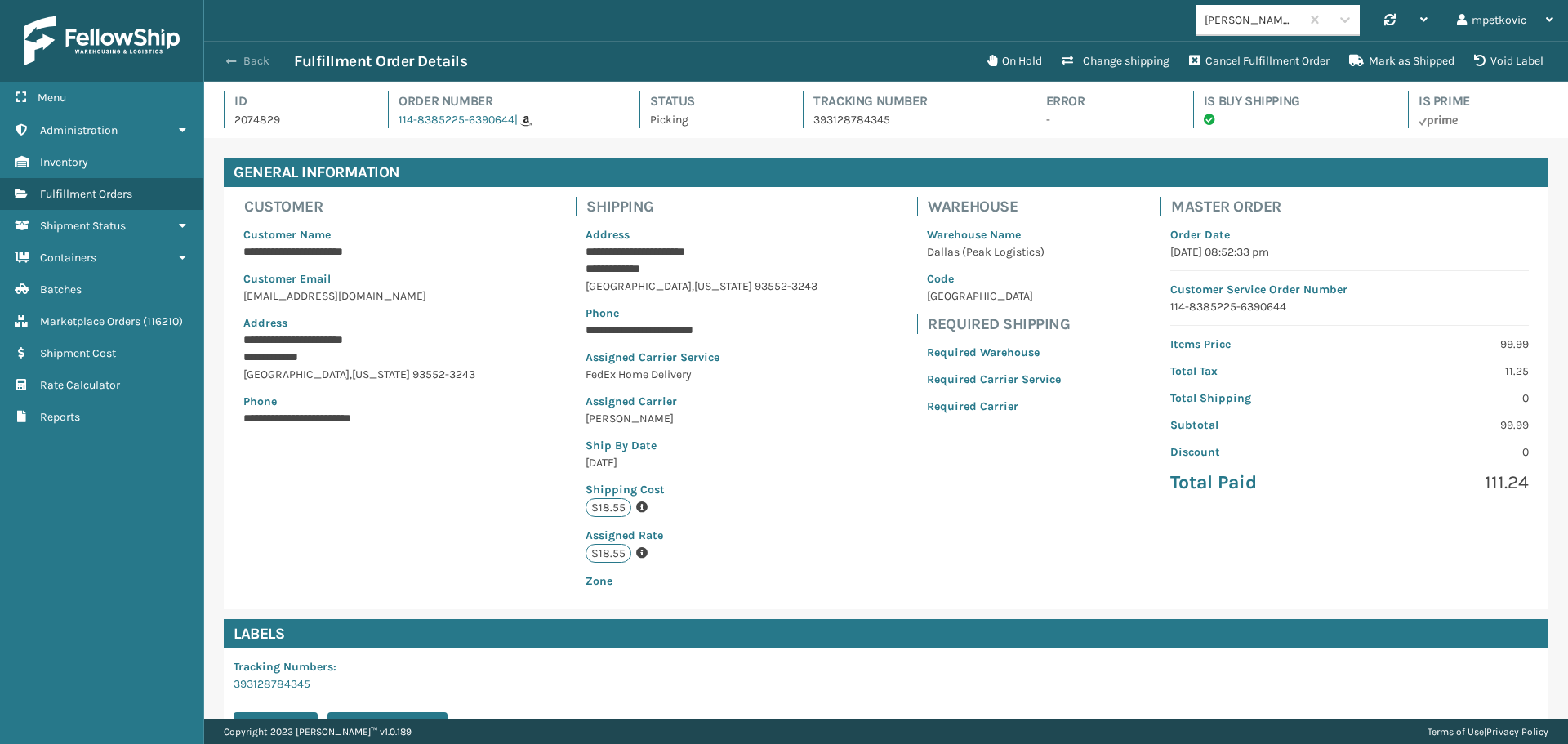
click at [248, 61] on button "Back" at bounding box center [256, 61] width 75 height 15
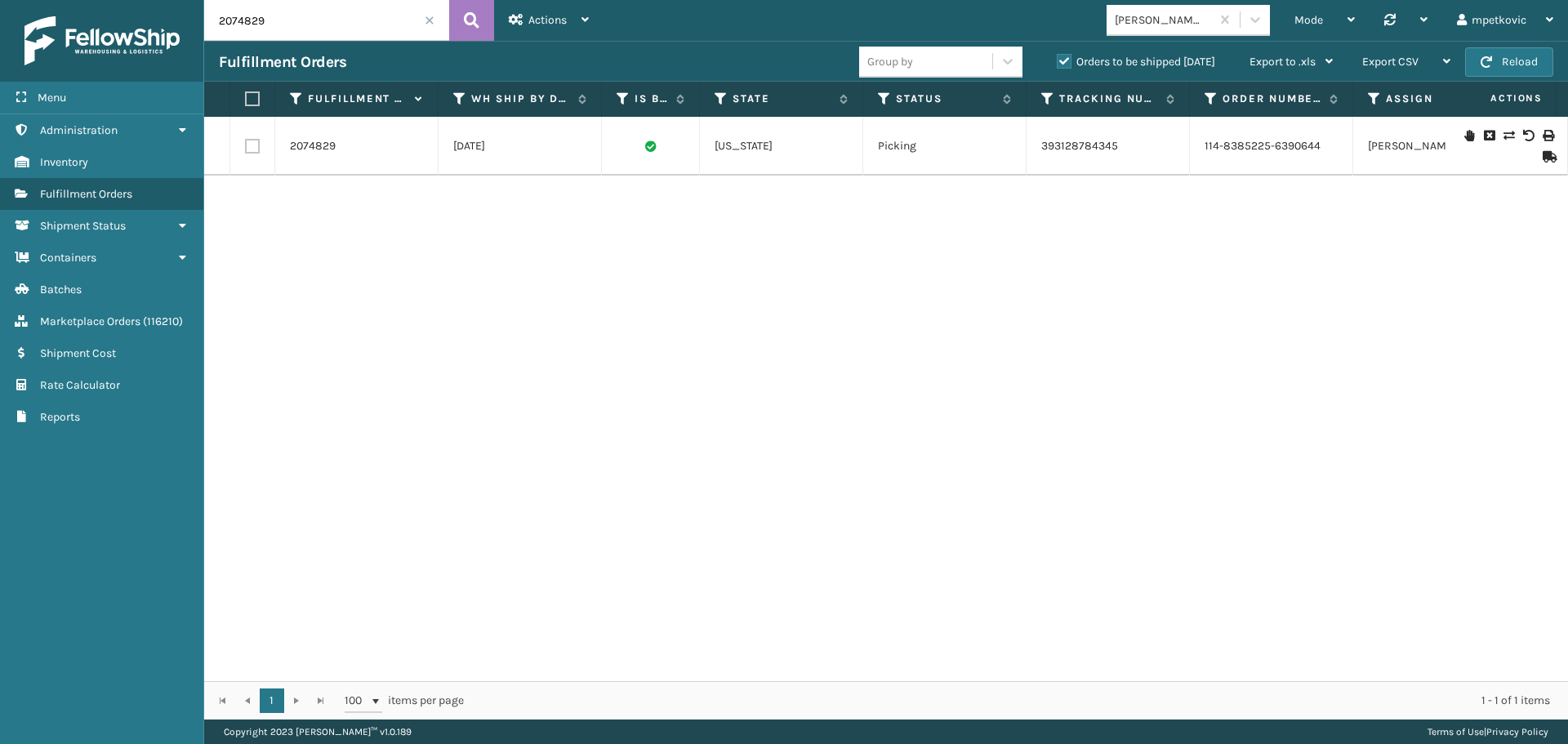
click at [549, 289] on div "2074829 [DATE] [US_STATE] Picking 393128784345 114-8385225-6390644 [PERSON_NAME…" at bounding box center [886, 398] width 1364 height 565
click at [374, 280] on div "2074829 [DATE] [US_STATE] Picking 393128784345 114-8385225-6390644 [PERSON_NAME…" at bounding box center [886, 398] width 1364 height 565
click at [377, 244] on div "2074829 [DATE] [US_STATE] Picking 393128784345 114-8385225-6390644 [PERSON_NAME…" at bounding box center [886, 398] width 1364 height 565
click at [373, 230] on div "2074829 [DATE] [US_STATE] Picking 393128784345 114-8385225-6390644 [PERSON_NAME…" at bounding box center [886, 398] width 1364 height 565
click at [300, 21] on input "2074829" at bounding box center [326, 20] width 245 height 41
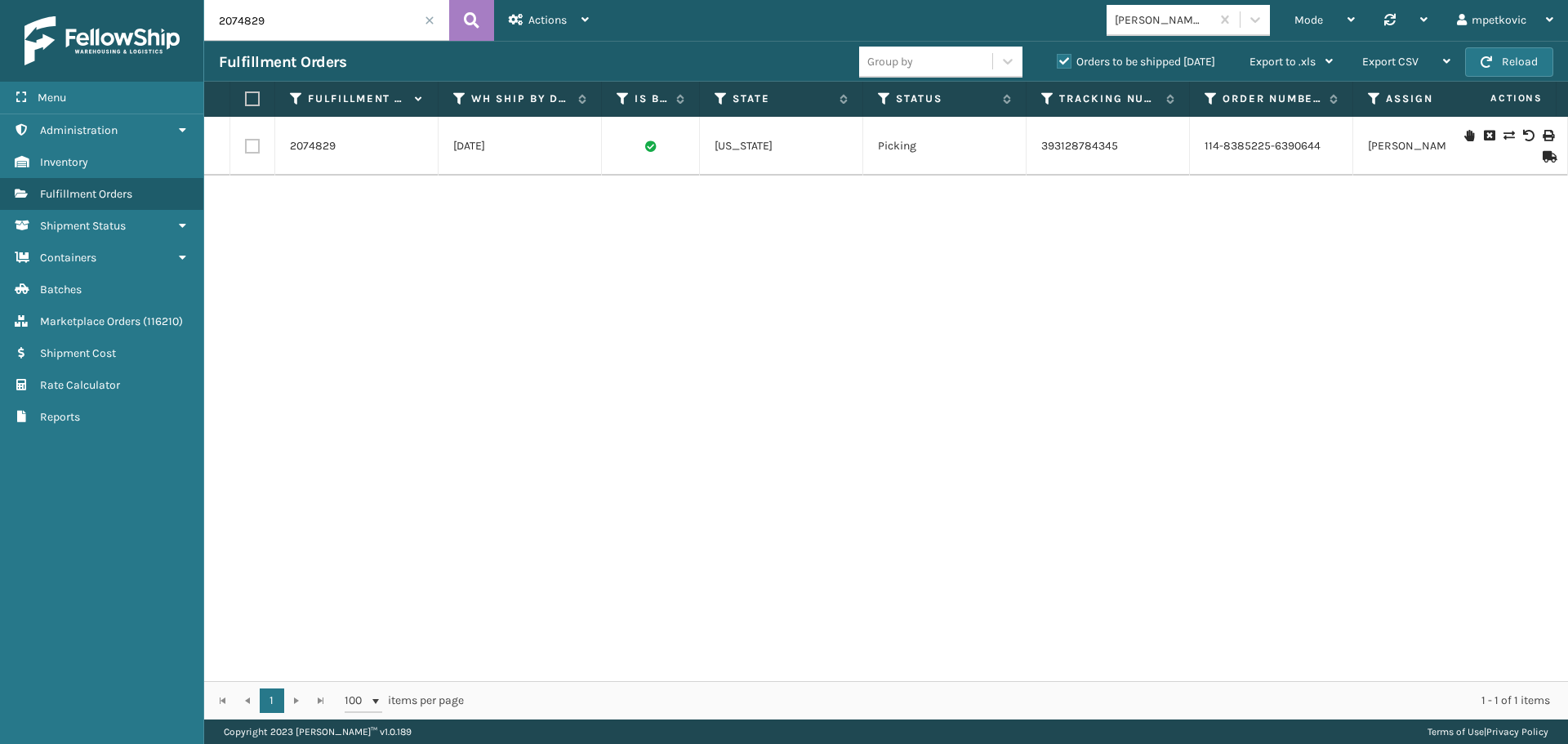
click at [555, 269] on div "2074829 [DATE] [US_STATE] Picking 393128784345 114-8385225-6390644 [PERSON_NAME…" at bounding box center [886, 398] width 1364 height 565
click at [351, 239] on div "2074829 [DATE] [US_STATE] Picking 393128784345 114-8385225-6390644 [PERSON_NAME…" at bounding box center [886, 398] width 1364 height 565
click at [348, 235] on div "2074829 [DATE] [US_STATE] Picking 393128784345 114-8385225-6390644 [PERSON_NAME…" at bounding box center [886, 398] width 1364 height 565
click at [362, 227] on div "2074829 [DATE] [US_STATE] Picking 393128784345 114-8385225-6390644 [PERSON_NAME…" at bounding box center [886, 398] width 1364 height 565
click at [340, 224] on div "2074829 [DATE] [US_STATE] Picking 393128784345 114-8385225-6390644 [PERSON_NAME…" at bounding box center [886, 398] width 1364 height 565
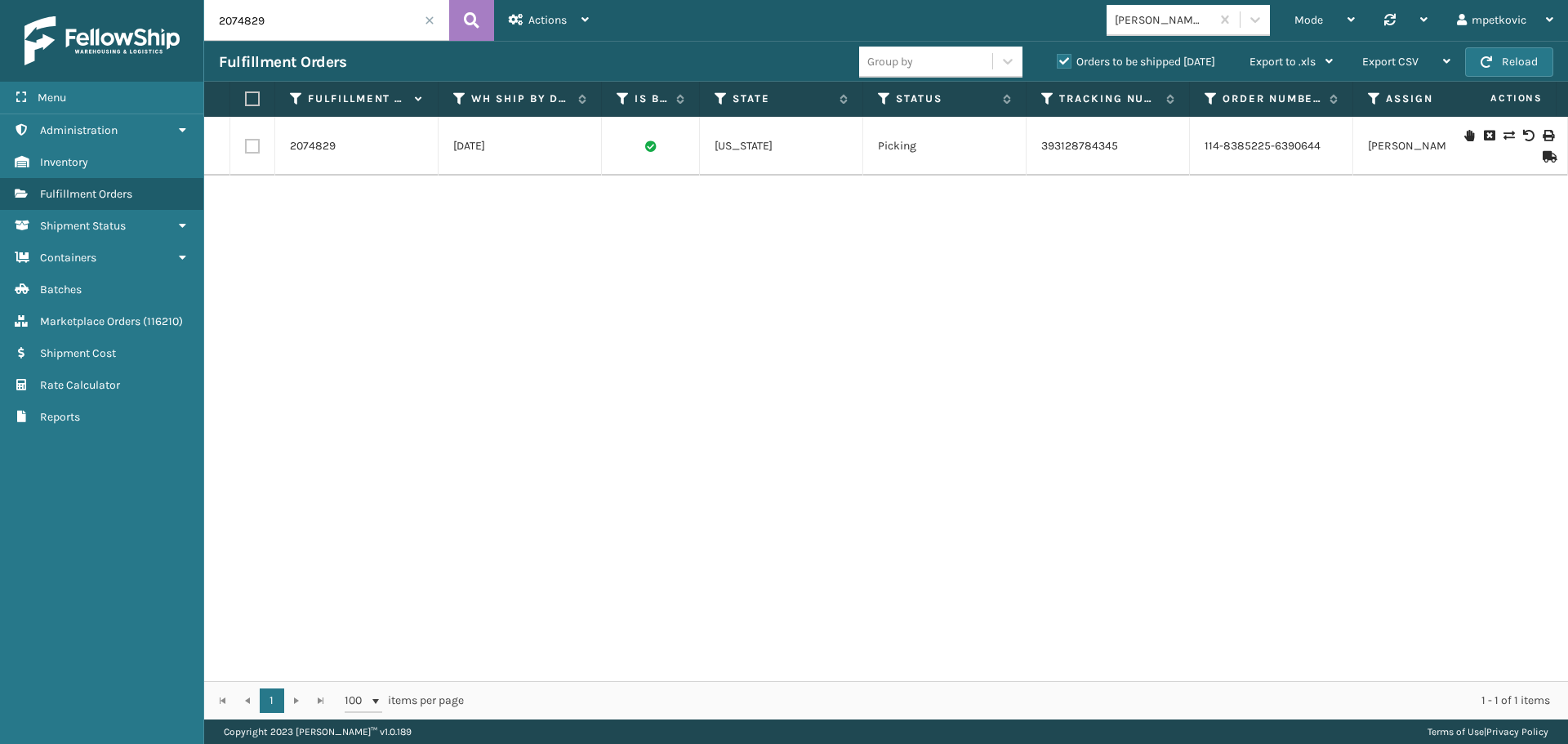
click at [295, 241] on div "2074829 [DATE] [US_STATE] Picking 393128784345 114-8385225-6390644 [PERSON_NAME…" at bounding box center [886, 398] width 1364 height 565
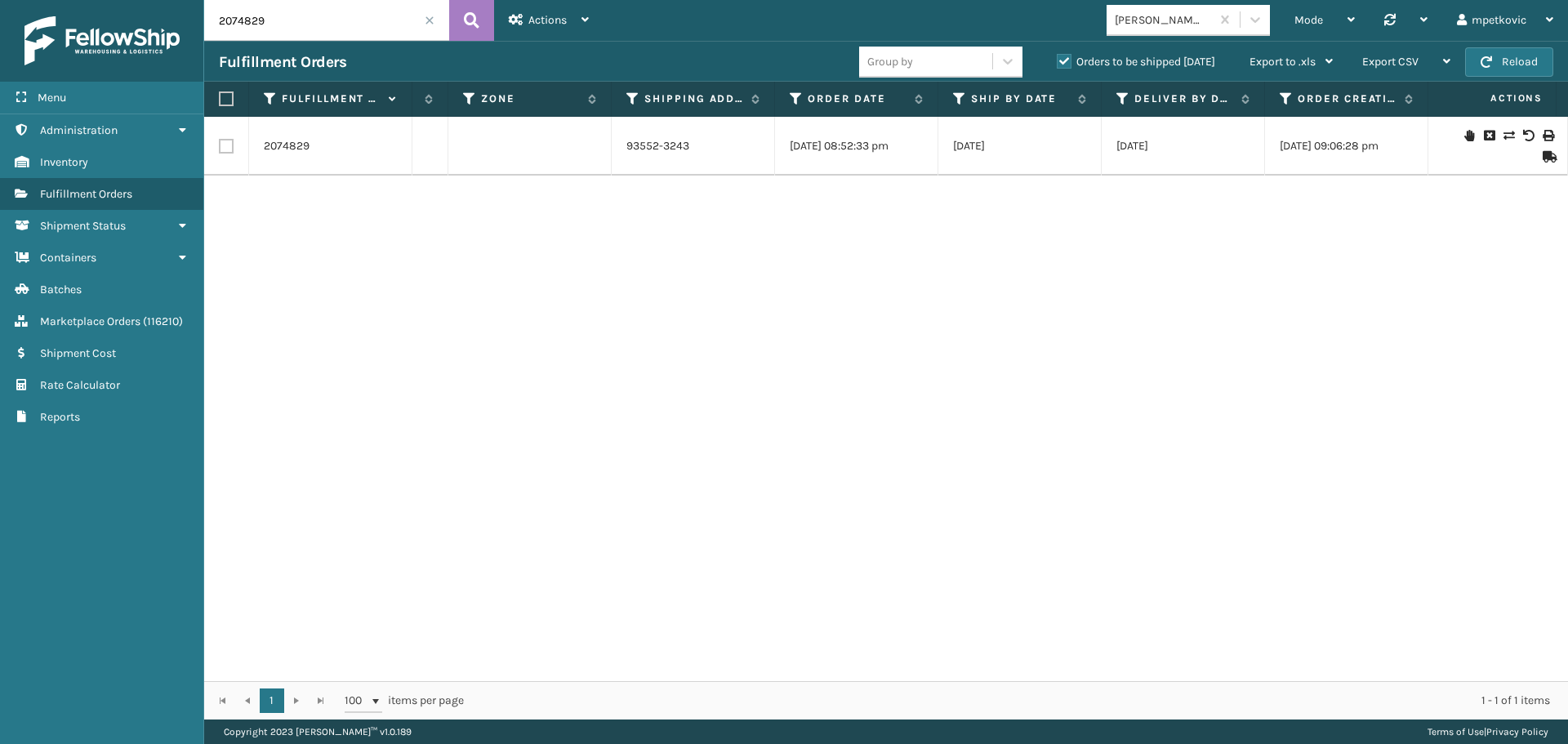
scroll to position [0, 3613]
click at [555, 27] on div "Actions" at bounding box center [549, 20] width 80 height 41
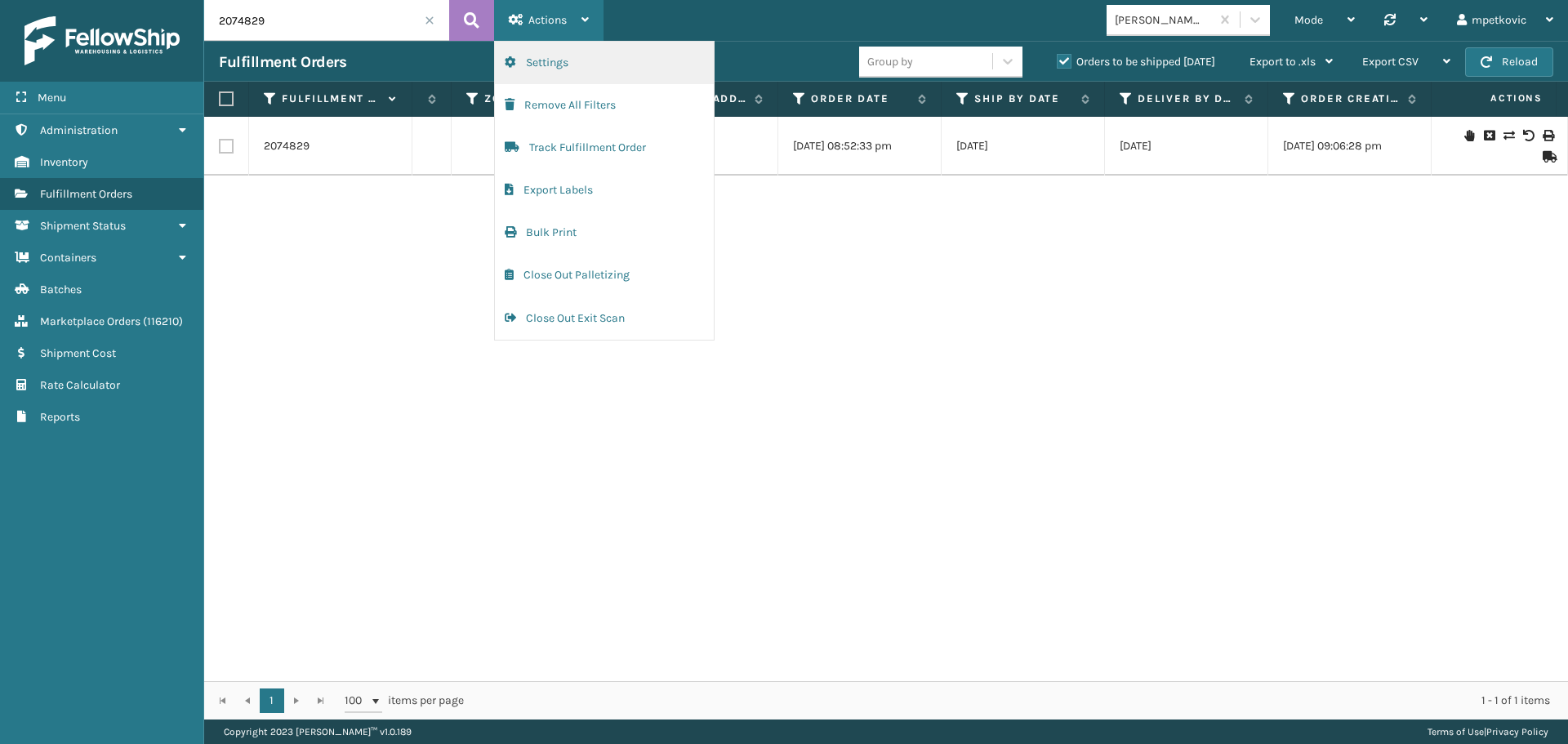
click at [562, 59] on button "Settings" at bounding box center [605, 63] width 219 height 43
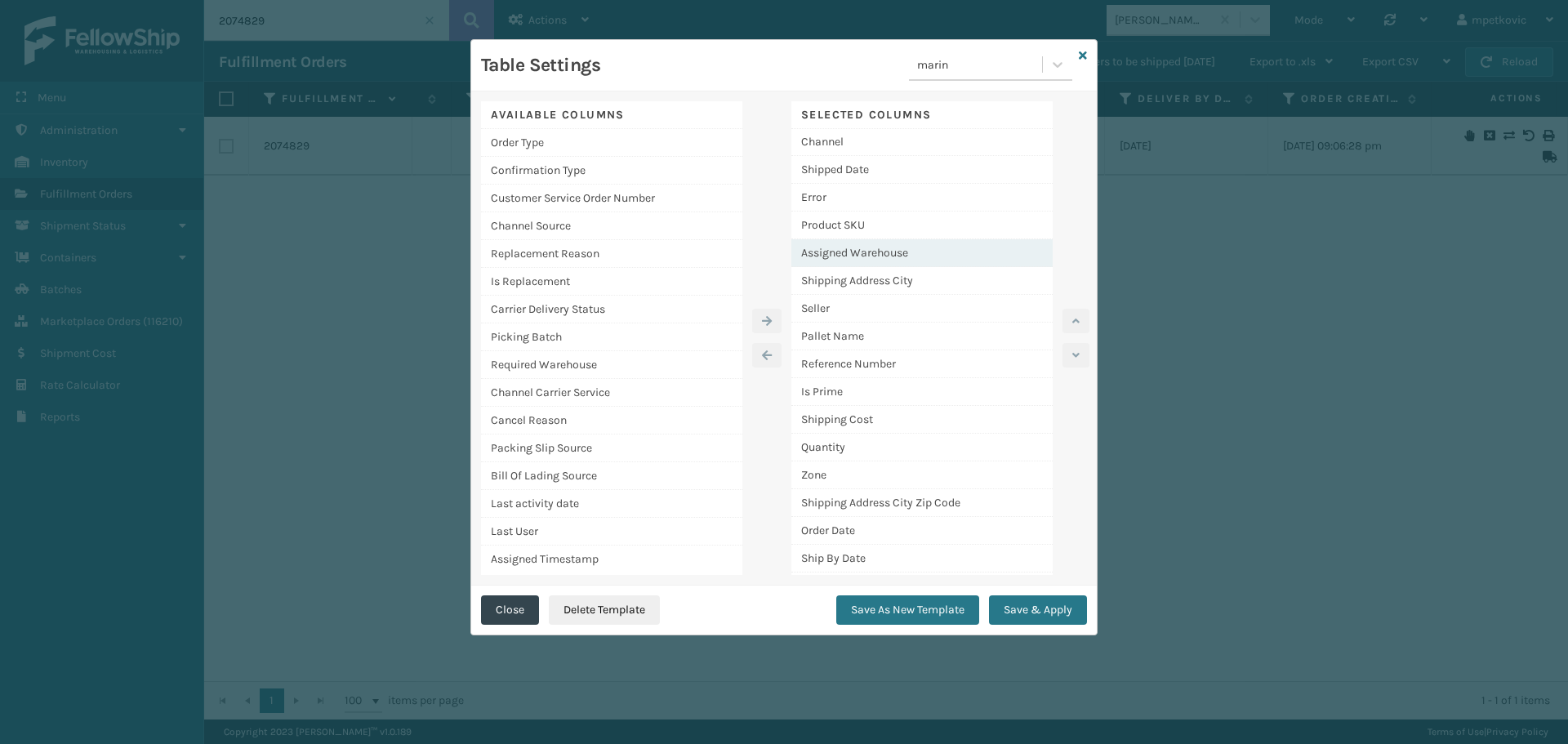
scroll to position [387, 0]
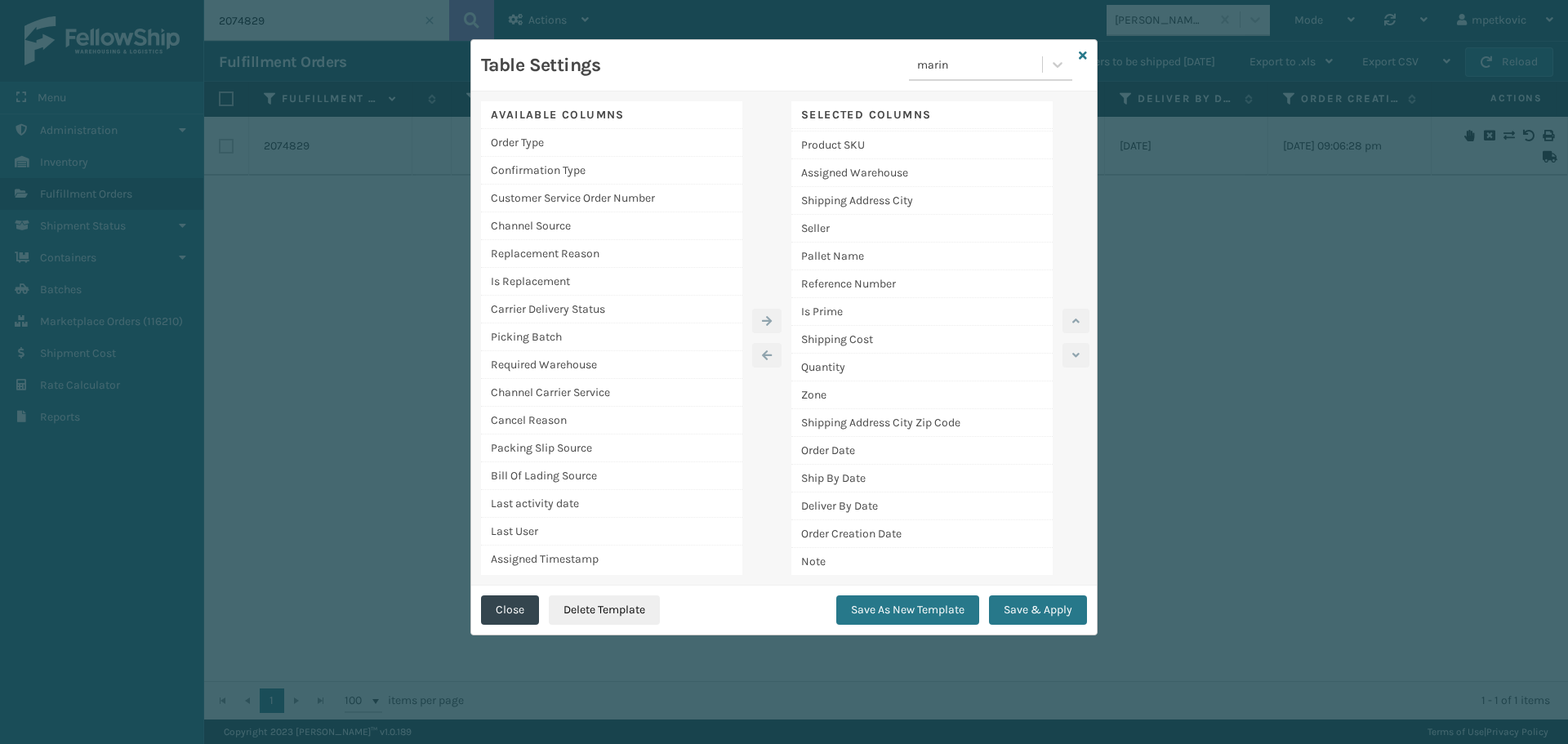
click at [1084, 55] on icon at bounding box center [1082, 55] width 8 height 11
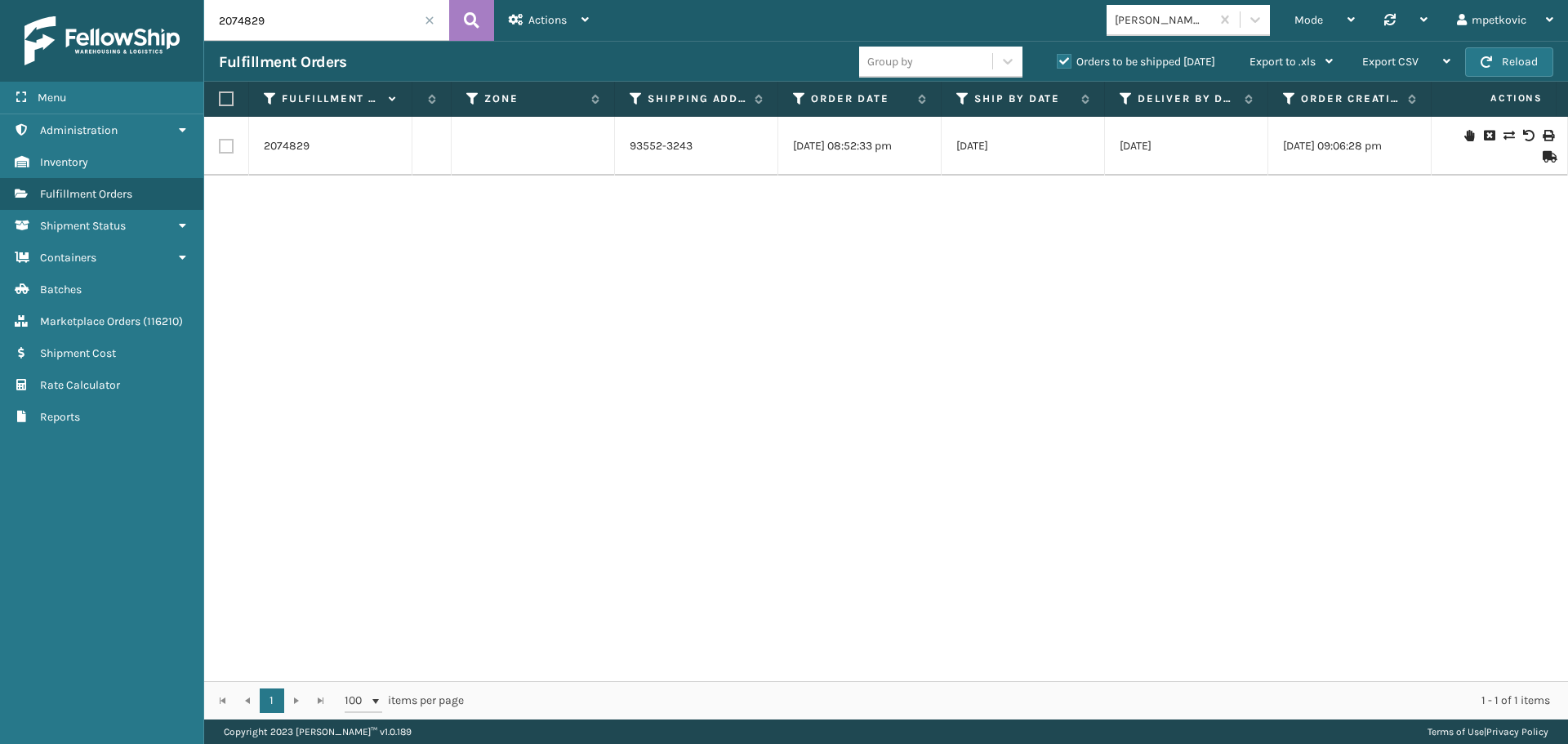
drag, startPoint x: 561, startPoint y: 322, endPoint x: 4, endPoint y: 383, distance: 560.3
click at [558, 323] on div "2074829 [DATE] [US_STATE] Picking 393128784345 114-8385225-6390644 [PERSON_NAME…" at bounding box center [886, 398] width 1364 height 565
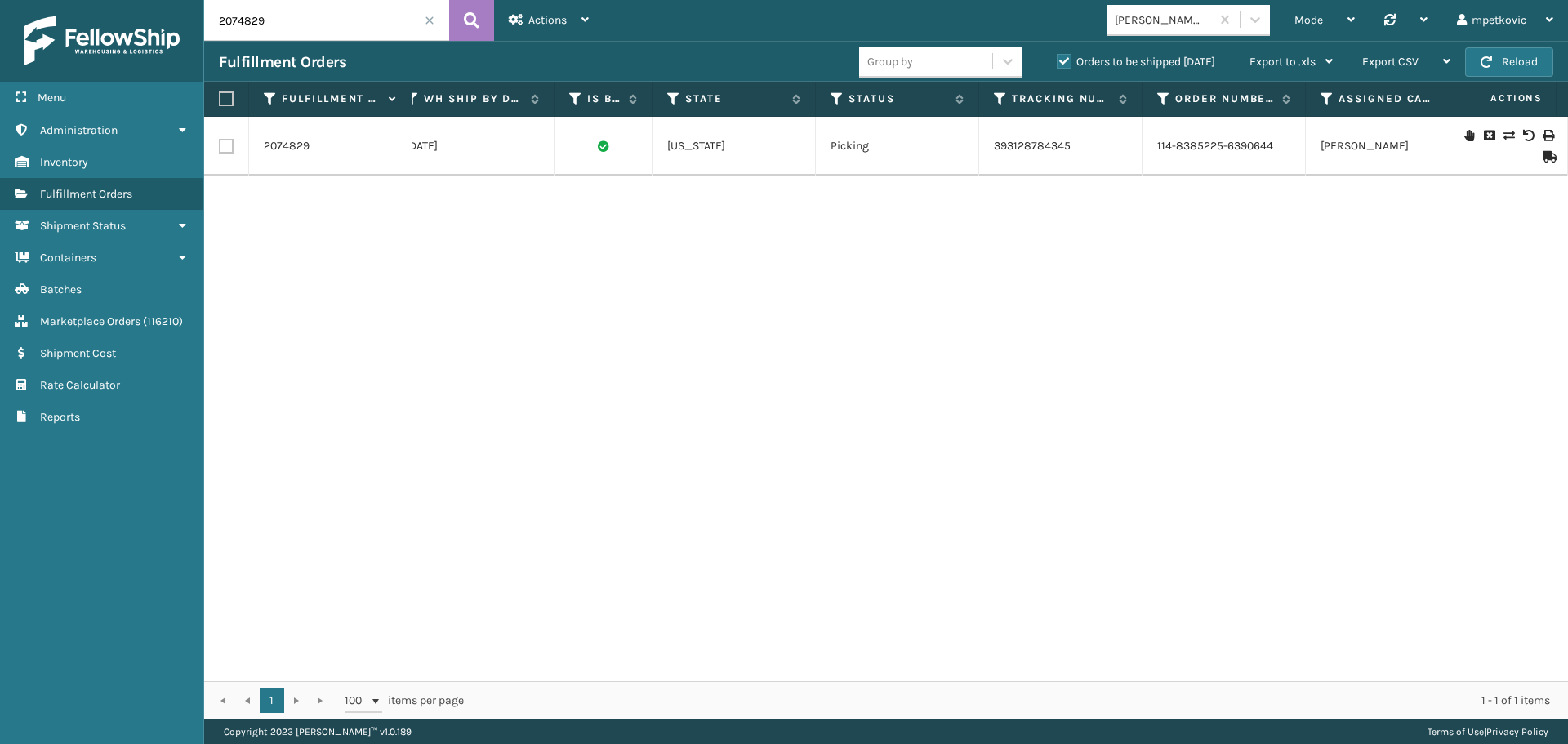
scroll to position [0, 0]
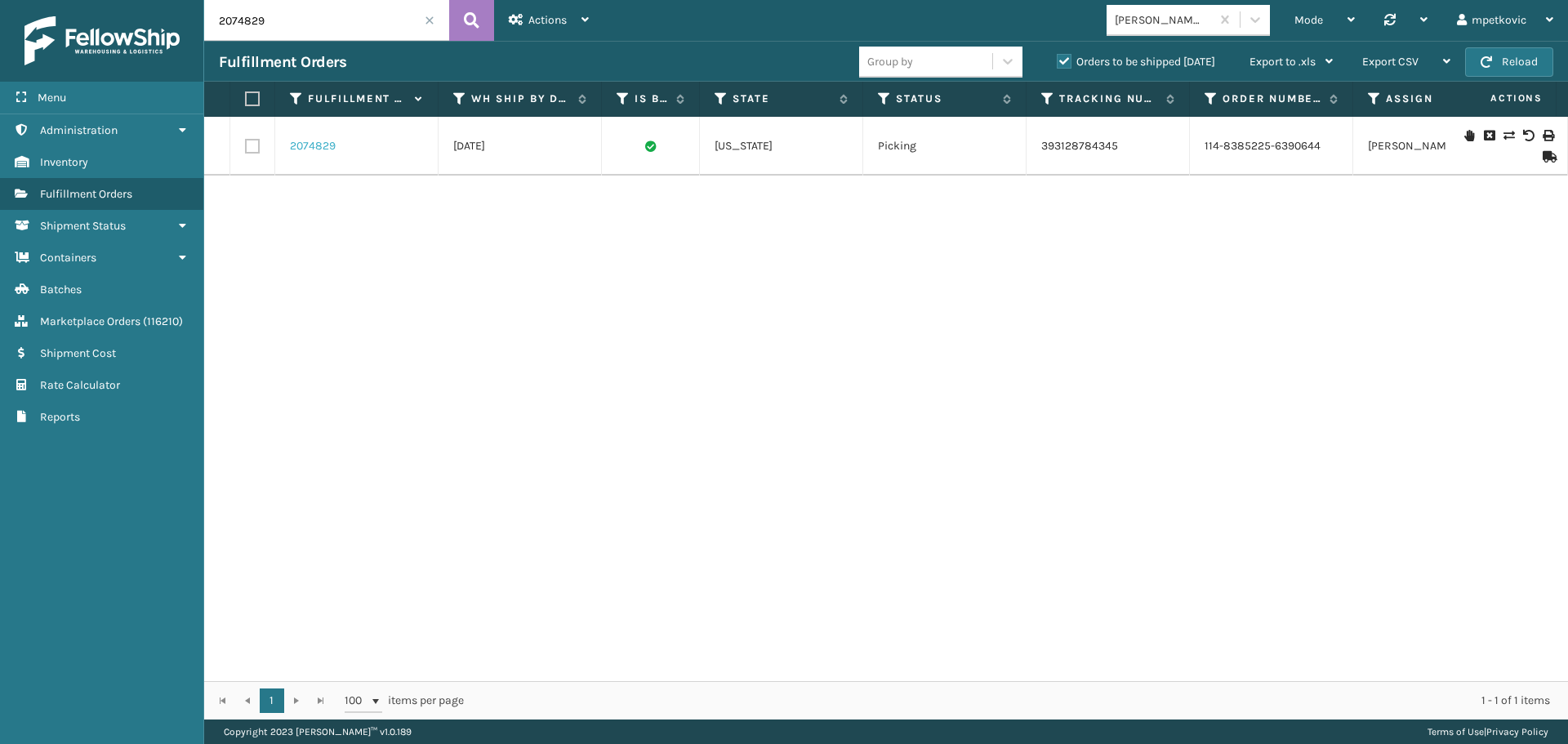
click at [312, 148] on link "2074829" at bounding box center [312, 146] width 46 height 17
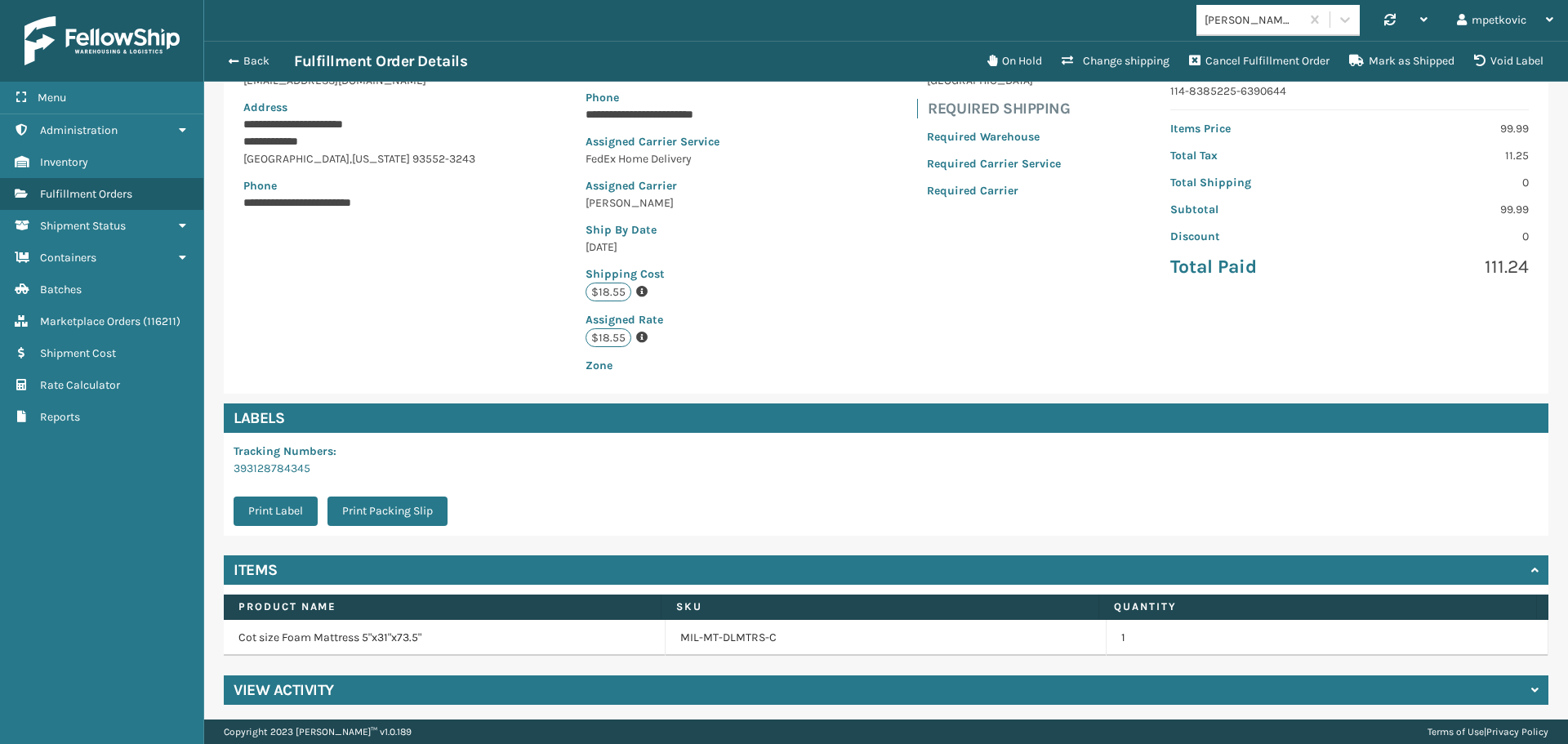
scroll to position [39, 1364]
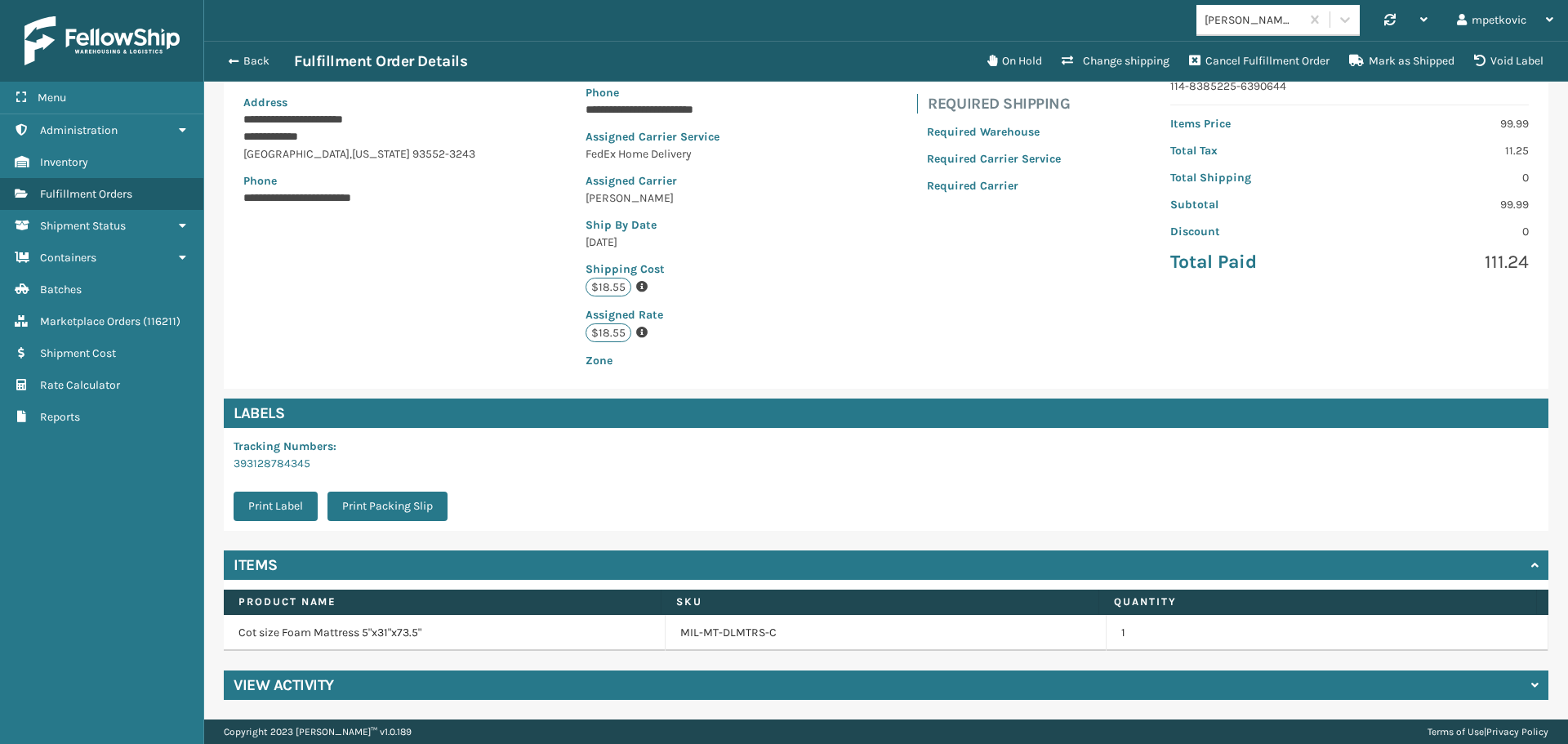
click at [690, 696] on div "View Activity" at bounding box center [886, 685] width 1325 height 30
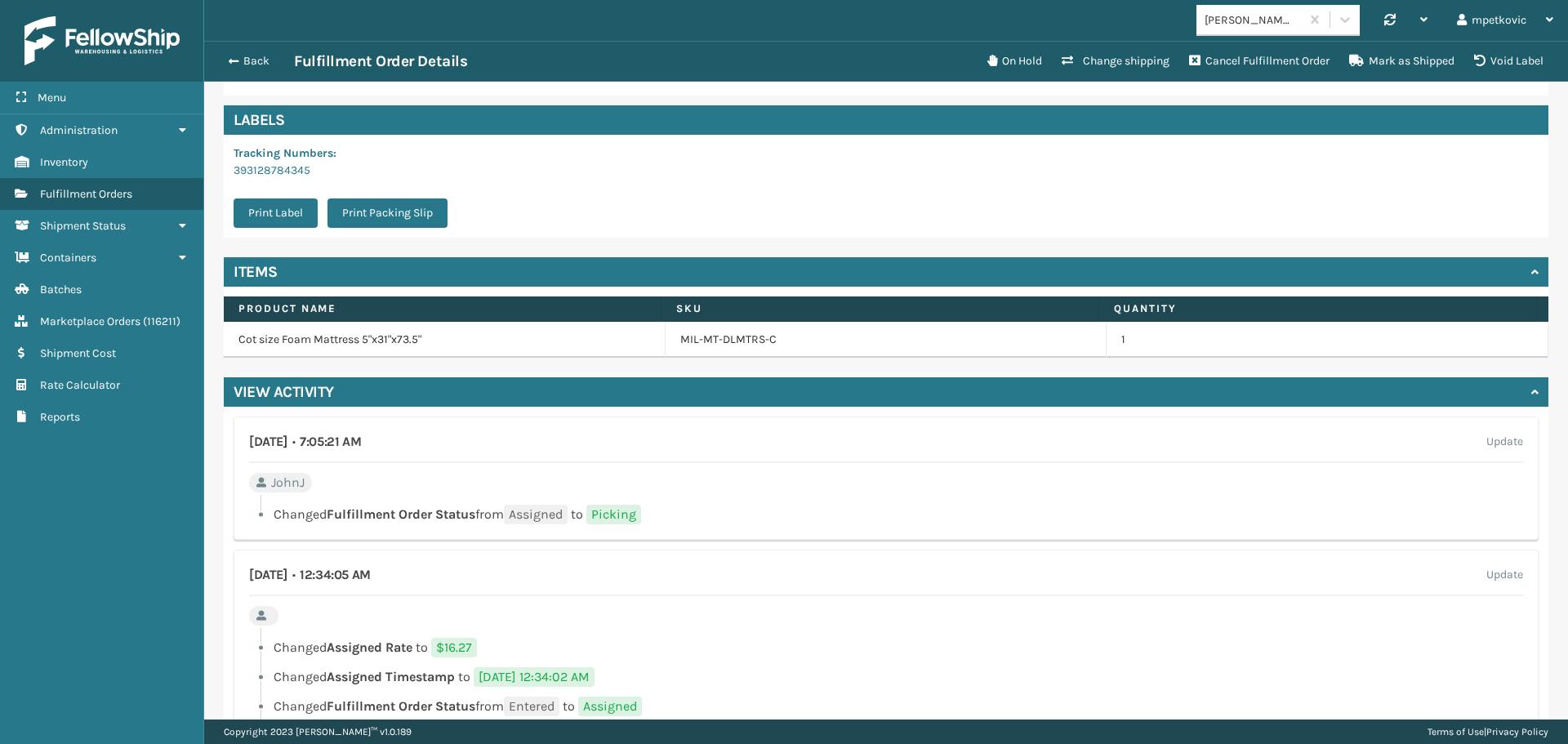
scroll to position [655, 0]
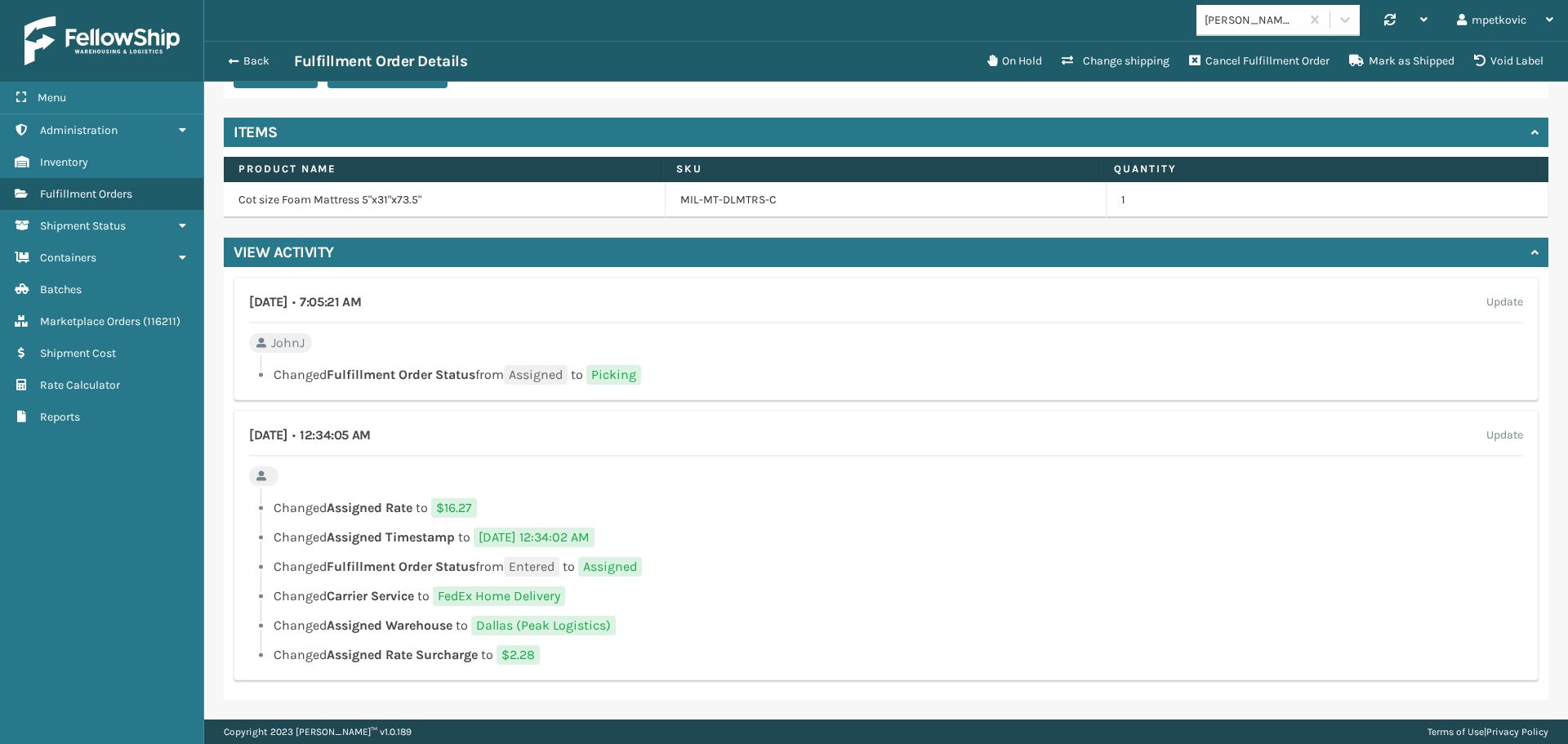
click at [719, 476] on div "[DATE] • 12:34:05 AM Update Changed Assigned Rate to $16.27 Changed Assigned Ti…" at bounding box center [886, 545] width 1306 height 270
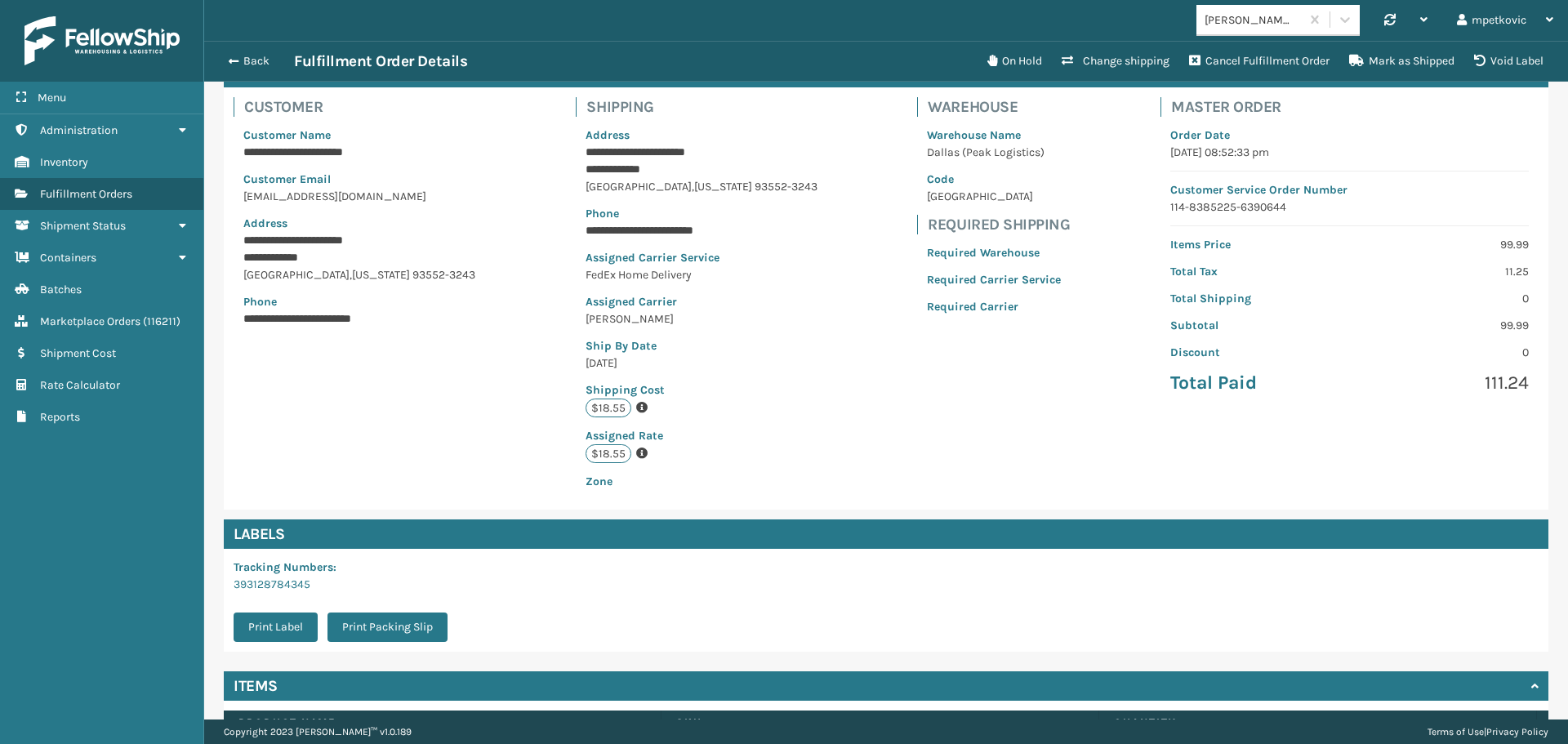
scroll to position [32, 0]
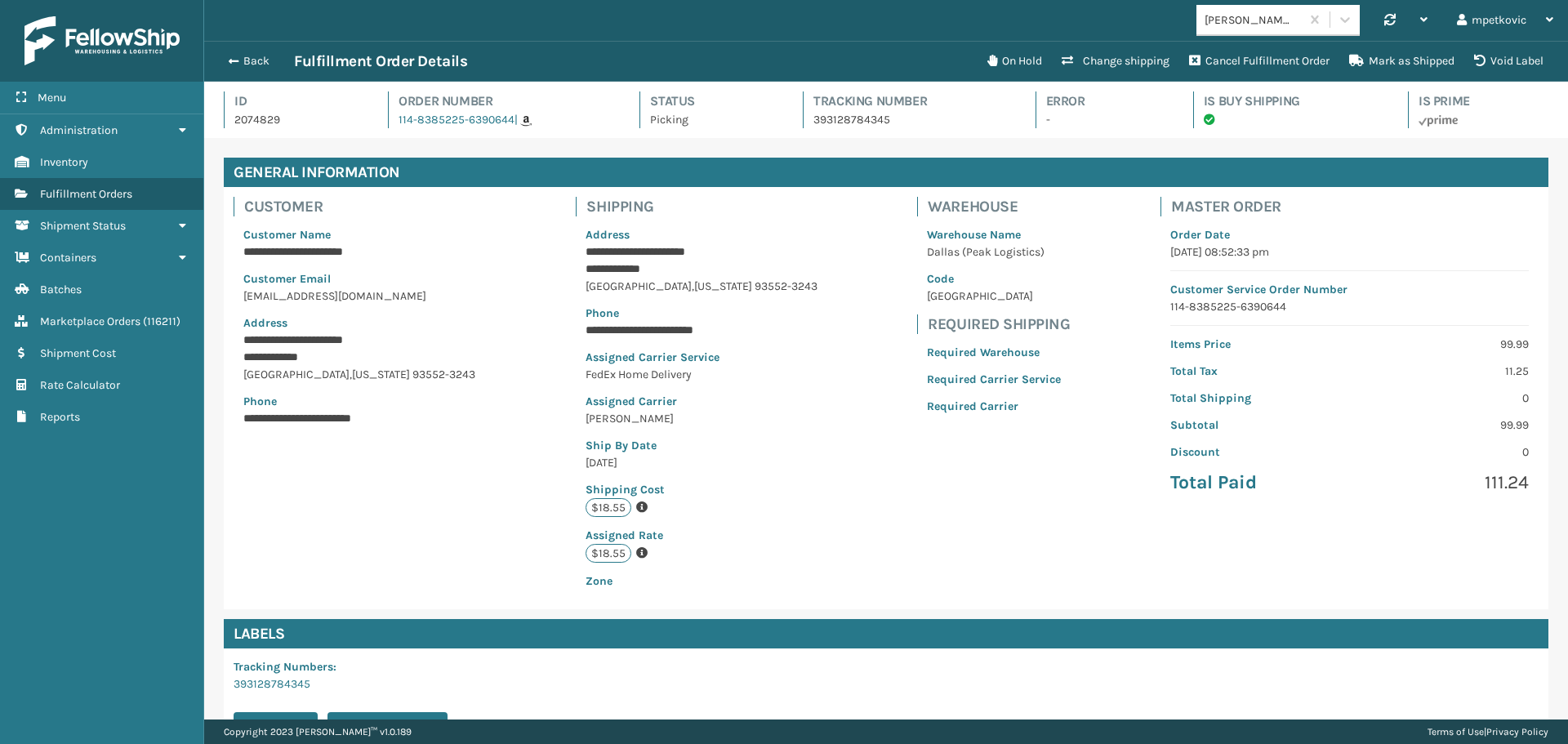
click at [560, 477] on div "**********" at bounding box center [886, 398] width 1325 height 423
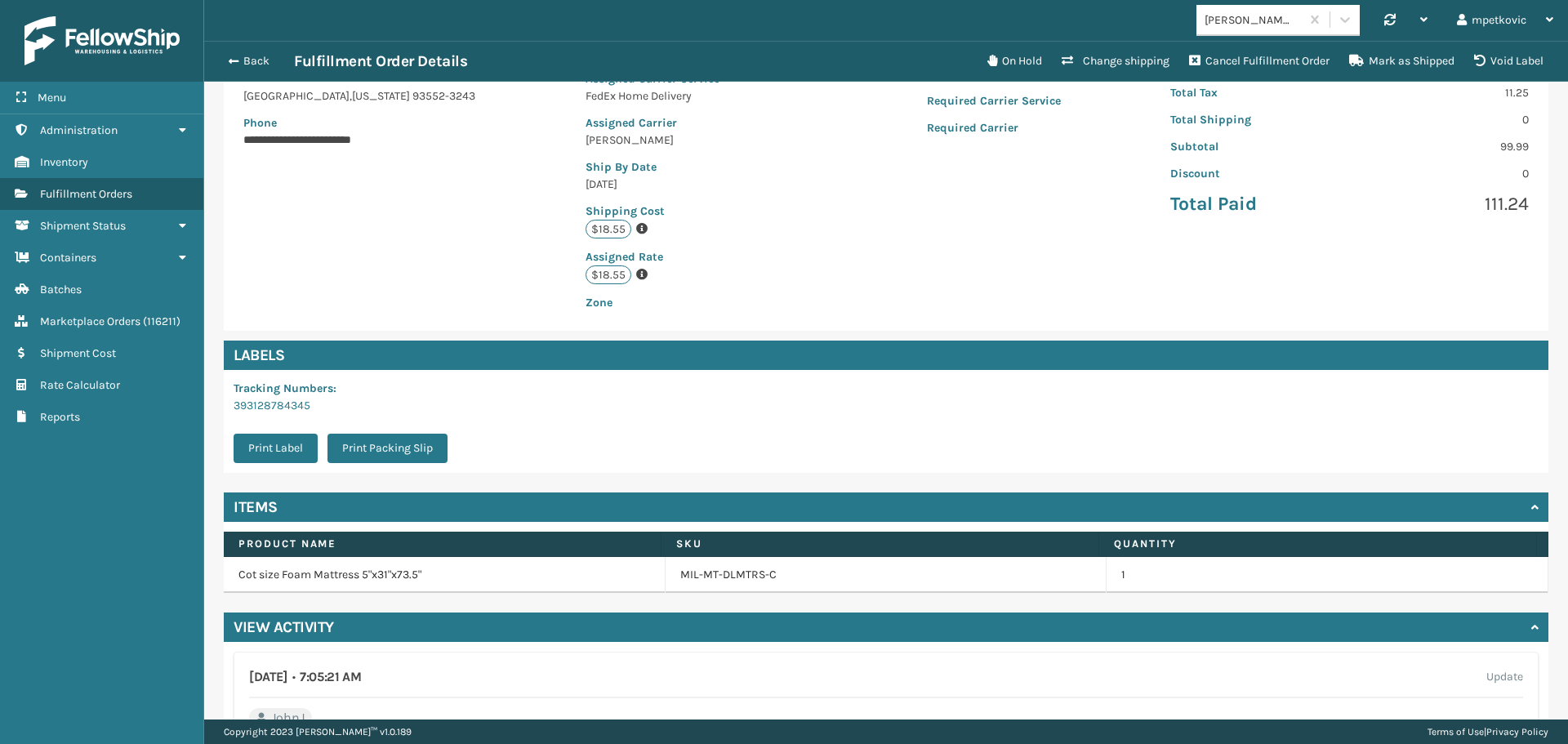
scroll to position [0, 0]
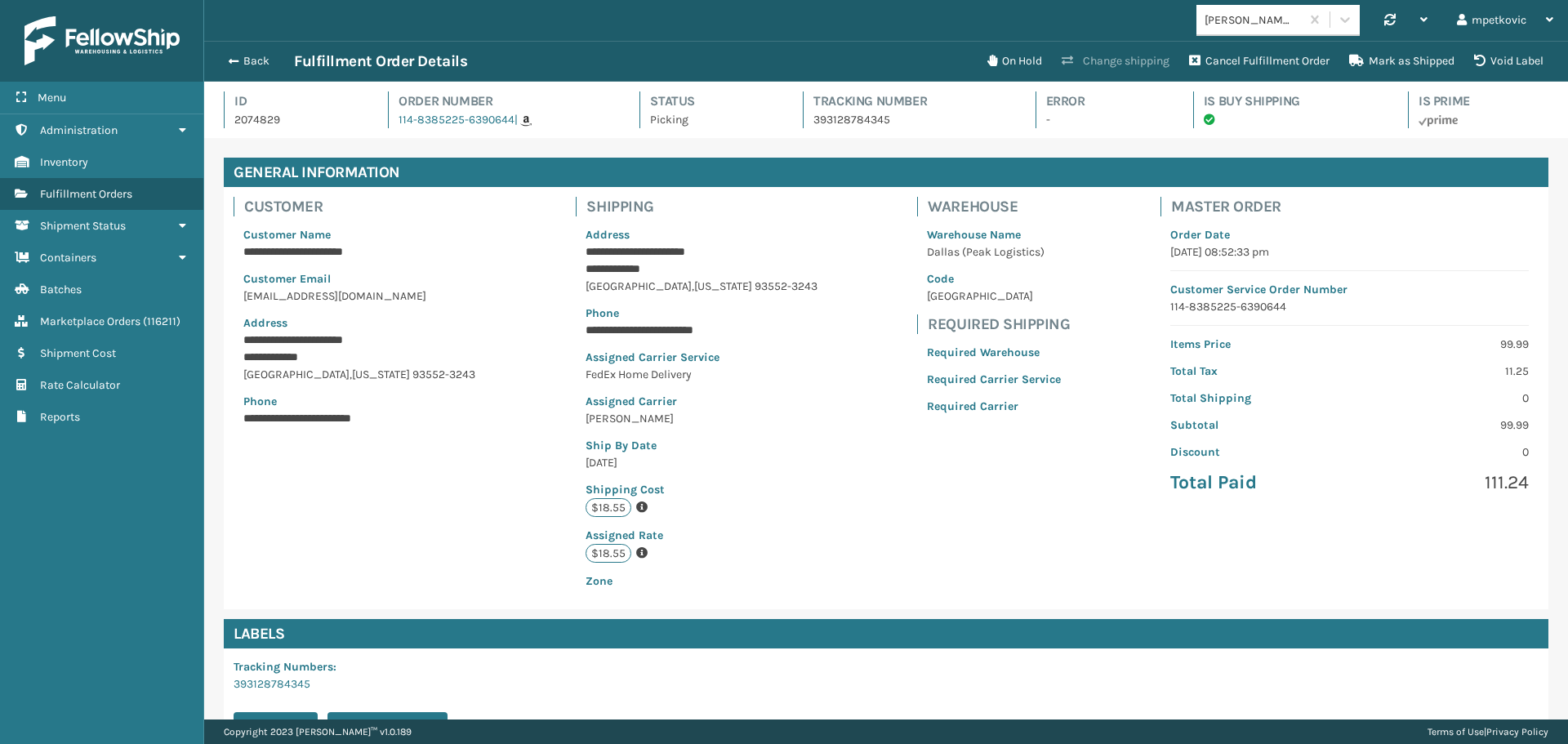
click at [1105, 64] on button "Change shipping" at bounding box center [1116, 60] width 128 height 32
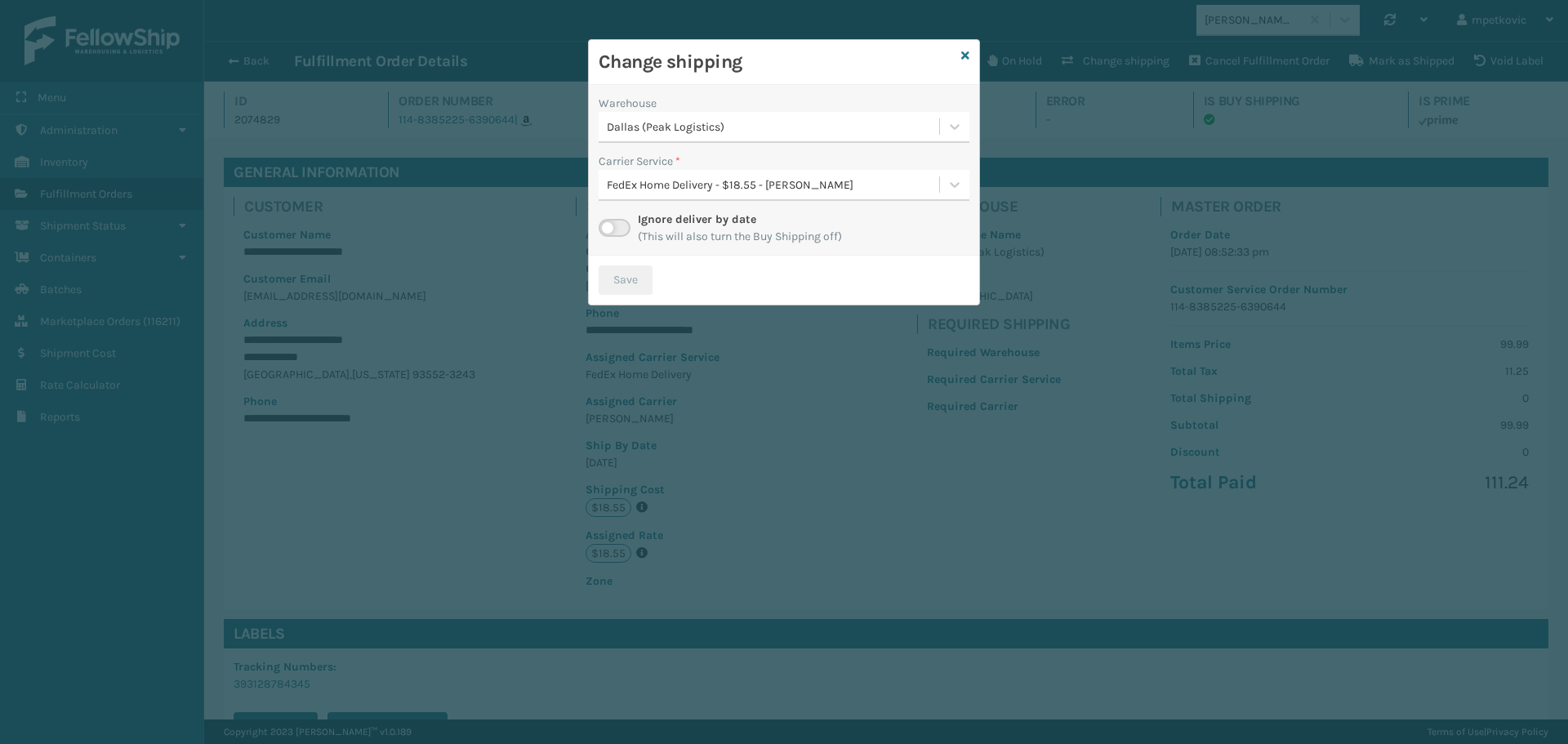
click at [723, 179] on div "FedEx Home Delivery - $18.55 - [PERSON_NAME]" at bounding box center [774, 186] width 334 height 18
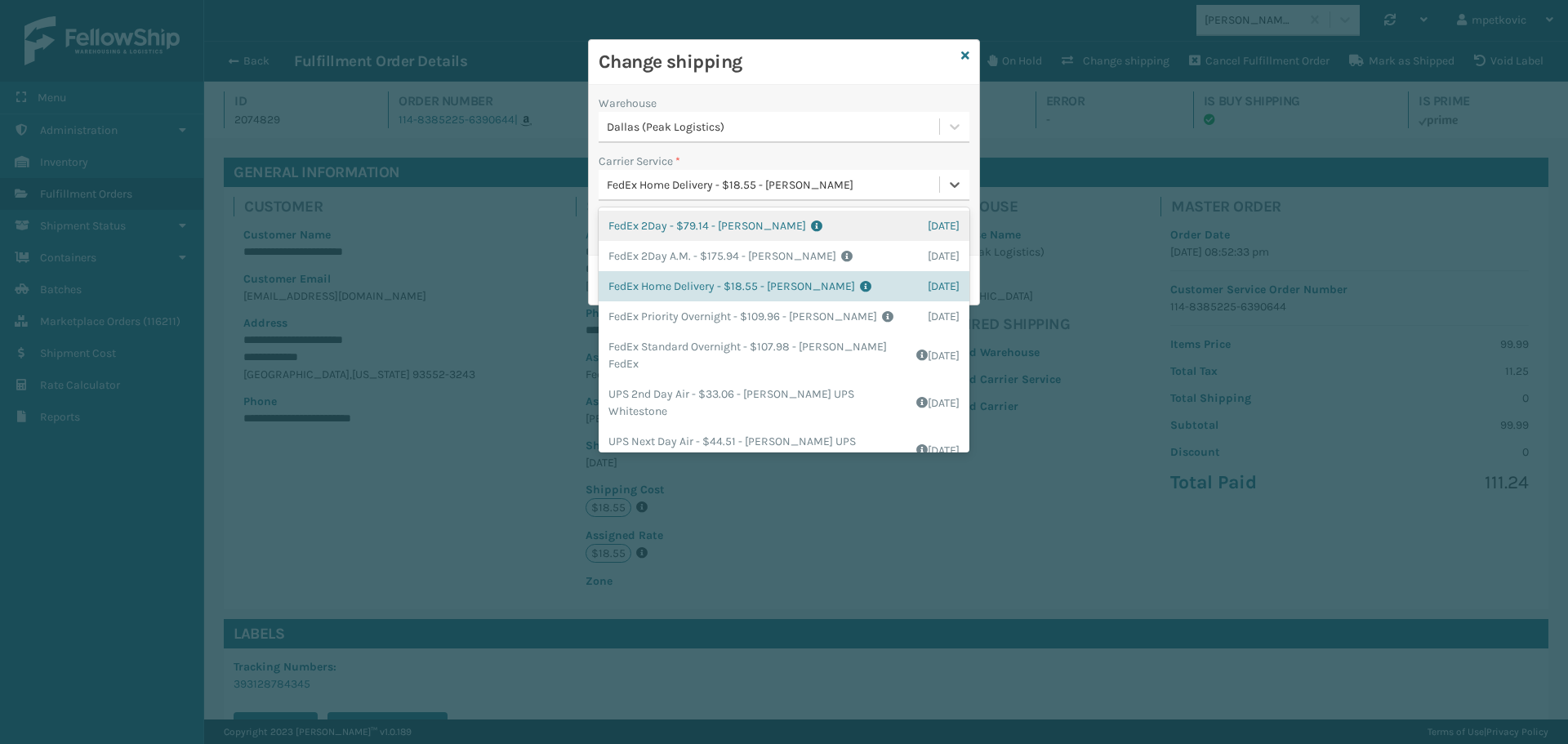
click at [814, 47] on div "Change shipping" at bounding box center [784, 62] width 390 height 45
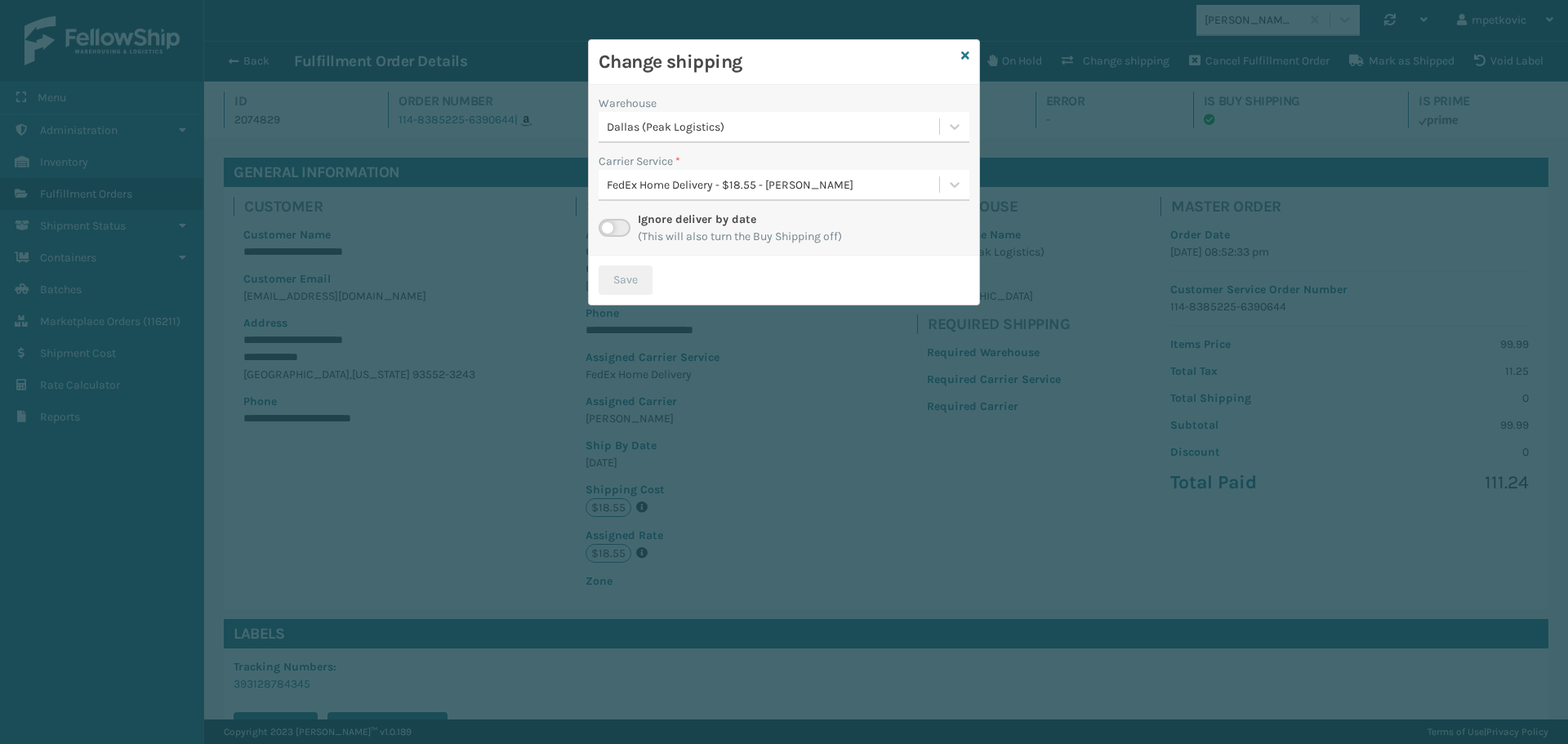
click at [687, 186] on div "FedEx Home Delivery - $18.55 - [PERSON_NAME]" at bounding box center [774, 186] width 334 height 18
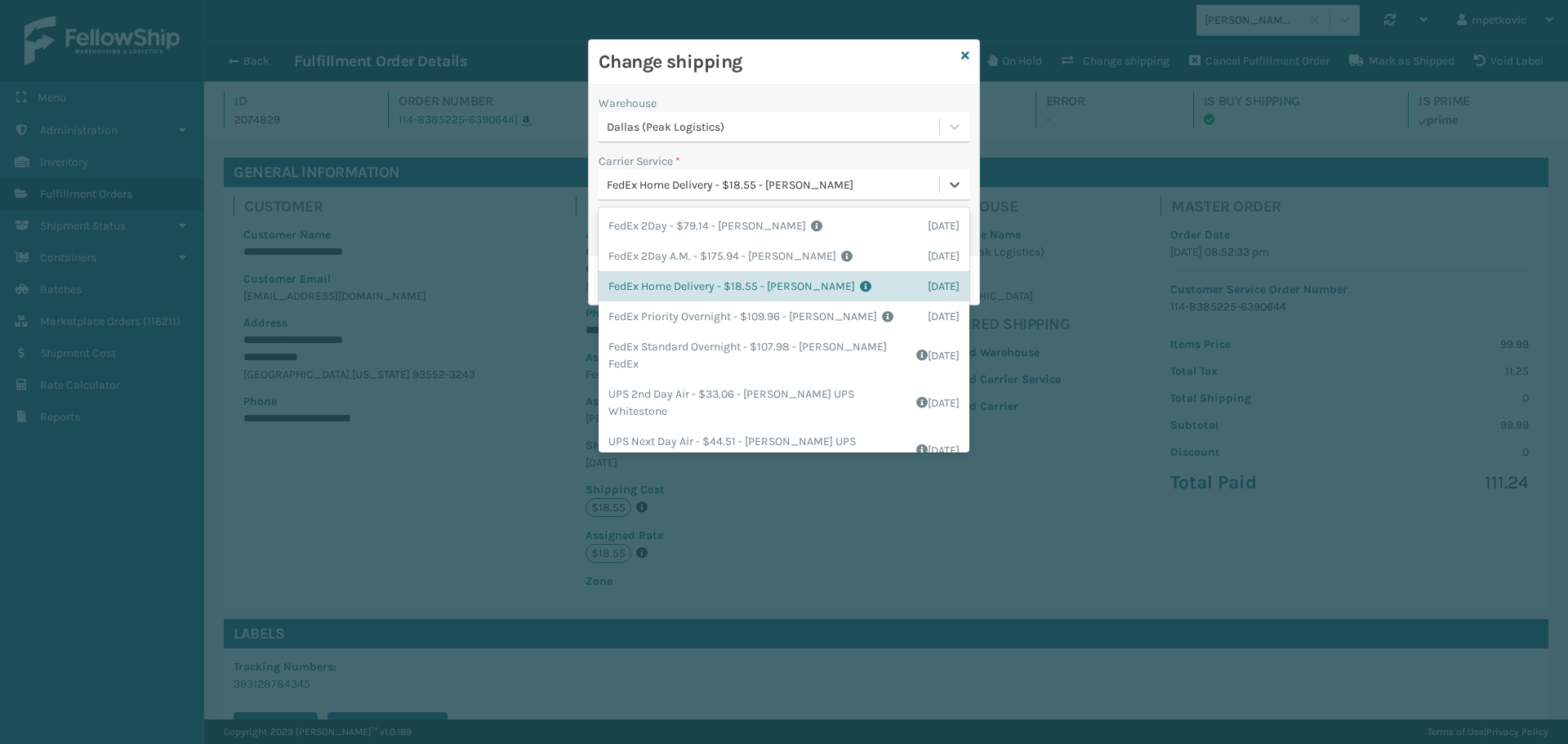
click at [687, 186] on div "FedEx Home Delivery - $18.55 - [PERSON_NAME]" at bounding box center [774, 186] width 334 height 18
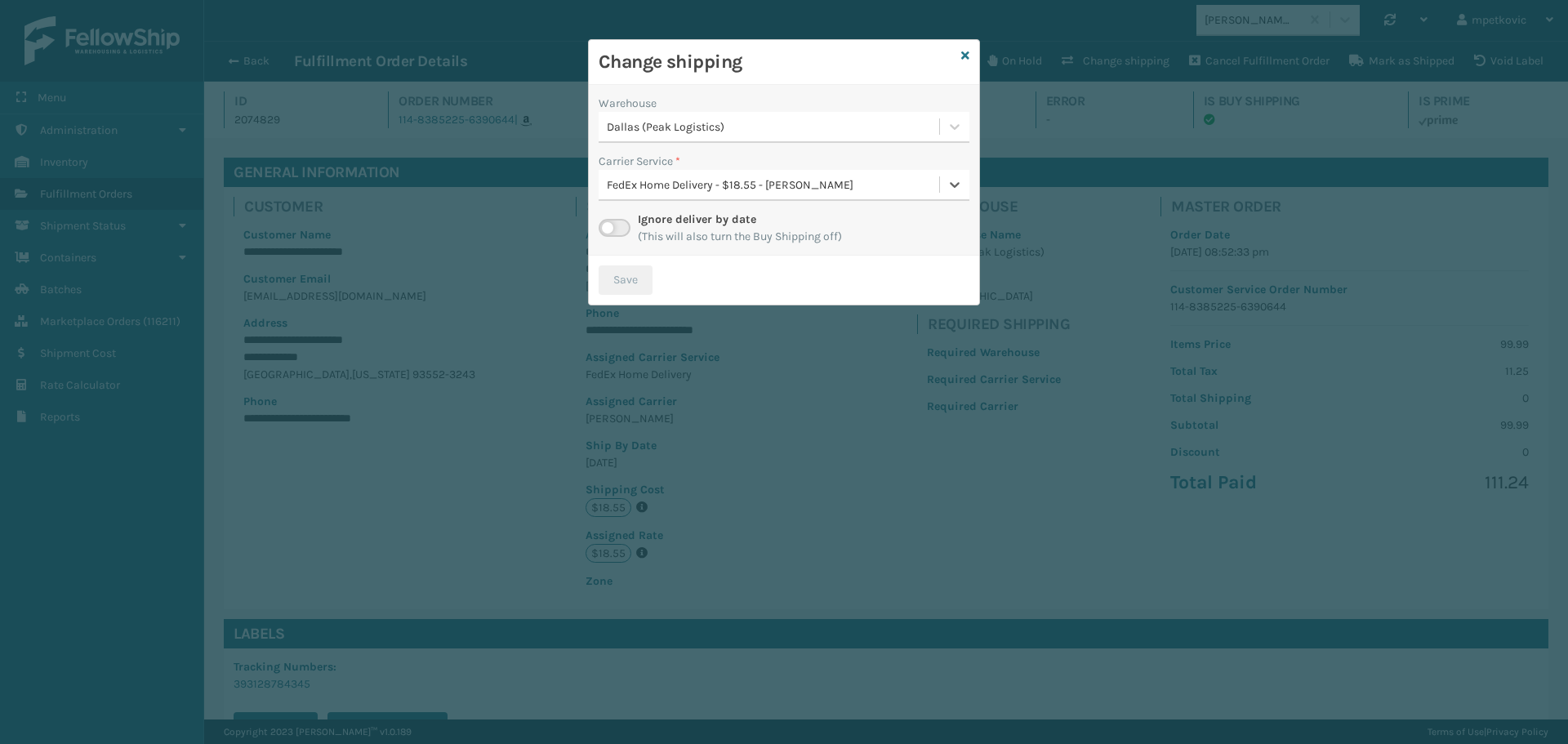
click at [676, 134] on div "Dallas (Peak Logistics)" at bounding box center [774, 127] width 334 height 18
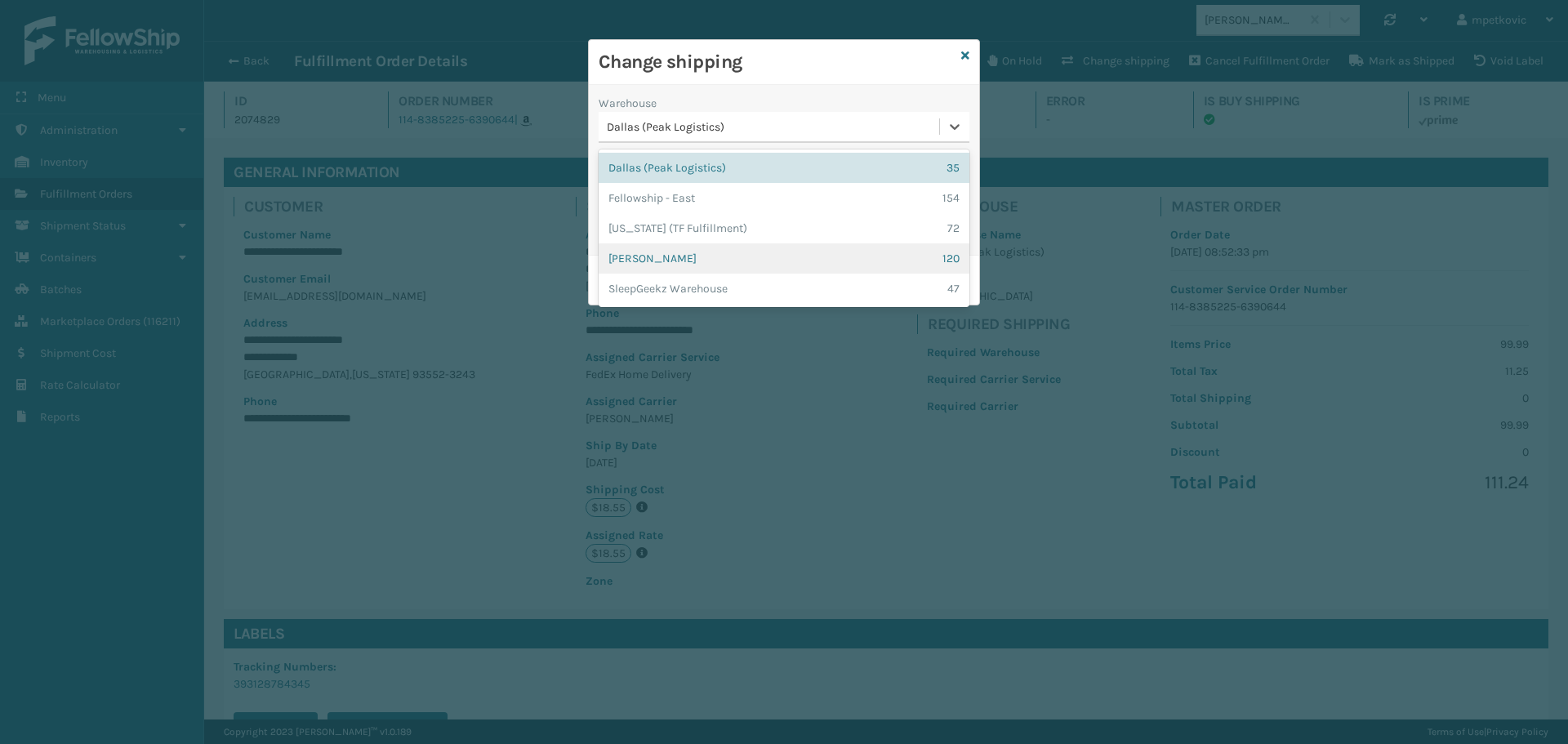
click at [676, 248] on div "[PERSON_NAME] 120" at bounding box center [784, 258] width 371 height 31
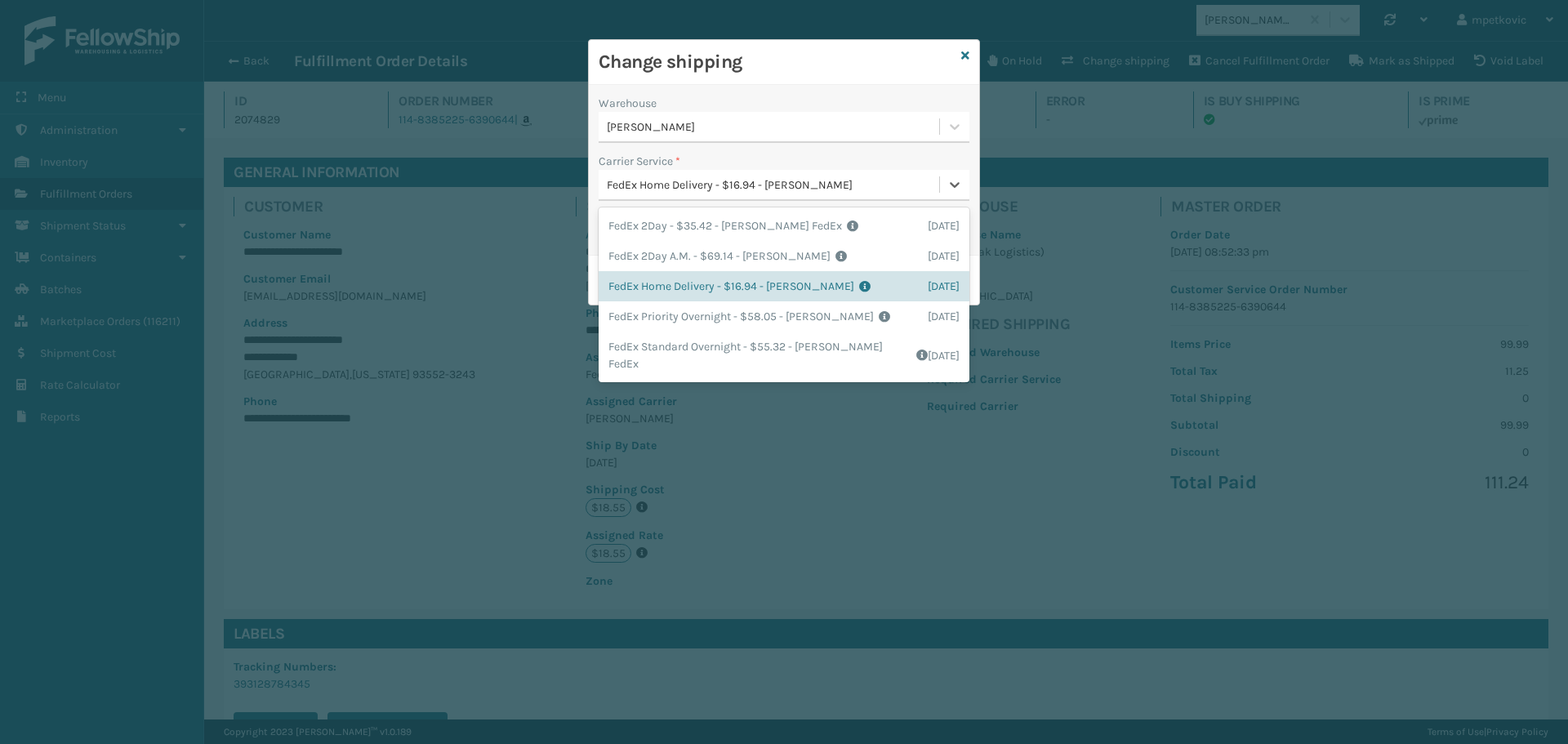
click at [723, 193] on div "FedEx Home Delivery - $16.94 - [PERSON_NAME]" at bounding box center [774, 186] width 334 height 18
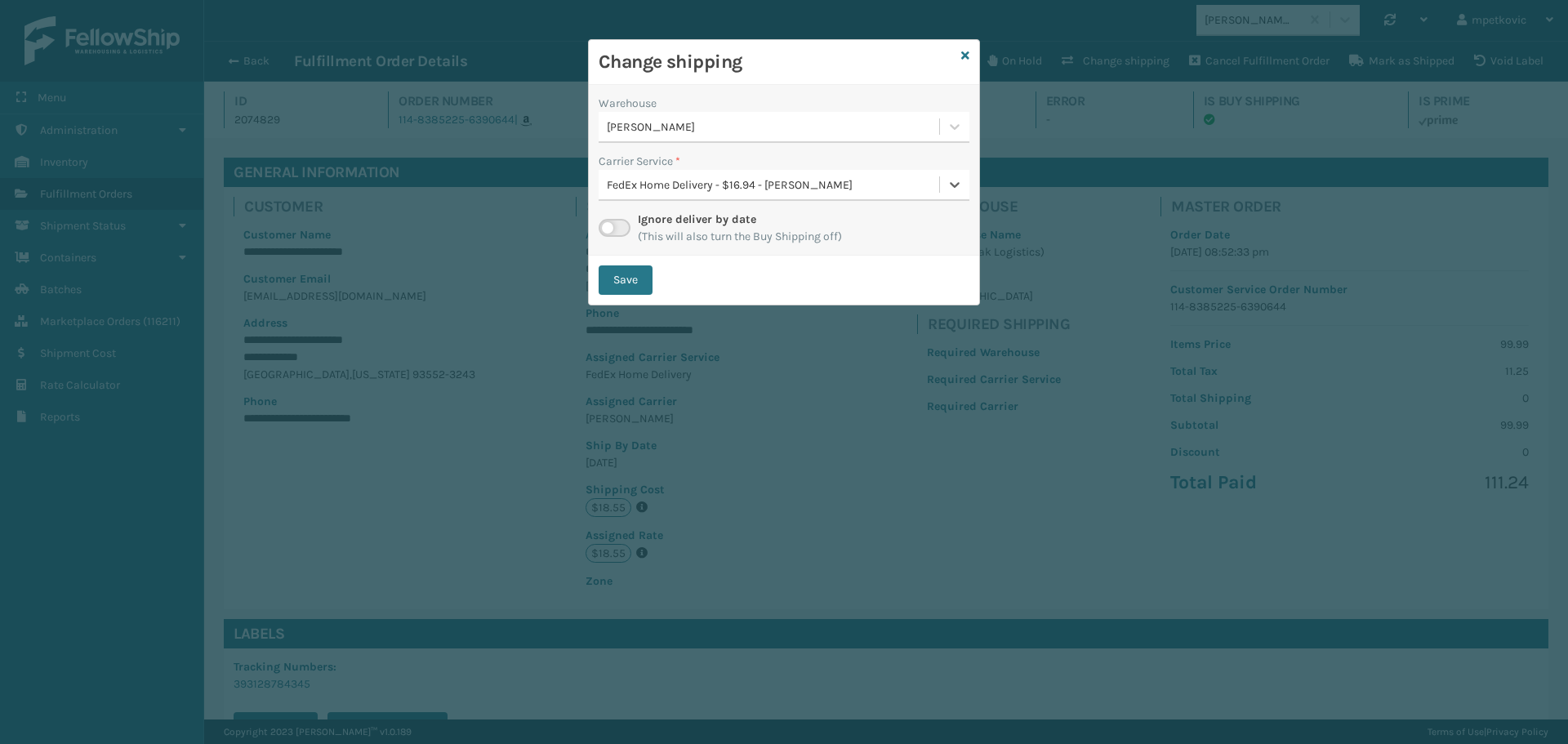
click at [687, 189] on div "FedEx Home Delivery - $16.94 - [PERSON_NAME]" at bounding box center [774, 186] width 334 height 18
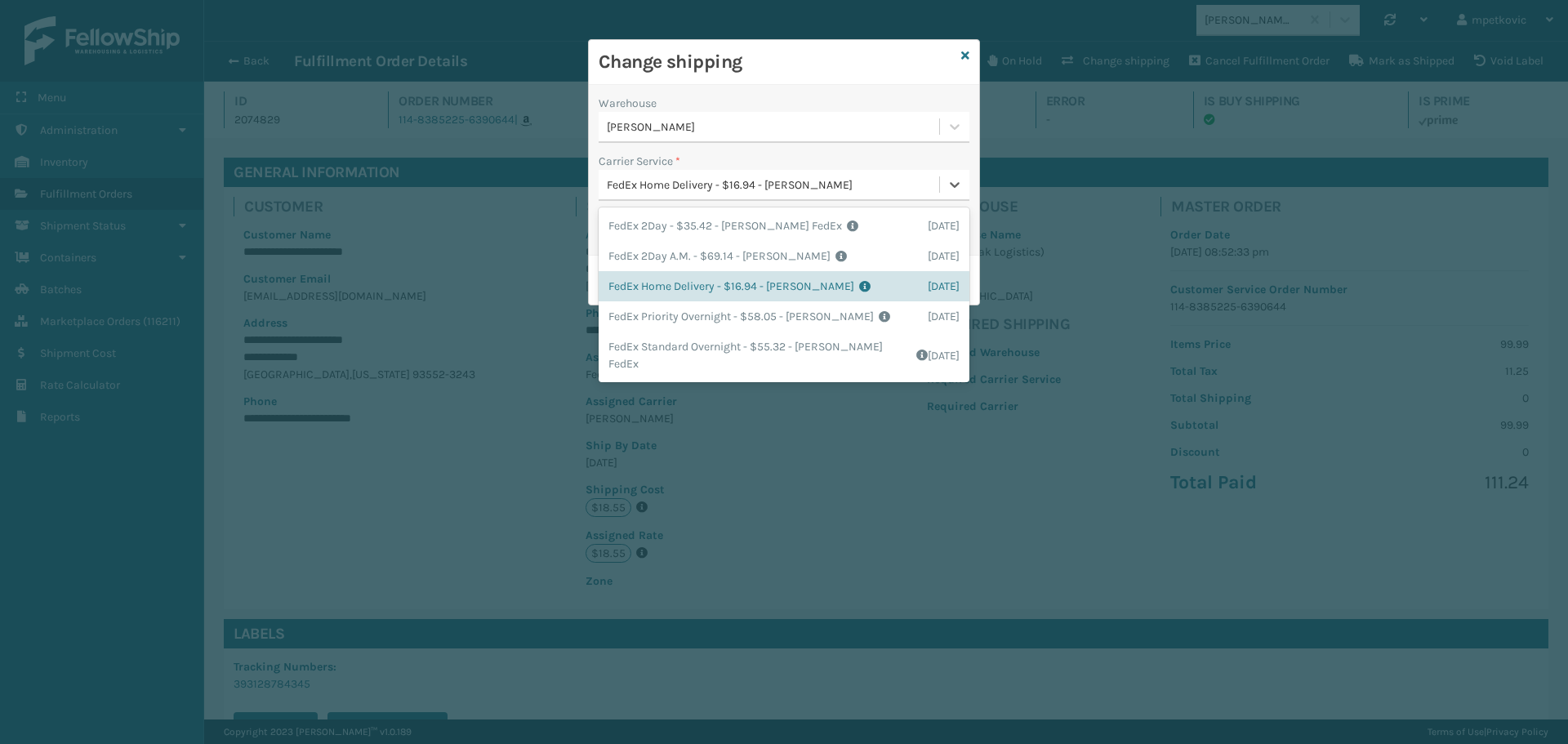
click at [687, 189] on div "FedEx Home Delivery - $16.94 - [PERSON_NAME]" at bounding box center [774, 186] width 334 height 18
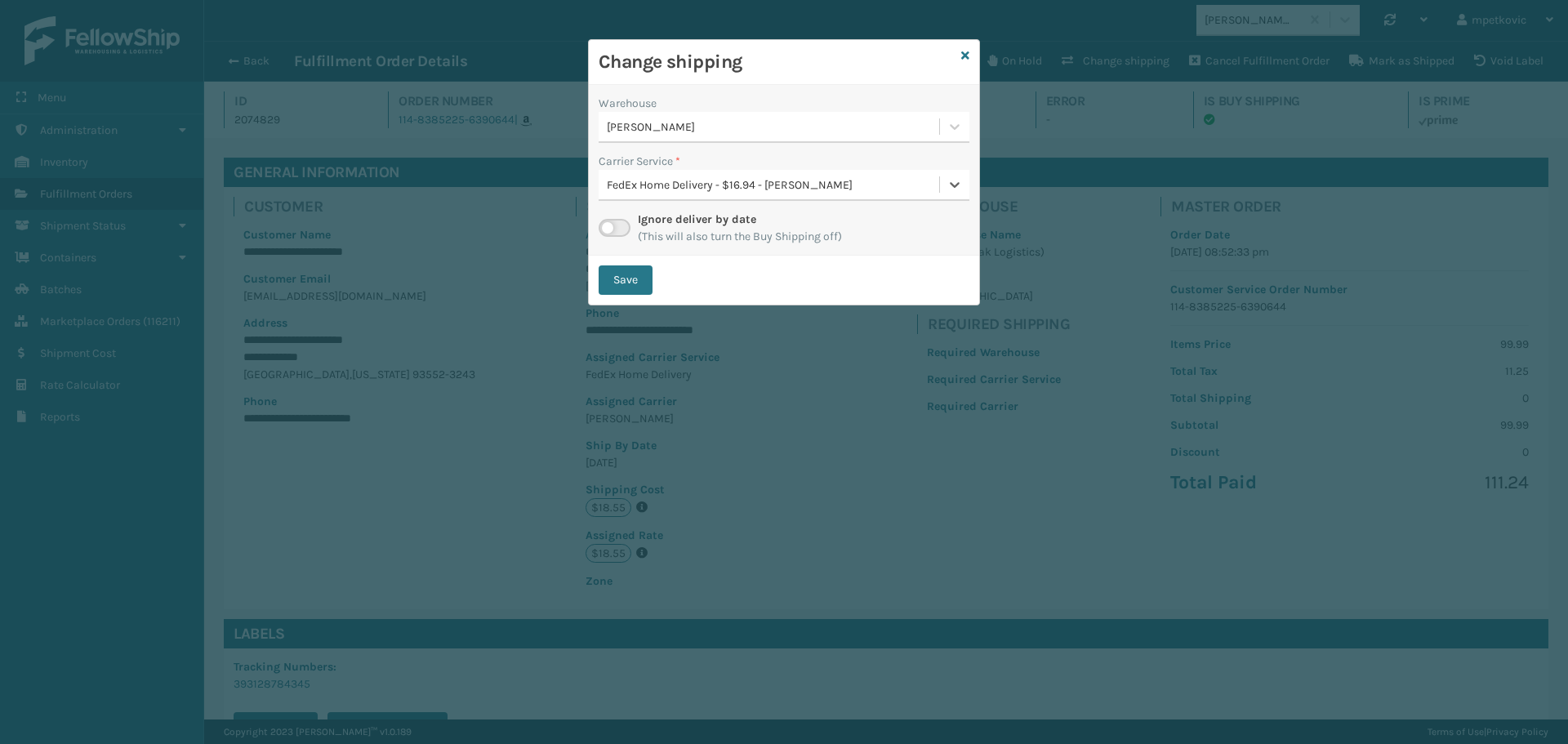
click at [617, 233] on label at bounding box center [614, 228] width 32 height 18
click at [609, 229] on input "checkbox" at bounding box center [604, 224] width 10 height 11
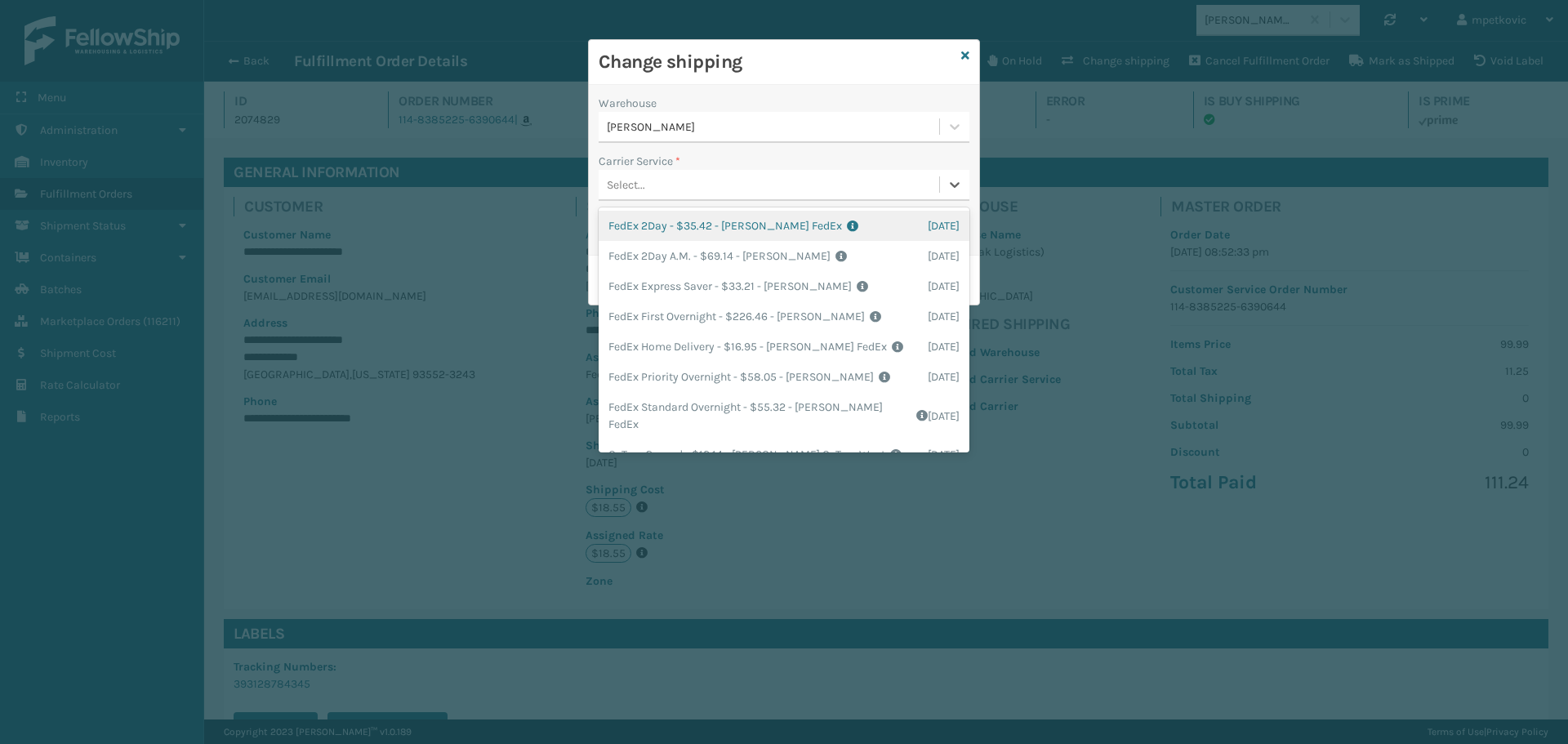
click at [746, 182] on div "Select..." at bounding box center [768, 185] width 340 height 27
click at [881, 69] on h3 "Change shipping" at bounding box center [776, 62] width 356 height 25
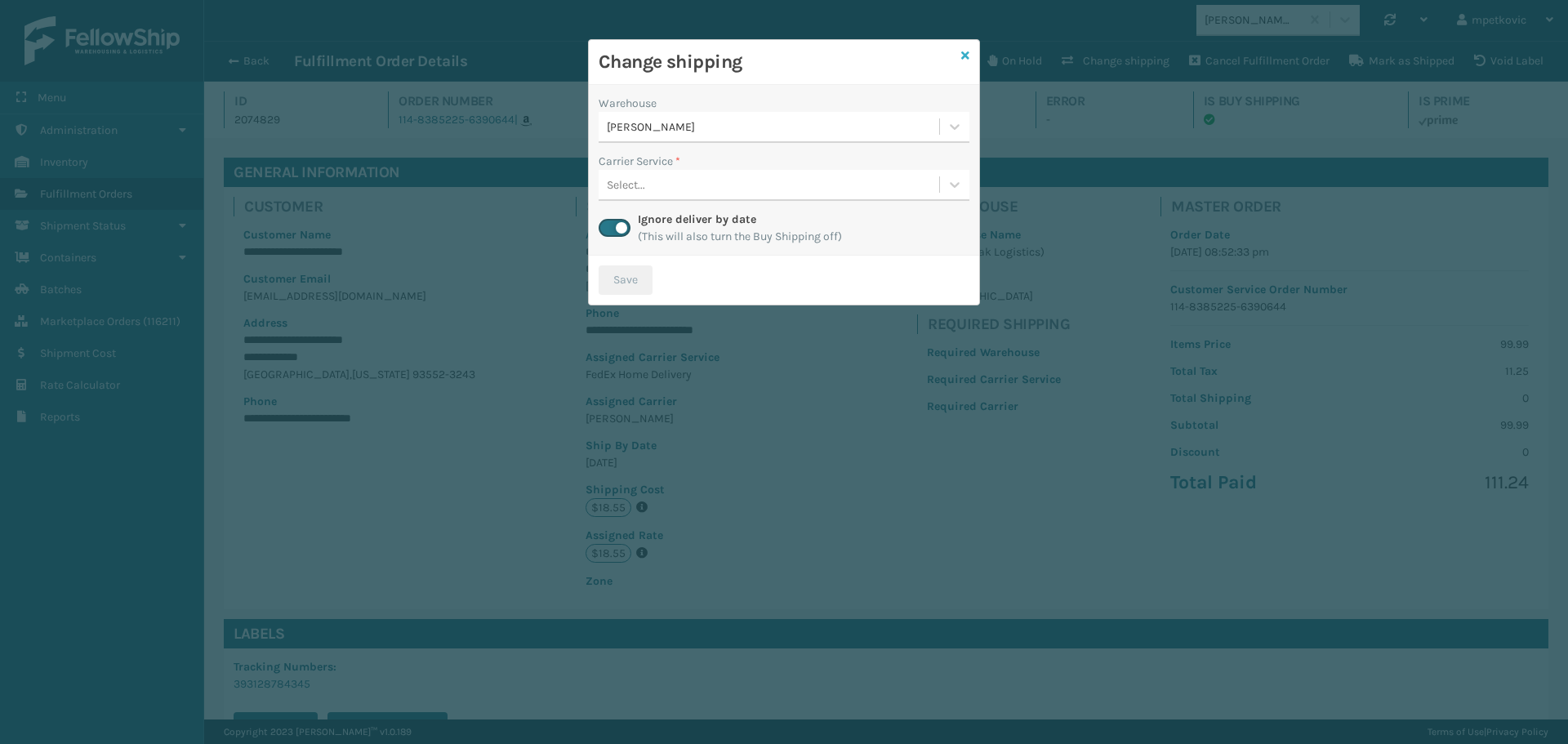
click at [968, 51] on icon at bounding box center [965, 55] width 8 height 11
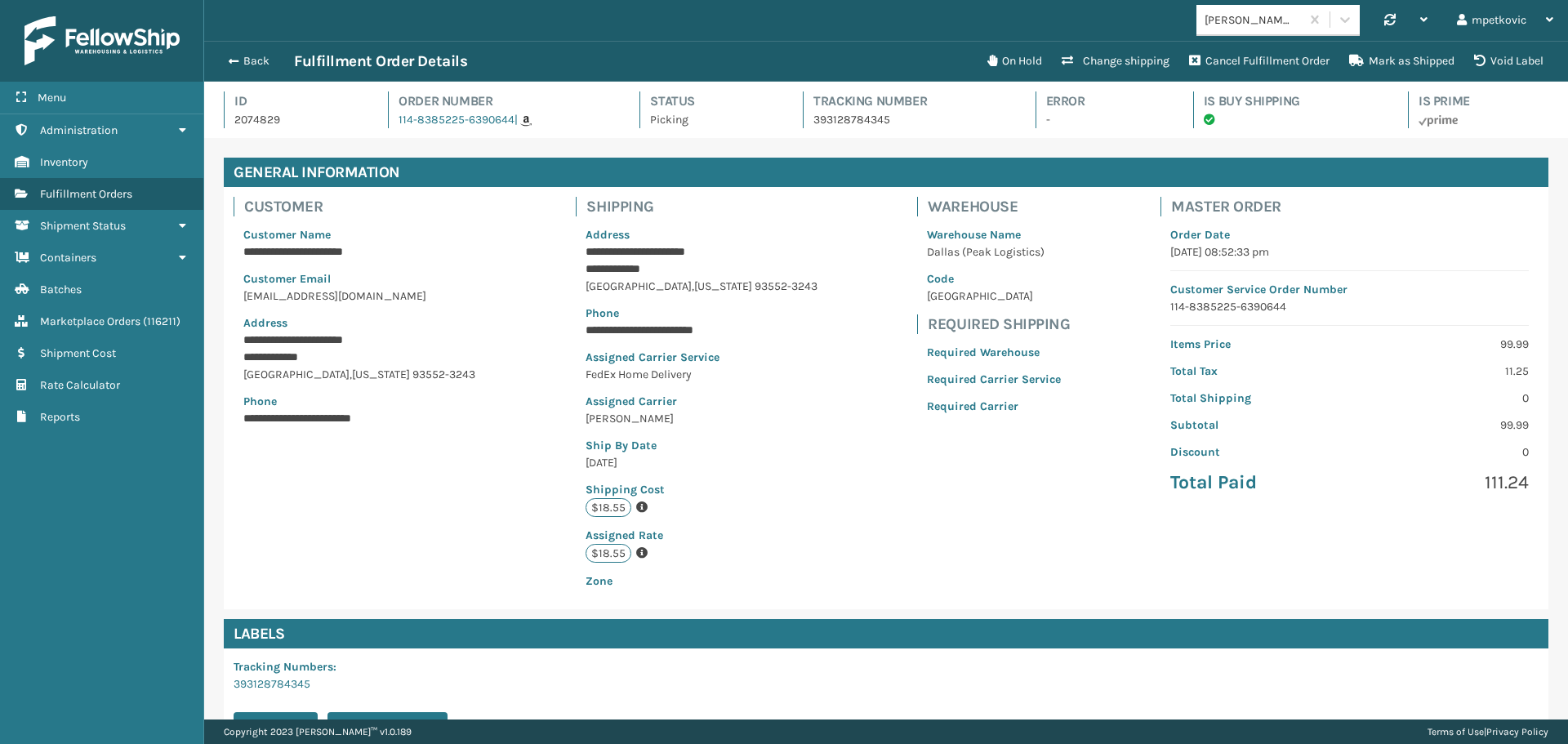
click at [960, 28] on div "[PERSON_NAME] Brands Synchronise all channels mpetkovic Log Out" at bounding box center [886, 20] width 1364 height 41
click at [255, 116] on p "2074829" at bounding box center [297, 120] width 124 height 18
copy p "2074829"
click at [99, 539] on div "Menu Administration Inventory Fulfillment Orders Shipment Status Containers Bat…" at bounding box center [102, 372] width 204 height 744
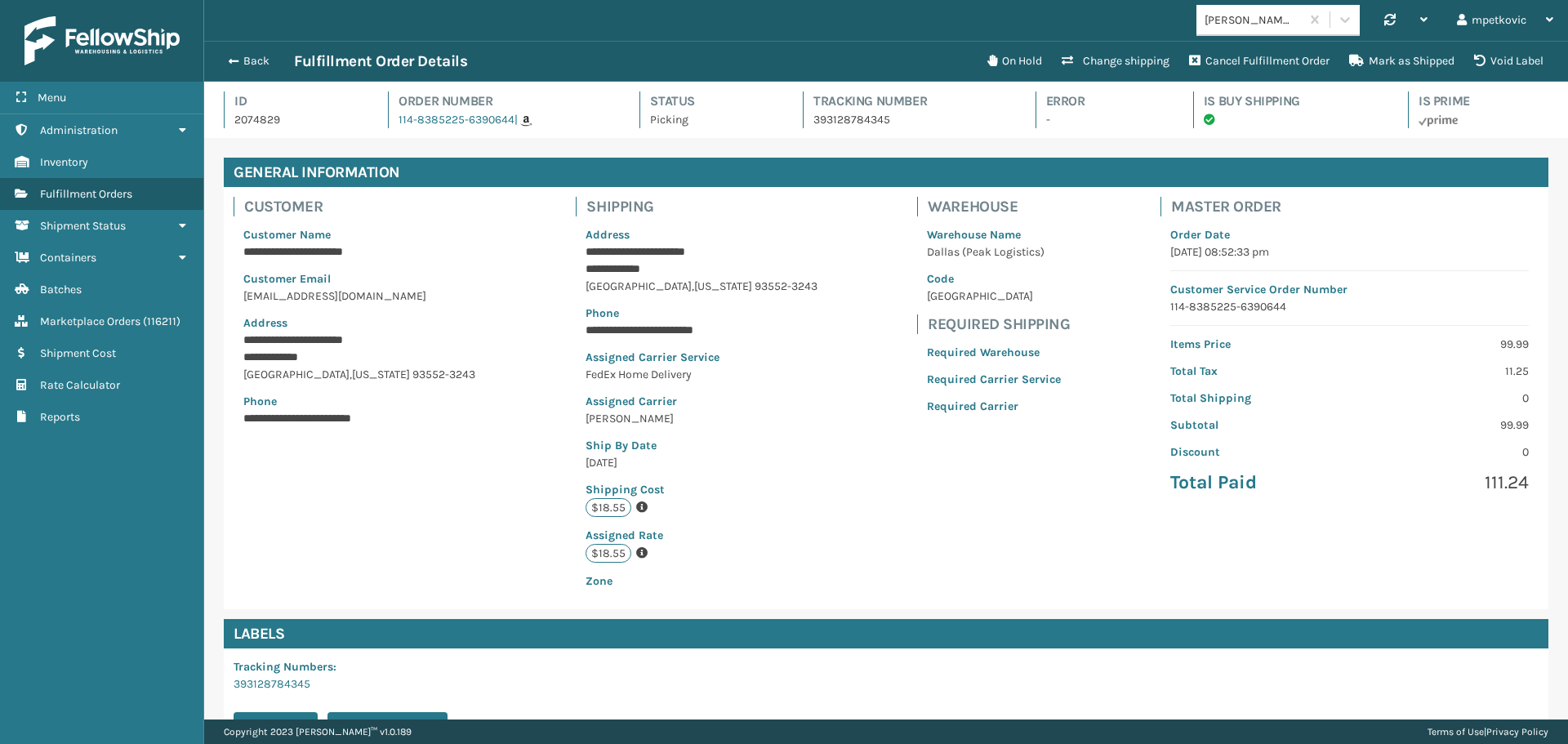
click at [340, 469] on div "**********" at bounding box center [886, 398] width 1325 height 423
